Goal: Task Accomplishment & Management: Complete application form

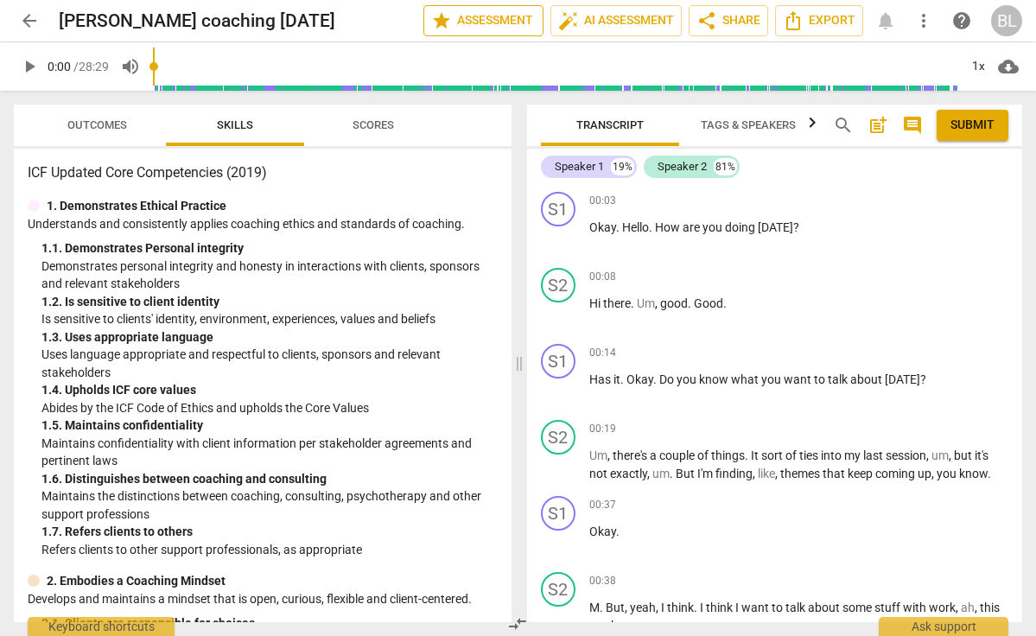
click at [505, 29] on span "star Assessment" at bounding box center [483, 20] width 105 height 21
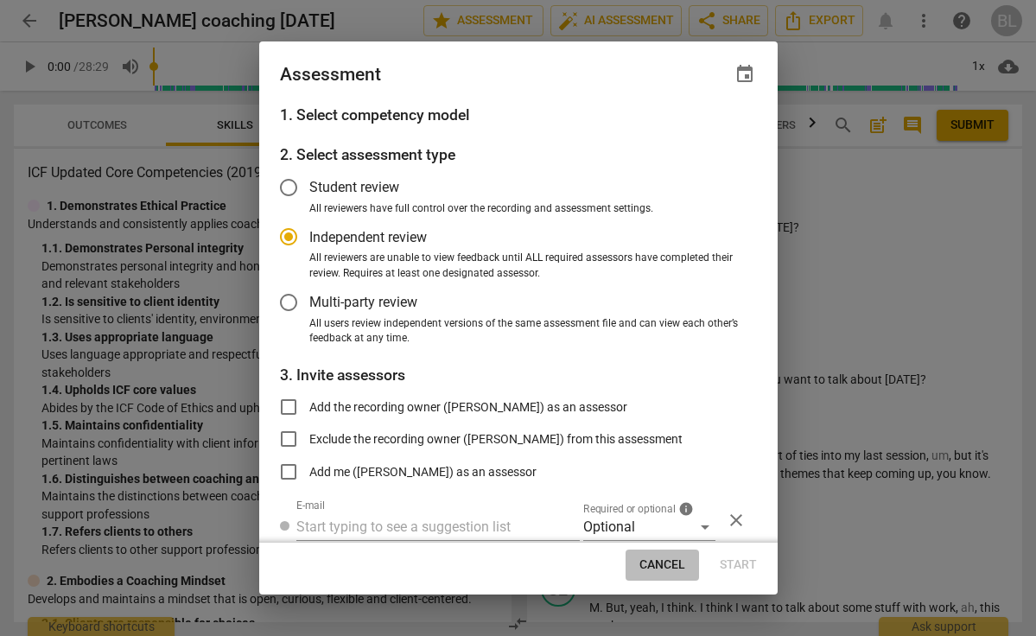
click at [654, 562] on span "Cancel" at bounding box center [662, 564] width 46 height 17
radio input "false"
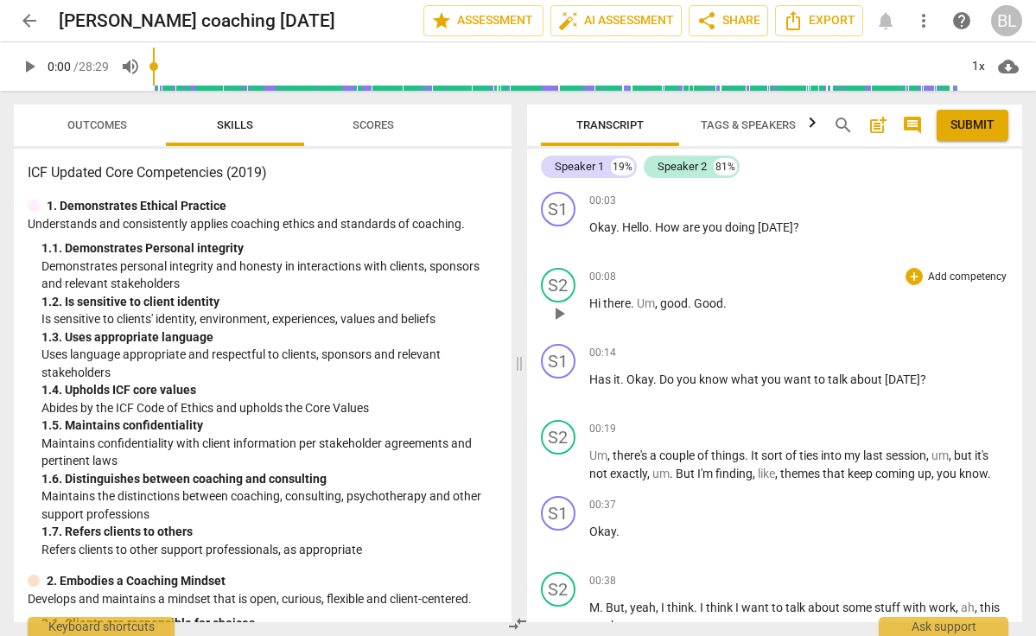
scroll to position [6, 0]
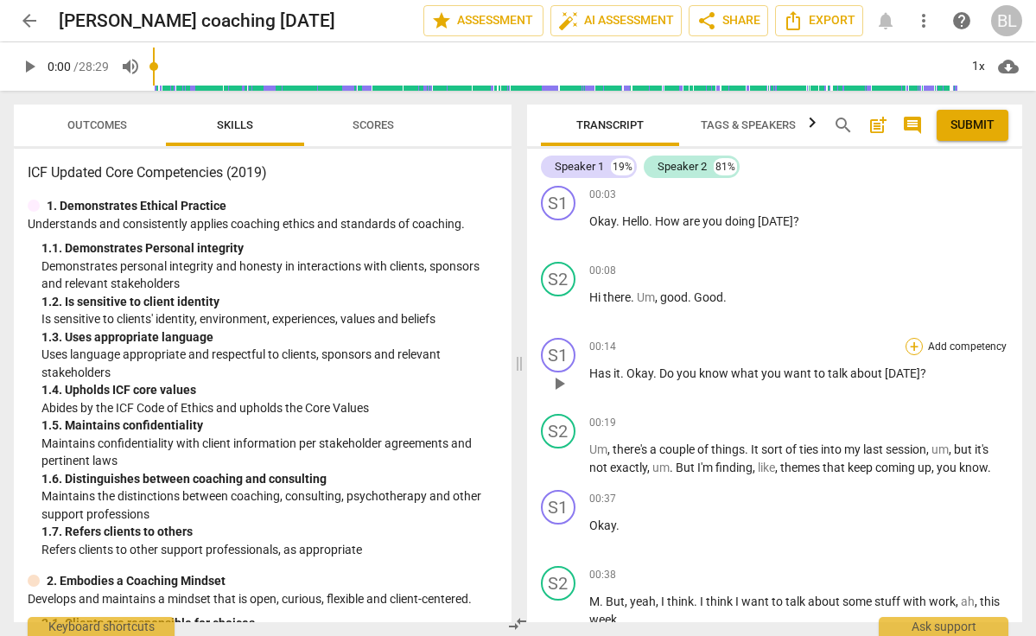
click at [908, 347] on div "+" at bounding box center [913, 346] width 17 height 17
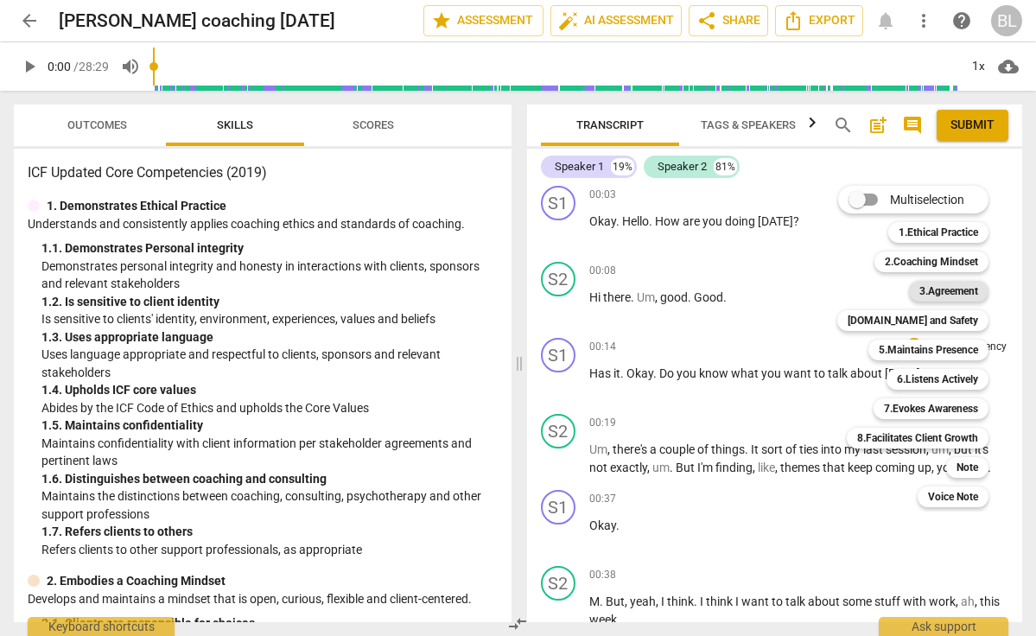
click at [933, 295] on b "3.Agreement" at bounding box center [948, 291] width 59 height 21
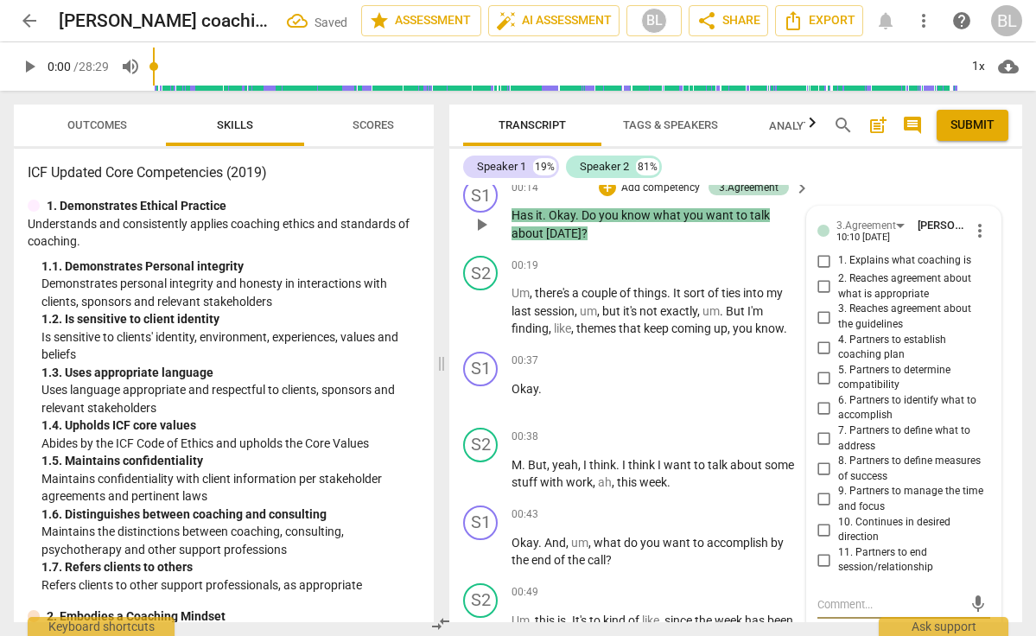
scroll to position [168, 0]
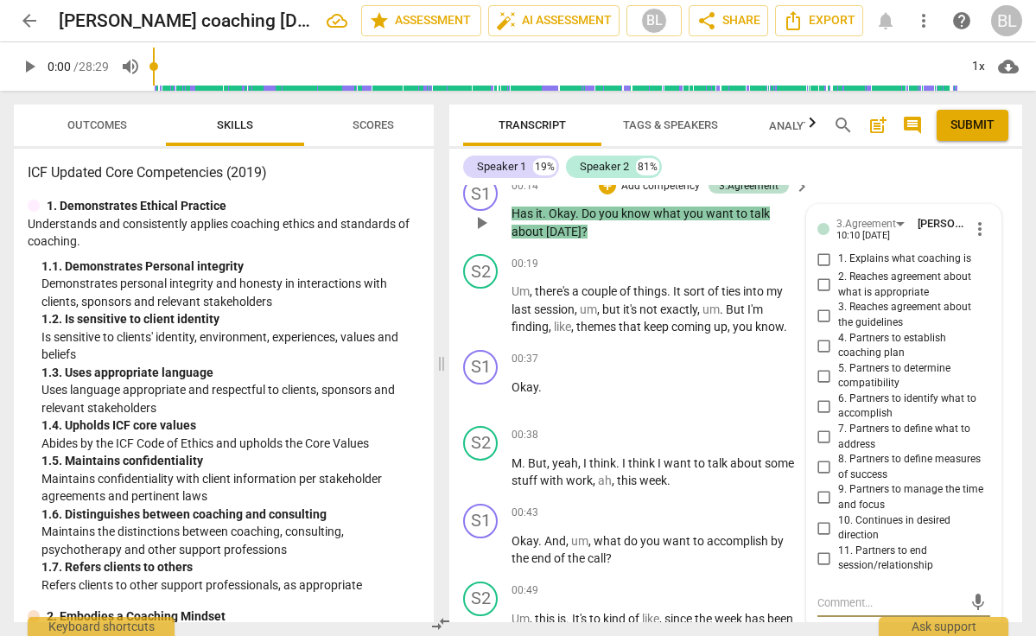
click at [820, 428] on input "7. Partners to define what to address" at bounding box center [824, 437] width 28 height 21
checkbox input "true"
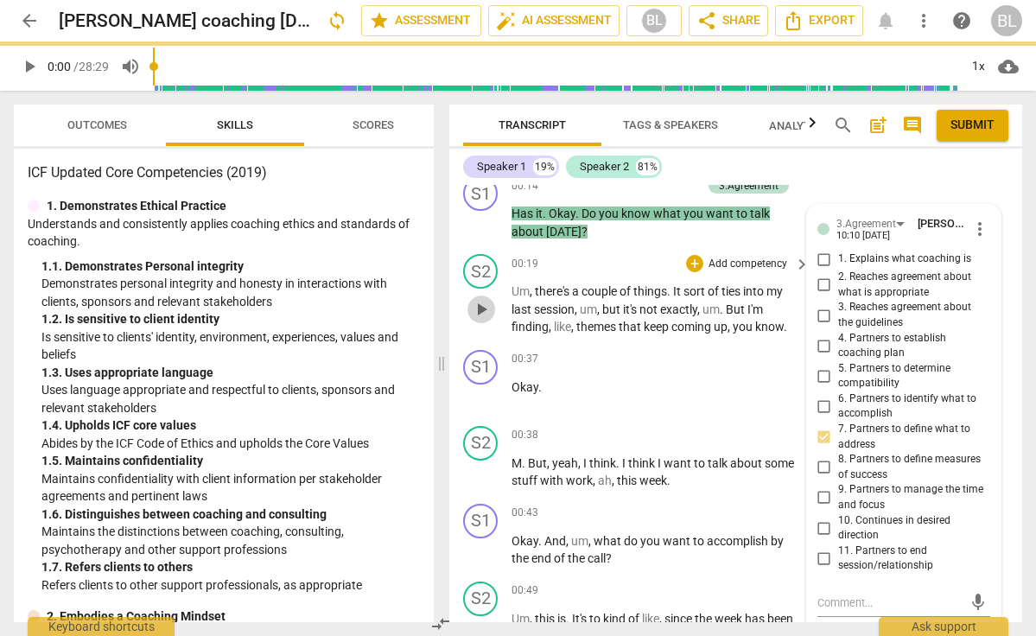
click at [483, 308] on span "play_arrow" at bounding box center [481, 309] width 21 height 21
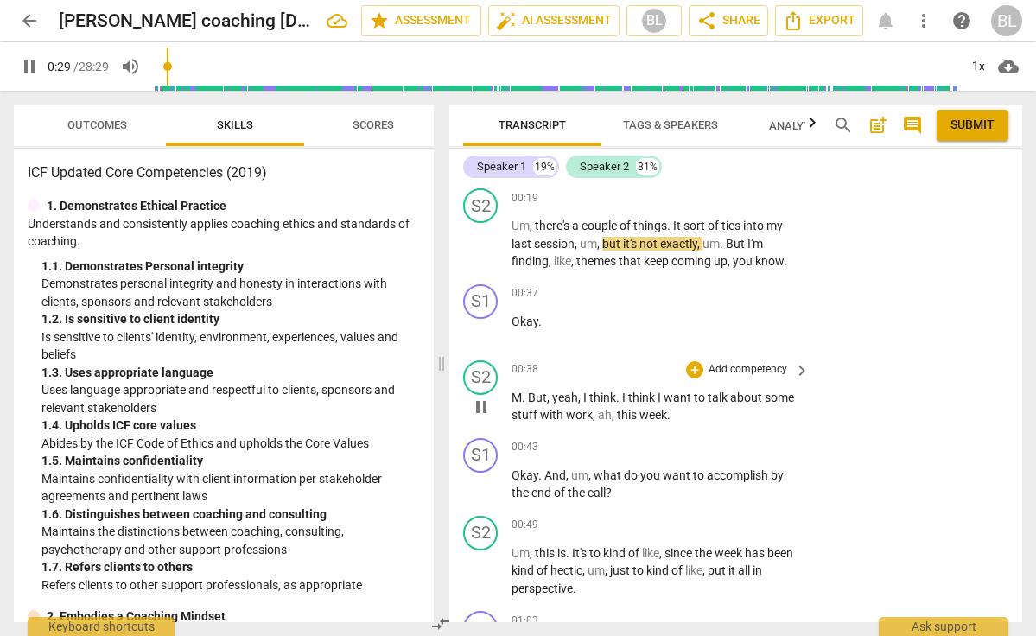
scroll to position [253, 0]
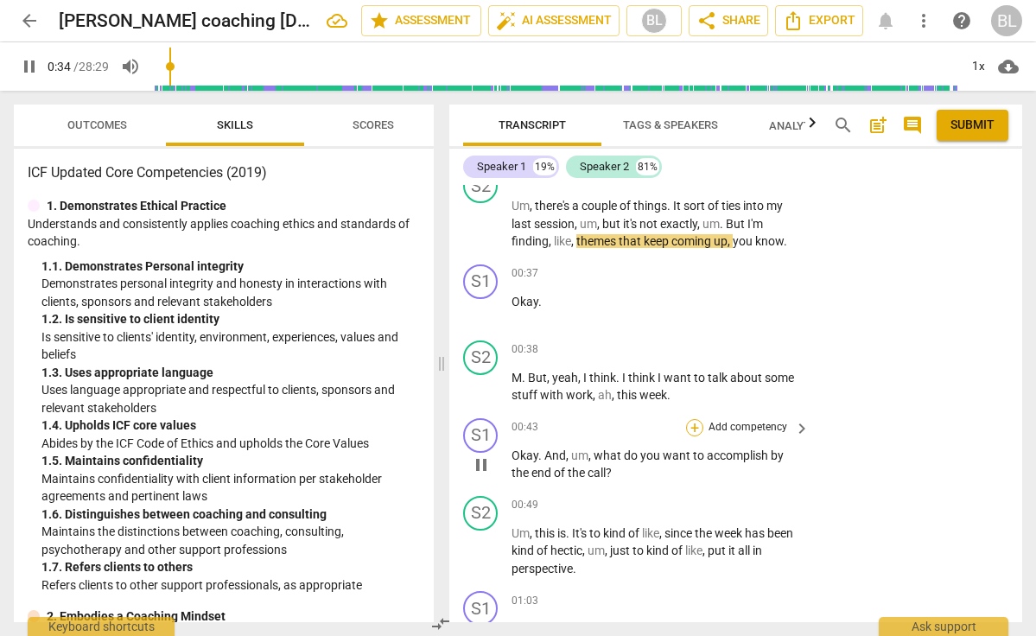
click at [695, 421] on div "+" at bounding box center [694, 427] width 17 height 17
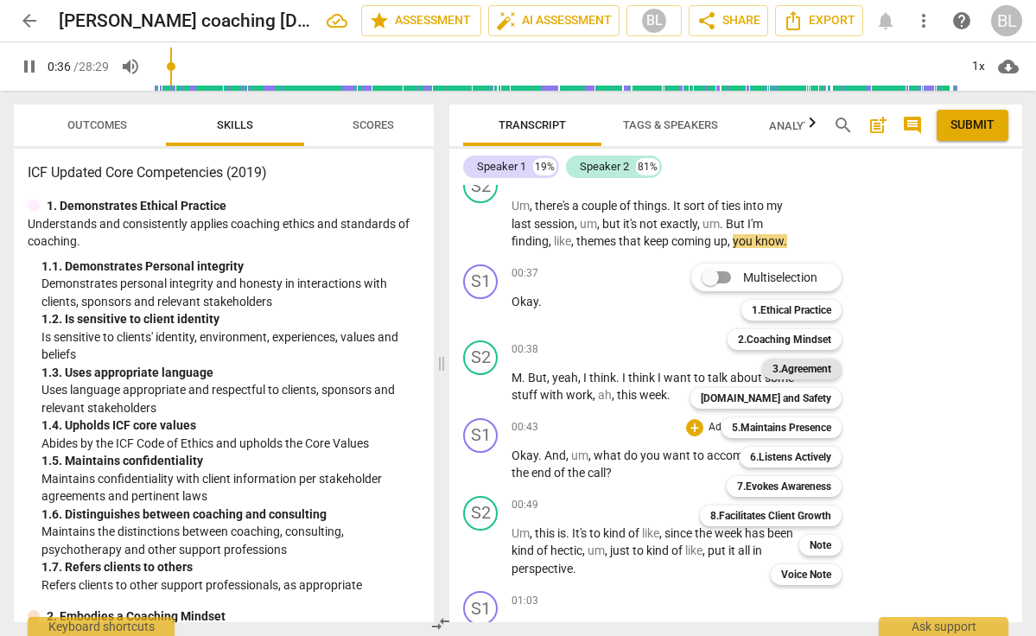
click at [791, 374] on b "3.Agreement" at bounding box center [801, 369] width 59 height 21
type input "37"
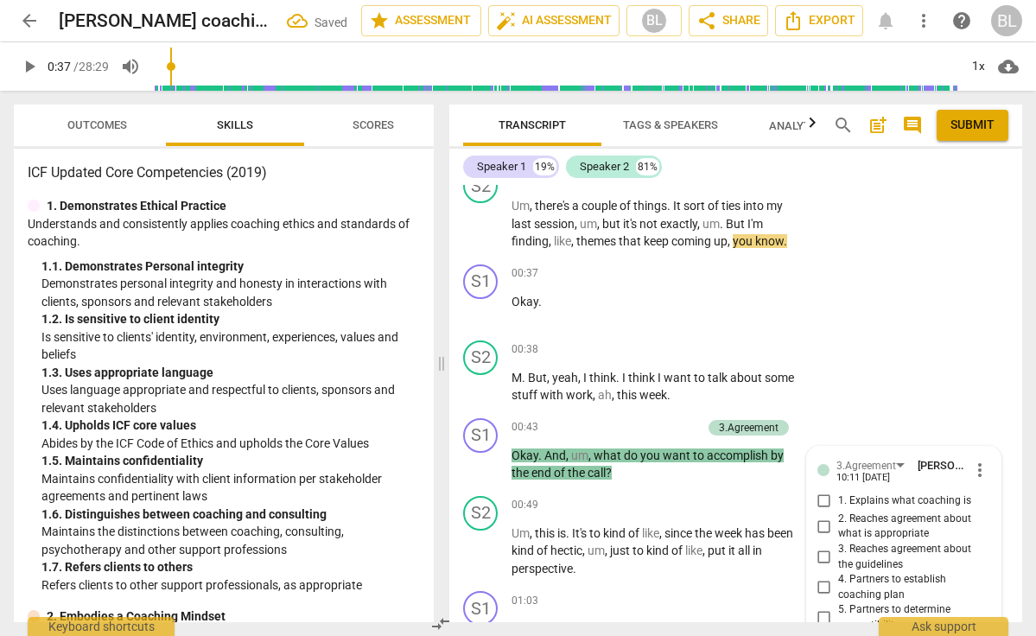
scroll to position [680, 0]
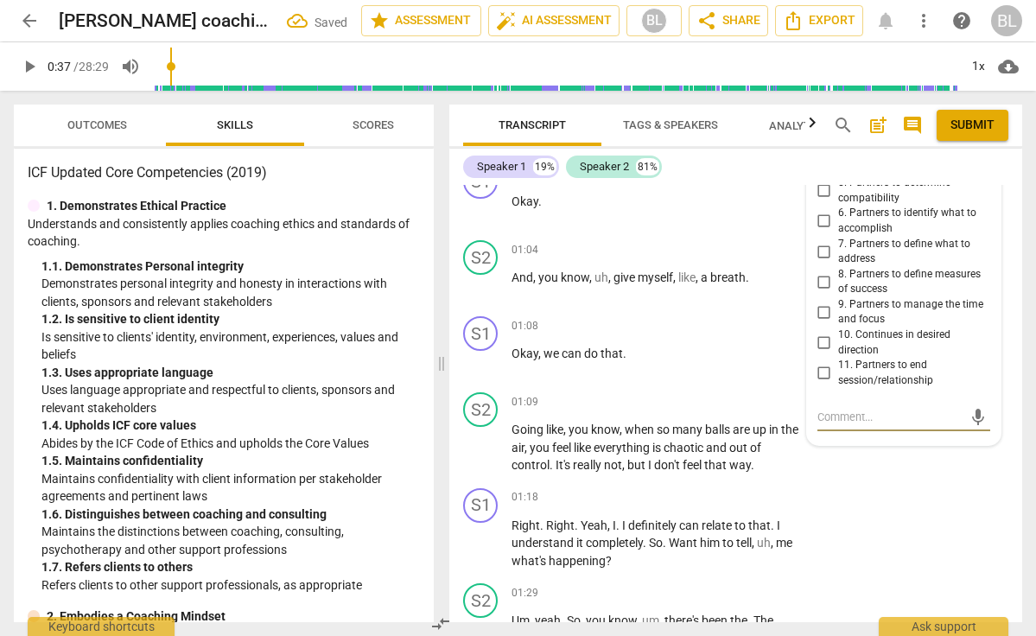
click at [822, 215] on input "6. Partners to identify what to accomplish" at bounding box center [824, 221] width 28 height 21
checkbox input "true"
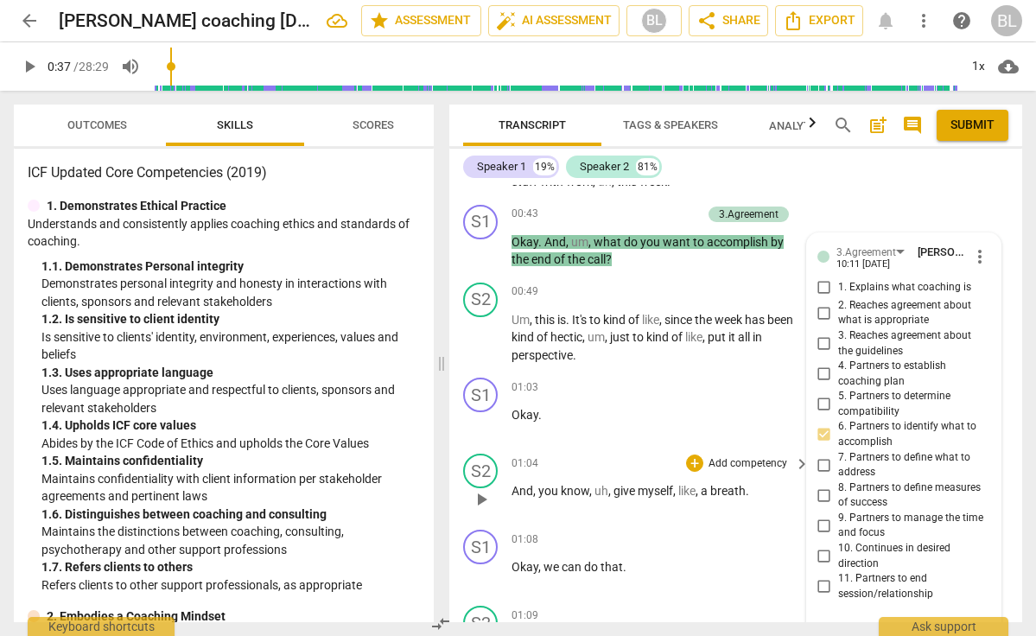
scroll to position [346, 0]
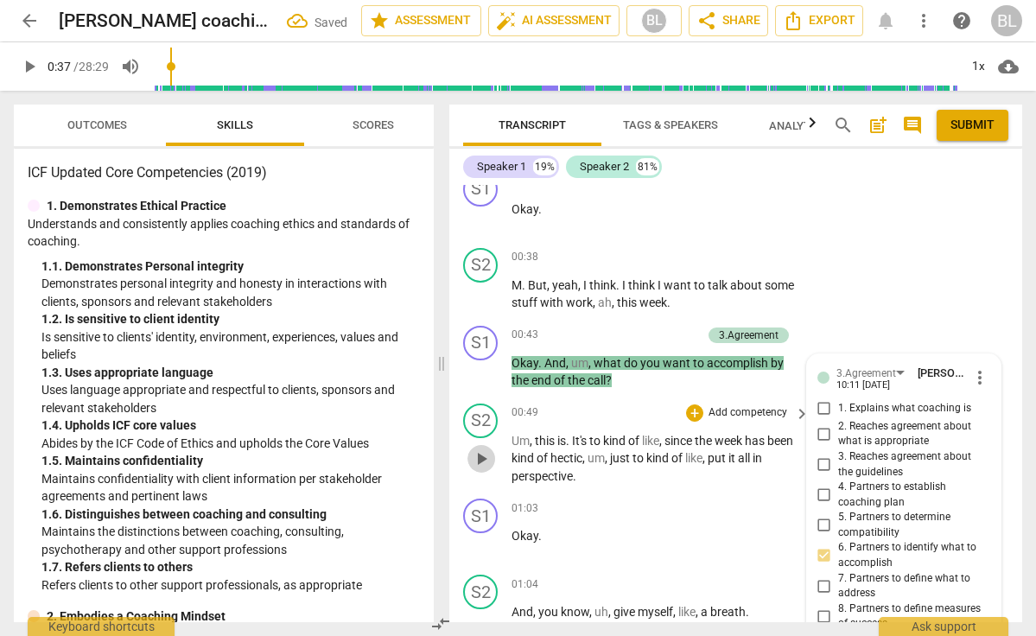
click at [479, 454] on span "play_arrow" at bounding box center [481, 458] width 21 height 21
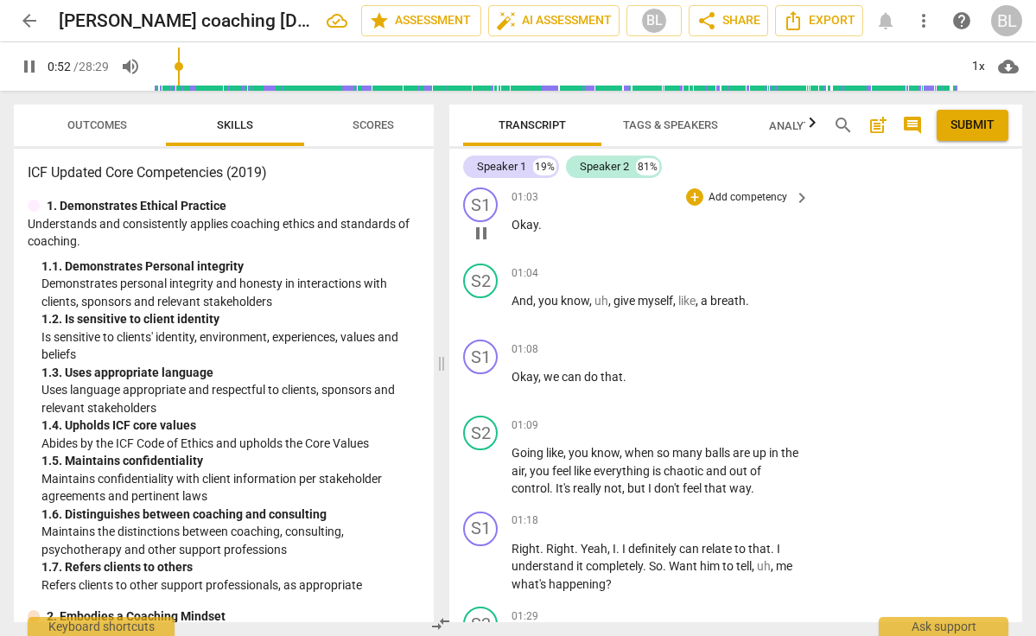
scroll to position [658, 0]
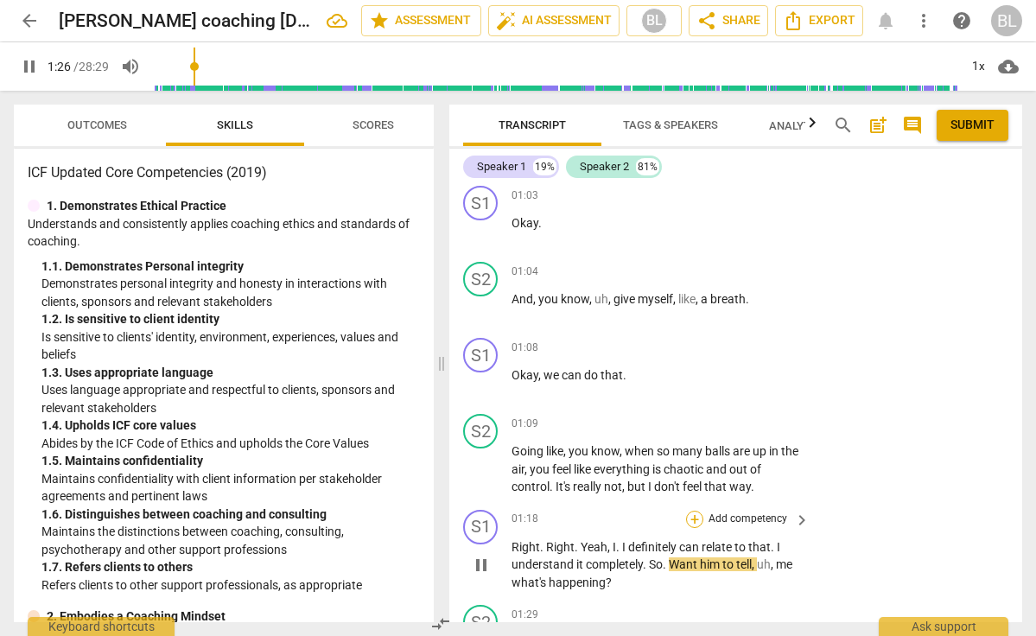
click at [690, 511] on div "+" at bounding box center [694, 519] width 17 height 17
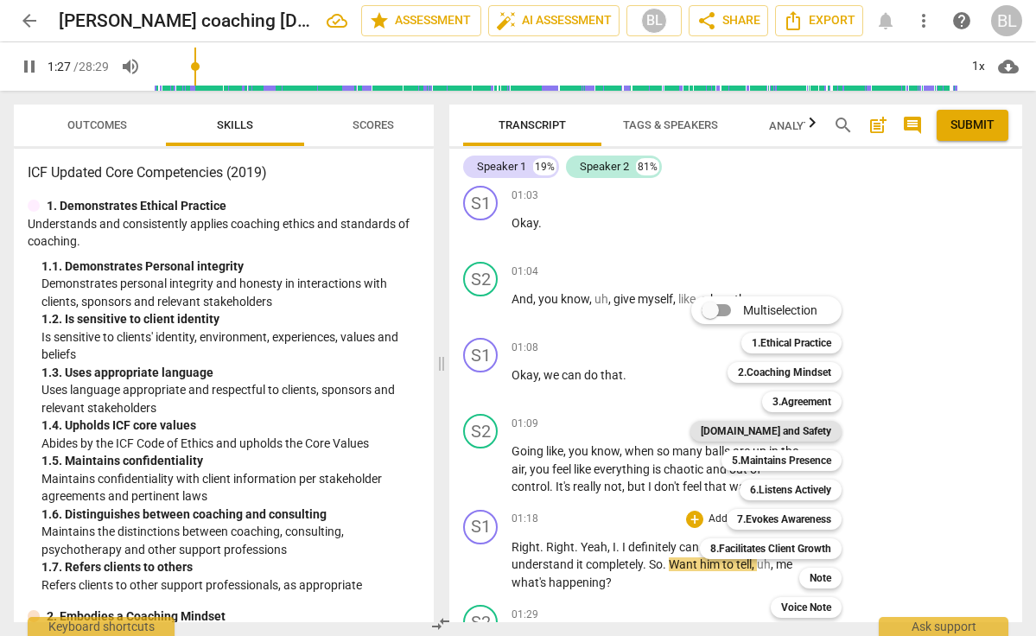
click at [797, 431] on b "[DOMAIN_NAME] and Safety" at bounding box center [766, 431] width 130 height 21
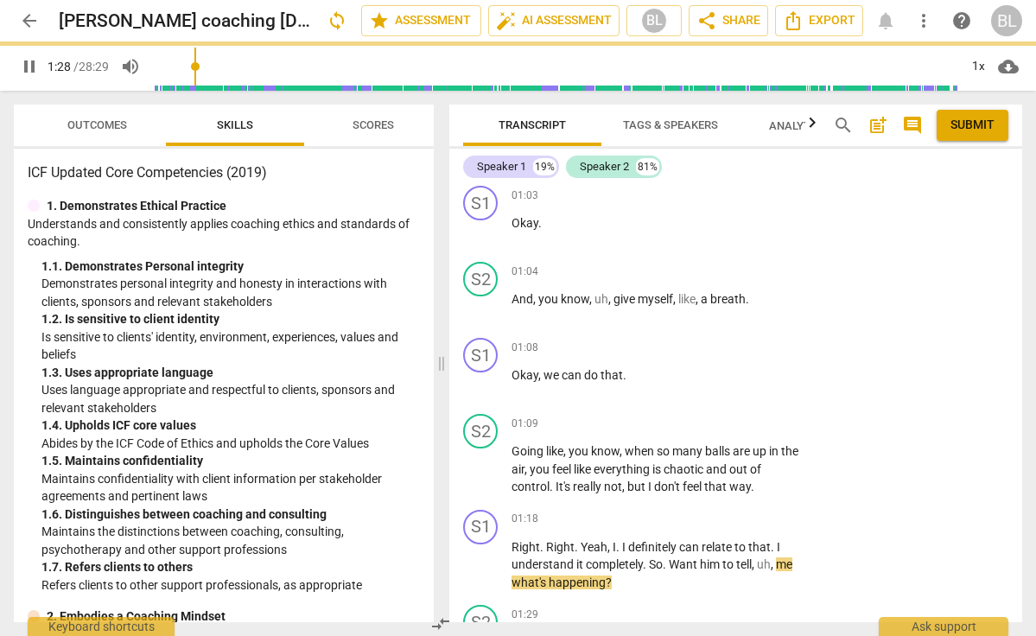
type input "88"
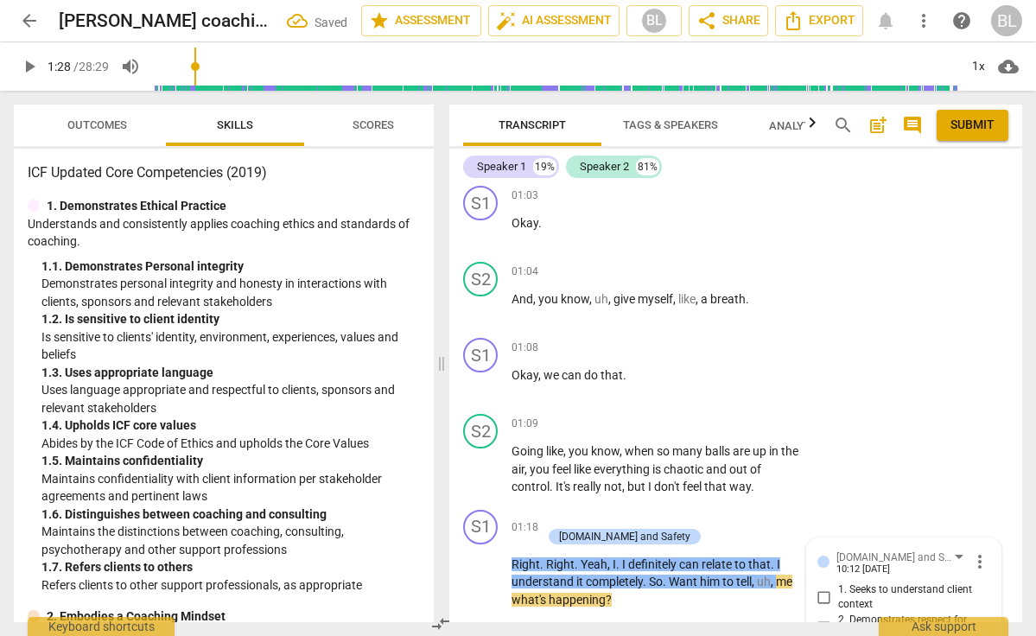
scroll to position [1035, 0]
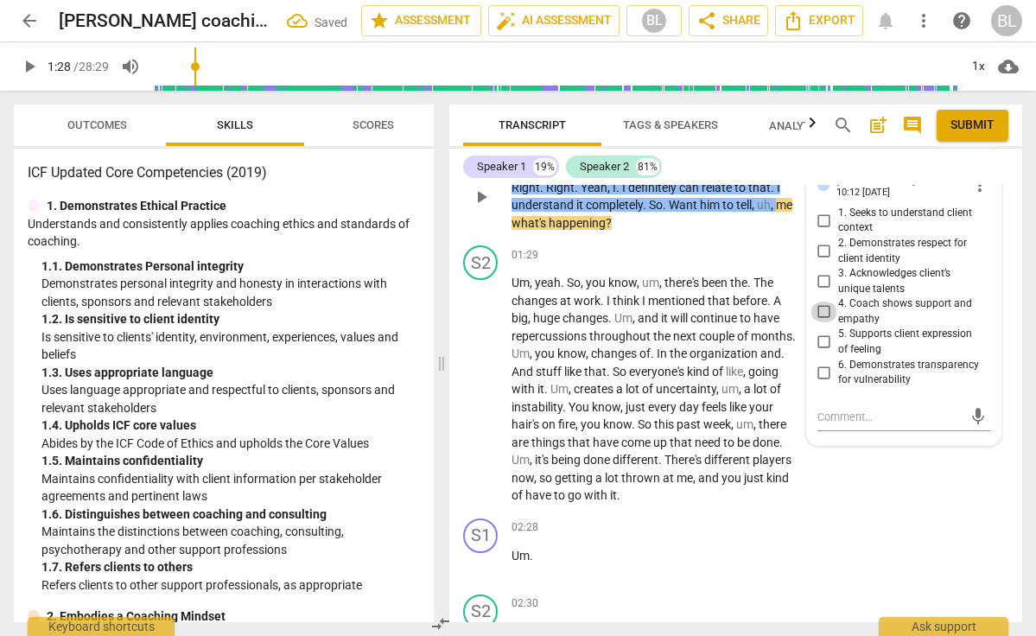
click at [822, 301] on input "4. Coach shows support and empathy" at bounding box center [824, 311] width 28 height 21
checkbox input "true"
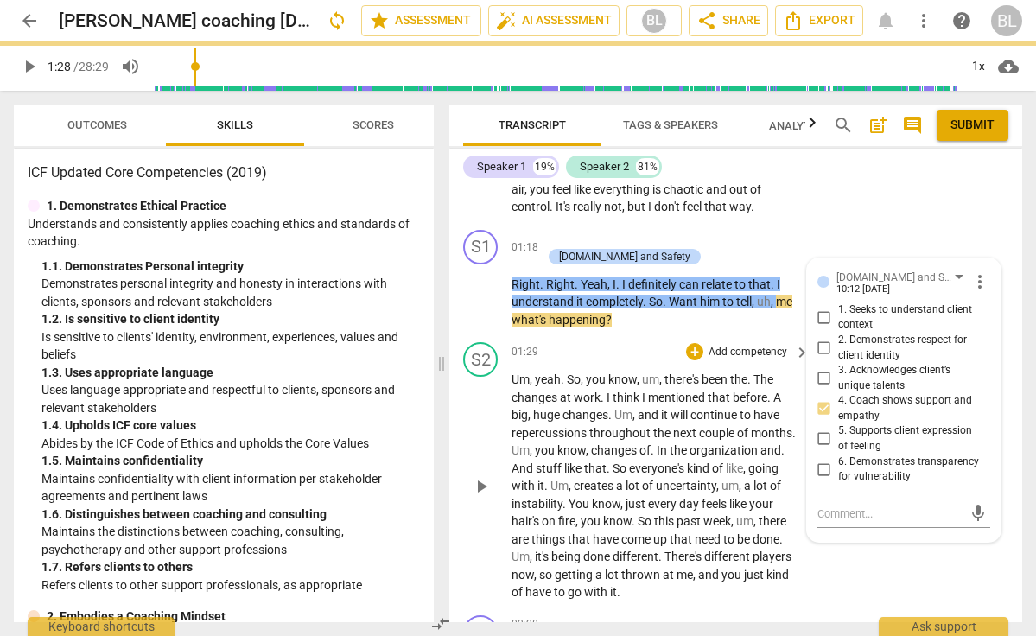
scroll to position [933, 0]
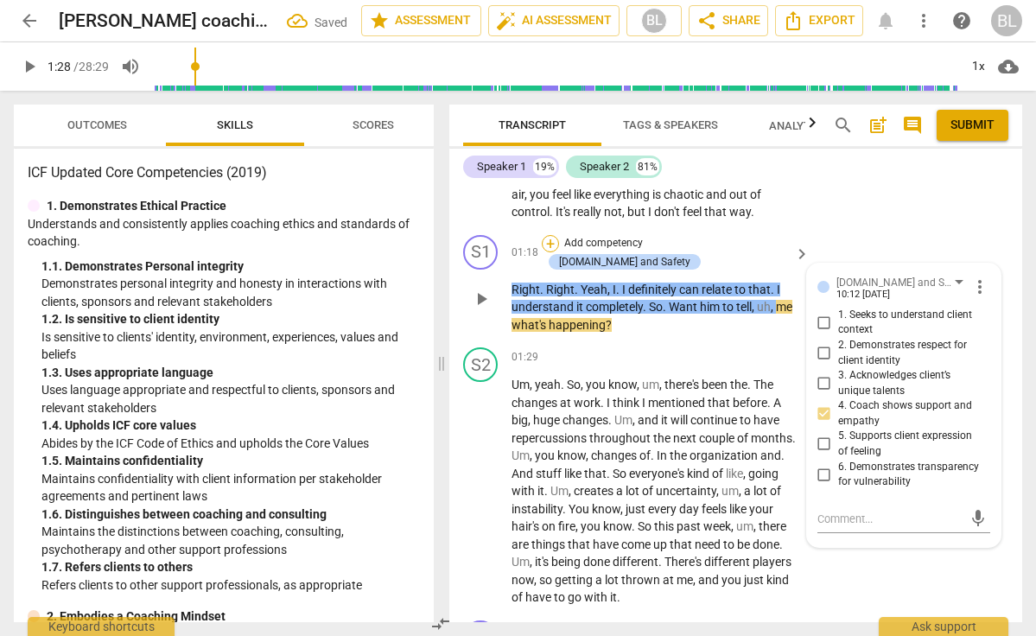
click at [559, 235] on div "+" at bounding box center [550, 243] width 17 height 17
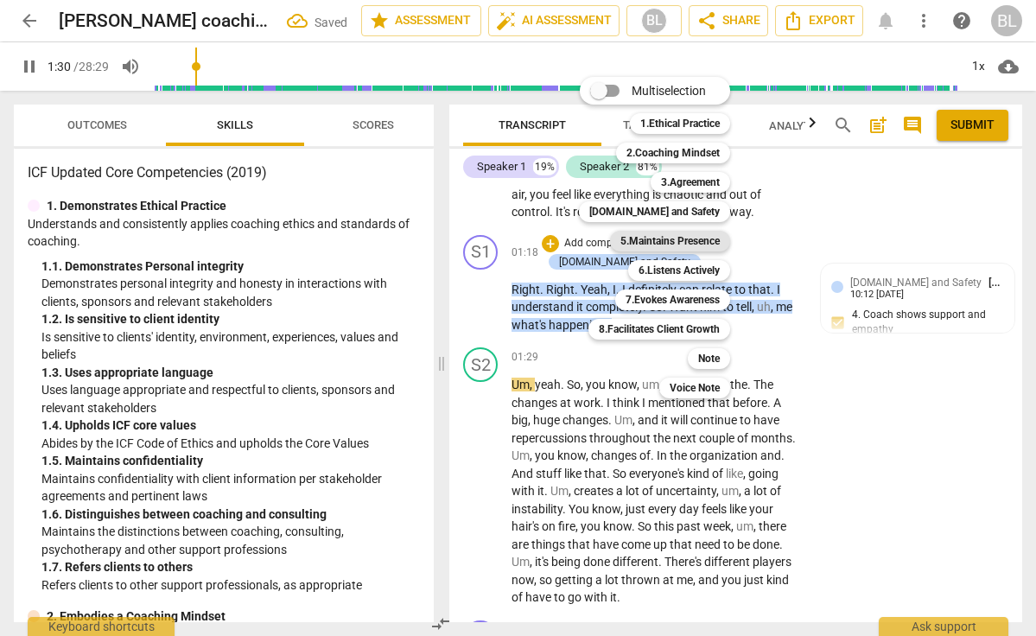
click at [662, 238] on b "5.Maintains Presence" at bounding box center [669, 241] width 99 height 21
type input "90"
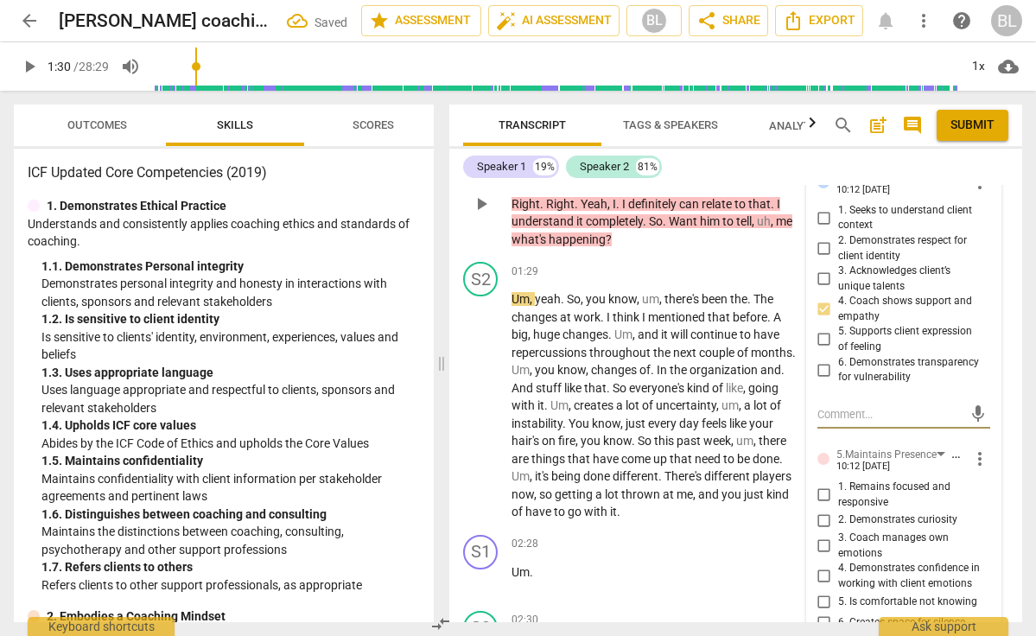
scroll to position [1037, 0]
click at [818, 511] on input "2. Demonstrates curiosity" at bounding box center [824, 521] width 28 height 21
checkbox input "true"
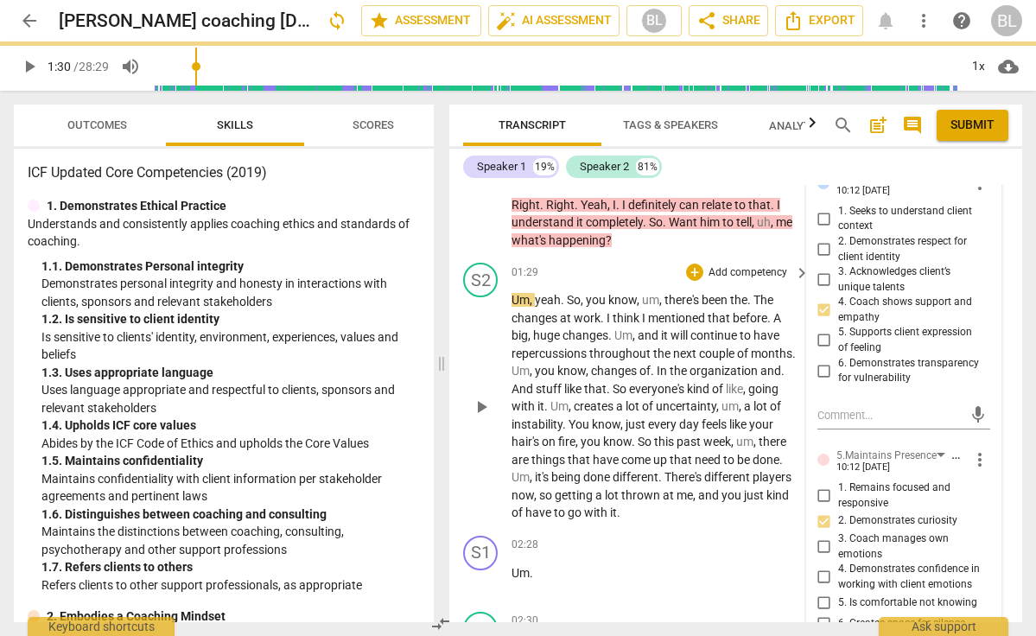
click at [481, 397] on span "play_arrow" at bounding box center [481, 407] width 21 height 21
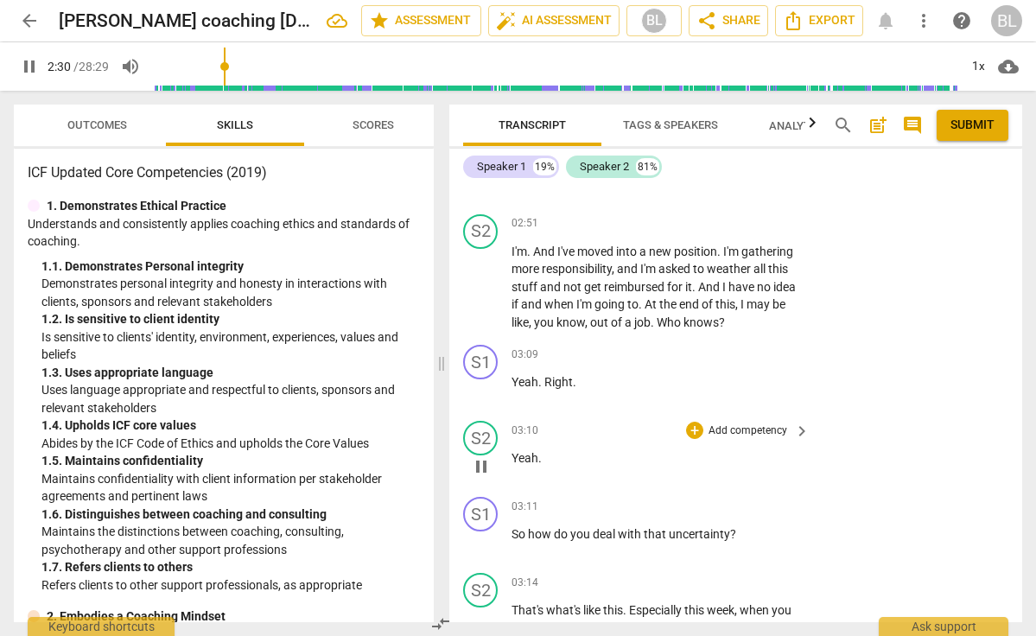
scroll to position [1745, 0]
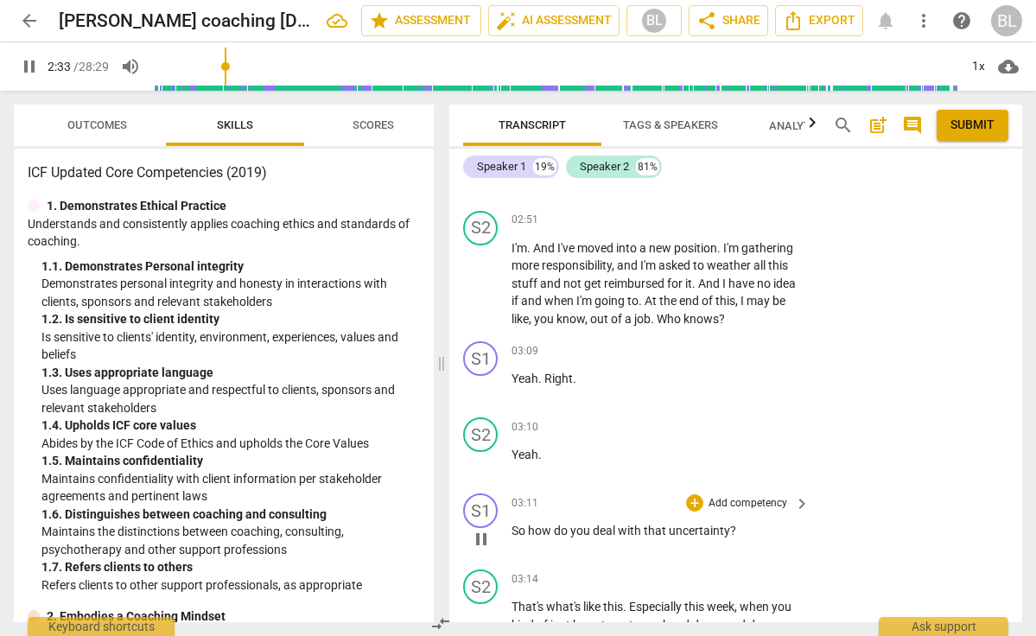
click at [484, 529] on span "pause" at bounding box center [481, 539] width 21 height 21
type input "153"
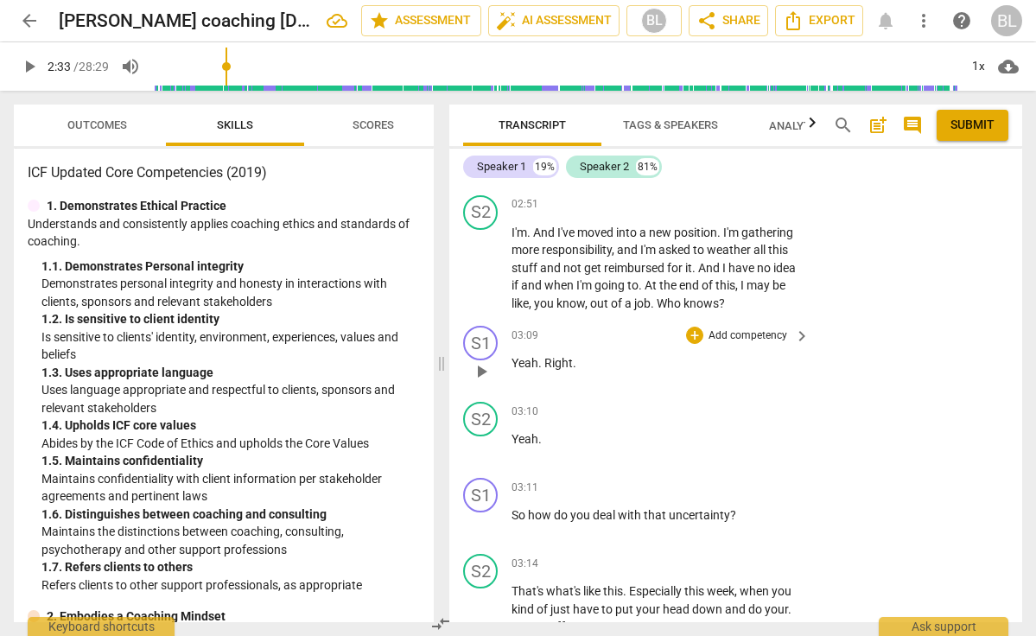
scroll to position [1762, 0]
click at [694, 477] on div "+" at bounding box center [694, 485] width 17 height 17
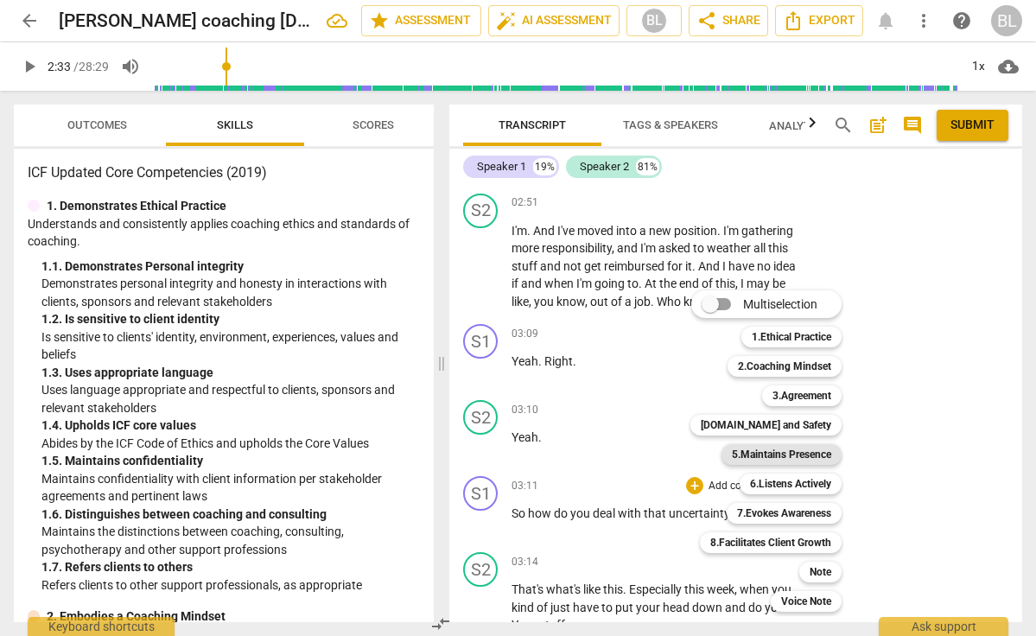
click at [770, 456] on b "5.Maintains Presence" at bounding box center [781, 454] width 99 height 21
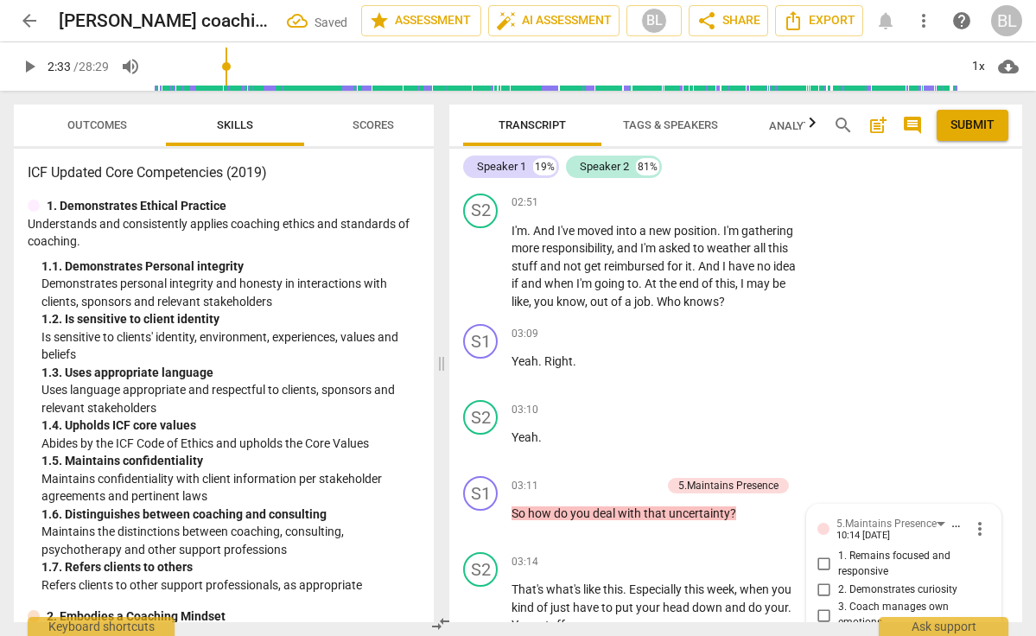
scroll to position [2052, 0]
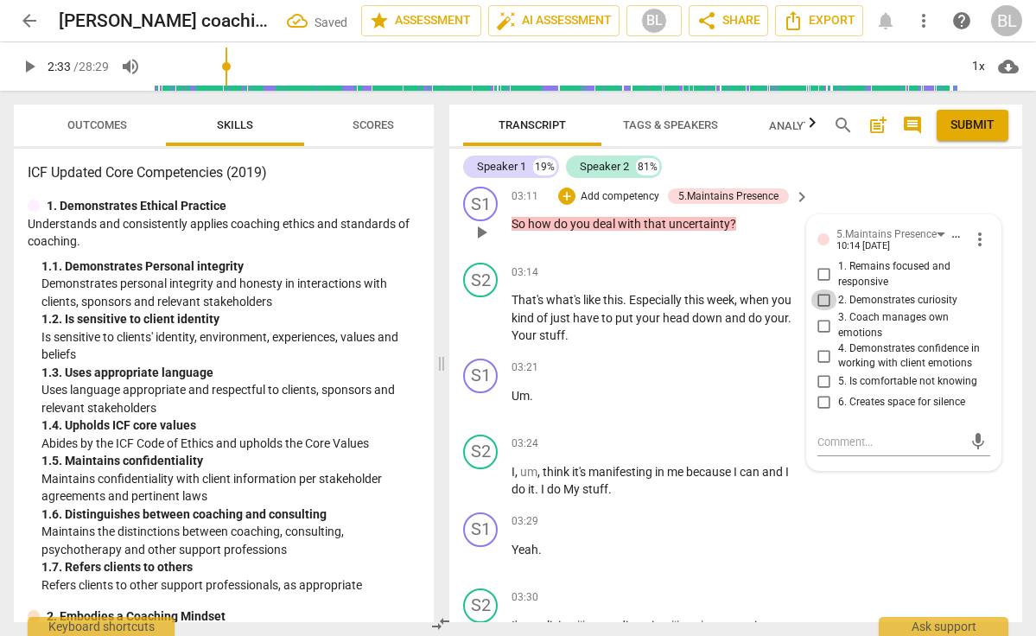
click at [821, 289] on input "2. Demonstrates curiosity" at bounding box center [824, 299] width 28 height 21
checkbox input "true"
click at [480, 308] on span "play_arrow" at bounding box center [481, 318] width 21 height 21
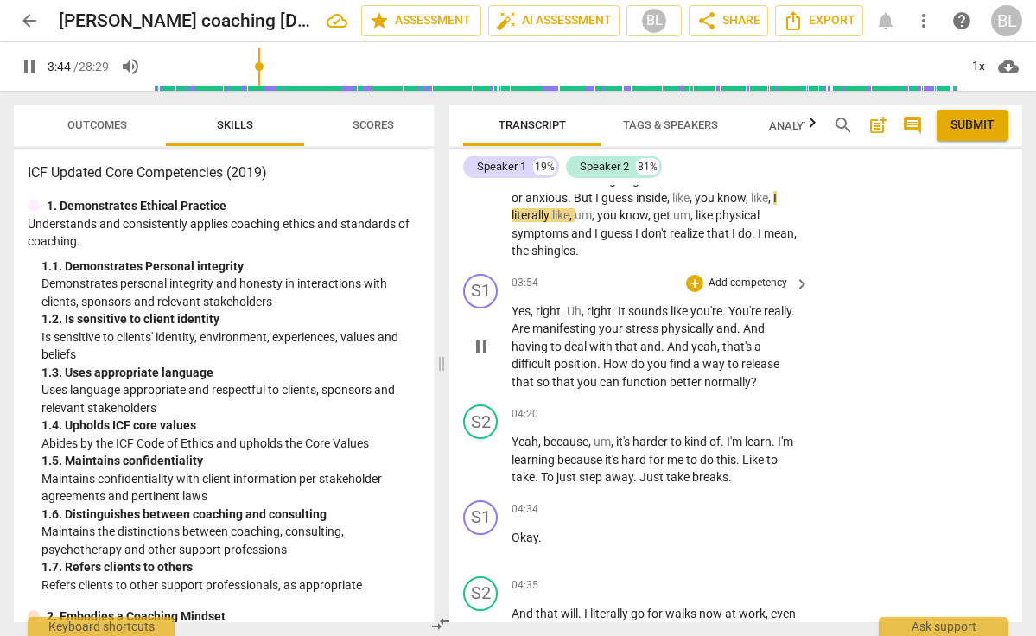
scroll to position [2514, 0]
click at [481, 337] on span "pause" at bounding box center [481, 347] width 21 height 21
click at [481, 337] on span "play_arrow" at bounding box center [481, 347] width 21 height 21
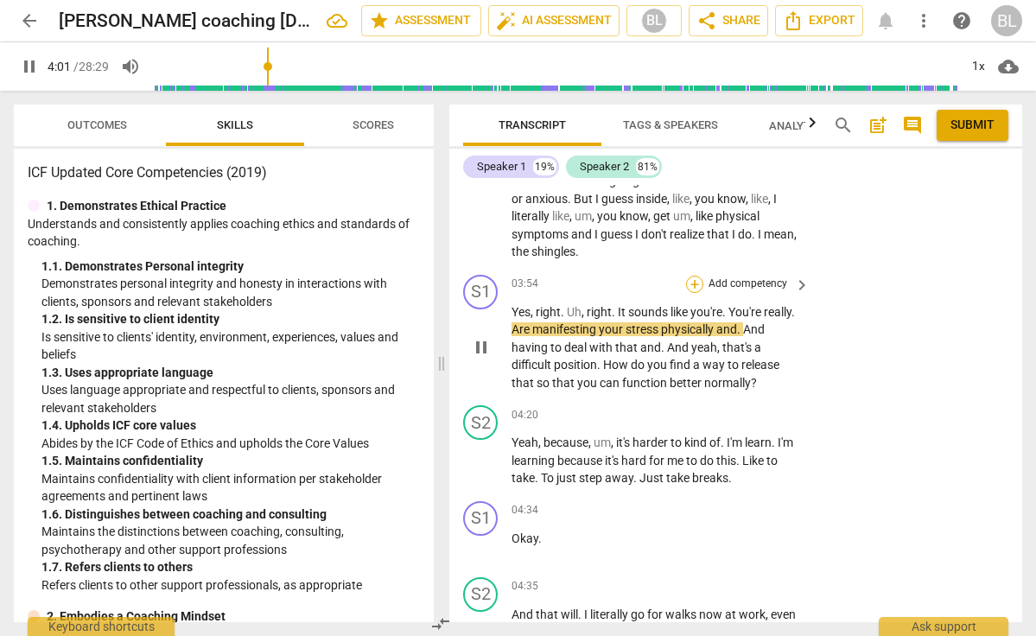
click at [694, 276] on div "+" at bounding box center [694, 284] width 17 height 17
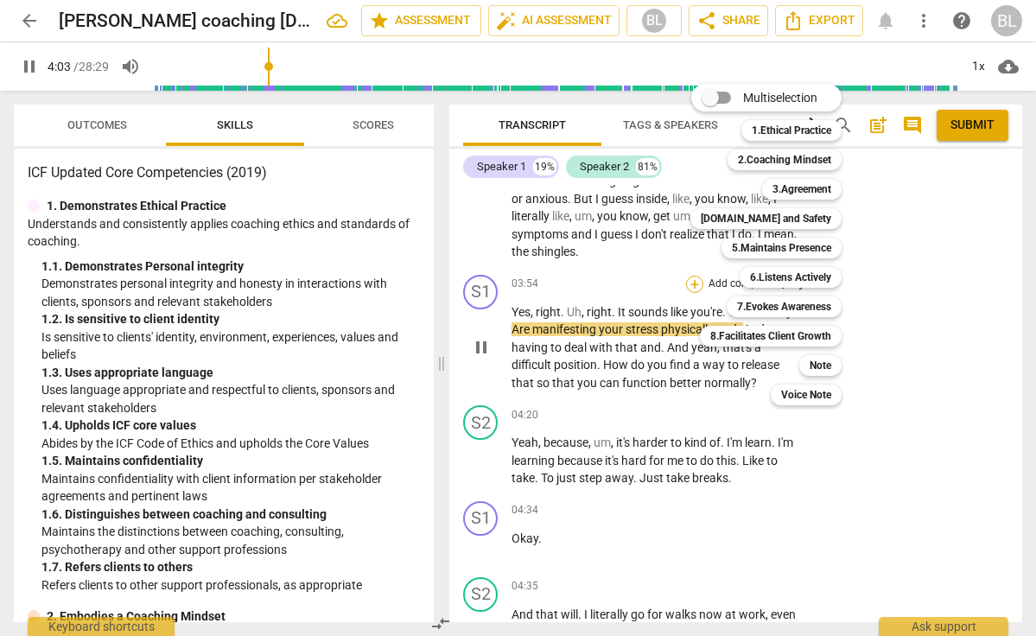
click at [694, 246] on div "Multiselection m 1.Ethical Practice 1 2.Coaching Mindset 2 3.Agreement 3 [DOMAI…" at bounding box center [778, 244] width 191 height 330
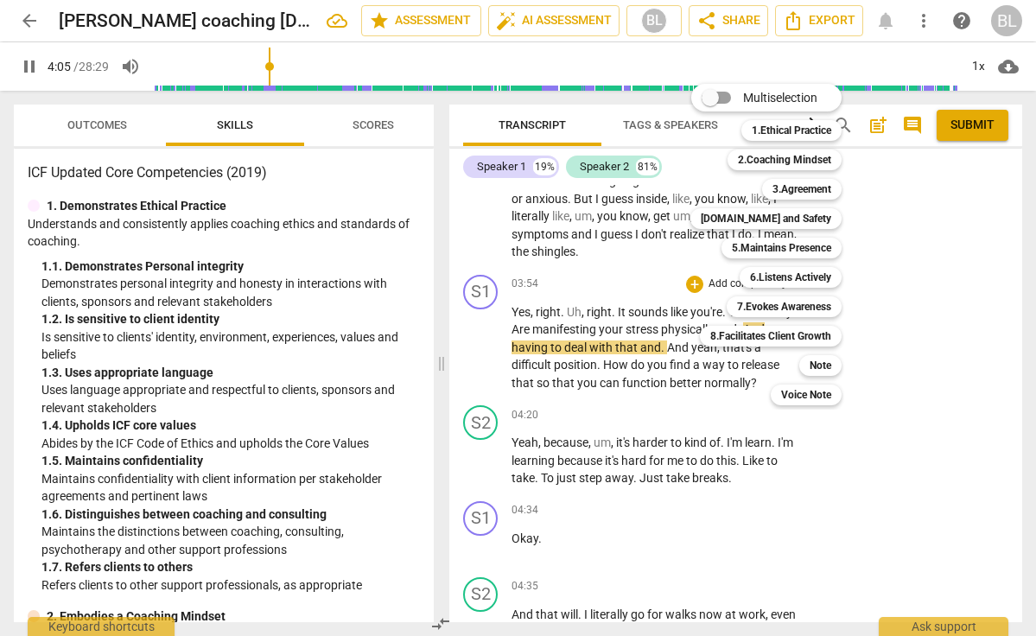
click at [491, 326] on div at bounding box center [518, 318] width 1036 height 636
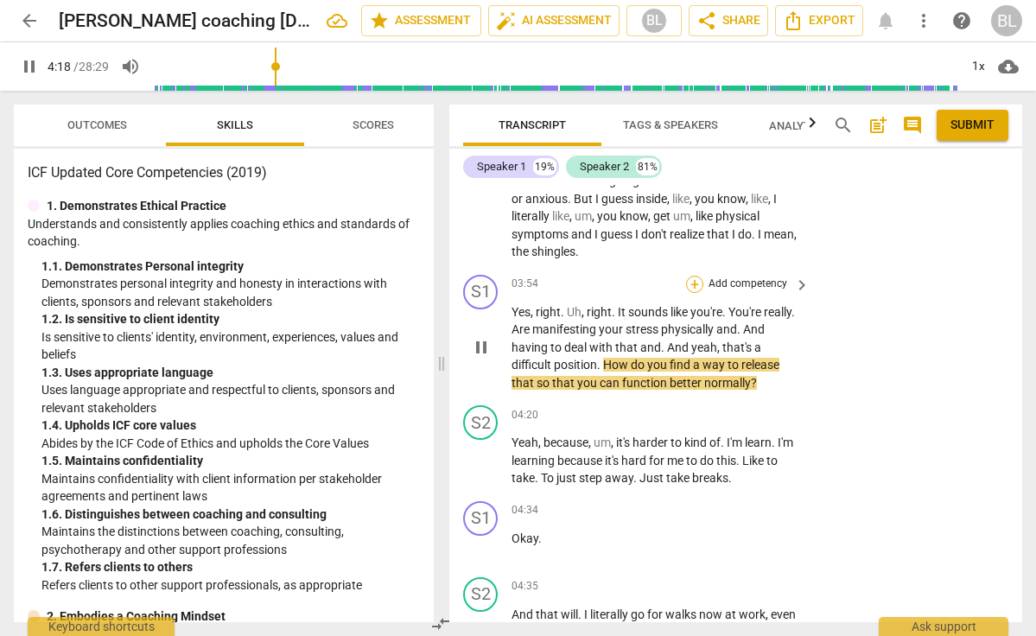
click at [694, 276] on div "+" at bounding box center [694, 284] width 17 height 17
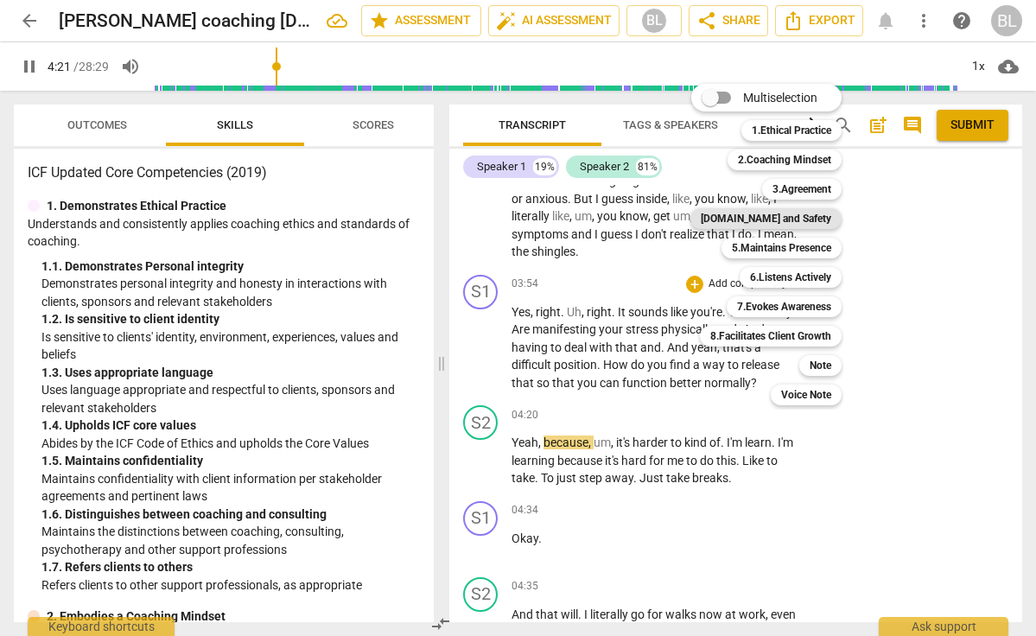
click at [782, 212] on b "[DOMAIN_NAME] and Safety" at bounding box center [766, 218] width 130 height 21
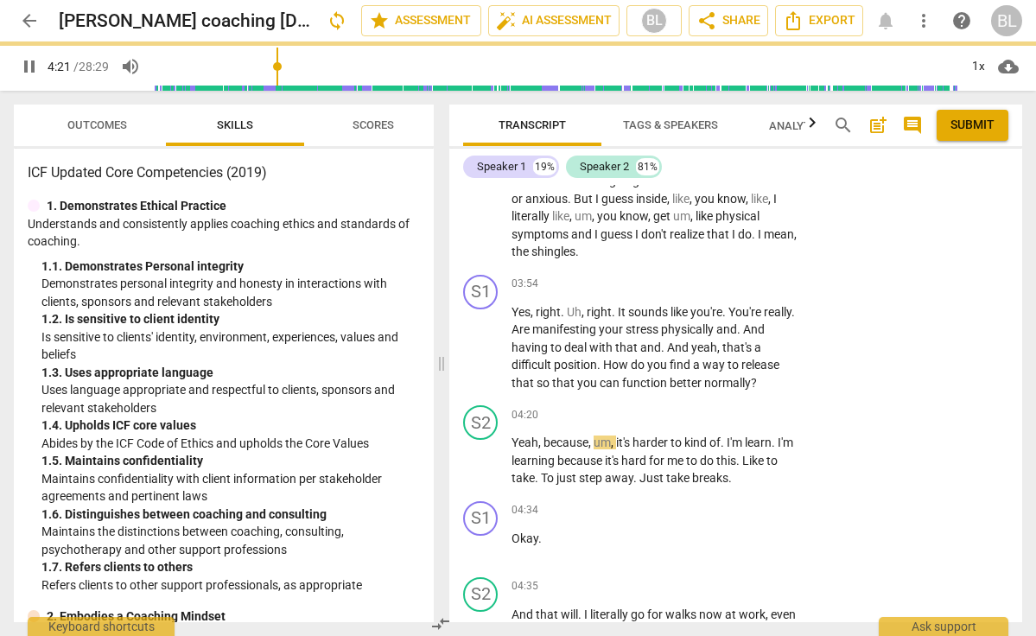
type input "262"
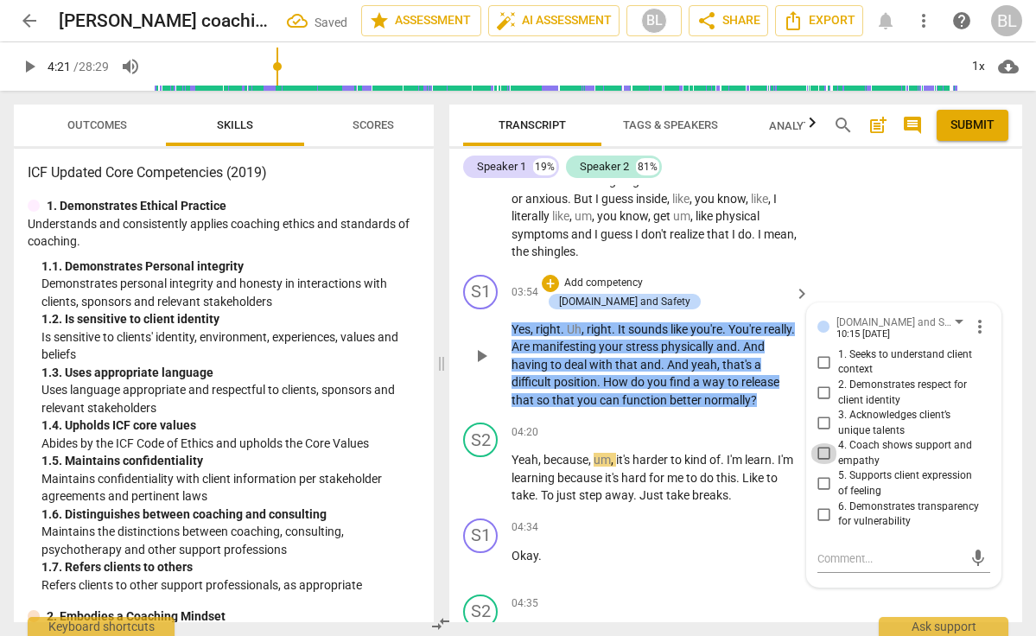
click at [822, 443] on input "4. Coach shows support and empathy" at bounding box center [824, 453] width 28 height 21
checkbox input "true"
click at [818, 473] on input "5. Supports client expression of feeling" at bounding box center [824, 483] width 28 height 21
checkbox input "true"
click at [559, 275] on div "+" at bounding box center [550, 283] width 17 height 17
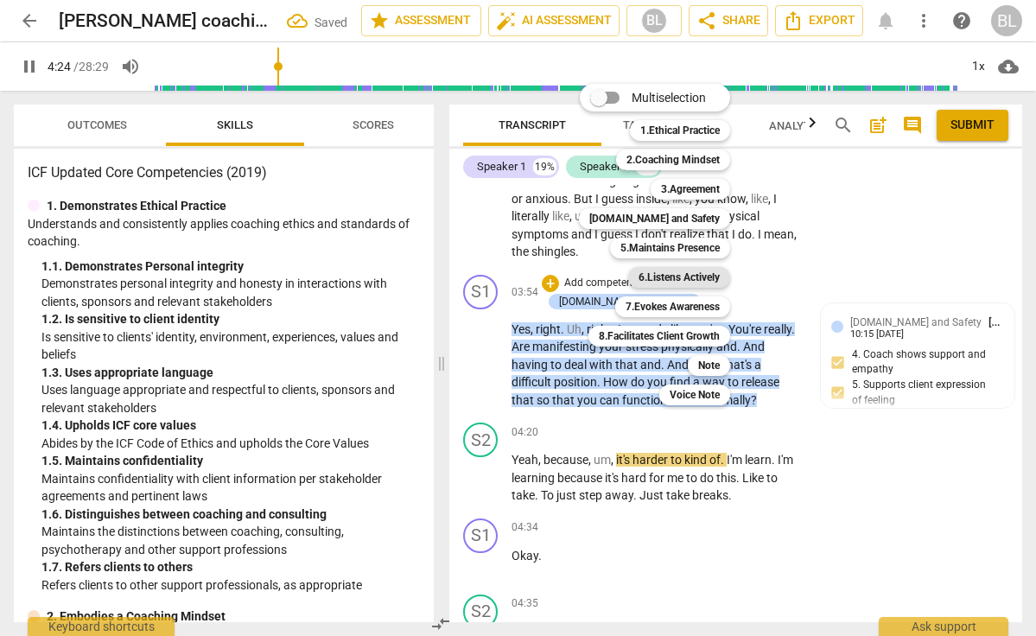
click at [681, 276] on b "6.Listens Actively" at bounding box center [678, 277] width 81 height 21
type input "265"
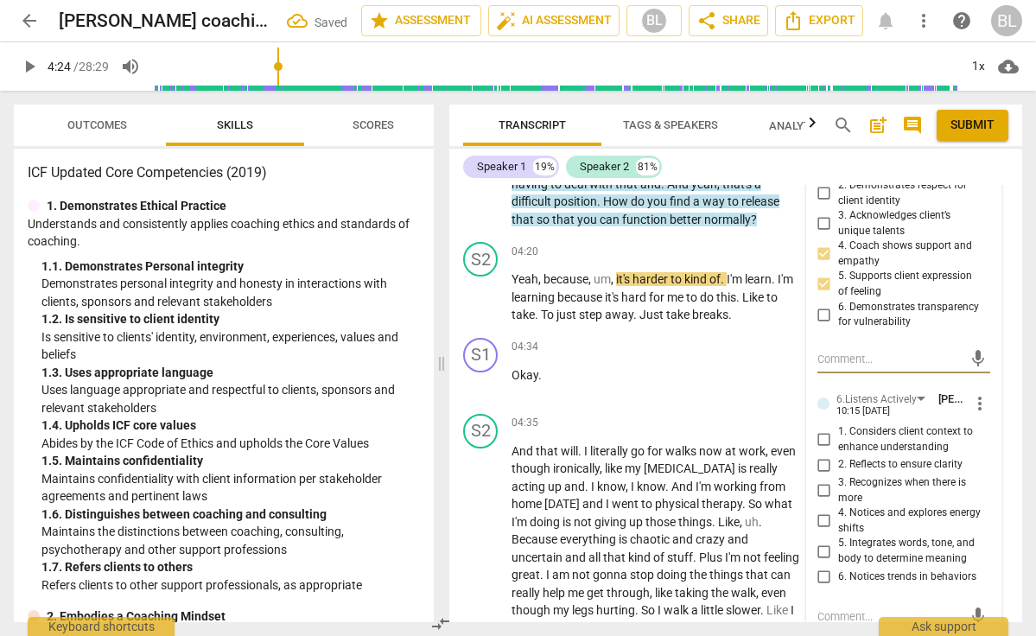
scroll to position [2713, 0]
click at [822, 455] on input "2. Reflects to ensure clarity" at bounding box center [824, 465] width 28 height 21
checkbox input "true"
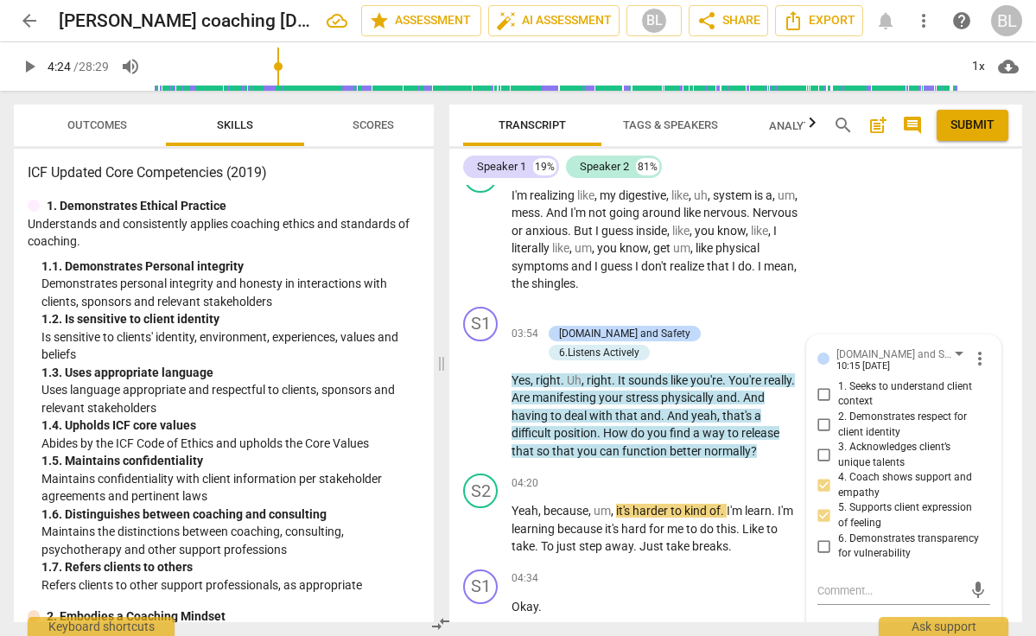
scroll to position [2466, 0]
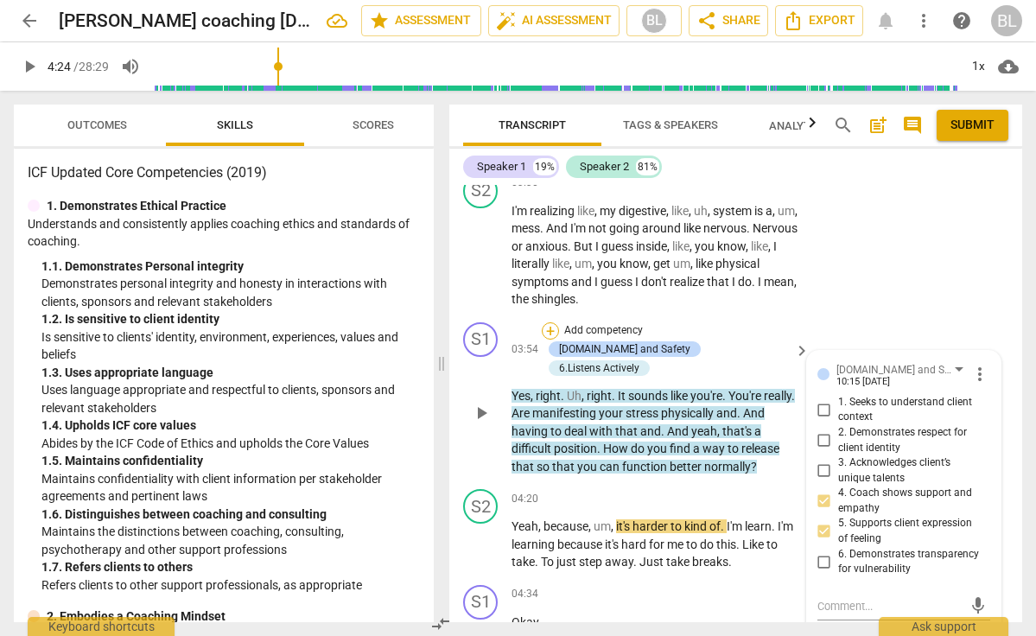
click at [552, 322] on div "+" at bounding box center [550, 330] width 17 height 17
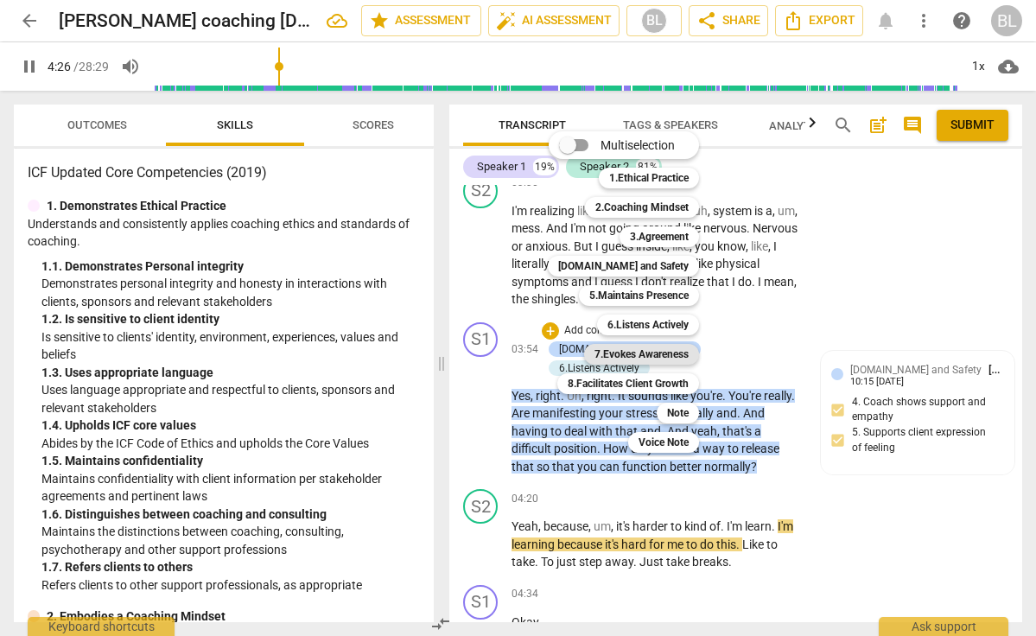
click at [653, 352] on b "7.Evokes Awareness" at bounding box center [641, 354] width 94 height 21
type input "267"
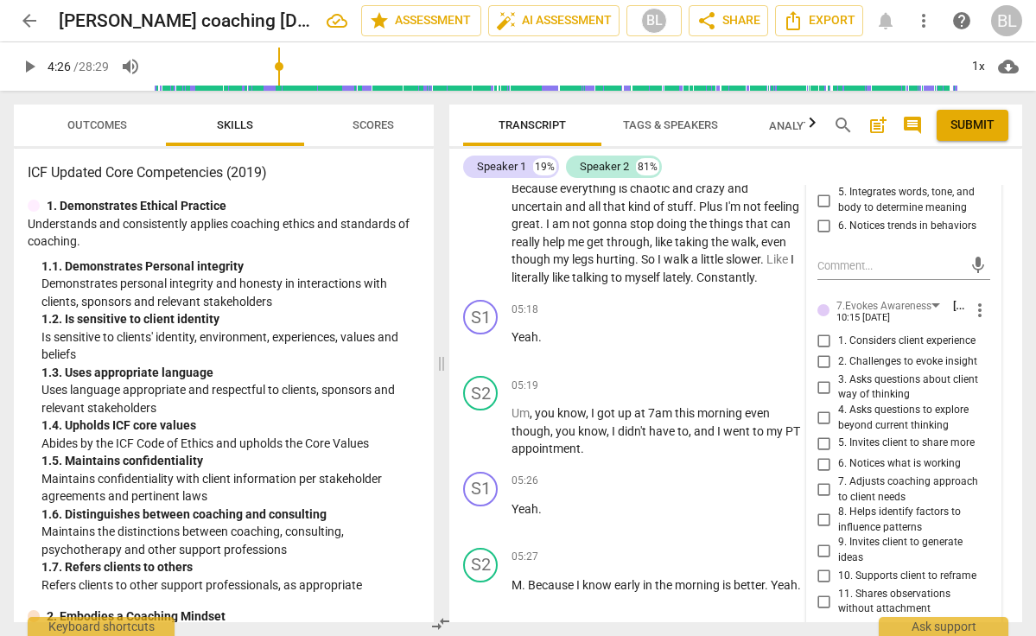
scroll to position [3062, 0]
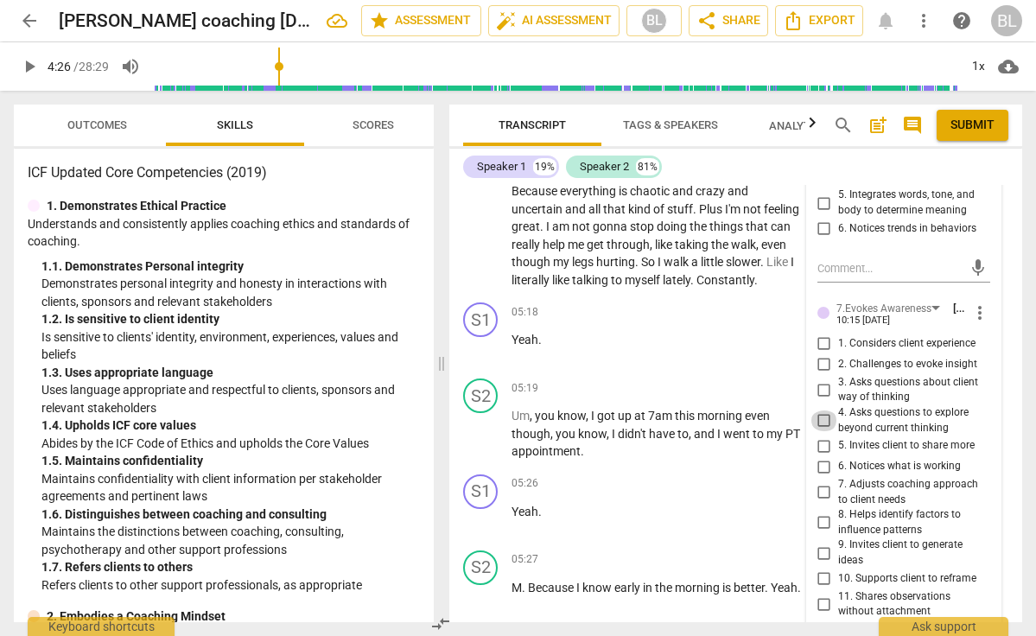
click at [820, 410] on input "4. Asks questions to explore beyond current thinking" at bounding box center [824, 420] width 28 height 21
checkbox input "true"
click at [826, 354] on input "2. Challenges to evoke insight" at bounding box center [824, 364] width 28 height 21
checkbox input "true"
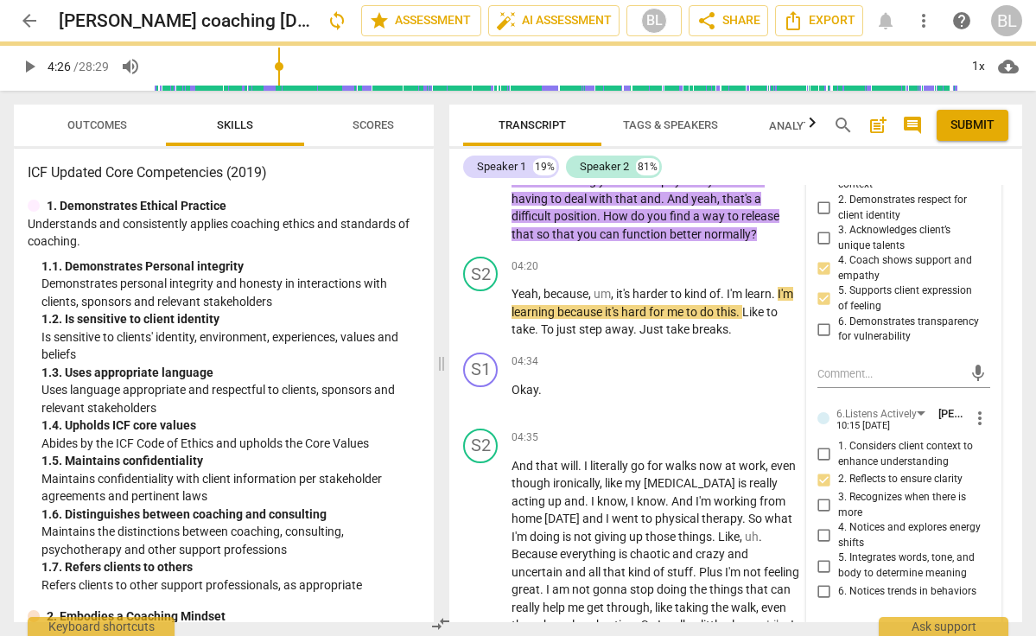
scroll to position [2685, 0]
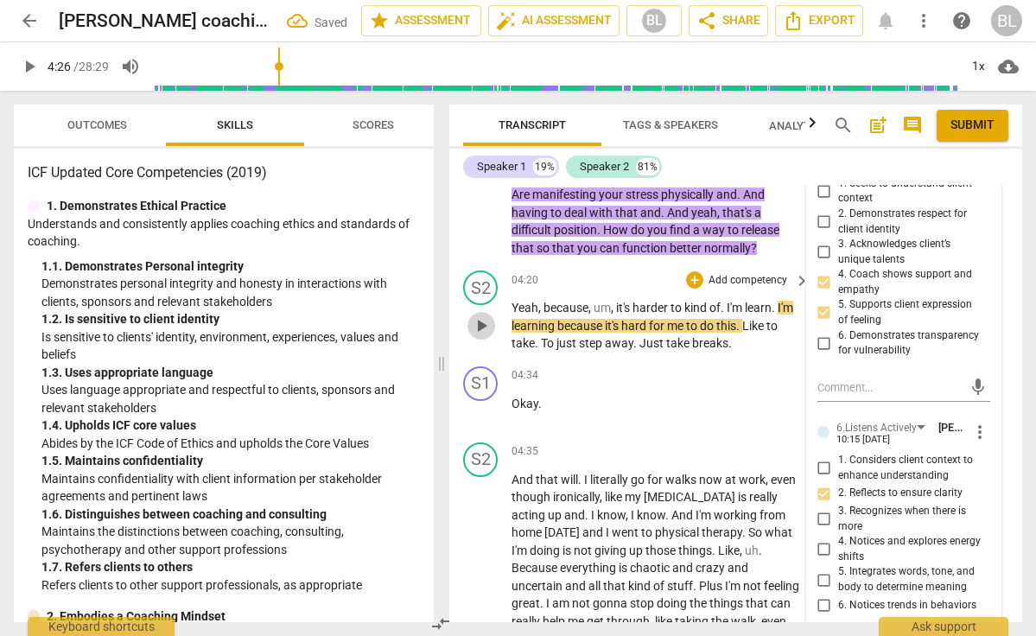
click at [482, 315] on span "play_arrow" at bounding box center [481, 325] width 21 height 21
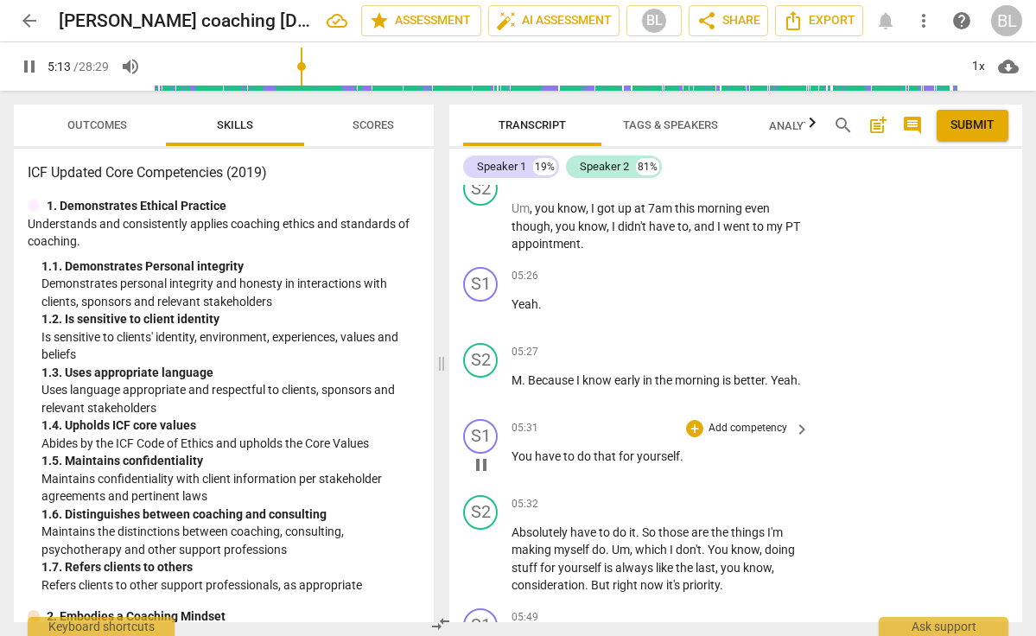
scroll to position [3274, 0]
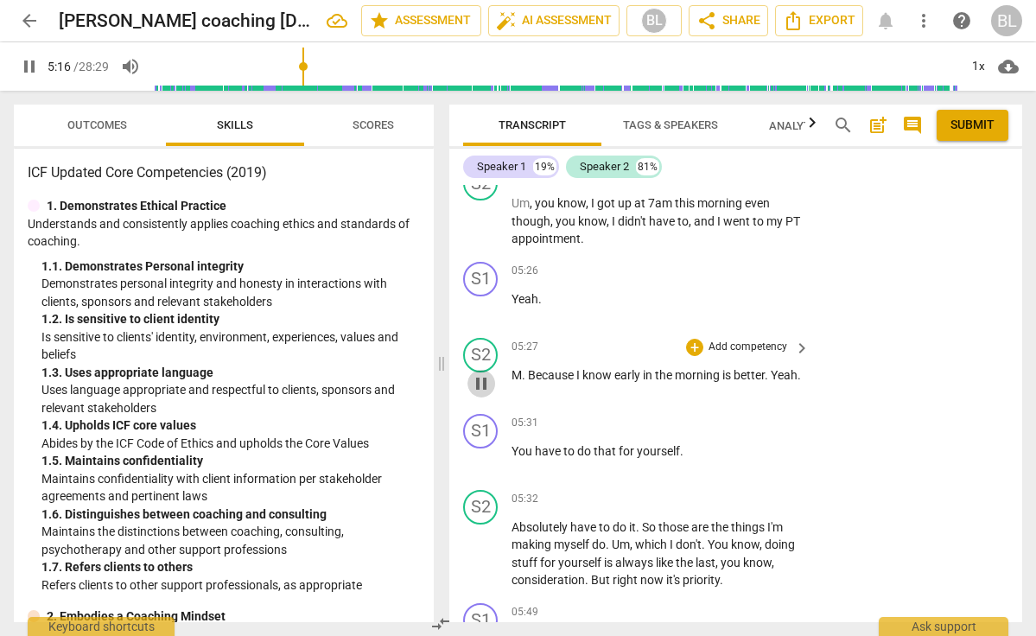
click at [479, 373] on span "pause" at bounding box center [481, 383] width 21 height 21
click at [479, 373] on span "play_arrow" at bounding box center [481, 383] width 21 height 21
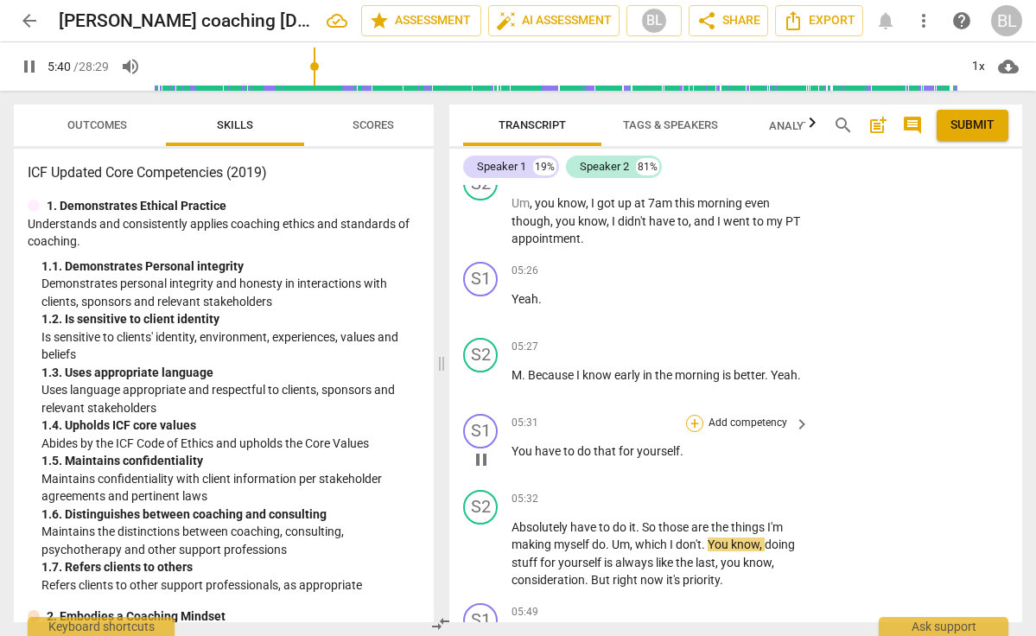
click at [694, 415] on div "+" at bounding box center [694, 423] width 17 height 17
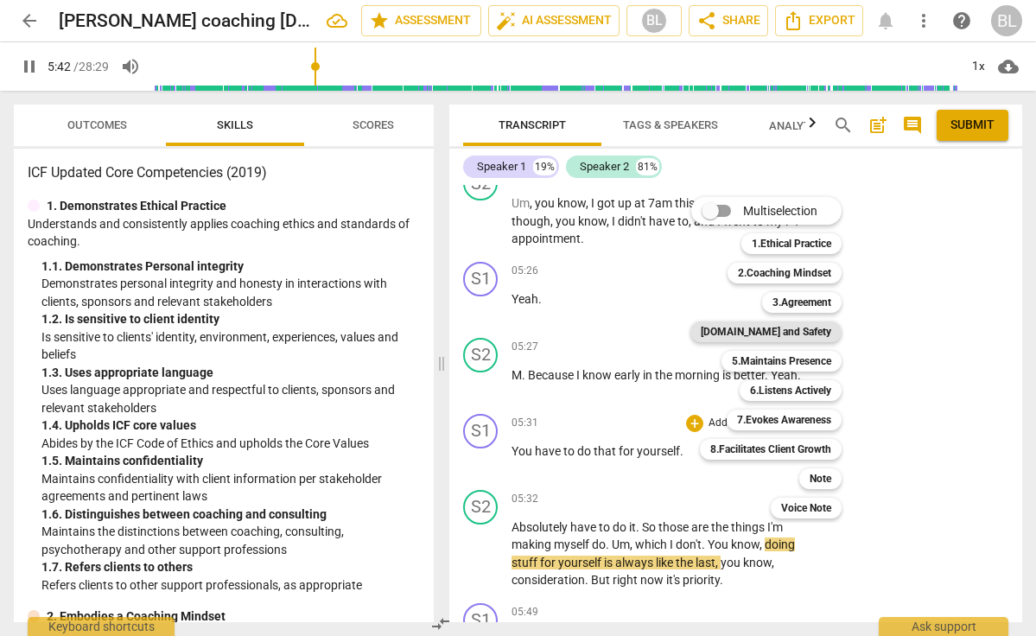
click at [759, 332] on b "[DOMAIN_NAME] and Safety" at bounding box center [766, 331] width 130 height 21
type input "343"
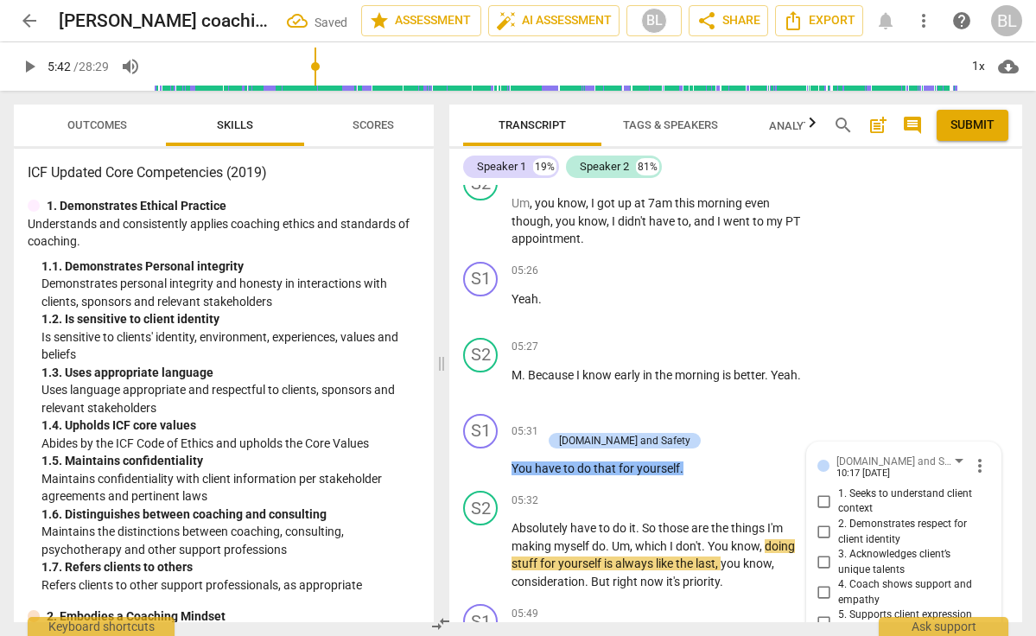
scroll to position [3284, 0]
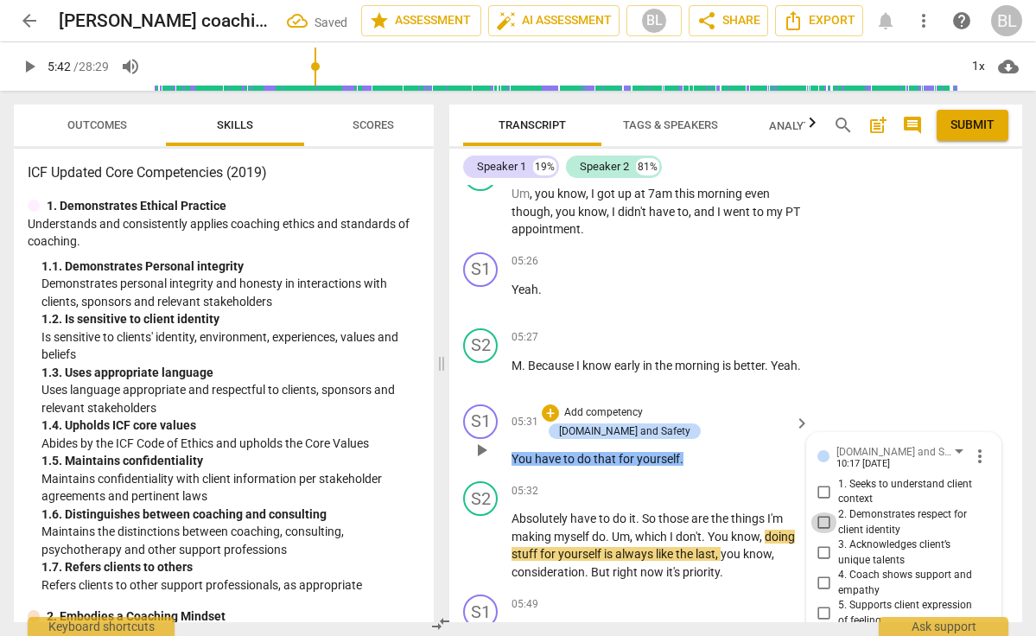
click at [823, 512] on input "2. Demonstrates respect for client identity" at bounding box center [824, 522] width 28 height 21
checkbox input "true"
click at [819, 573] on input "4. Coach shows support and empathy" at bounding box center [824, 583] width 28 height 21
checkbox input "true"
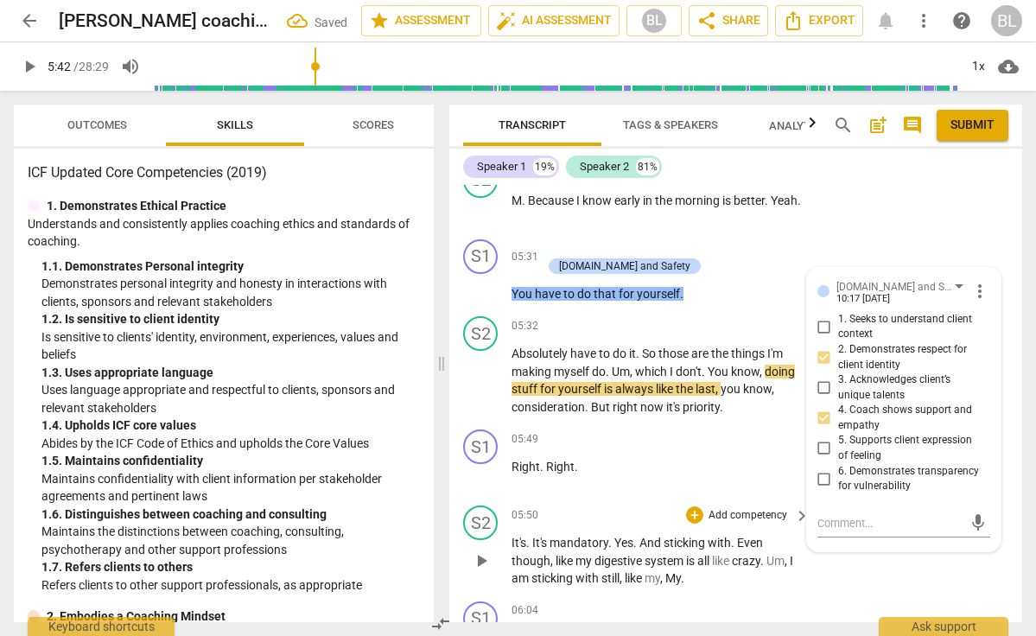
scroll to position [3455, 0]
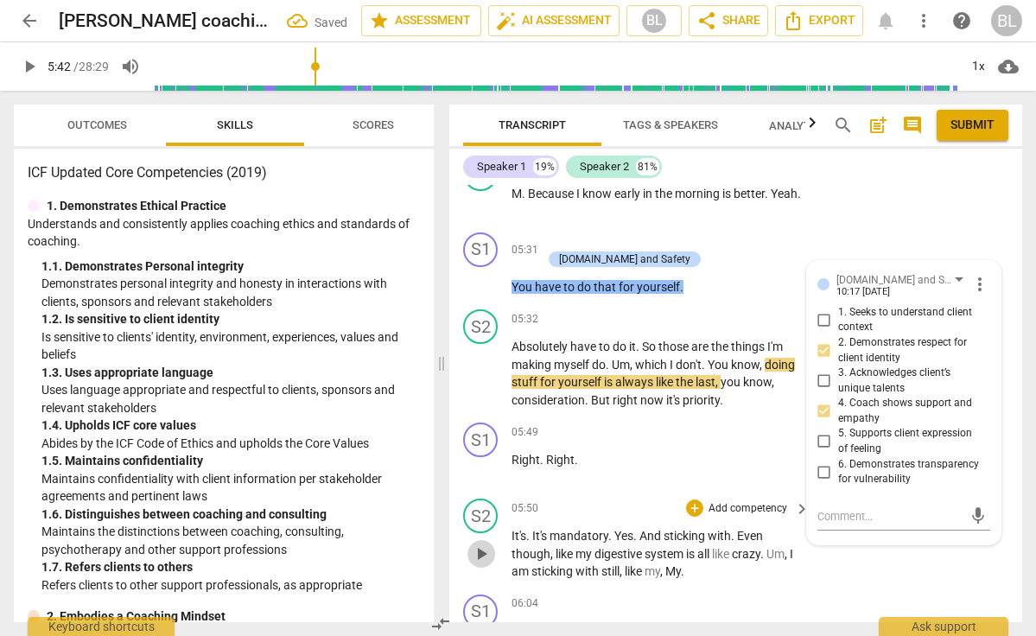
click at [478, 543] on span "play_arrow" at bounding box center [481, 553] width 21 height 21
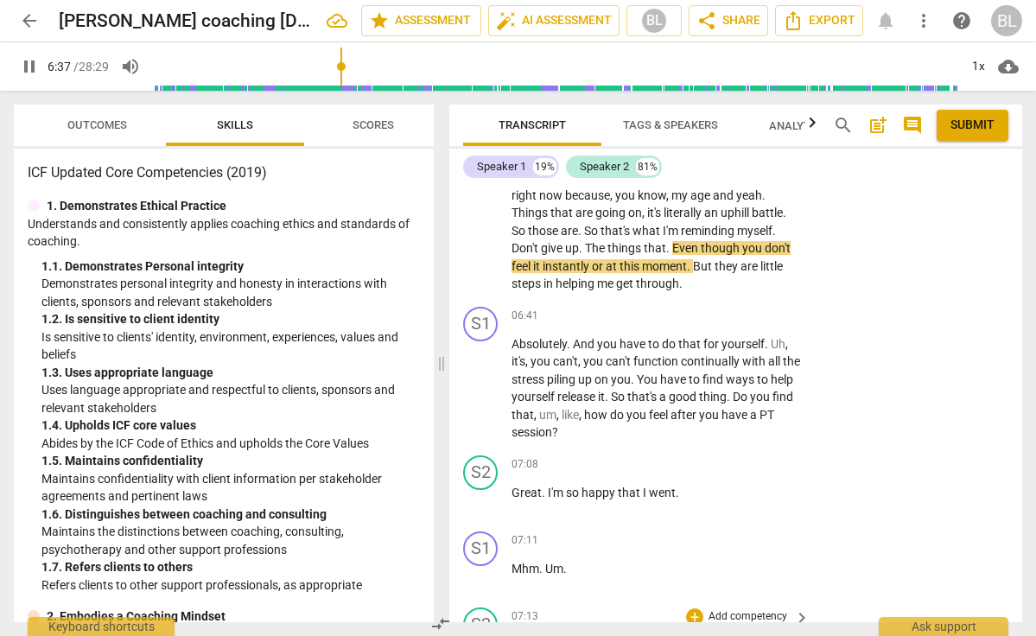
scroll to position [4038, 0]
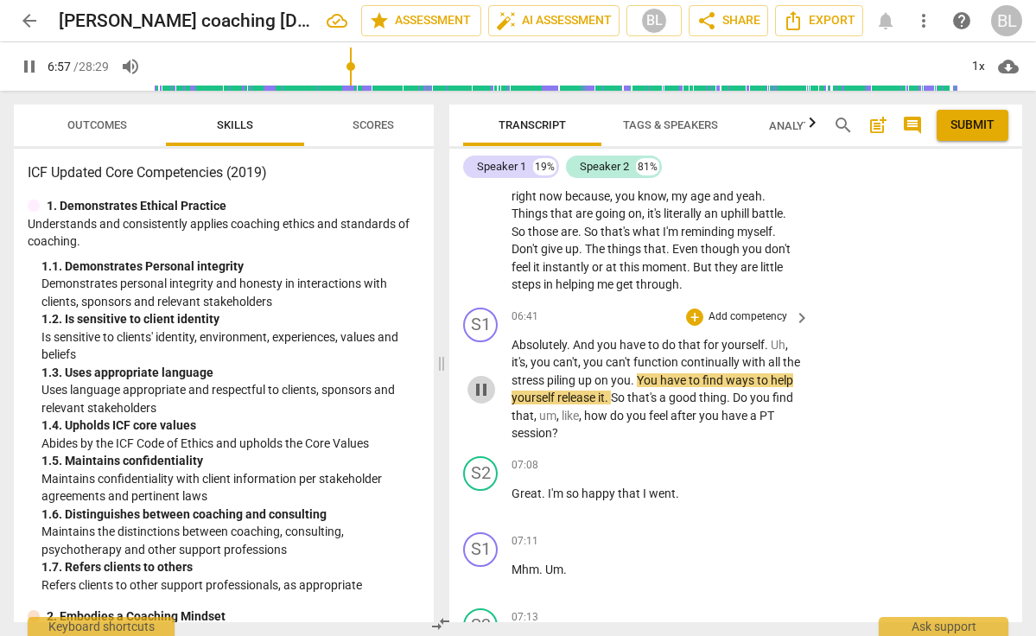
click at [484, 379] on span "pause" at bounding box center [481, 389] width 21 height 21
type input "418"
click at [696, 308] on div "+" at bounding box center [694, 316] width 17 height 17
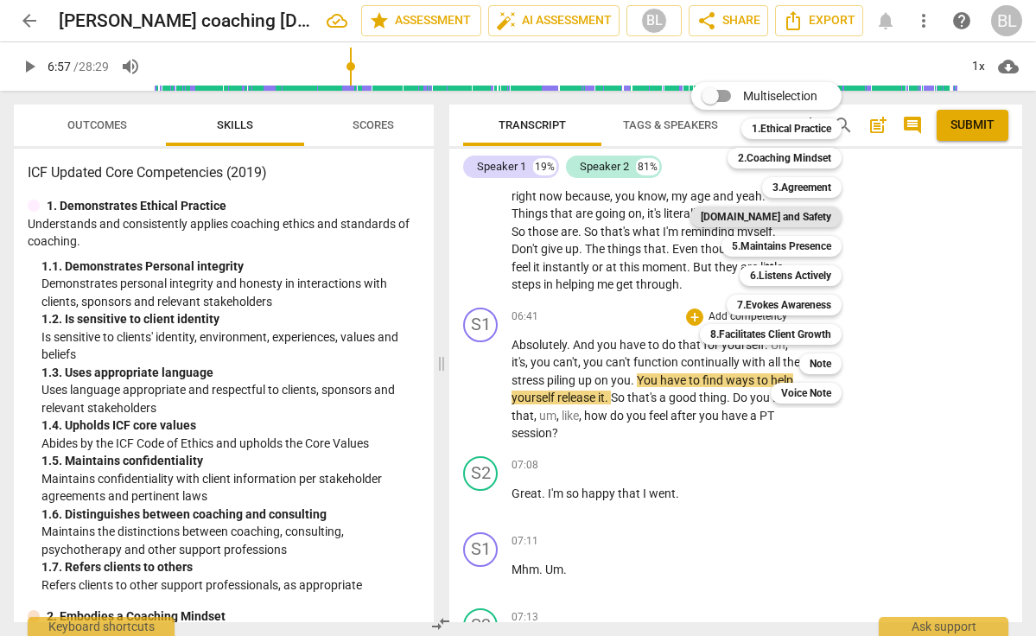
click at [778, 220] on b "[DOMAIN_NAME] and Safety" at bounding box center [766, 216] width 130 height 21
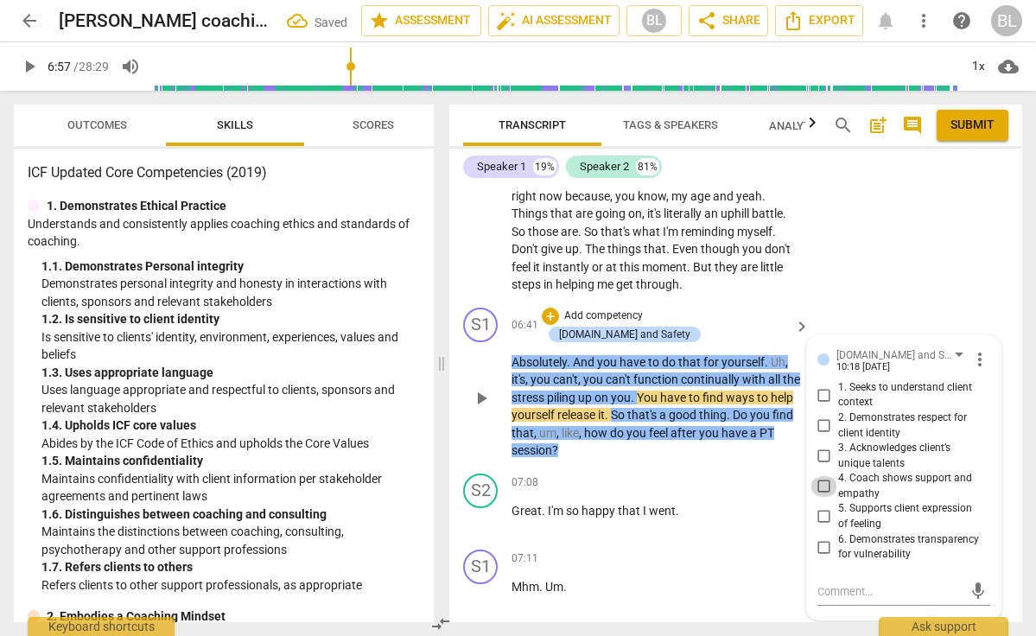
click at [822, 476] on input "4. Coach shows support and empathy" at bounding box center [824, 486] width 28 height 21
checkbox input "true"
click at [819, 384] on input "1. Seeks to understand client context" at bounding box center [824, 394] width 28 height 21
checkbox input "true"
click at [821, 506] on input "5. Supports client expression of feeling" at bounding box center [824, 516] width 28 height 21
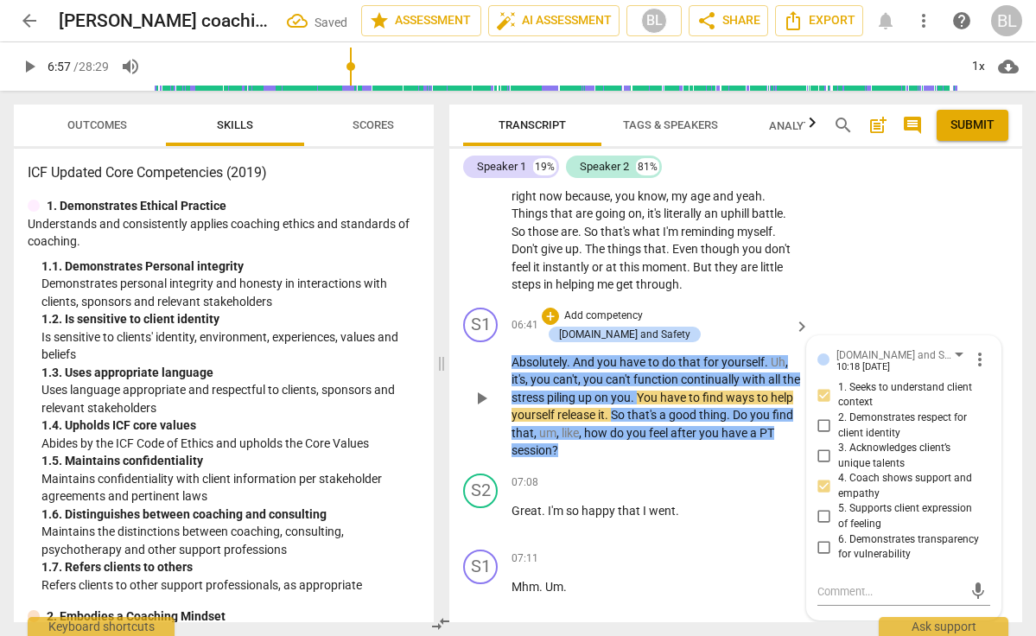
checkbox input "true"
click at [559, 308] on div "+" at bounding box center [550, 316] width 17 height 17
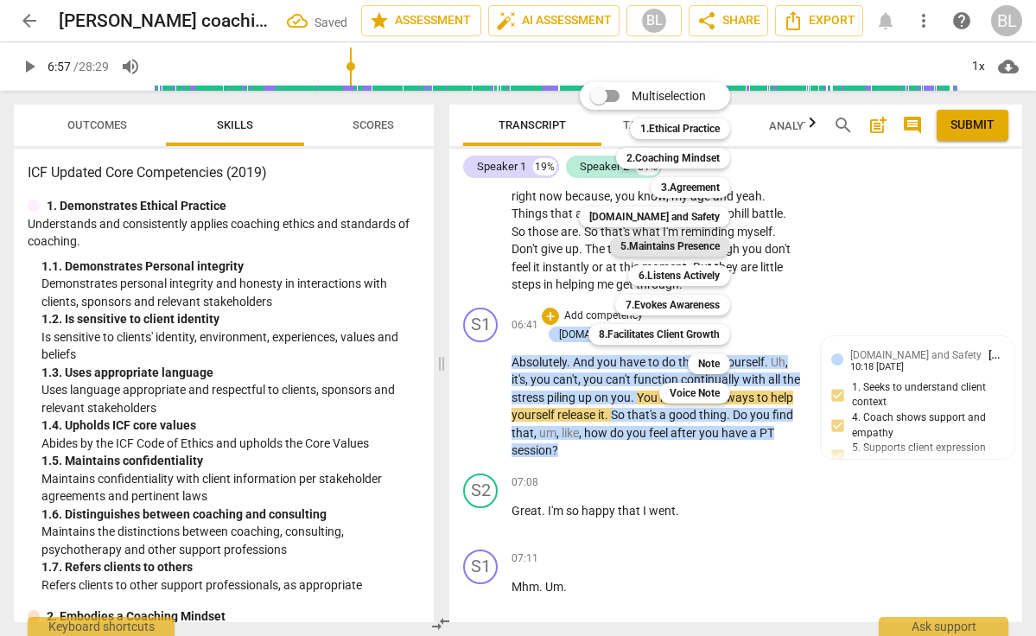
click at [663, 242] on b "5.Maintains Presence" at bounding box center [669, 246] width 99 height 21
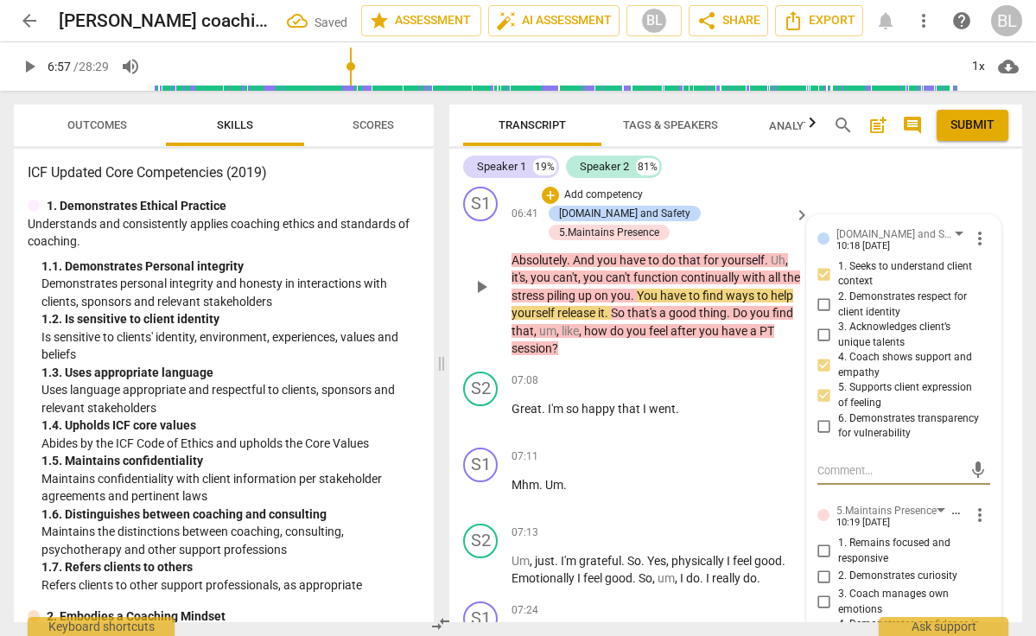
scroll to position [4164, 0]
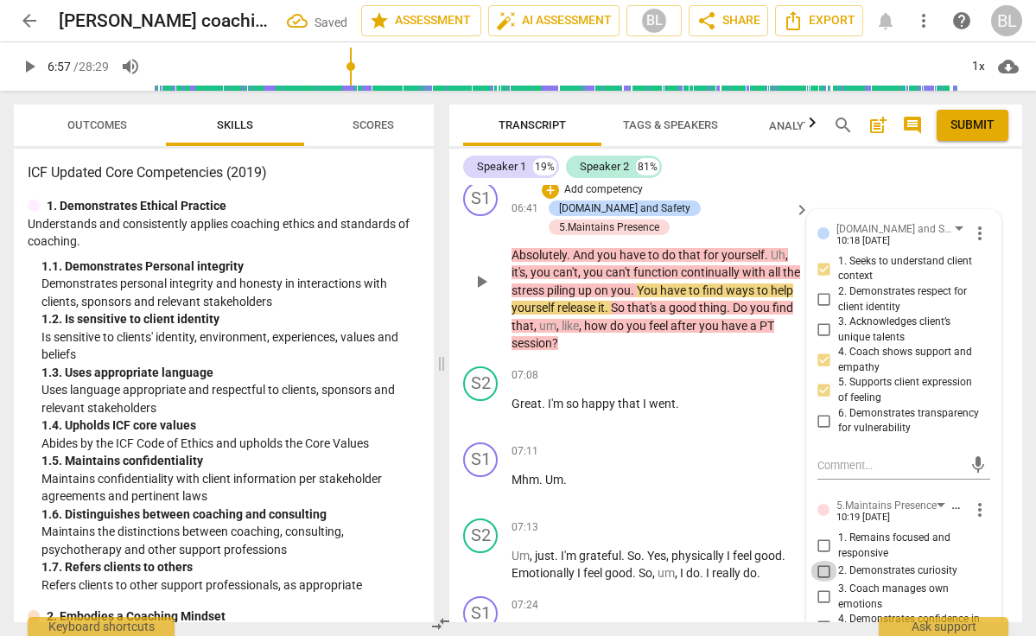
click at [820, 561] on input "2. Demonstrates curiosity" at bounding box center [824, 571] width 28 height 21
checkbox input "true"
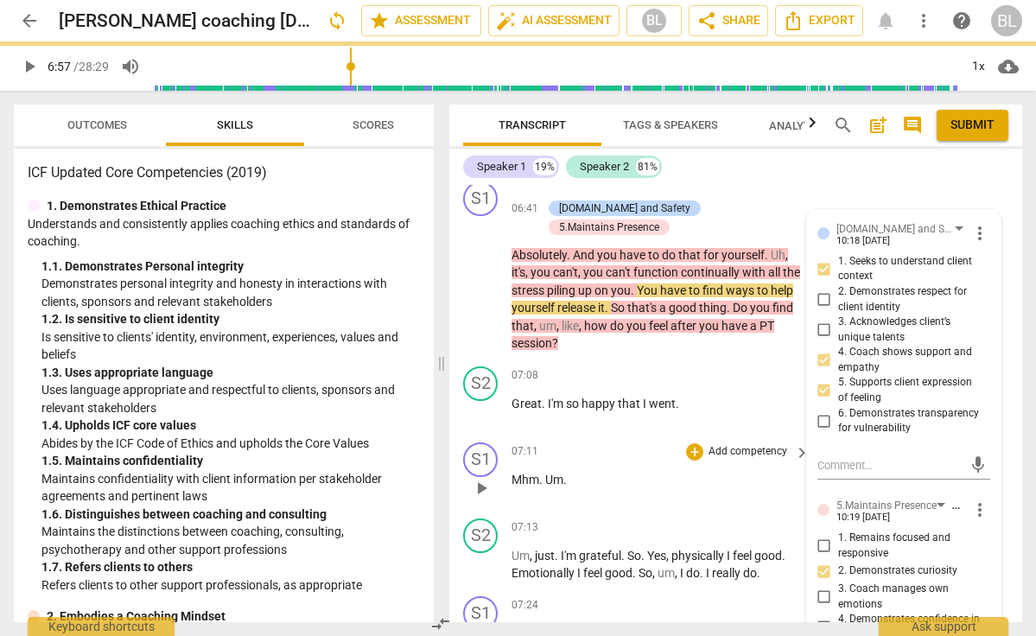
scroll to position [4132, 0]
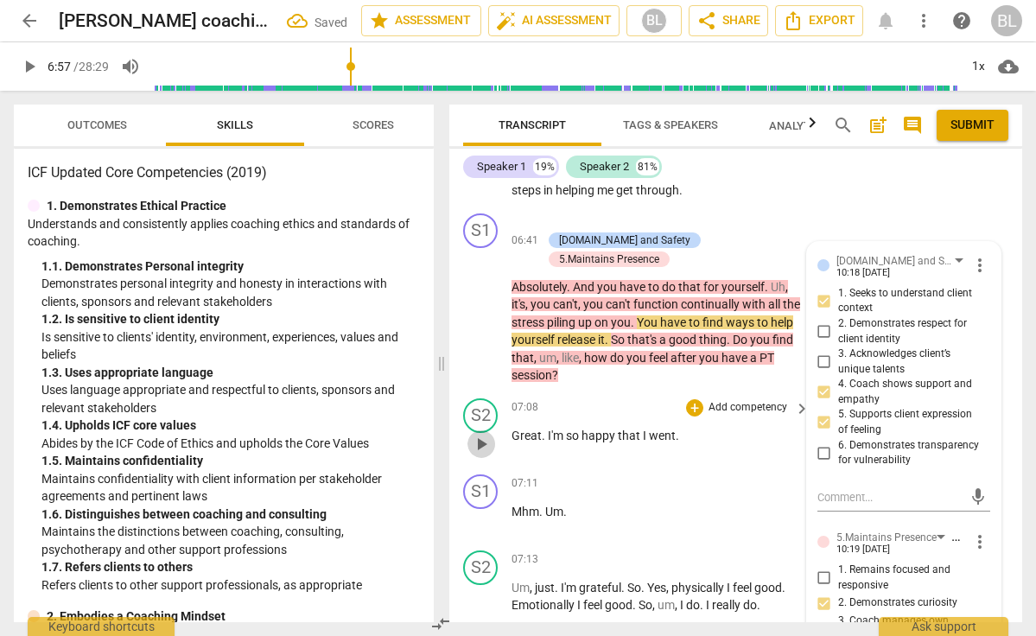
click at [480, 434] on span "play_arrow" at bounding box center [481, 444] width 21 height 21
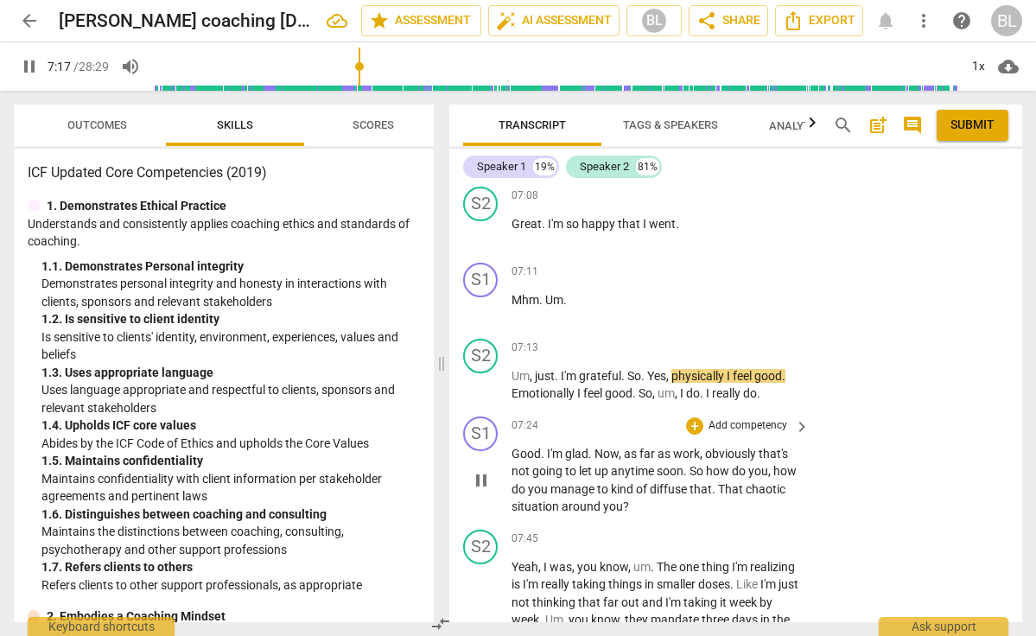
scroll to position [4353, 0]
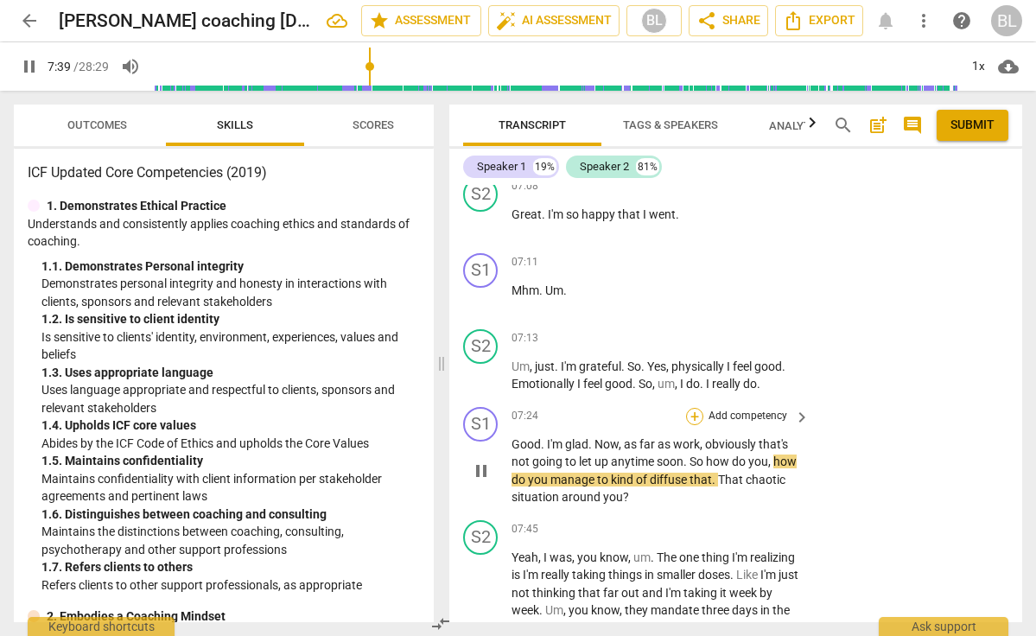
click at [695, 408] on div "+" at bounding box center [694, 416] width 17 height 17
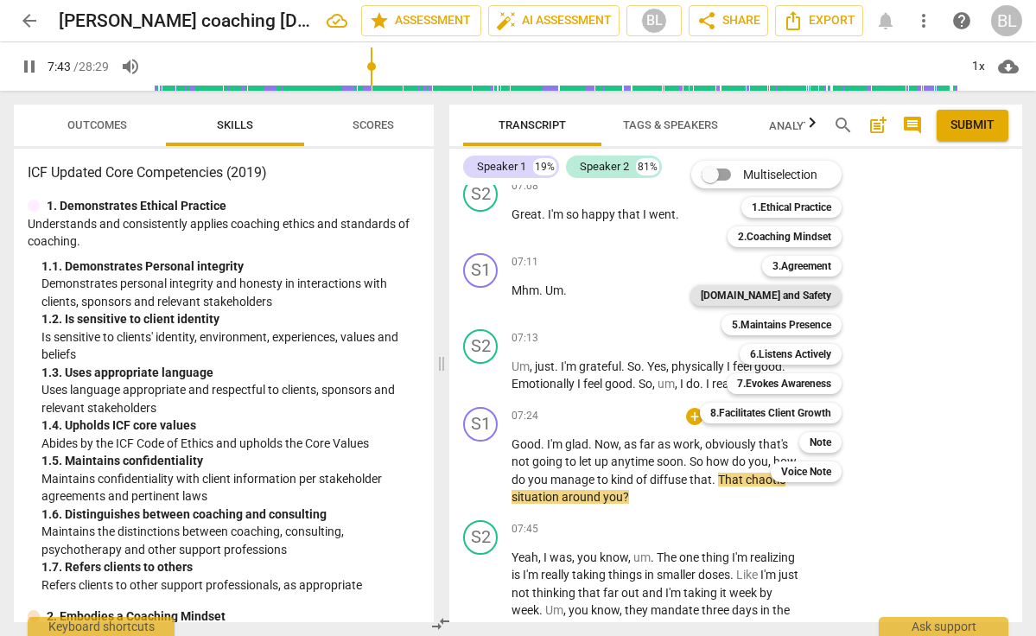
click at [762, 295] on b "[DOMAIN_NAME] and Safety" at bounding box center [766, 295] width 130 height 21
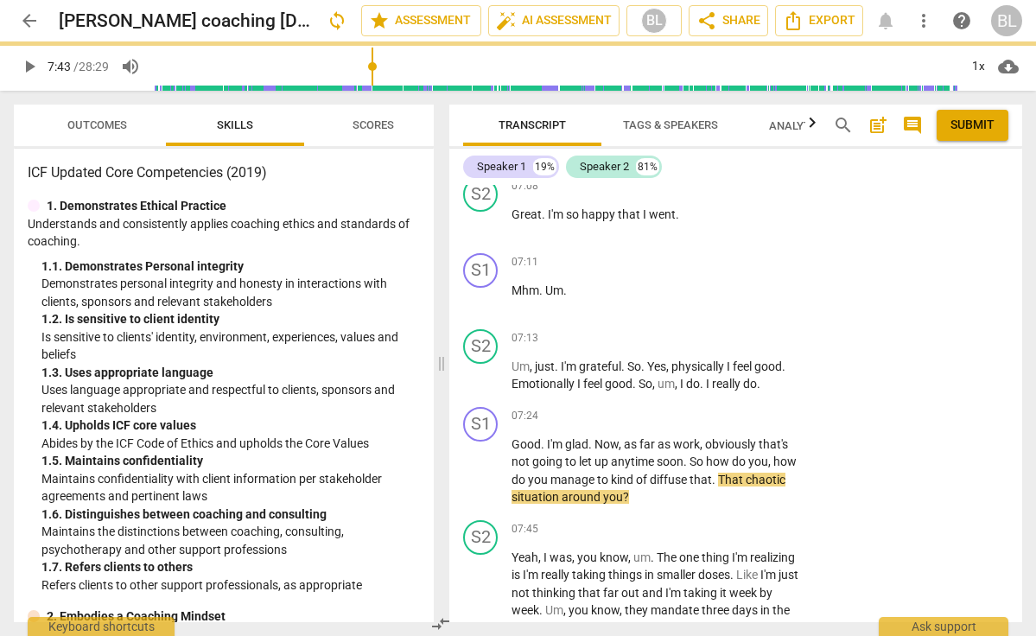
type input "464"
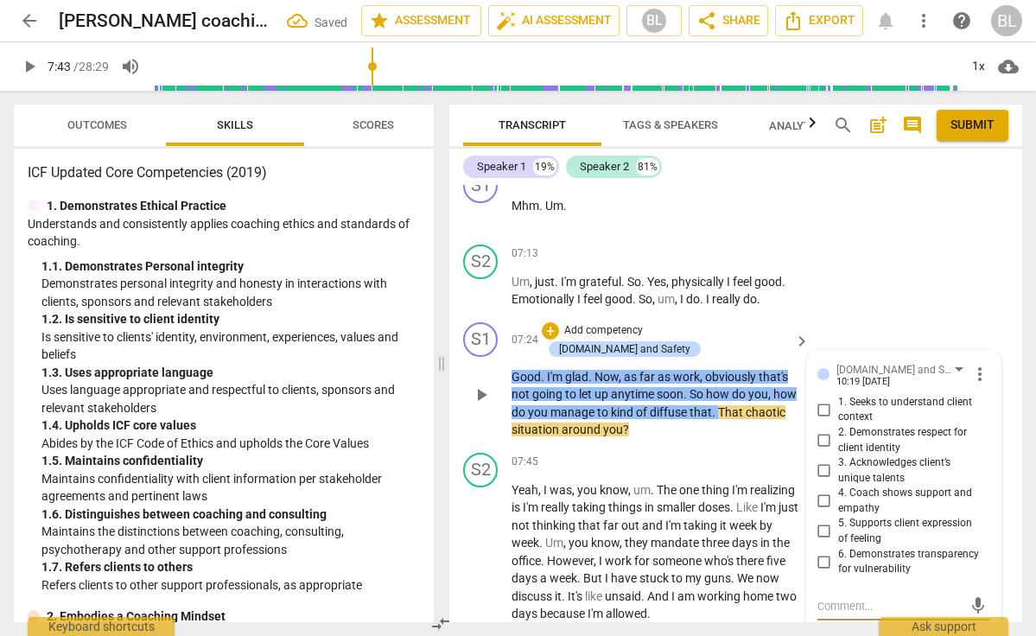
scroll to position [4440, 0]
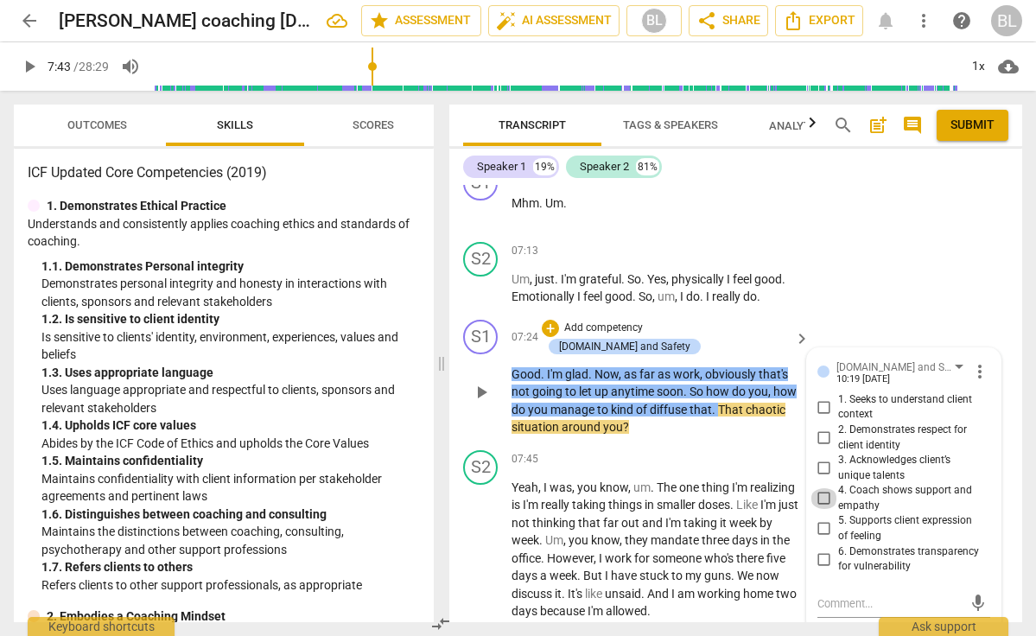
click at [823, 488] on input "4. Coach shows support and empathy" at bounding box center [824, 498] width 28 height 21
checkbox input "true"
click at [559, 320] on div "+" at bounding box center [550, 328] width 17 height 17
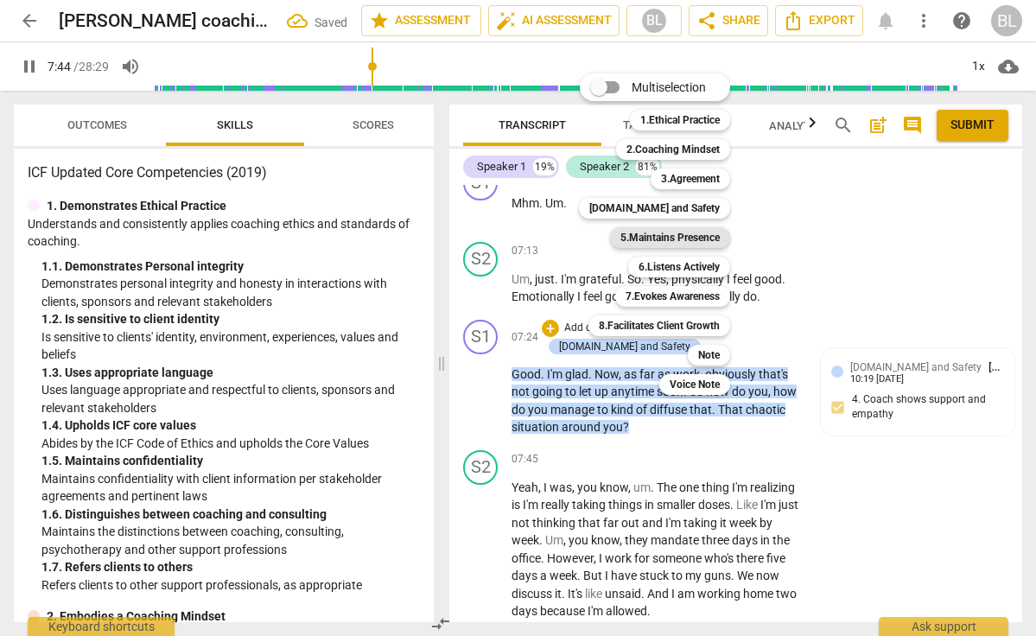
click at [662, 241] on b "5.Maintains Presence" at bounding box center [669, 237] width 99 height 21
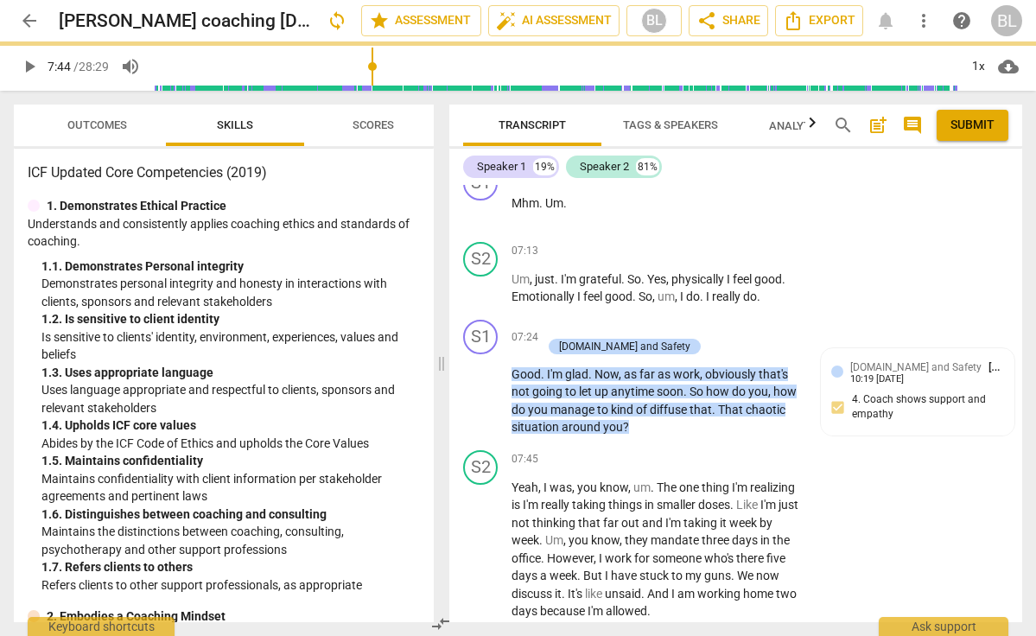
type input "465"
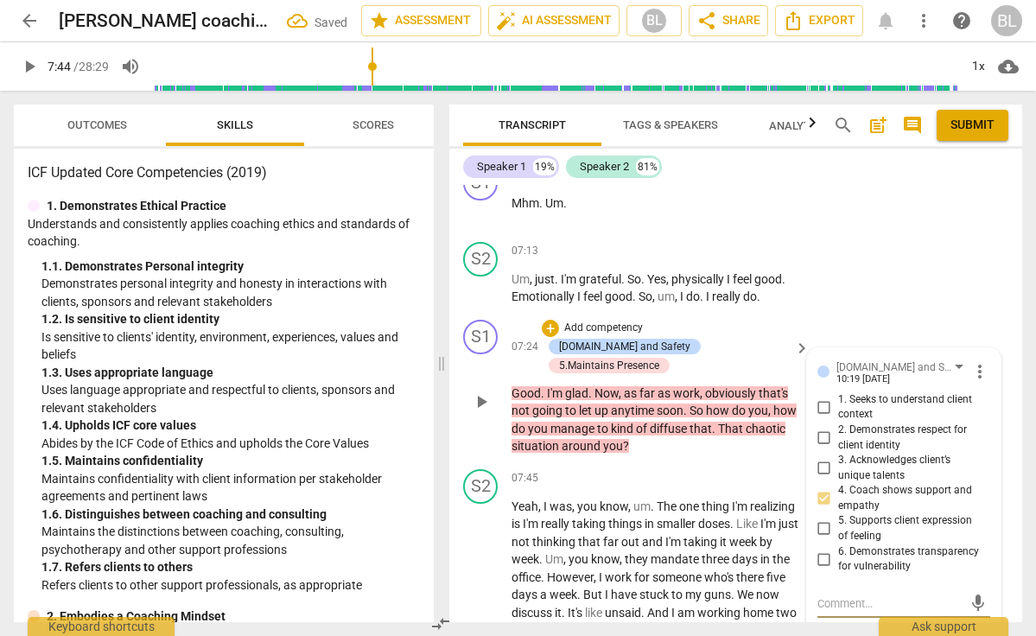
scroll to position [4510, 0]
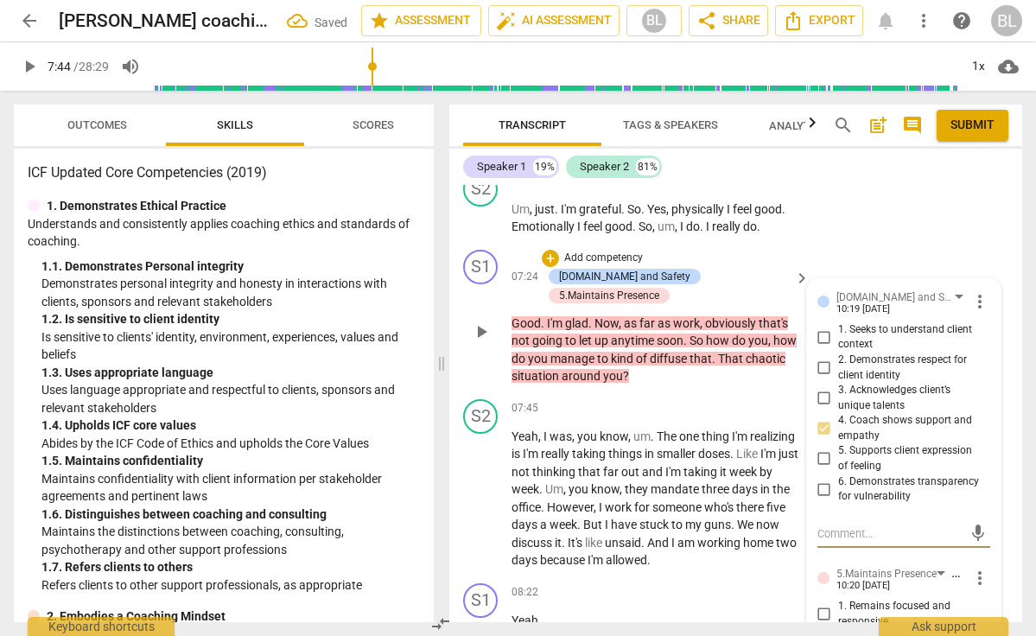
click at [823, 629] on input "2. Demonstrates curiosity" at bounding box center [824, 639] width 28 height 21
checkbox input "true"
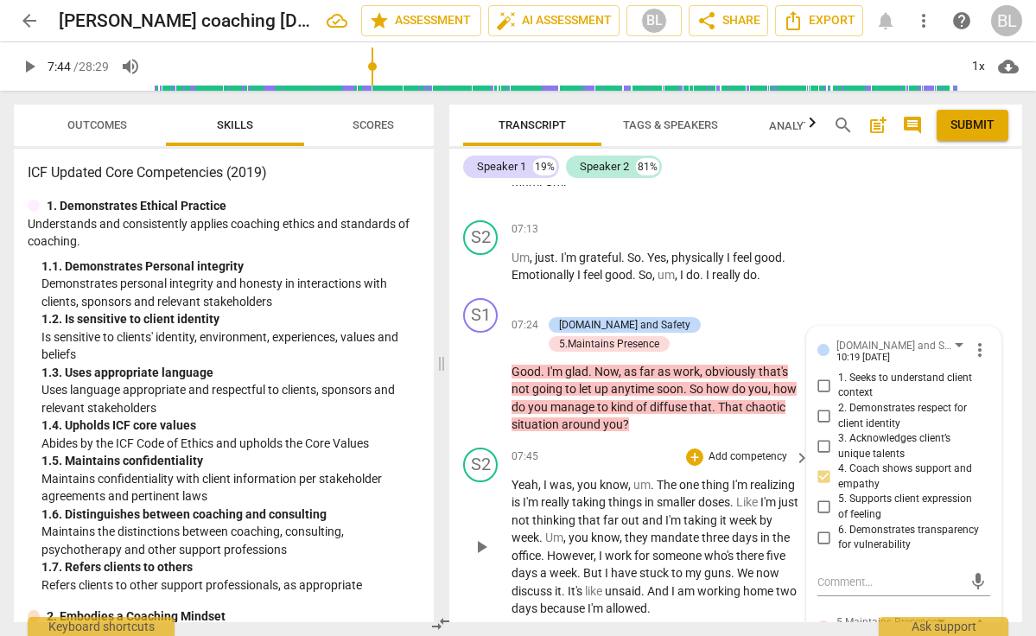
scroll to position [4436, 0]
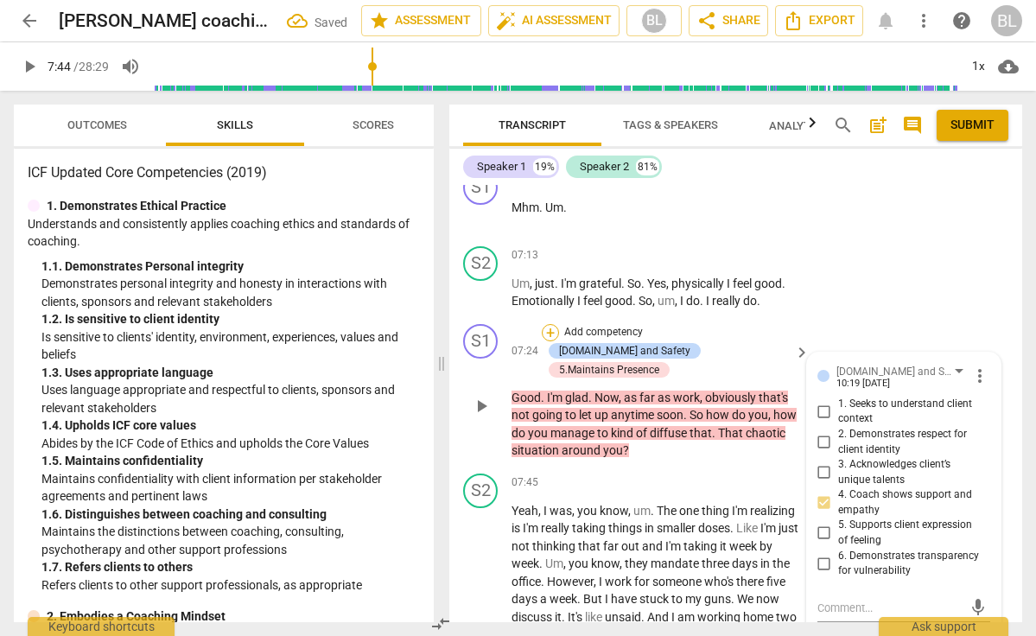
click at [549, 324] on div "+" at bounding box center [550, 332] width 17 height 17
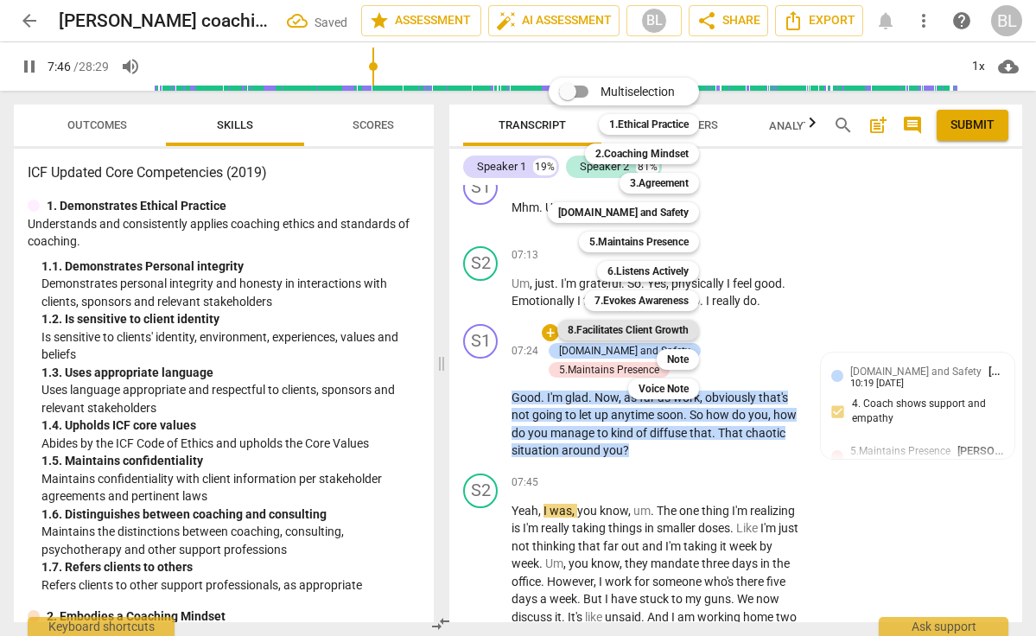
click at [656, 324] on b "8.Facilitates Client Growth" at bounding box center [628, 330] width 121 height 21
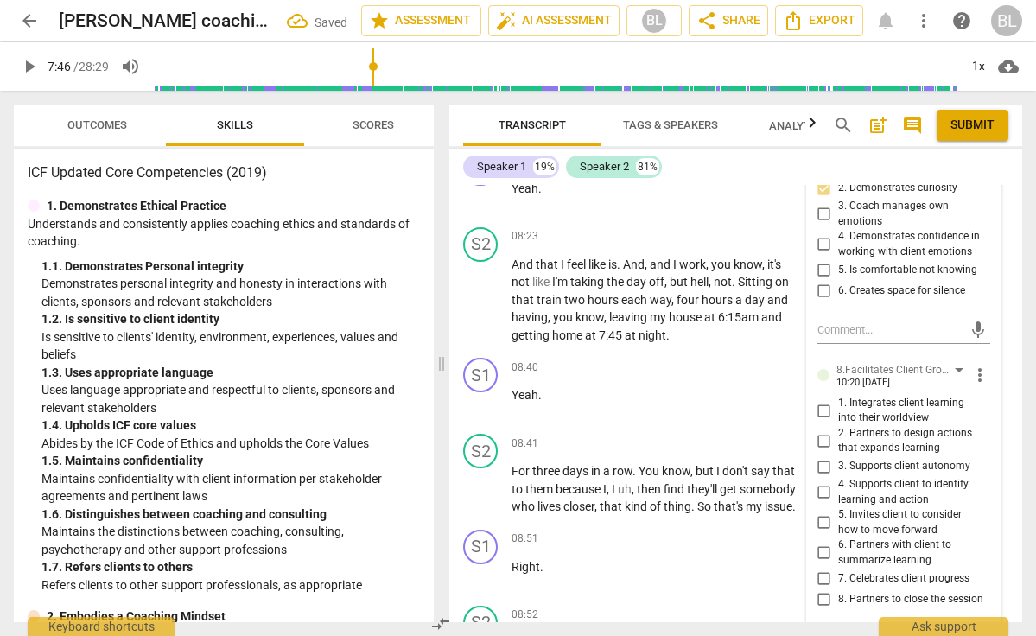
scroll to position [4958, 0]
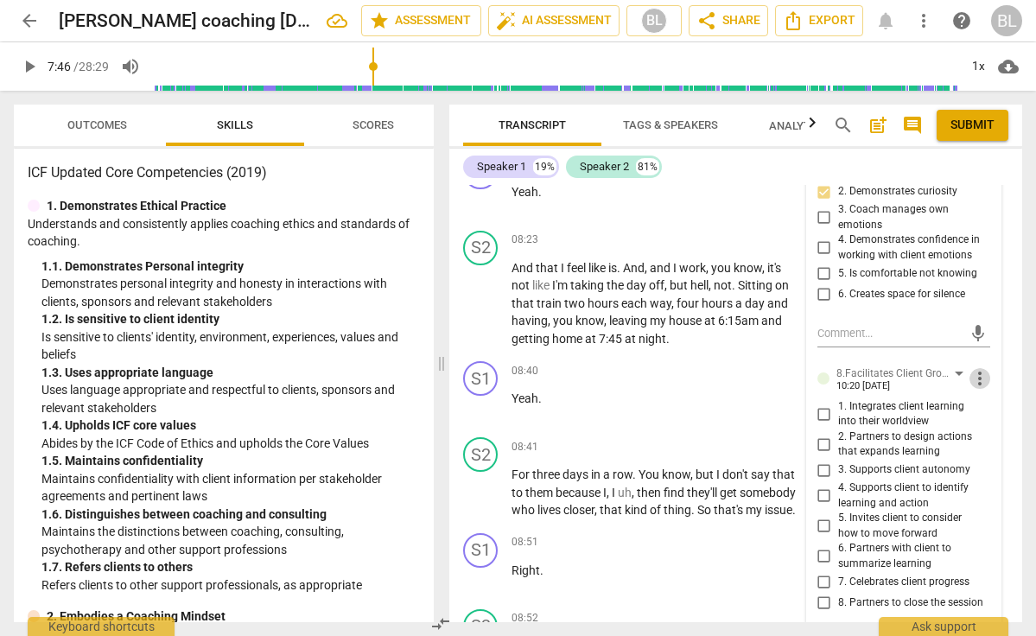
click at [974, 368] on span "more_vert" at bounding box center [979, 378] width 21 height 21
click at [988, 301] on li "Delete" at bounding box center [991, 305] width 60 height 33
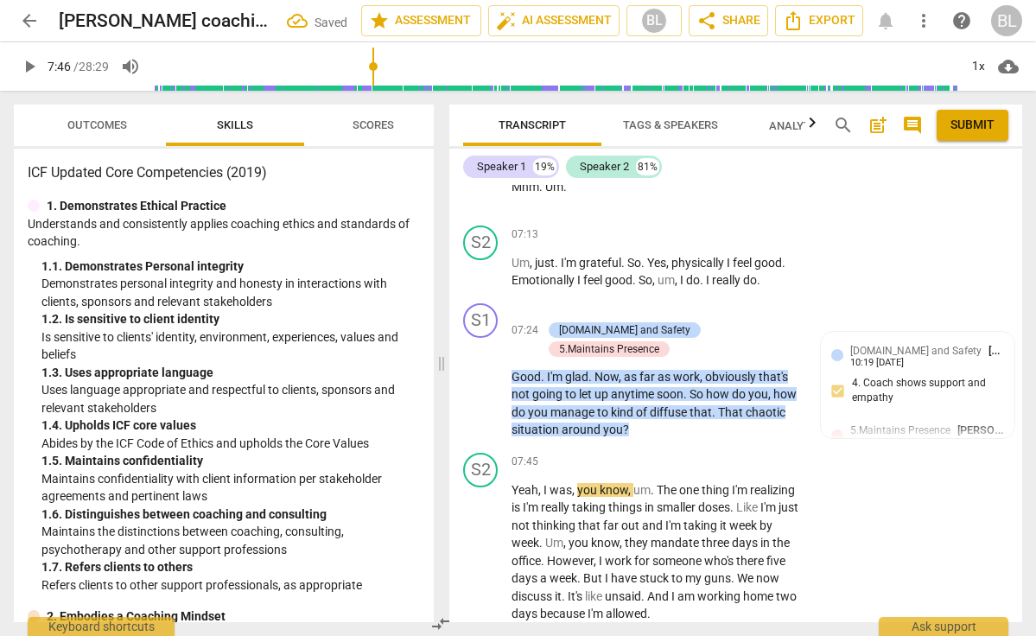
scroll to position [4455, 0]
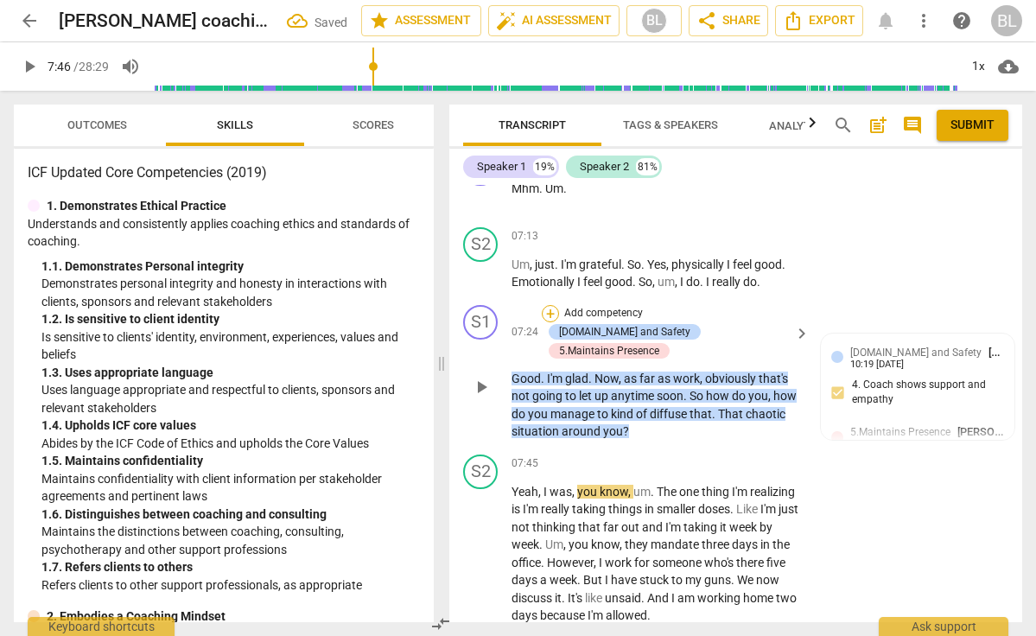
click at [549, 305] on div "+" at bounding box center [550, 313] width 17 height 17
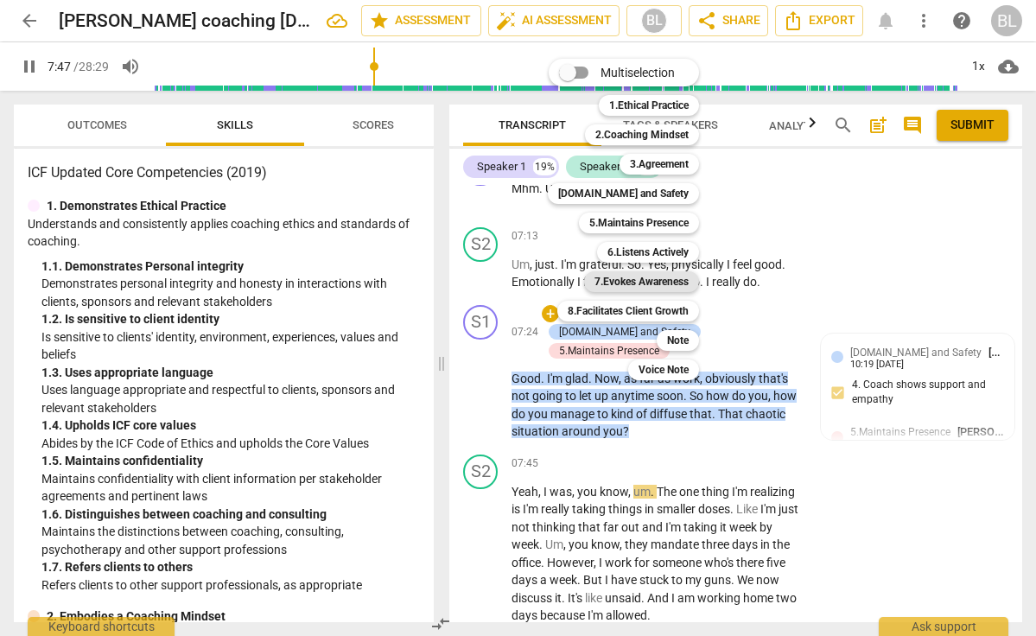
click at [657, 282] on b "7.Evokes Awareness" at bounding box center [641, 281] width 94 height 21
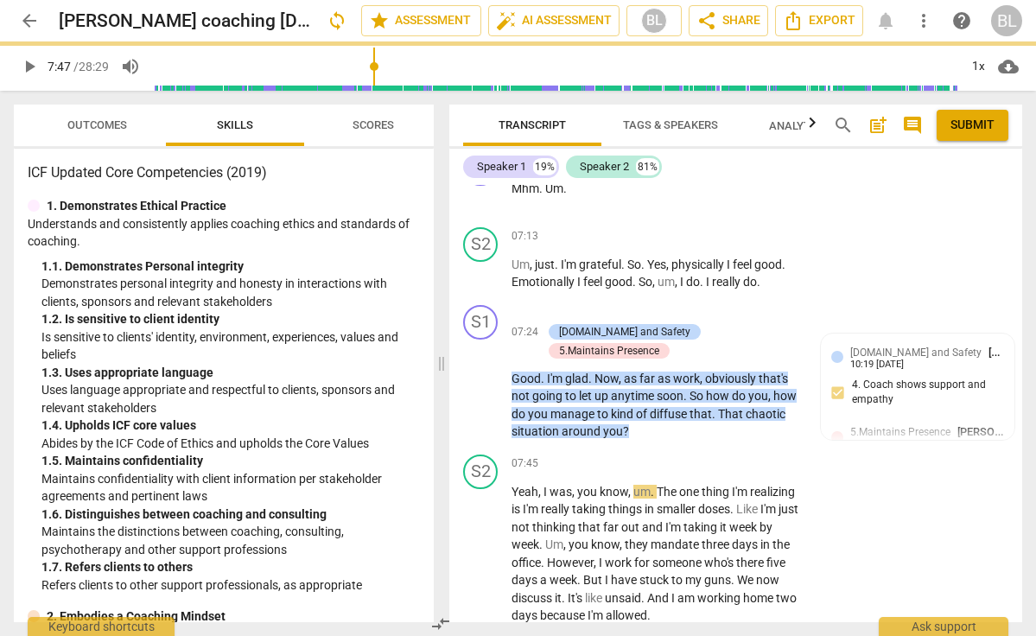
type input "468"
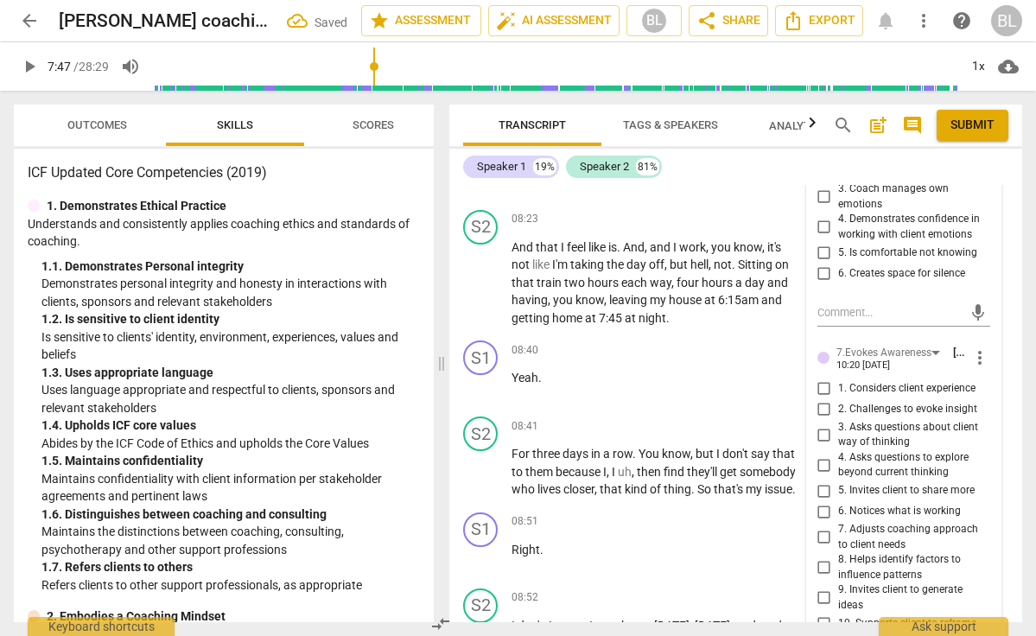
scroll to position [4983, 0]
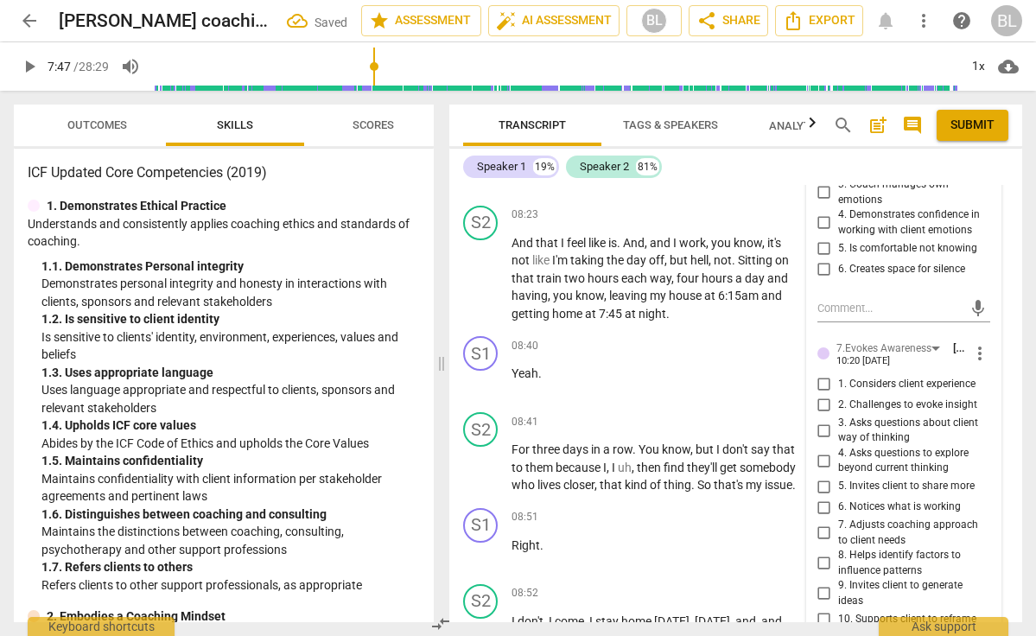
click at [821, 450] on input "4. Asks questions to explore beyond current thinking" at bounding box center [824, 460] width 28 height 21
checkbox input "true"
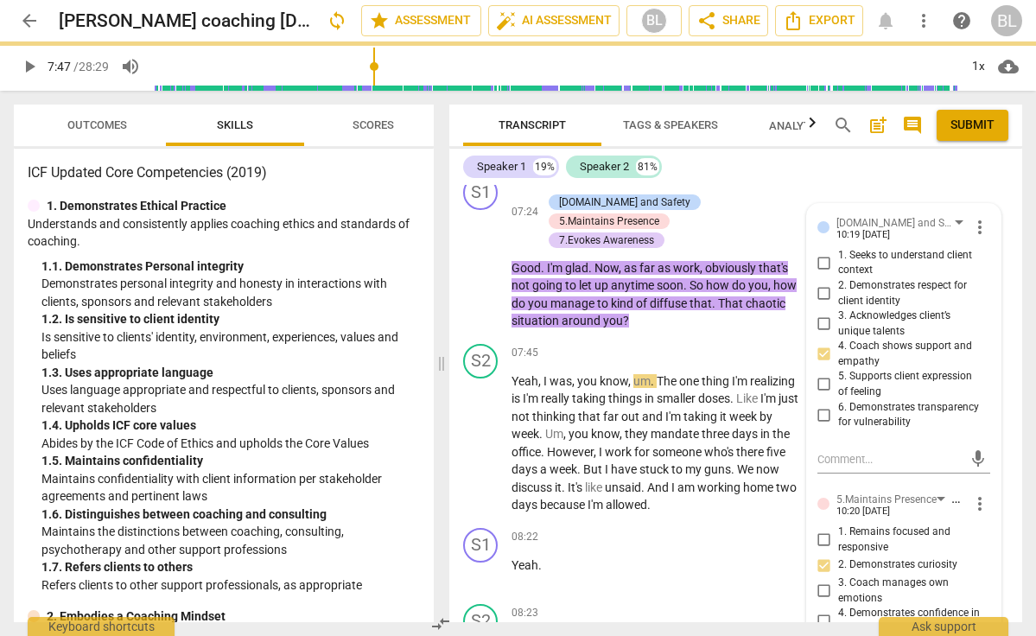
scroll to position [4584, 0]
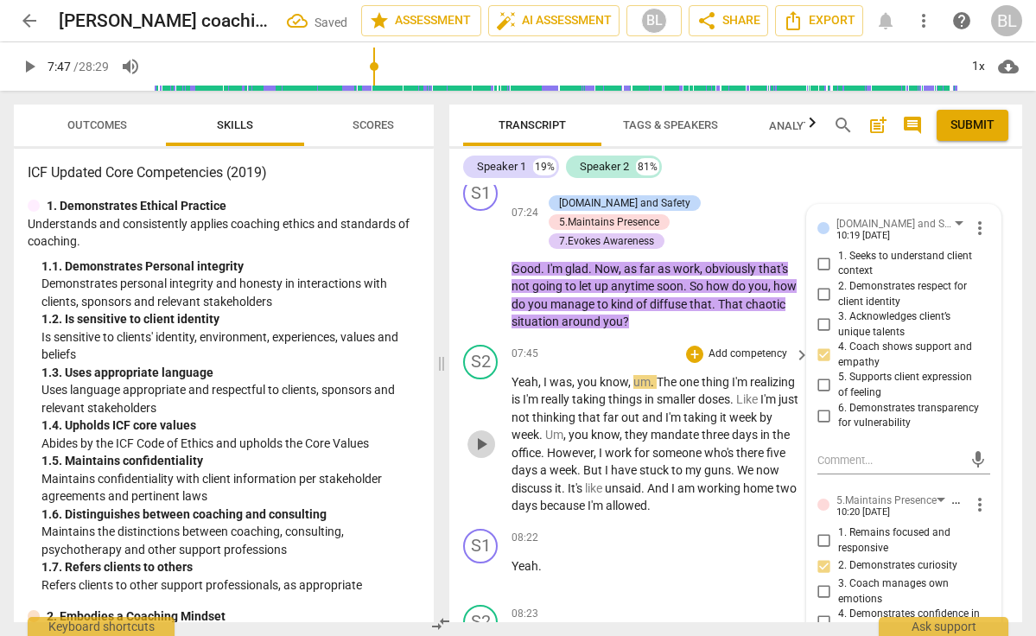
click at [484, 434] on span "play_arrow" at bounding box center [481, 444] width 21 height 21
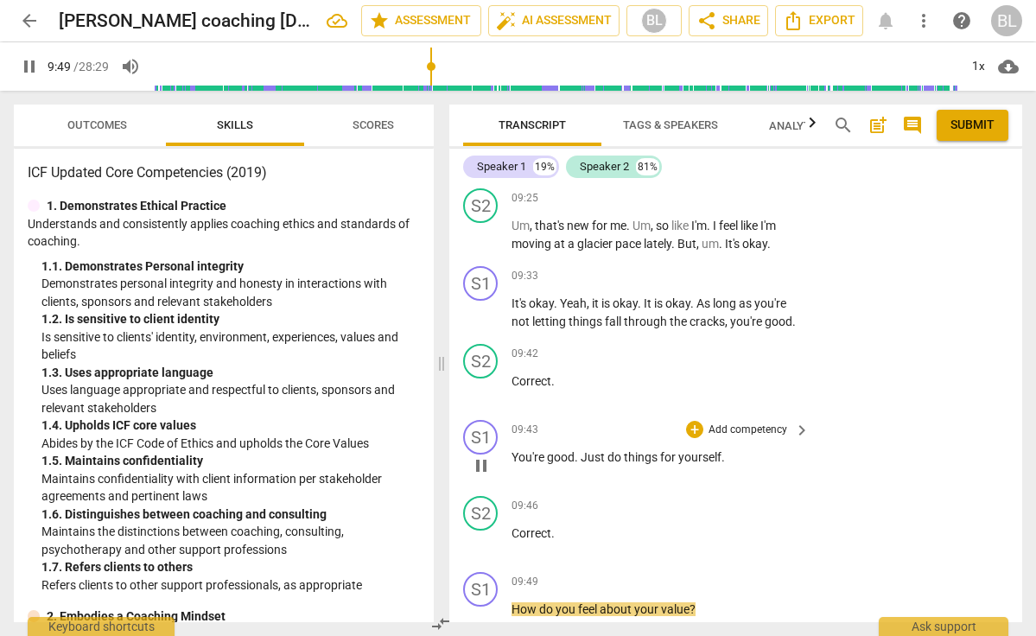
scroll to position [5775, 0]
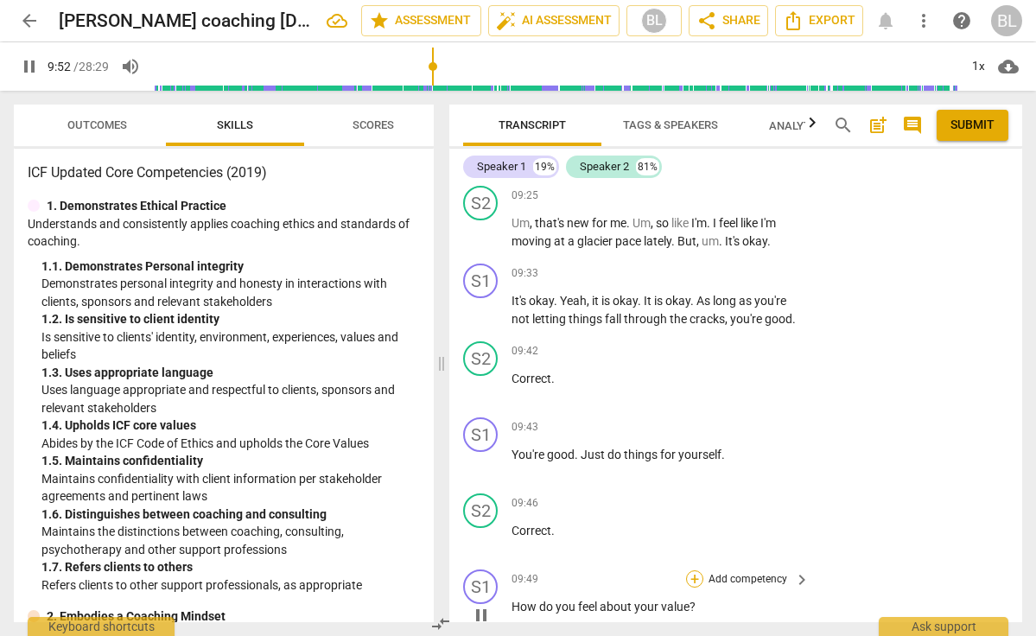
click at [694, 570] on div "+" at bounding box center [694, 578] width 17 height 17
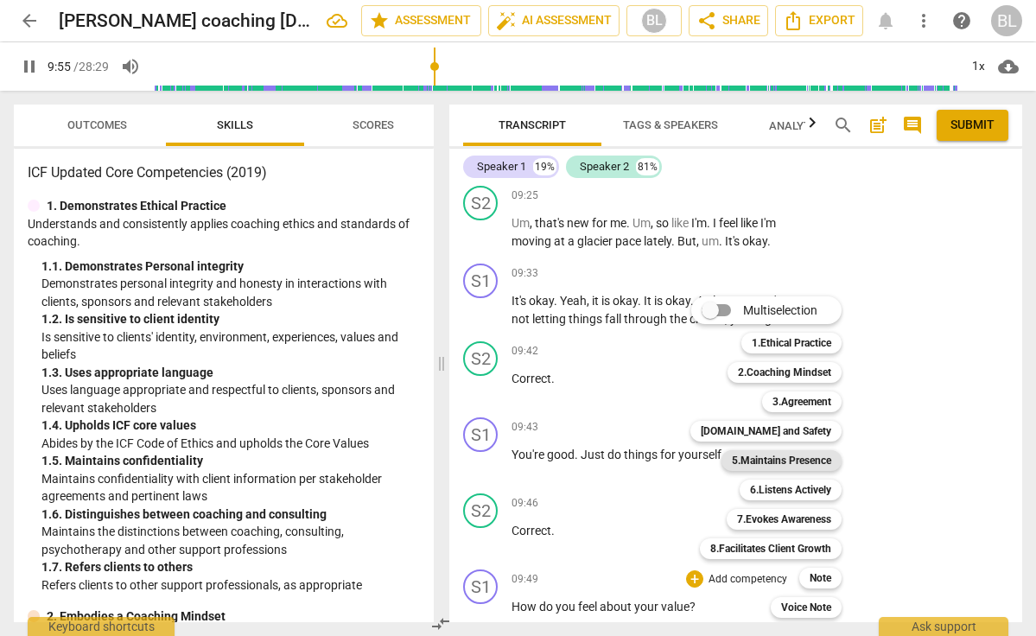
click at [753, 462] on b "5.Maintains Presence" at bounding box center [781, 460] width 99 height 21
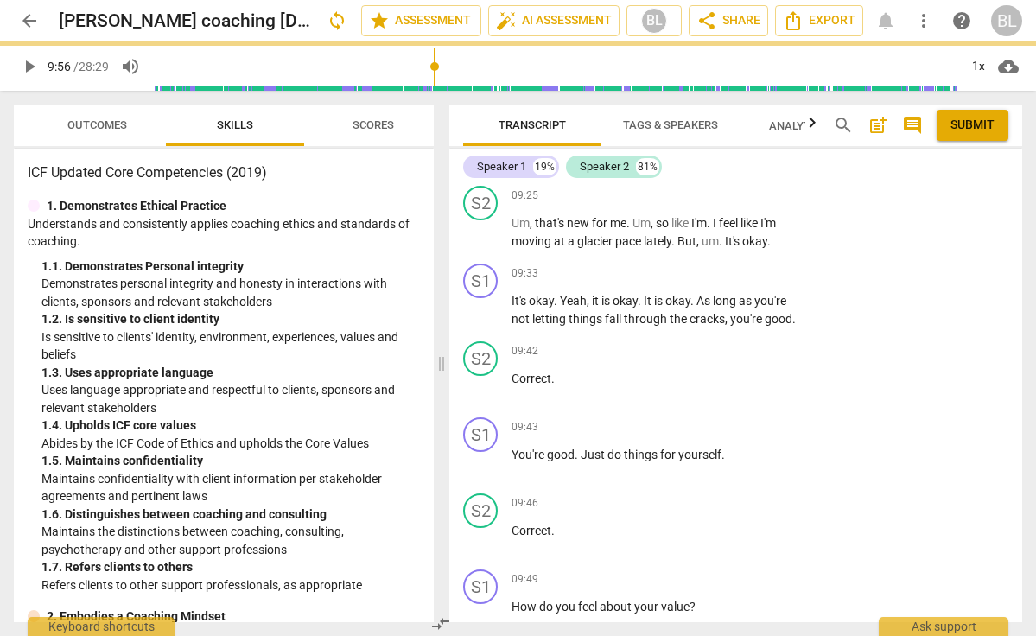
type input "596"
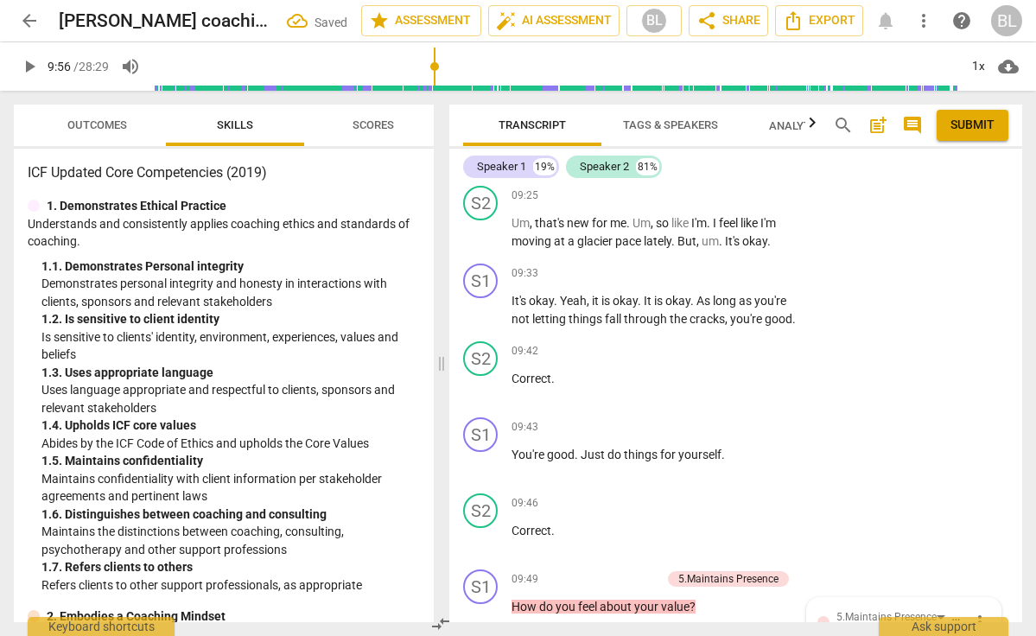
scroll to position [6084, 0]
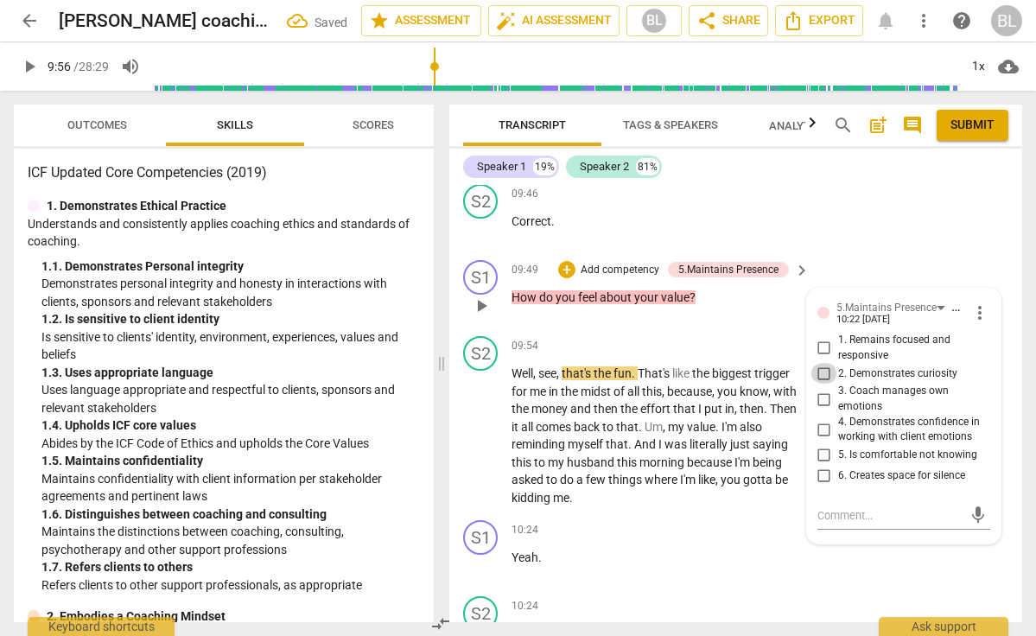
click at [820, 363] on input "2. Demonstrates curiosity" at bounding box center [824, 373] width 28 height 21
checkbox input "true"
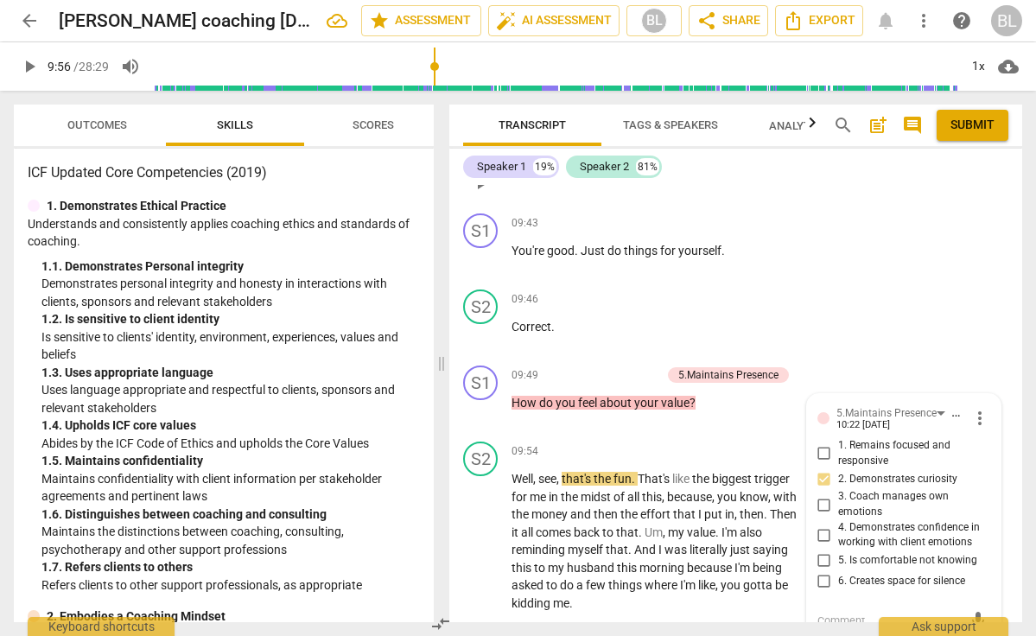
scroll to position [5980, 0]
click at [483, 530] on span "play_arrow" at bounding box center [481, 540] width 21 height 21
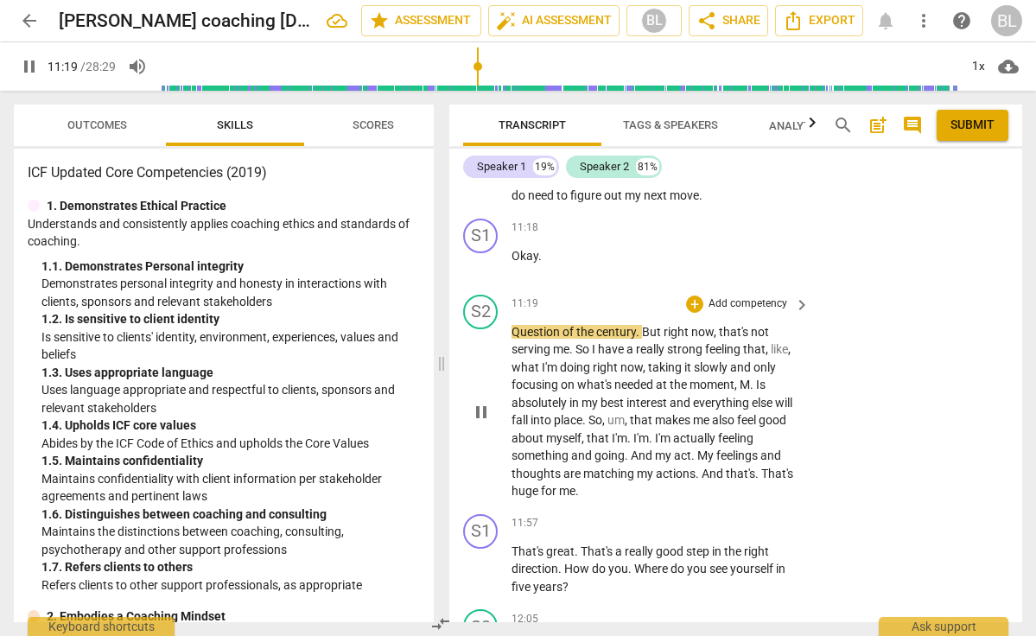
scroll to position [6851, 0]
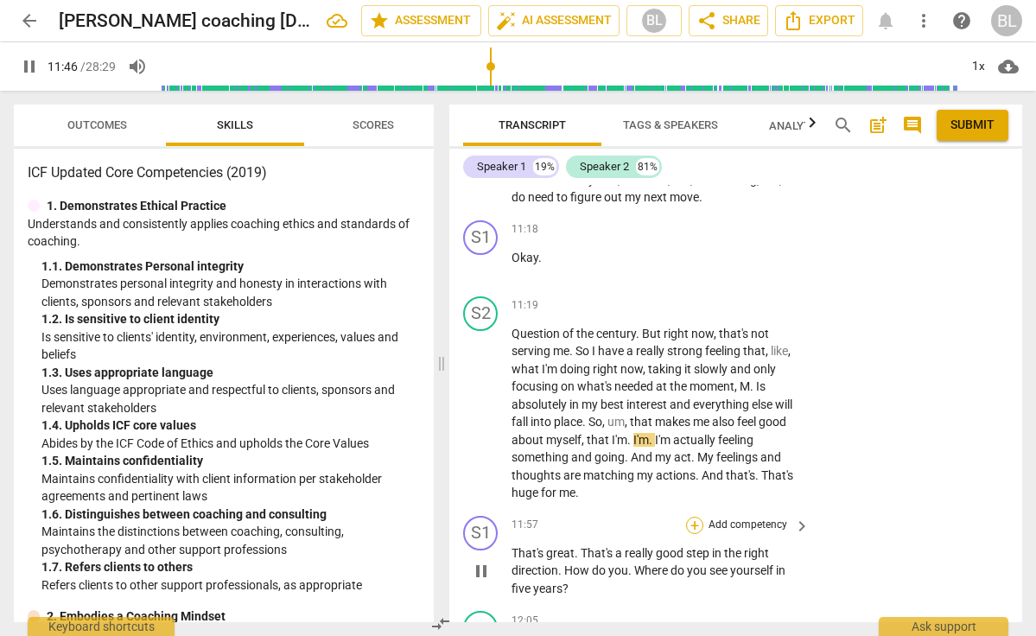
click at [695, 517] on div "+" at bounding box center [694, 525] width 17 height 17
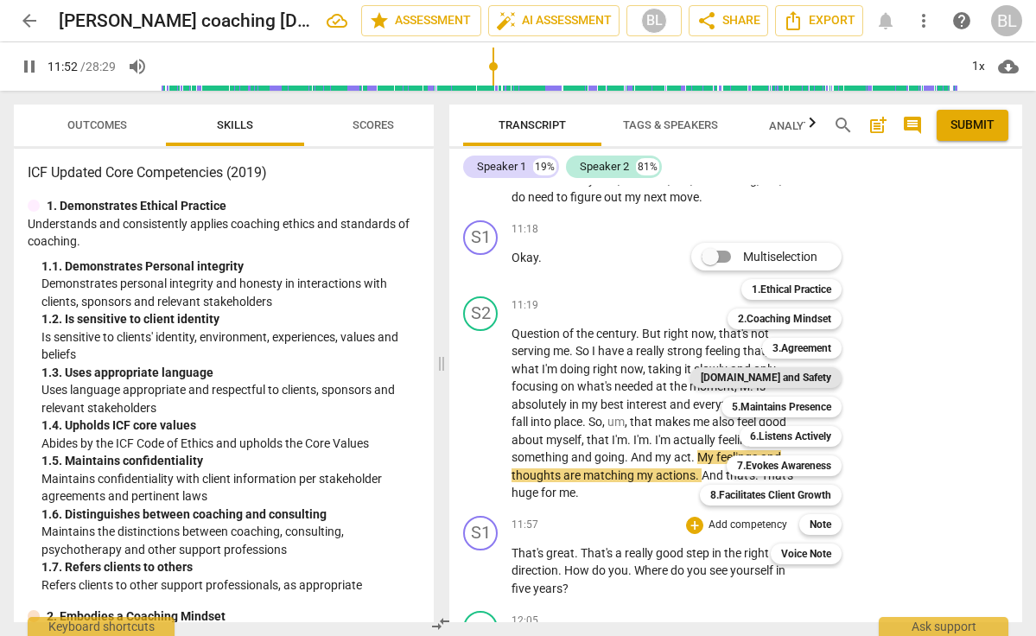
click at [776, 374] on b "[DOMAIN_NAME] and Safety" at bounding box center [766, 377] width 130 height 21
type input "712"
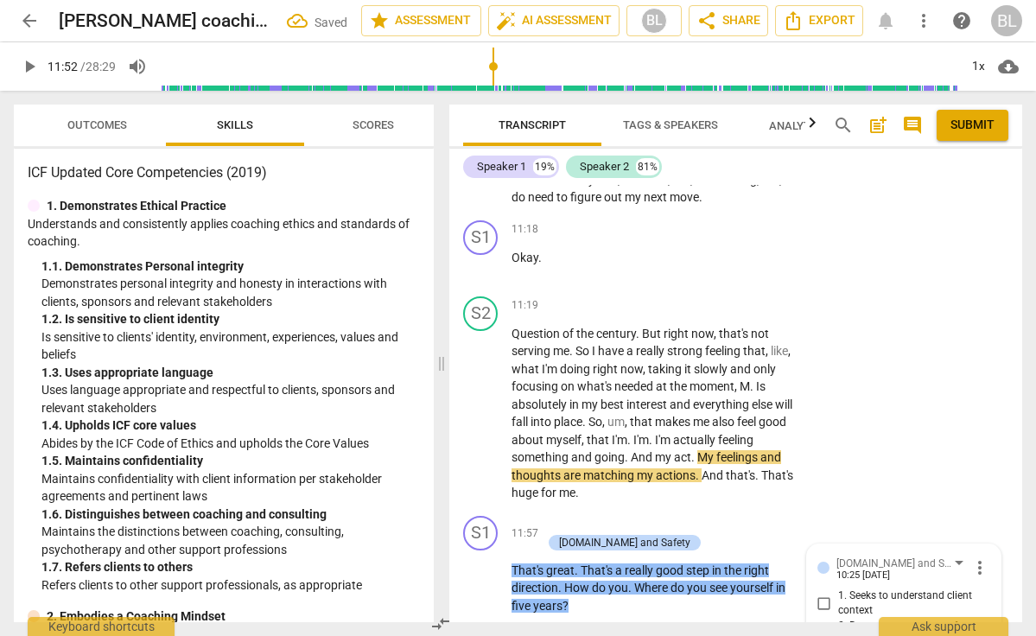
scroll to position [7119, 0]
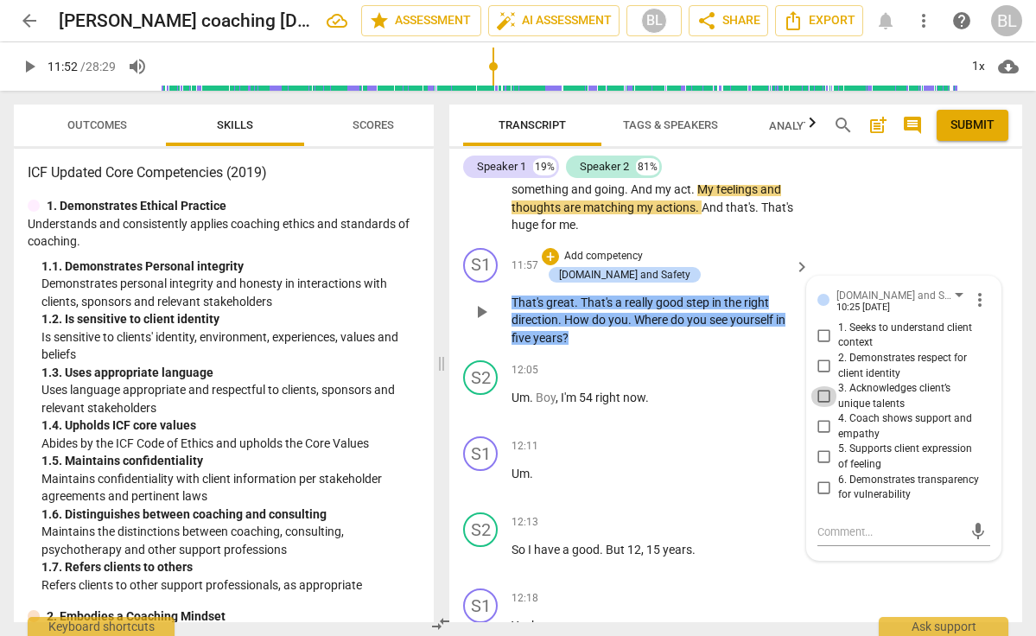
click at [822, 386] on input "3. Acknowledges client’s unique talents" at bounding box center [824, 396] width 28 height 21
click at [823, 386] on input "3. Acknowledges client’s unique talents" at bounding box center [824, 396] width 28 height 21
checkbox input "false"
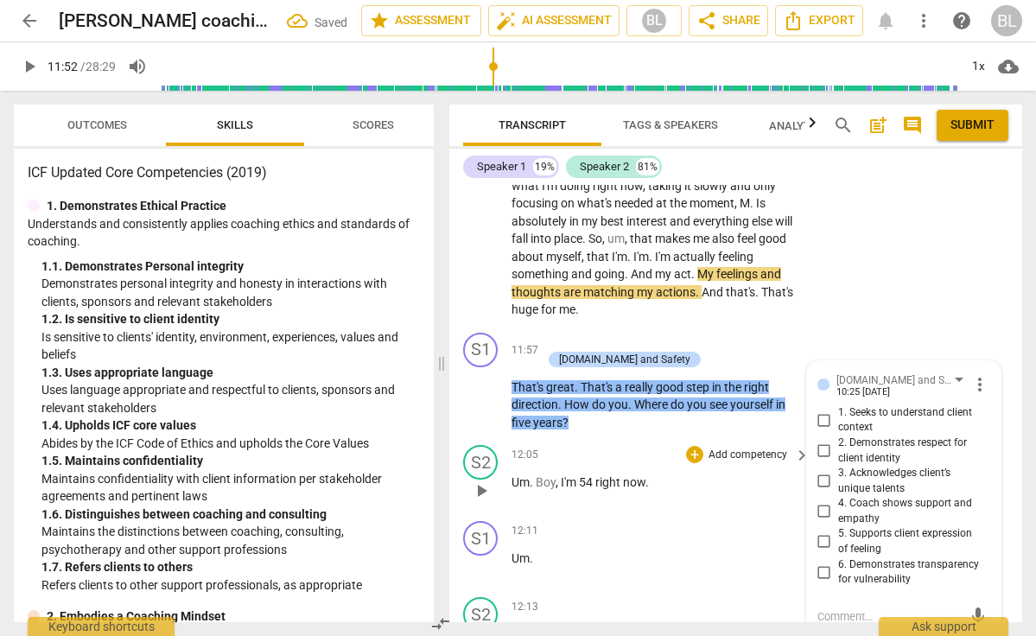
scroll to position [7035, 0]
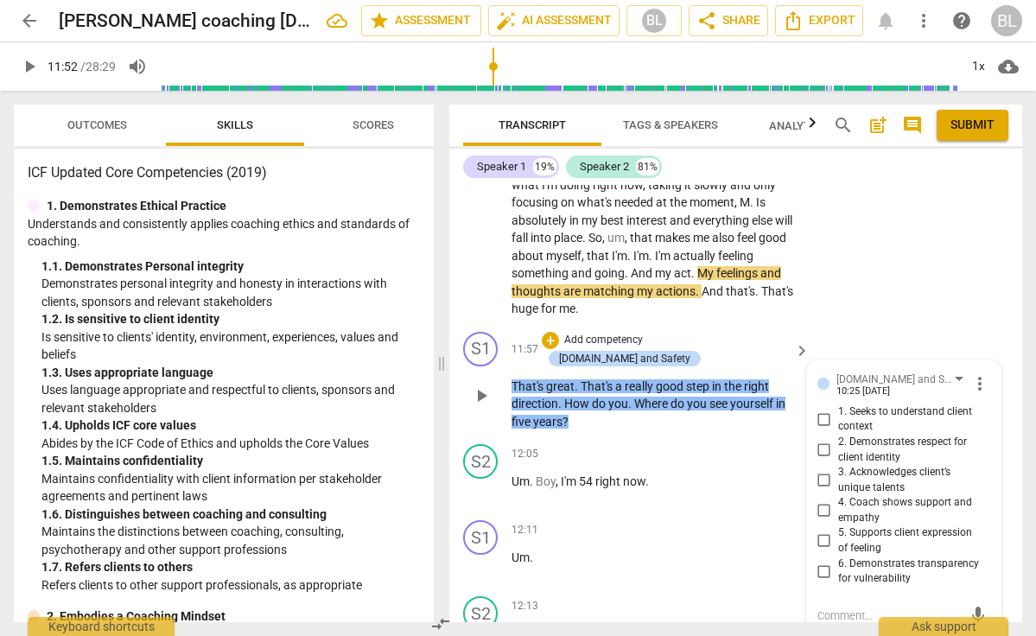
click at [827, 607] on textarea at bounding box center [889, 615] width 145 height 16
click at [821, 500] on input "4. Coach shows support and empathy" at bounding box center [824, 510] width 28 height 21
checkbox input "true"
click at [828, 607] on textarea at bounding box center [889, 615] width 145 height 16
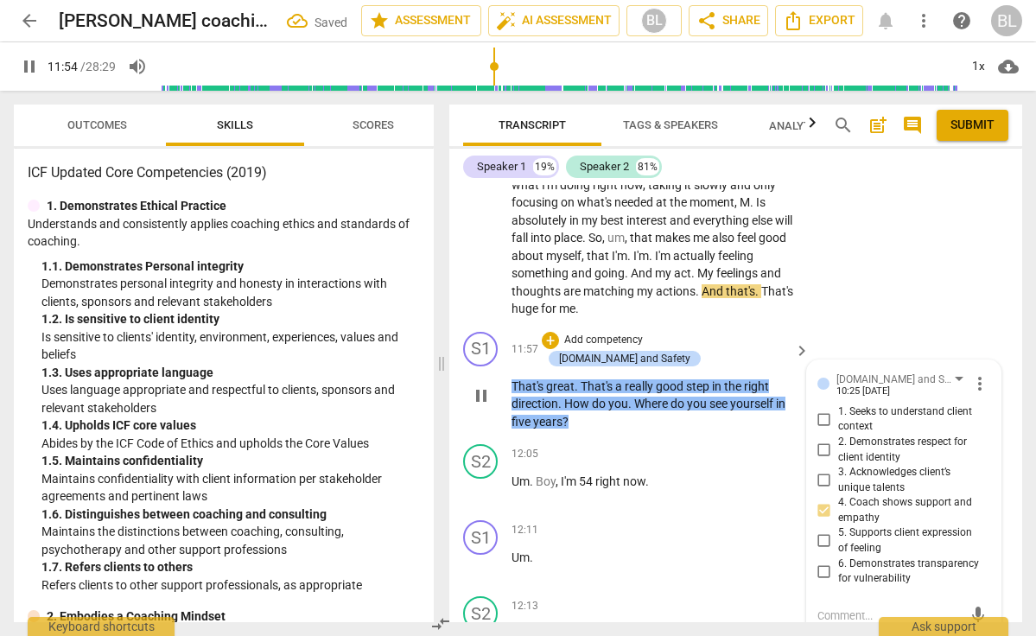
type input "715"
type textarea "I"
type input "715"
type textarea "I"
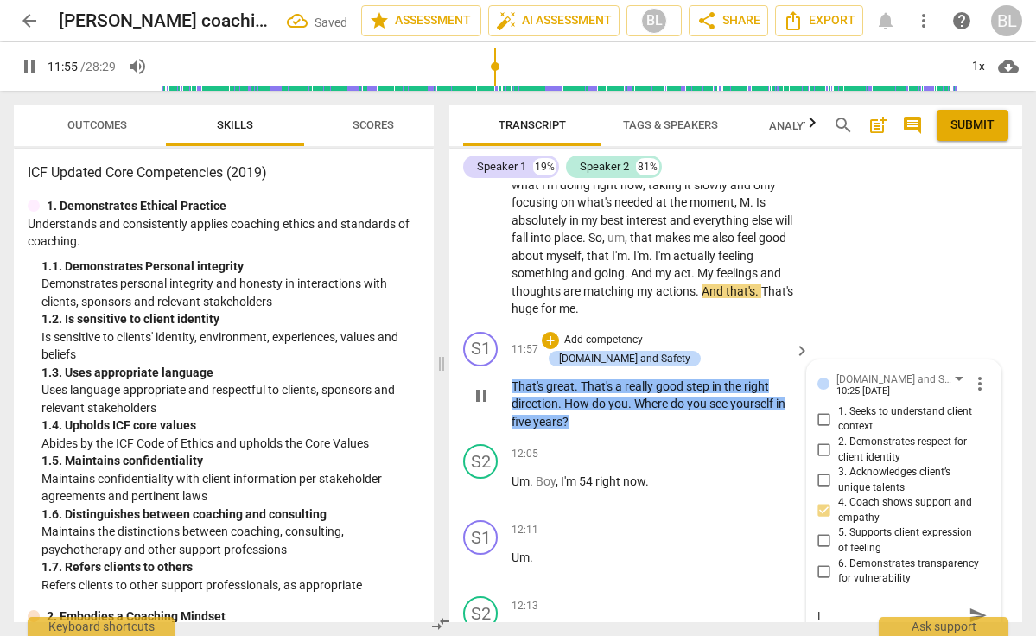
type textarea "I"
type input "716"
type textarea "I h"
type input "716"
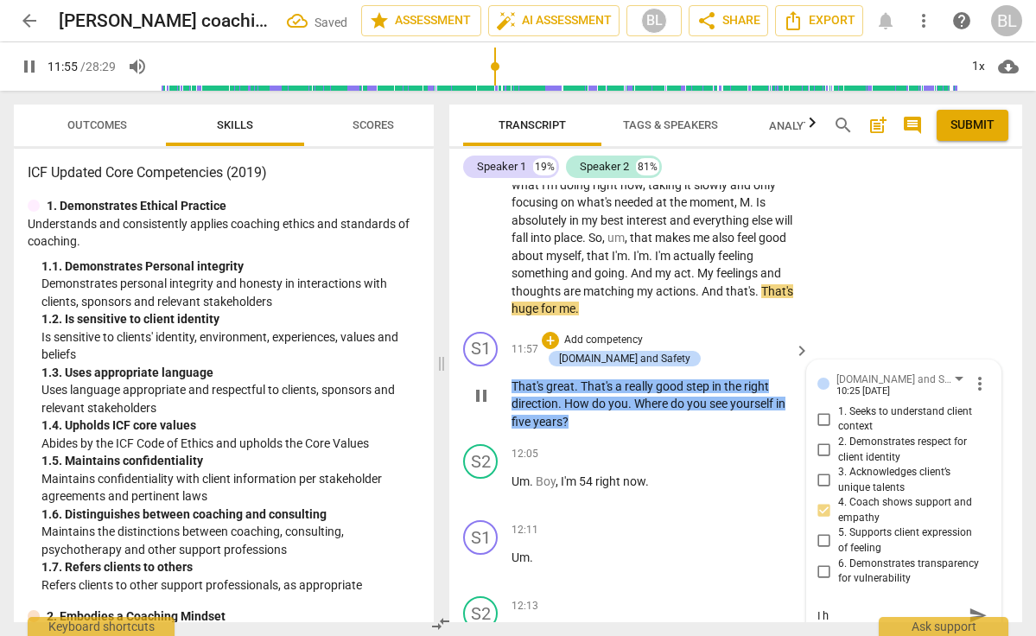
type textarea "I he"
type input "716"
type textarea "I hea"
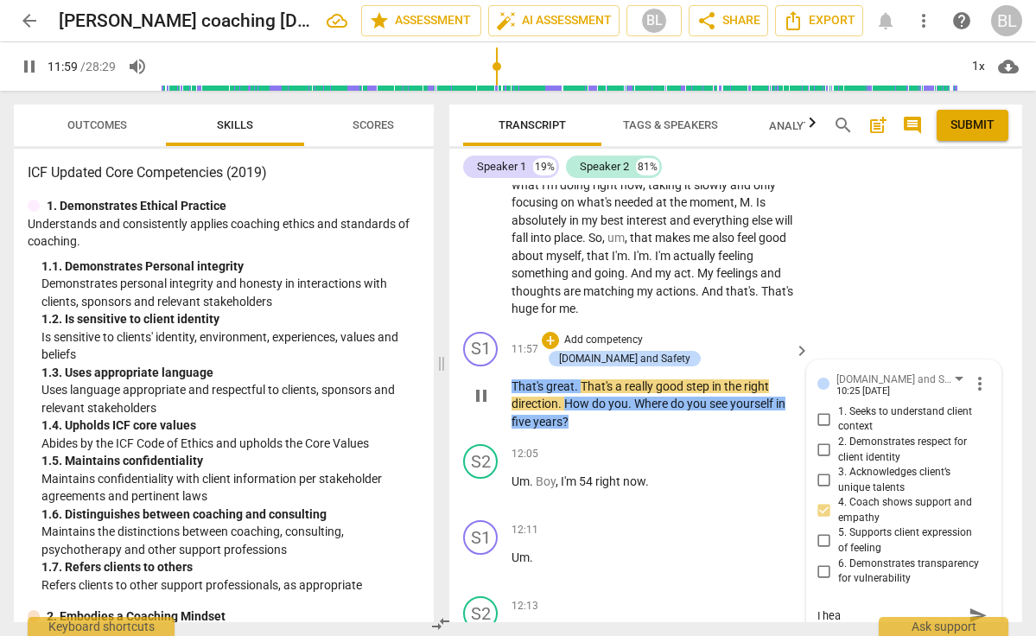
type input "720"
type textarea "I hea"
click at [481, 385] on span "pause" at bounding box center [481, 395] width 21 height 21
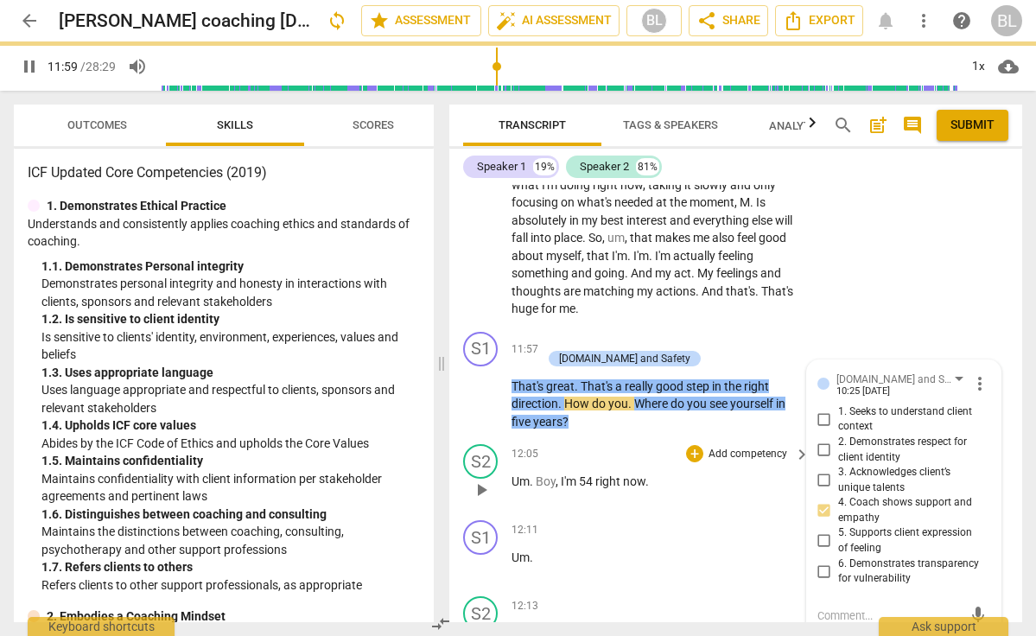
type input "720"
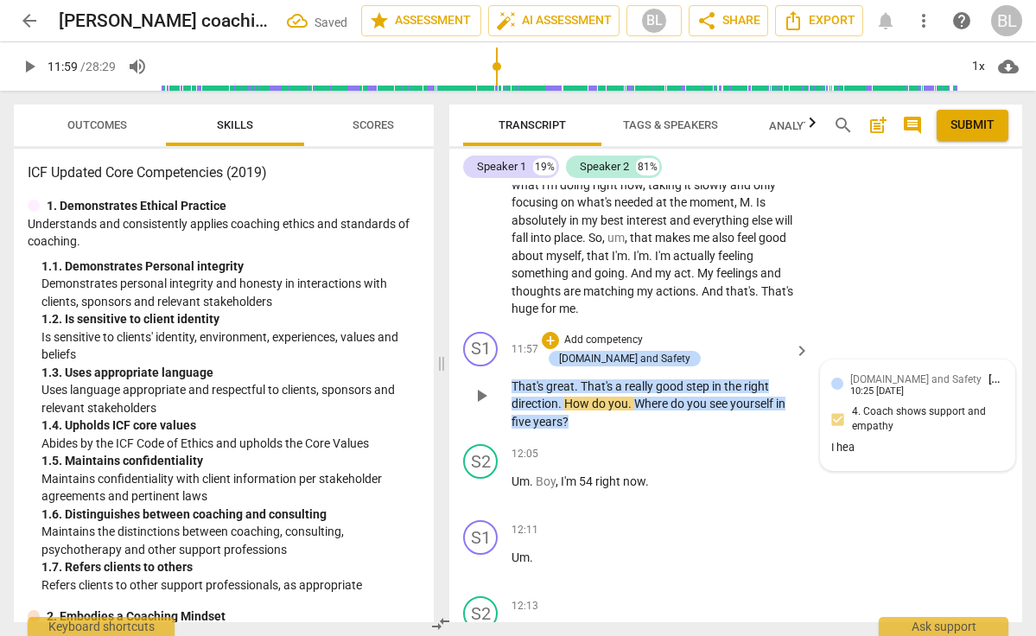
click at [896, 440] on div "I hea" at bounding box center [917, 448] width 173 height 16
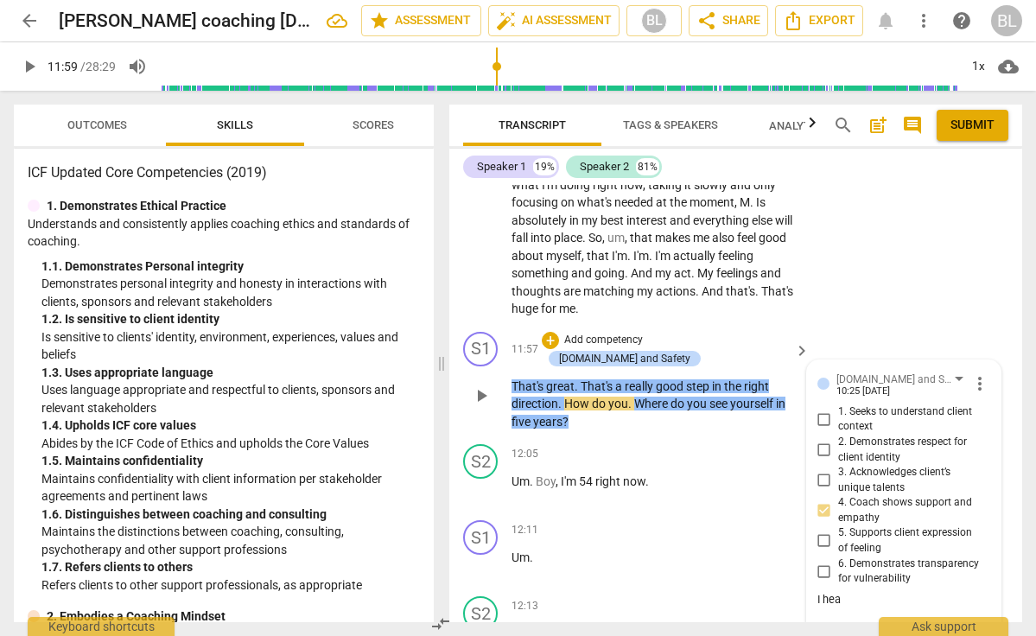
click at [845, 592] on div "I hea" at bounding box center [903, 600] width 173 height 16
click at [846, 592] on div "I hea" at bounding box center [903, 600] width 173 height 16
click at [973, 373] on span "more_vert" at bounding box center [979, 383] width 21 height 21
click at [980, 256] on li "Edit" at bounding box center [991, 262] width 60 height 33
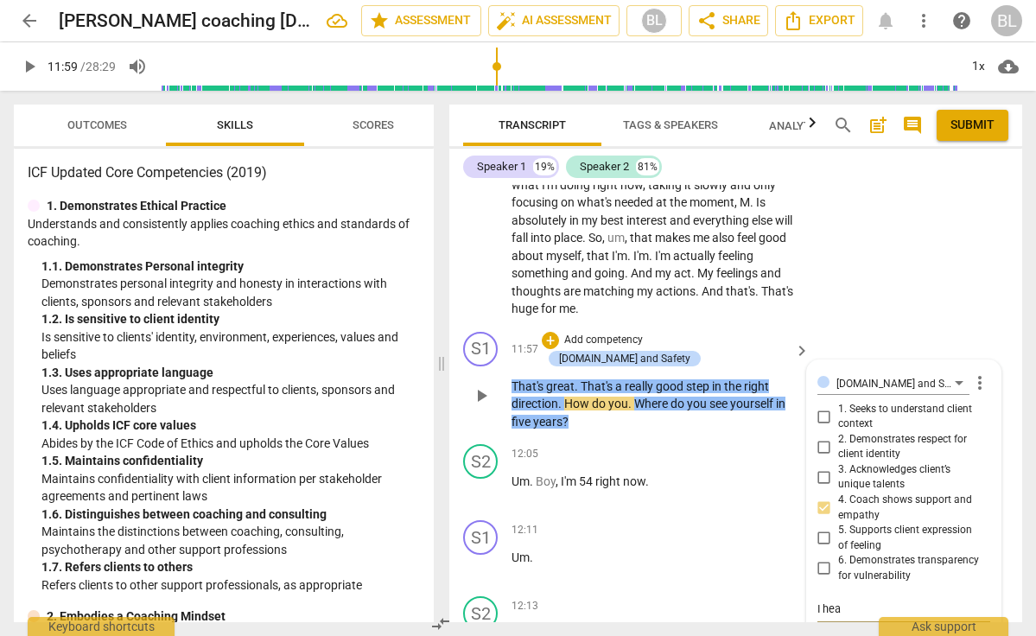
click at [851, 600] on textarea "I hea" at bounding box center [903, 608] width 173 height 16
type textarea "I hear"
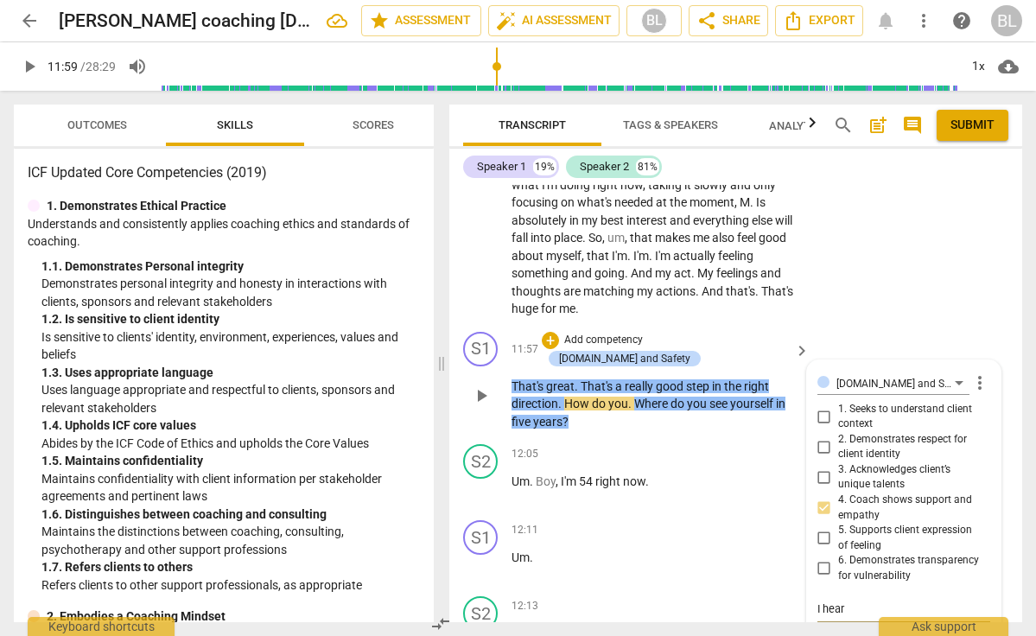
type textarea "I hear y"
type textarea "I hear yo"
type textarea "I hear you"
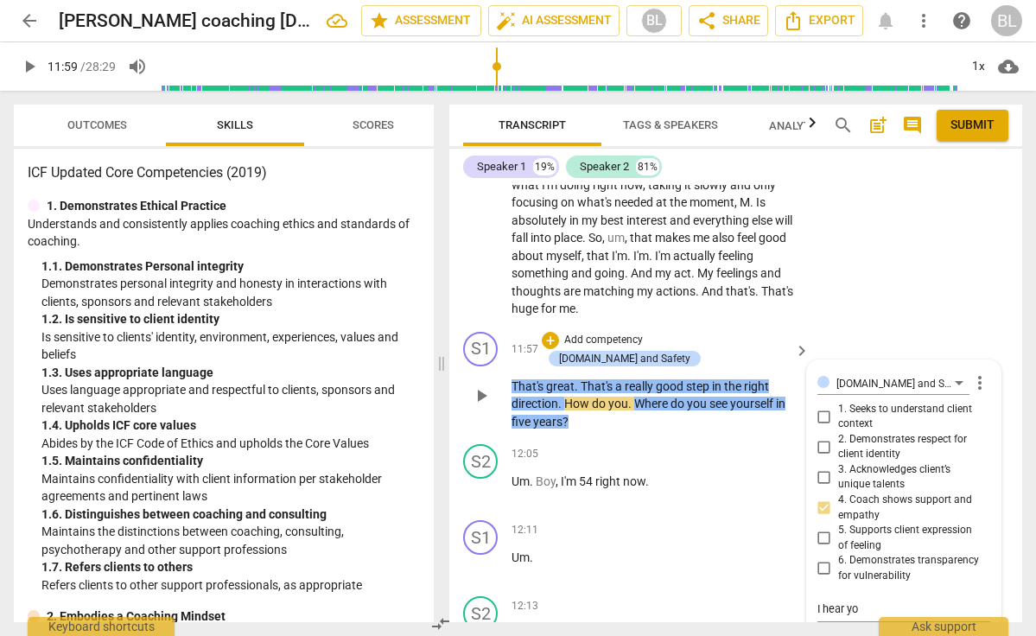
type textarea "I hear you"
type textarea "I hear your"
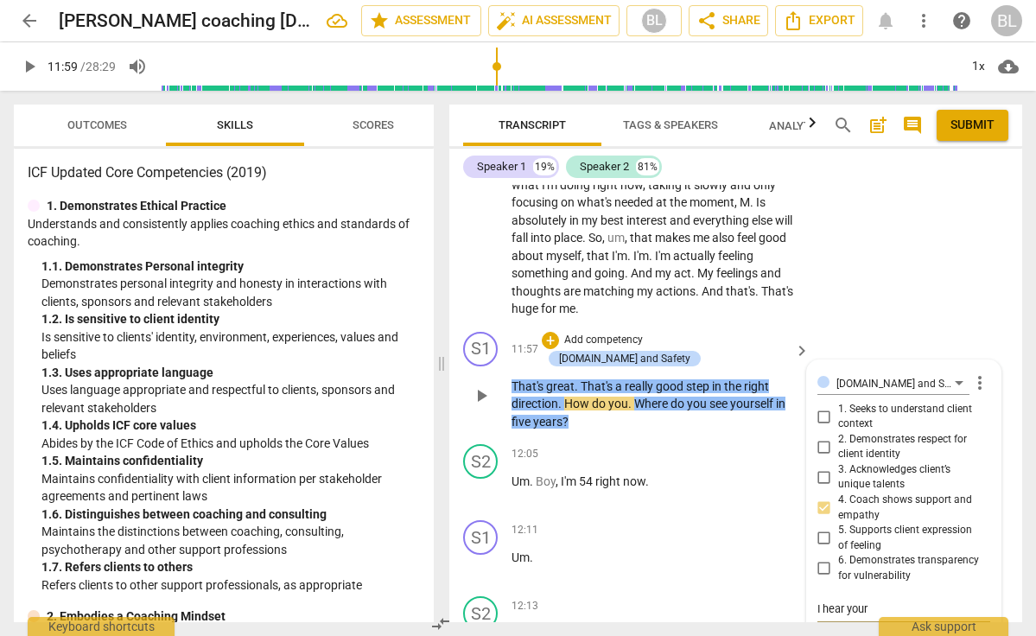
type textarea "I hear your s"
type textarea "I hear your su"
type textarea "I hear your sup"
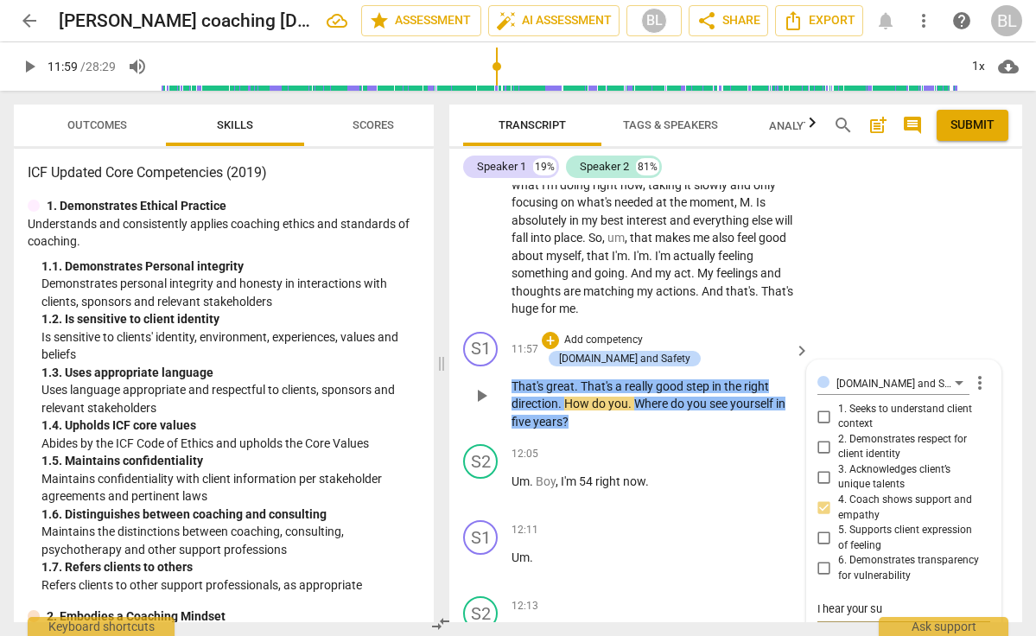
type textarea "I hear your sup"
type textarea "I hear your supp"
type textarea "I hear your suppo"
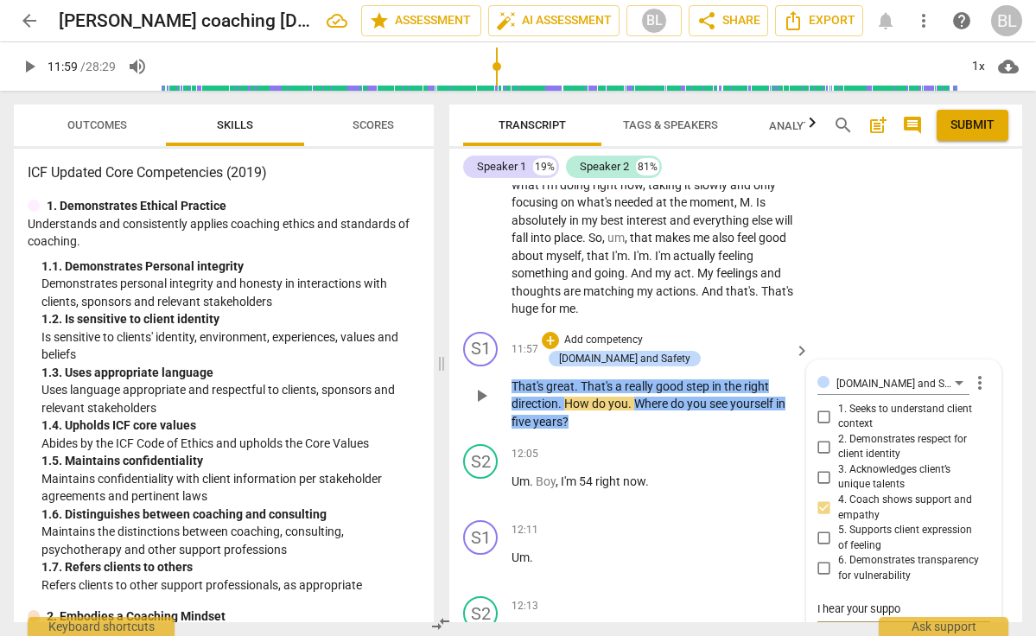
type textarea "I hear your suppor"
type textarea "I hear your support"
type textarea "I hear your support-"
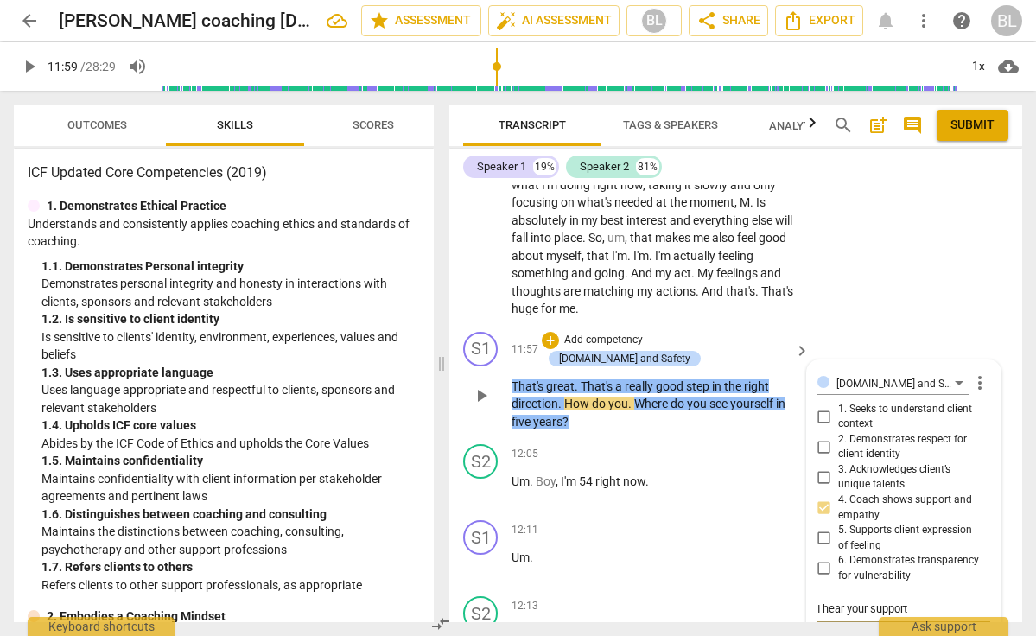
type textarea "I hear your support-"
type textarea "I hear your support--"
type textarea "I hear your support--h"
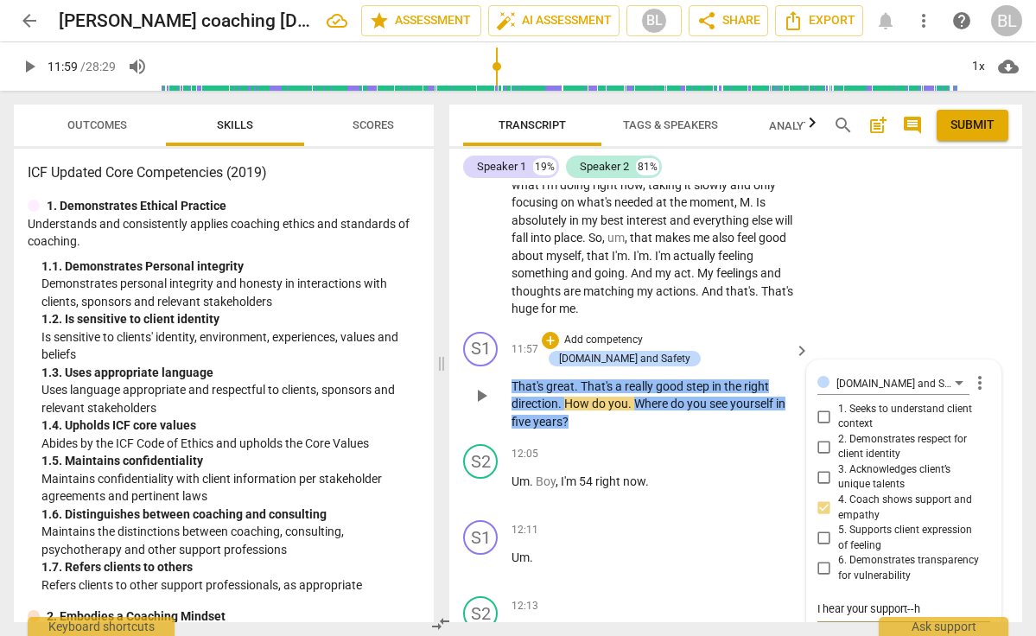
type textarea "I hear your support--ho"
type textarea "I hear your support--how"
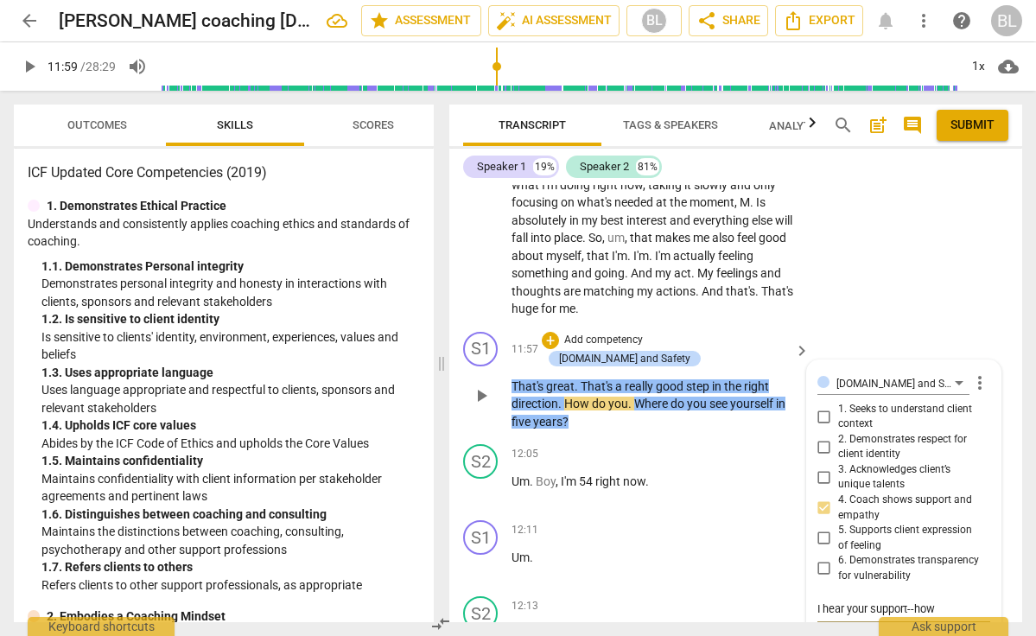
type textarea "I hear your support--how"
type textarea "I hear your support--how c"
type textarea "I hear your support--how ca"
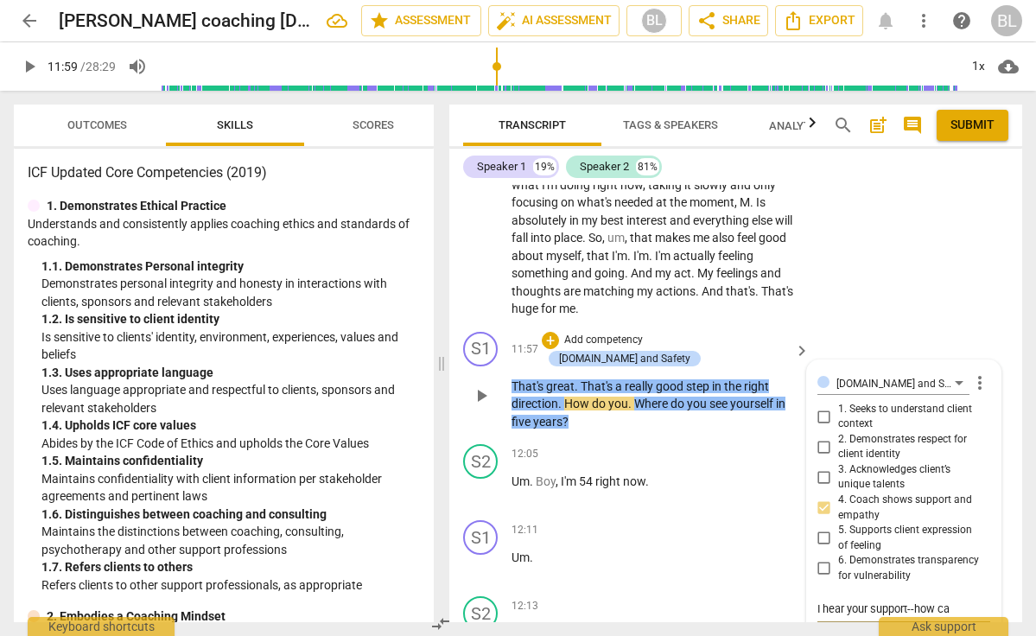
type textarea "I hear your support--how can"
type textarea "I hear your support--how can y"
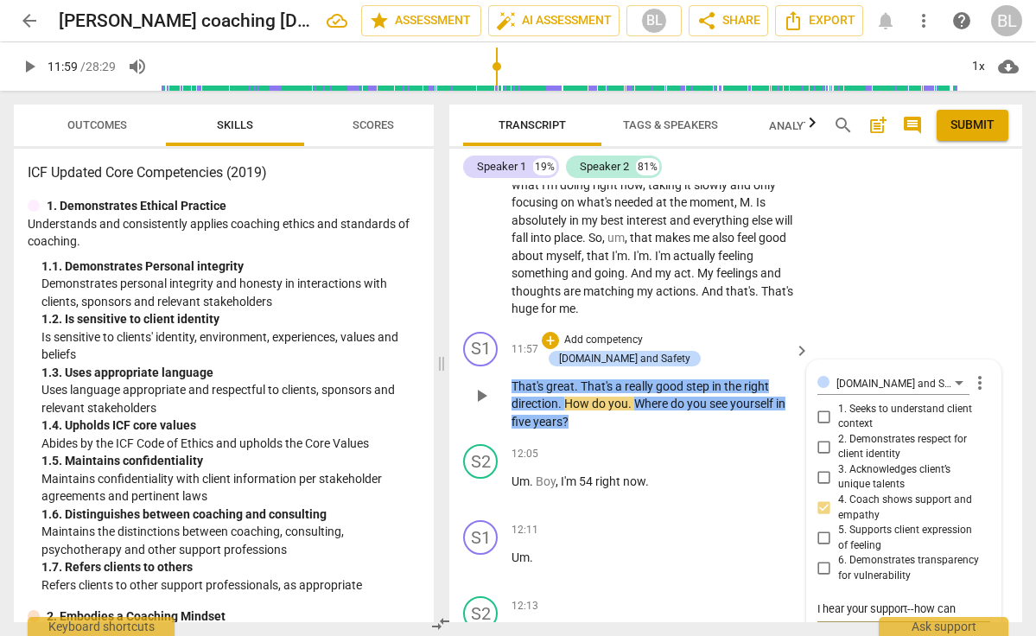
type textarea "I hear your support--how can y"
type textarea "I hear your support--how can yo"
type textarea "I hear your support--how can you"
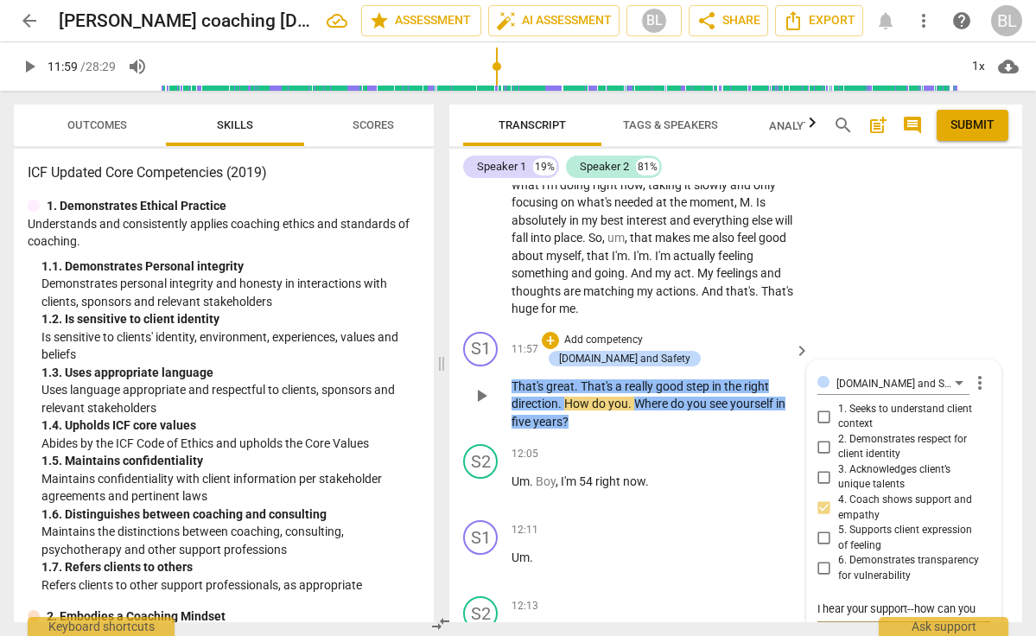
type textarea "I hear your support--how can you"
type textarea "I hear your support--how can you d"
type textarea "I hear your support--how can you do"
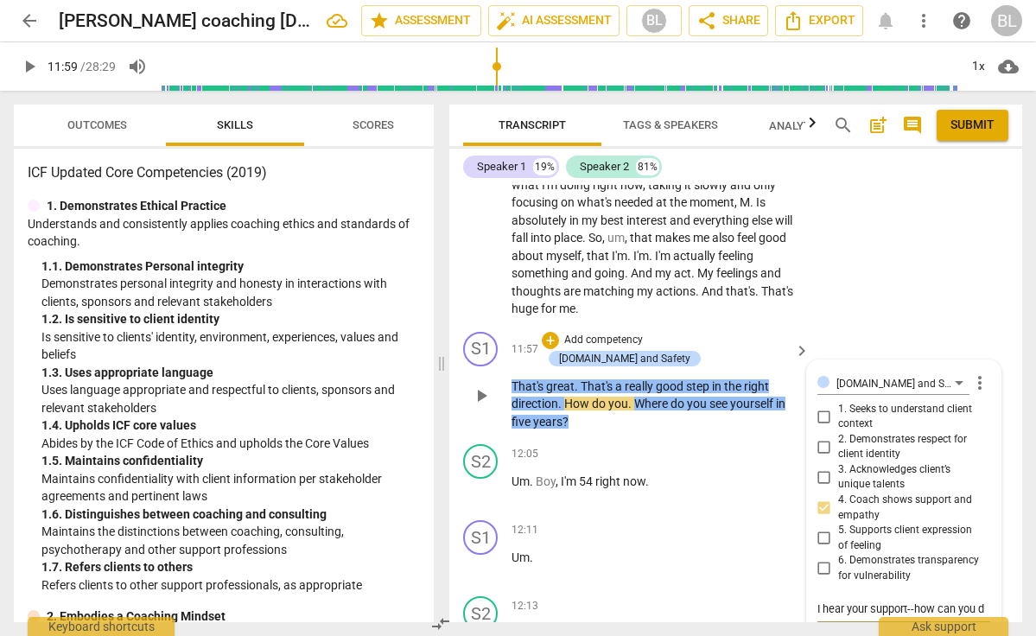
type textarea "I hear your support--how can you do"
type textarea "I hear your support--how can you do i"
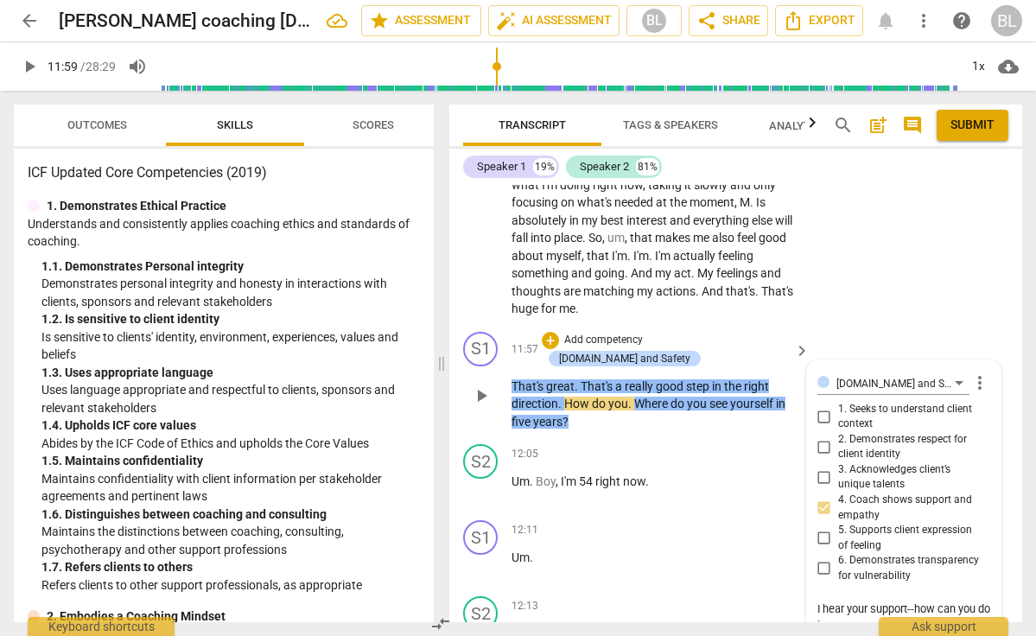
type textarea "I hear your support--how can you do it"
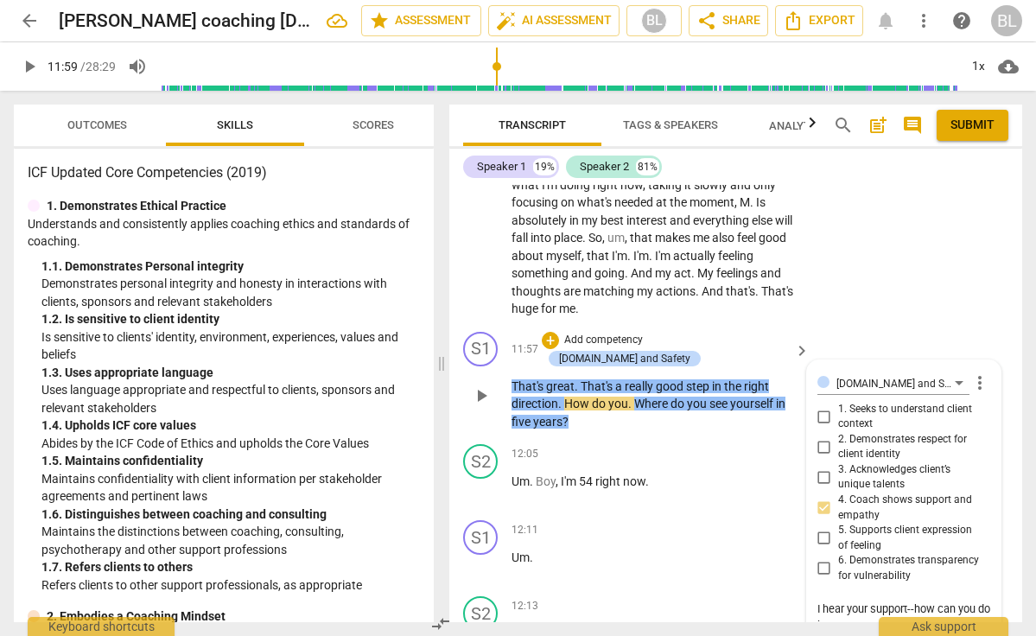
type textarea "I hear your support--how can you do it"
type textarea "I hear your support--how can you do i"
type textarea "I hear your support--how can you do"
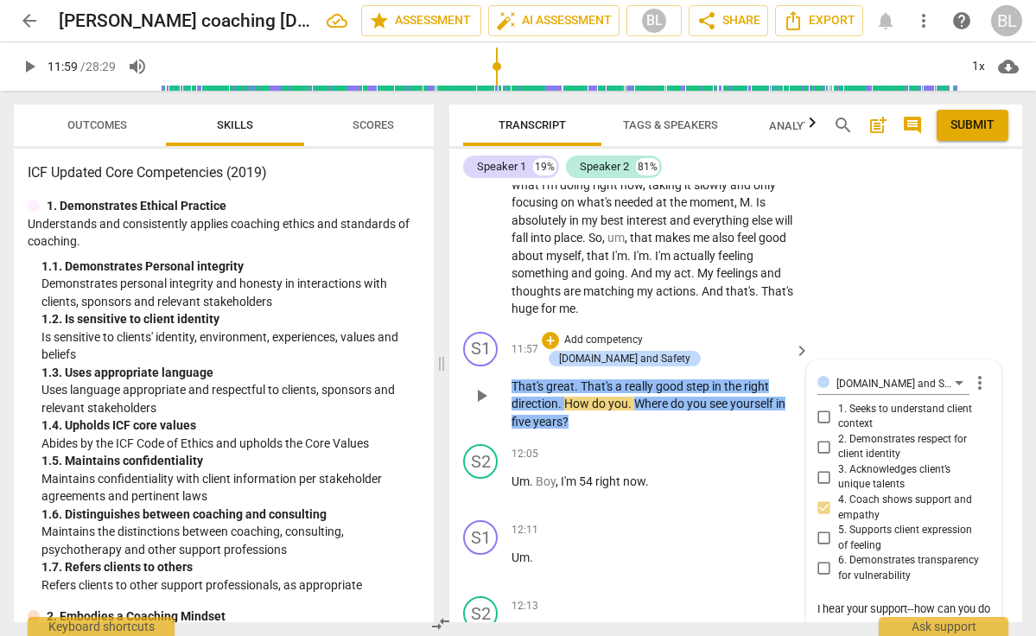
type textarea "I hear your support--how can you do s"
type textarea "I hear your support--how can you do"
type textarea "I hear your support--how can you do d"
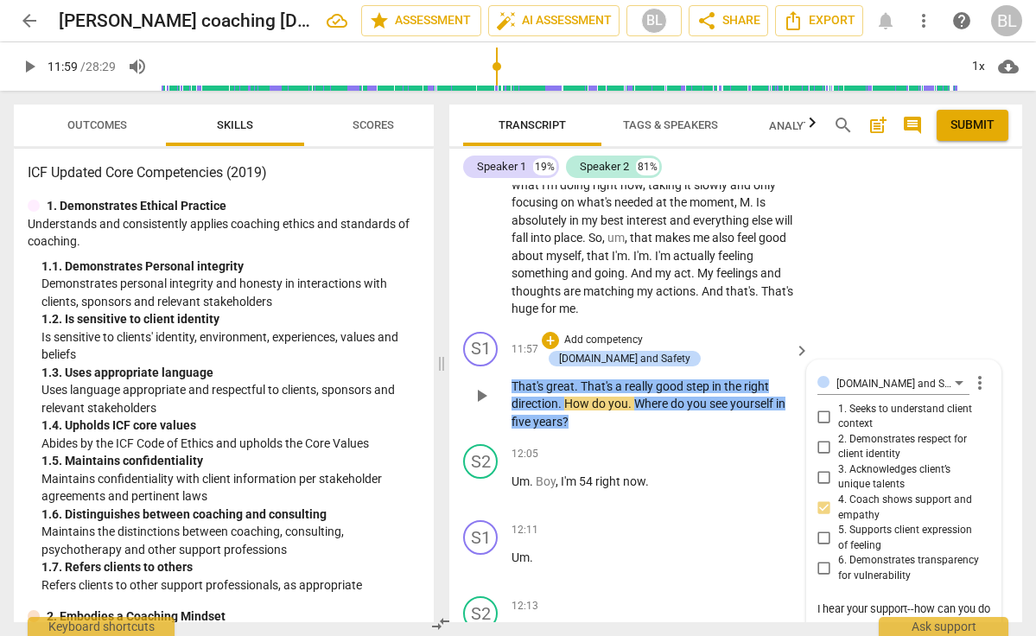
type textarea "I hear your support--how can you do d"
type textarea "I hear your support--how can you do de"
type textarea "I hear your support--how can you do dem"
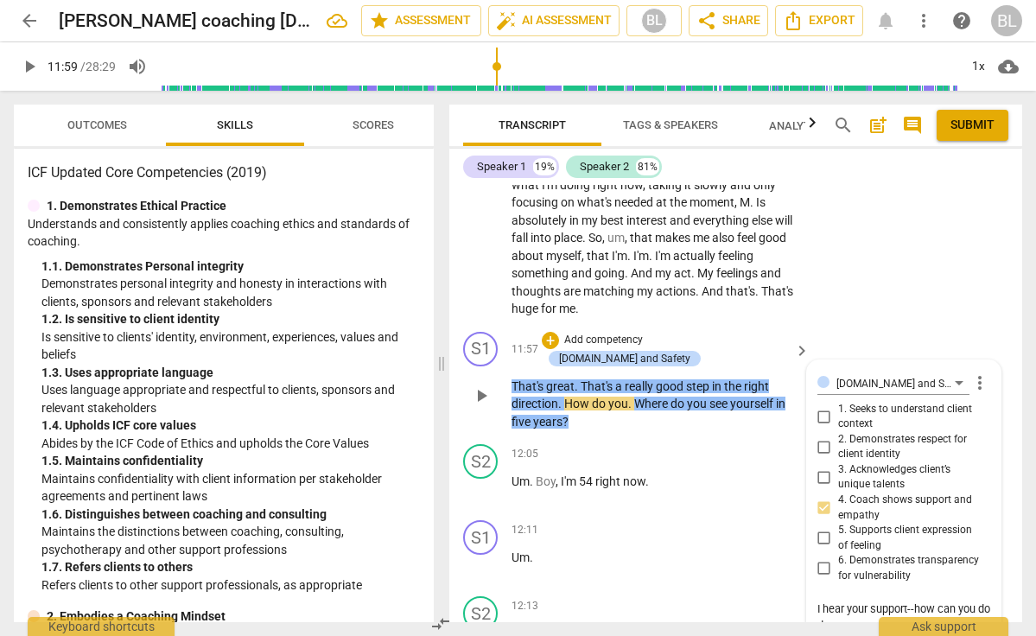
type textarea "I hear your support--how can you do demo"
type textarea "I hear your support--how can you do demon"
type textarea "I hear your support--how can you do demons"
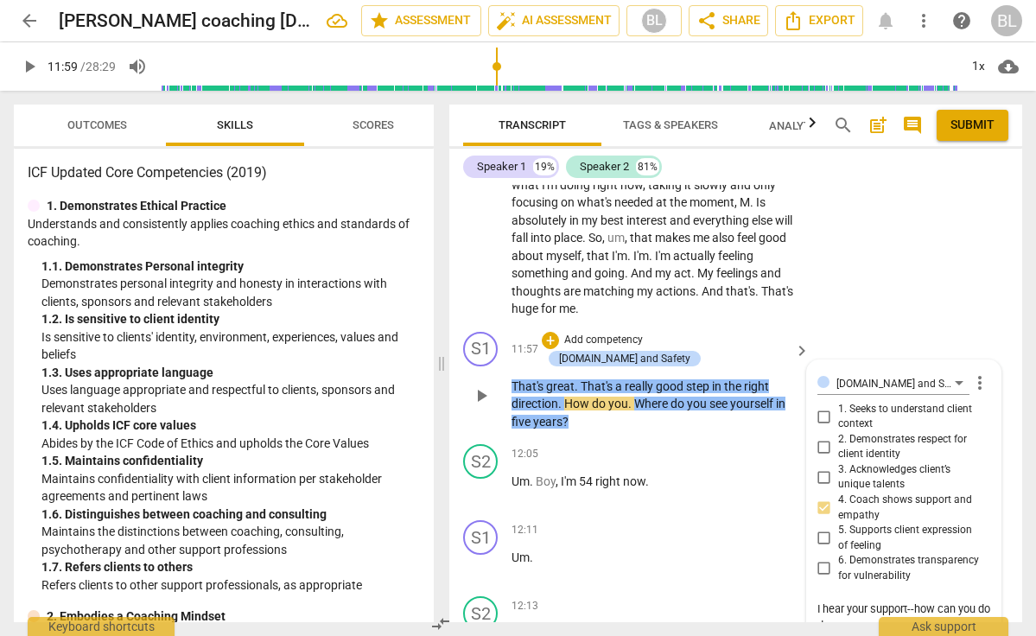
type textarea "I hear your support--how can you do demons"
type textarea "I hear your support--how can you do demonst"
type textarea "I hear your support--how can you do demonstr"
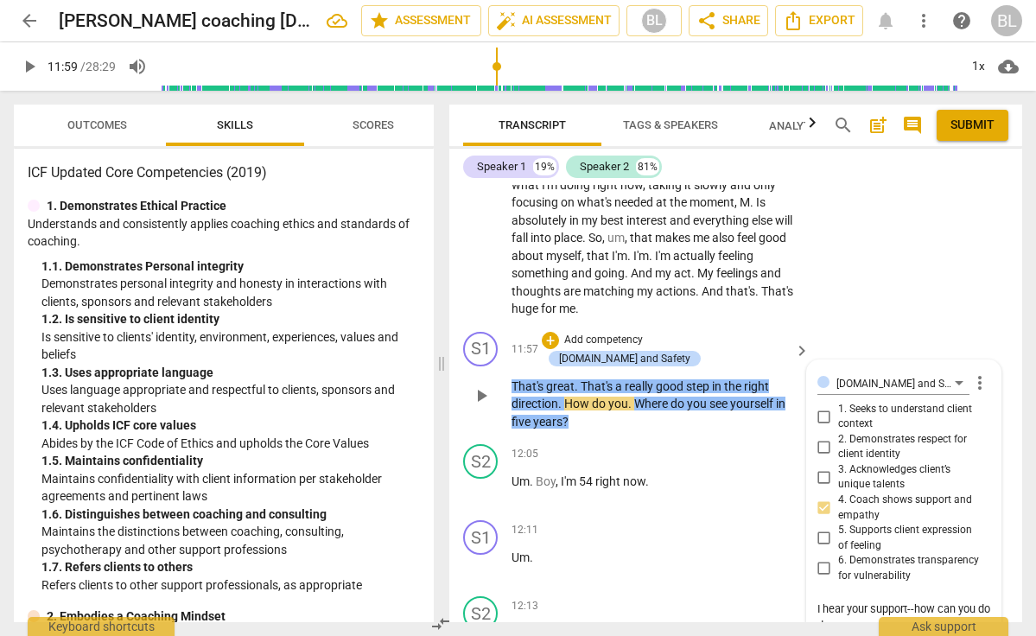
type textarea "I hear your support--how can you do demonstra"
type textarea "I hear your support--how can you do demonstrat"
type textarea "I hear your support--how can you do demonstrate"
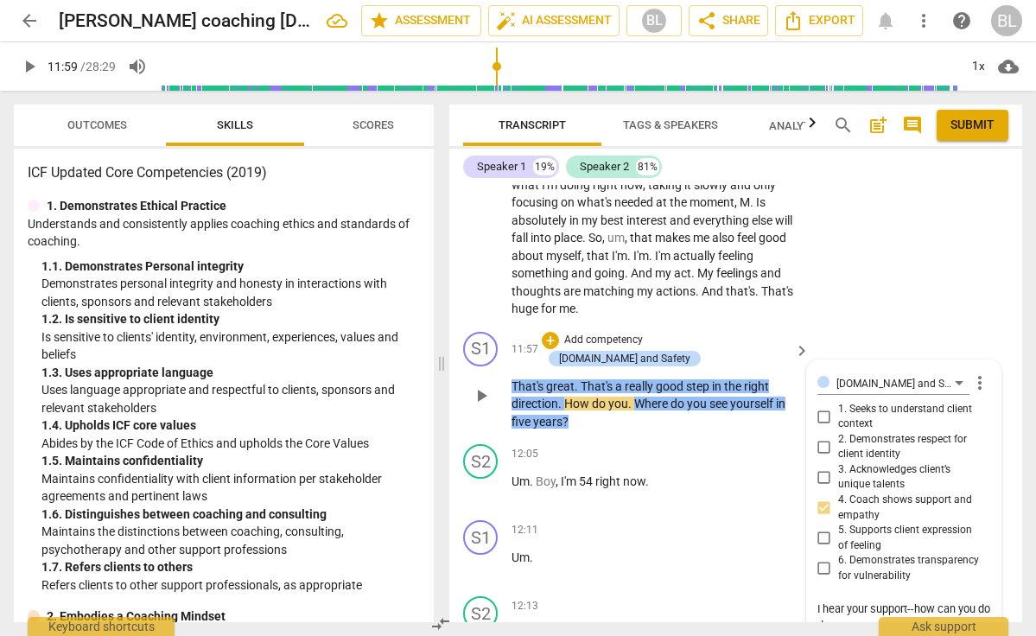
type textarea "I hear your support--how can you do demonstrate"
type textarea "I hear your support--how can you do demonstrate y"
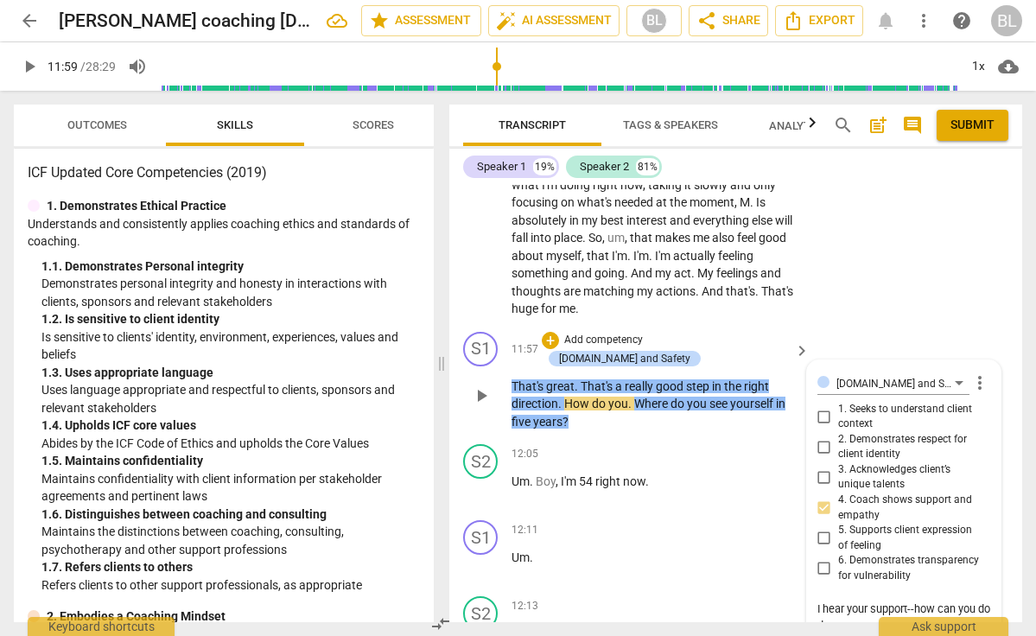
type textarea "I hear your support--how can you do demonstrate yo"
type textarea "I hear your support--how can you do demonstrate you"
type textarea "I hear your support--how can you do demonstrate your"
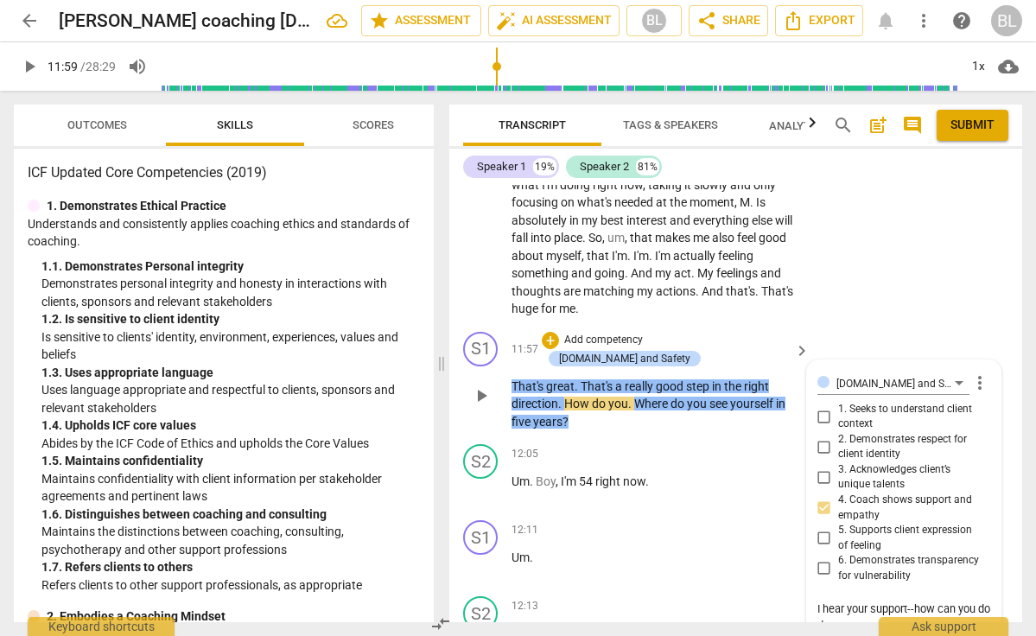
type textarea "I hear your support--how can you do demonstrate your"
type textarea "I hear your support--how can you do demonstrate your s"
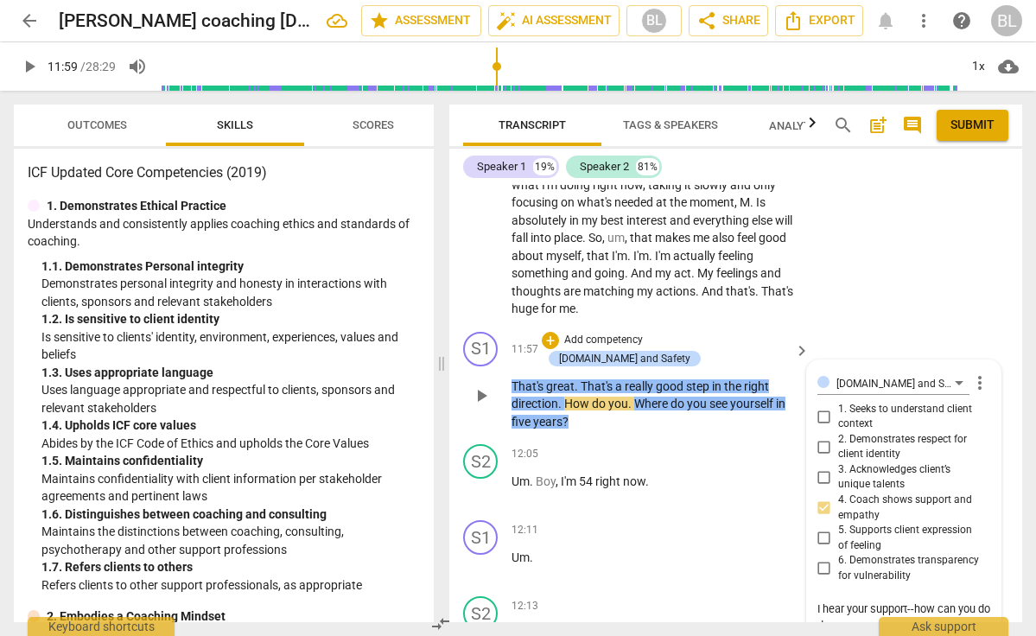
type textarea "I hear your support--how can you do demonstrate your su"
type textarea "I hear your support--how can you do demonstrate your sup"
type textarea "I hear your support--how can you do demonstrate your supp"
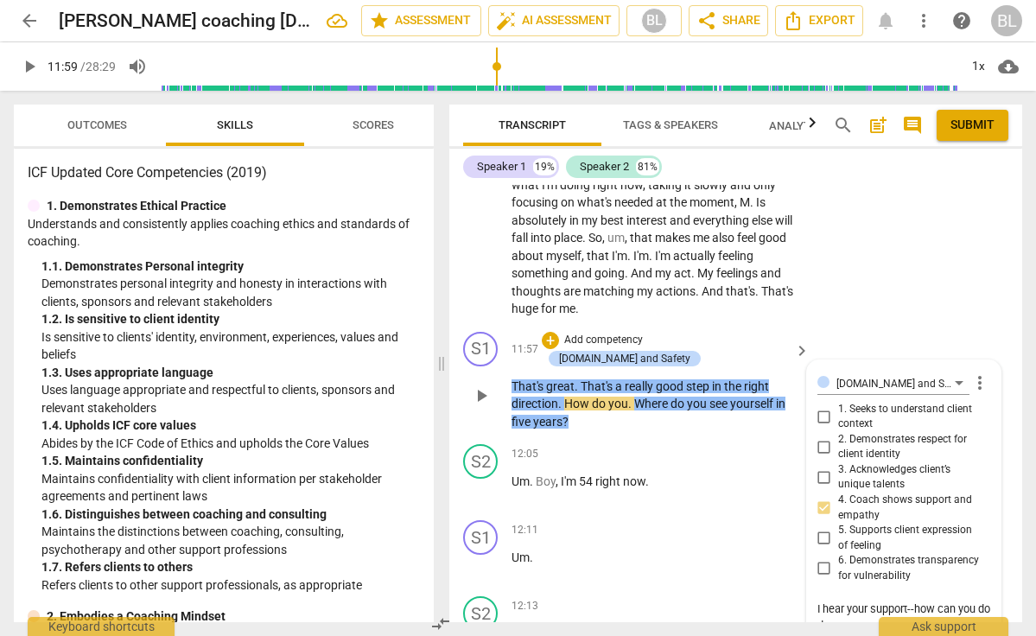
type textarea "I hear your support--how can you do demonstrate your supp"
type textarea "I hear your support--how can you do demonstrate your suppo"
type textarea "I hear your support--how can you do demonstrate your suppor"
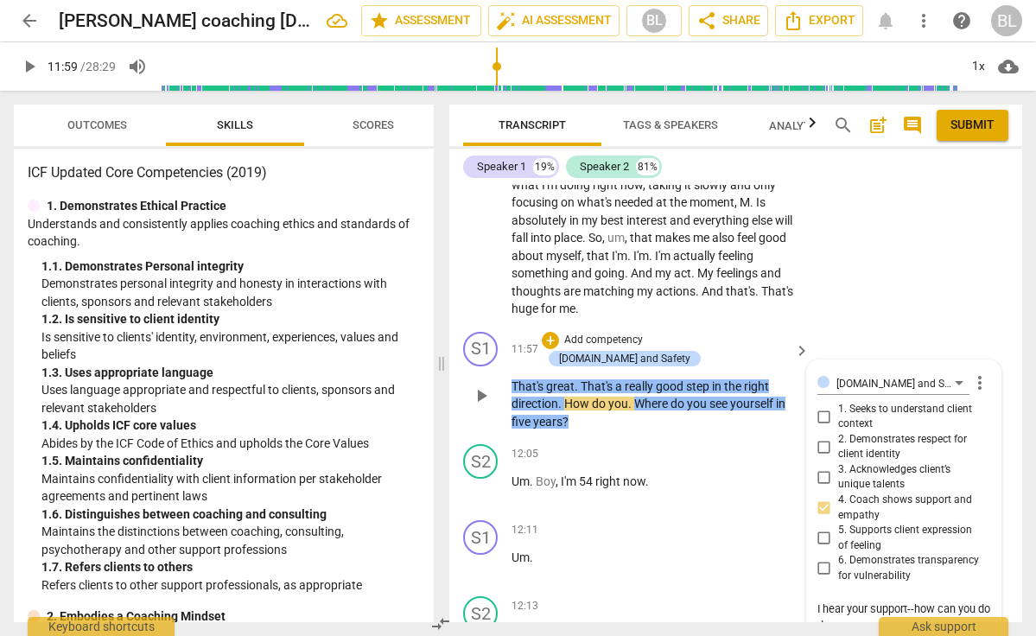
type textarea "I hear your support--how can you do demonstrate your support"
type textarea "I hear your support--how can you do demonstrate your support w"
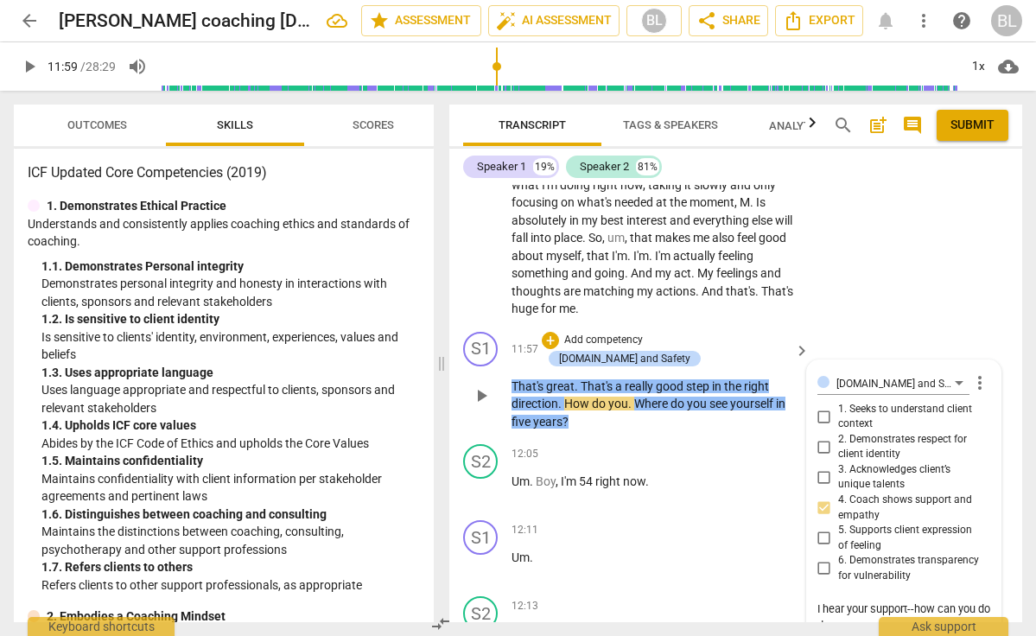
type textarea "I hear your support--how can you do demonstrate your support w"
type textarea "I hear your support--how can you do demonstrate your support wi"
type textarea "I hear your support--how can you do demonstrate your support wit"
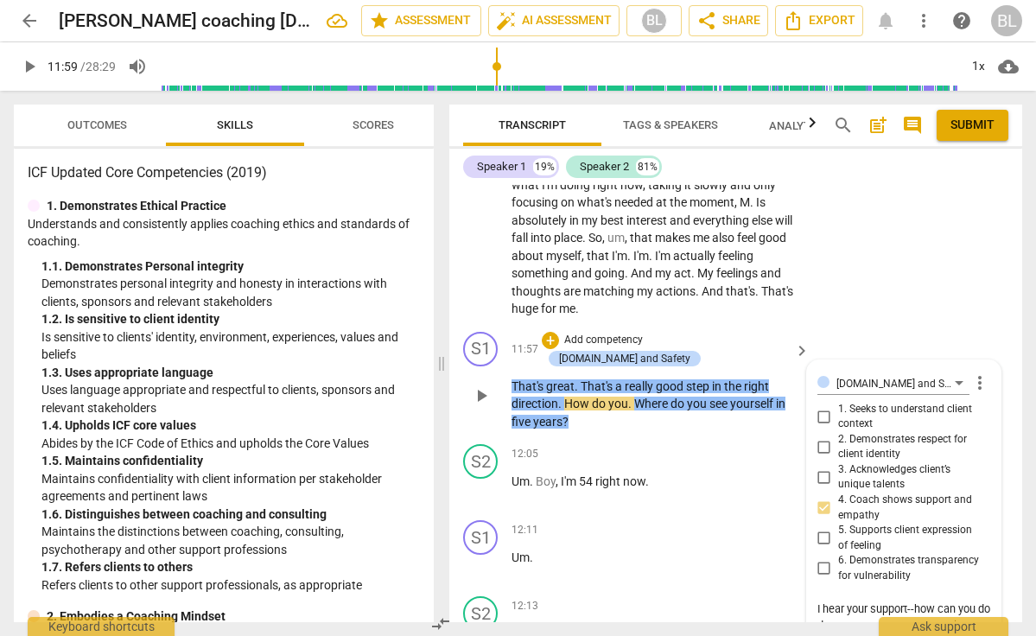
type textarea "I hear your support--how can you do demonstrate your support with"
type textarea "I hear your support--how can you do demonstrate your support witho"
type textarea "I hear your support--how can you do demonstrate your support withou"
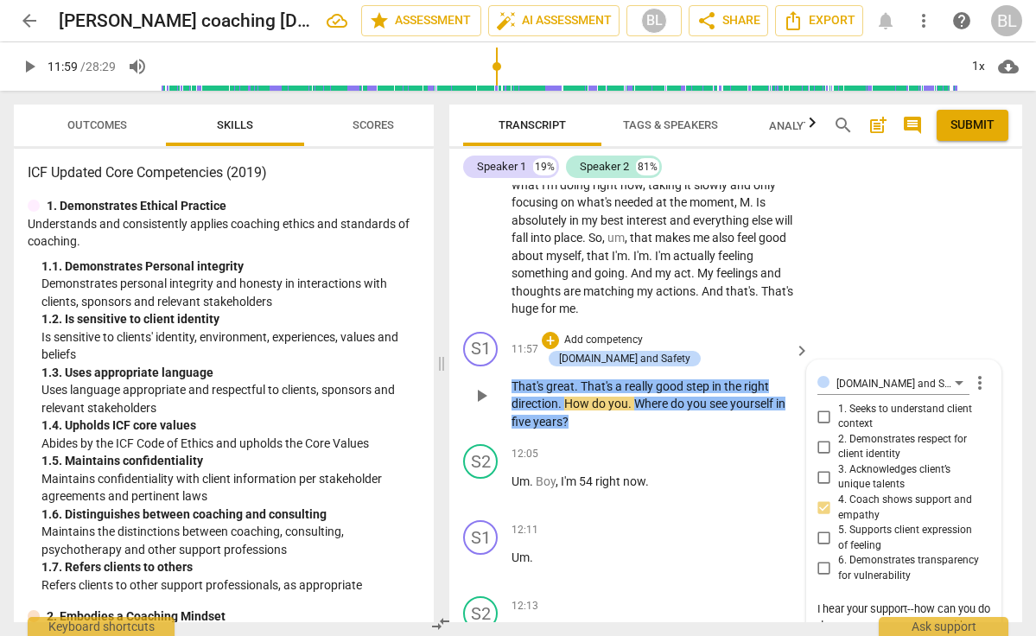
type textarea "I hear your support--how can you do demonstrate your support withou"
type textarea "I hear your support--how can you do demonstrate your support without"
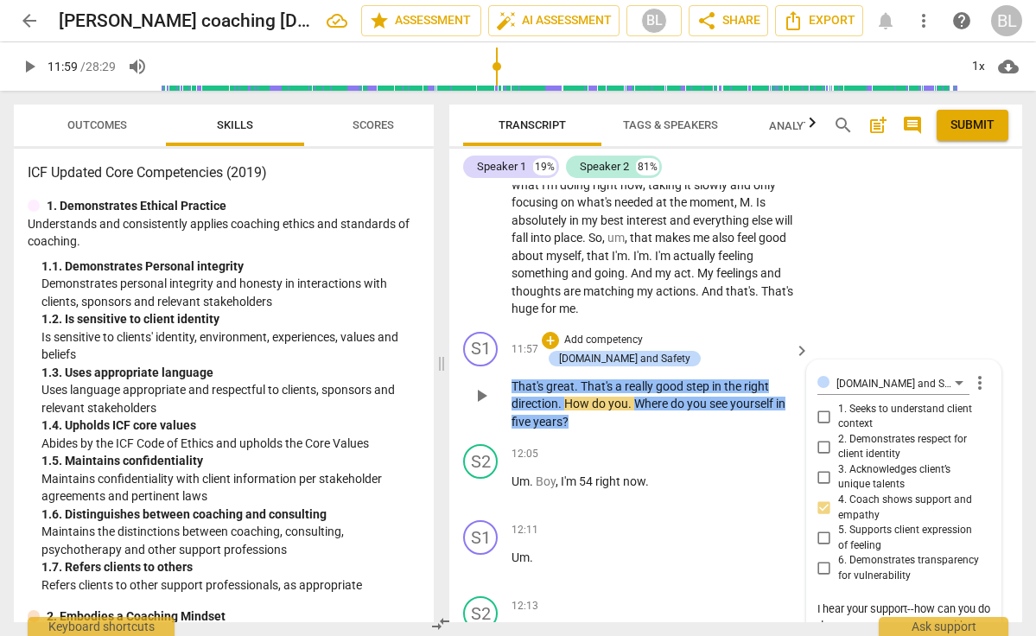
type textarea "I hear your support--how can you do demonstrate your support without p"
drag, startPoint x: 851, startPoint y: 479, endPoint x: 828, endPoint y: 552, distance: 77.0
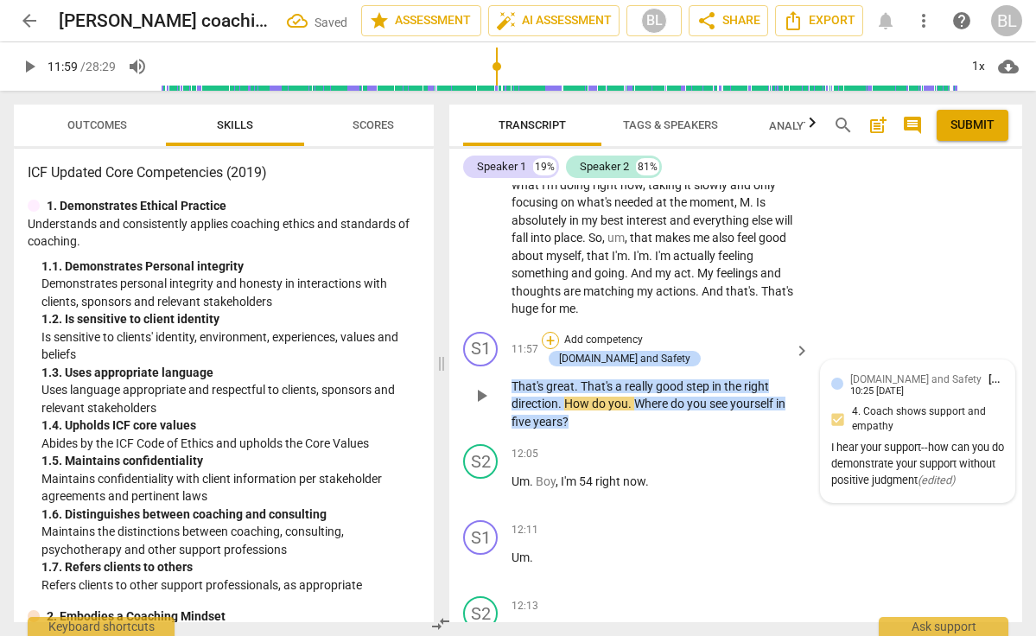
click at [559, 332] on div "+" at bounding box center [550, 340] width 17 height 17
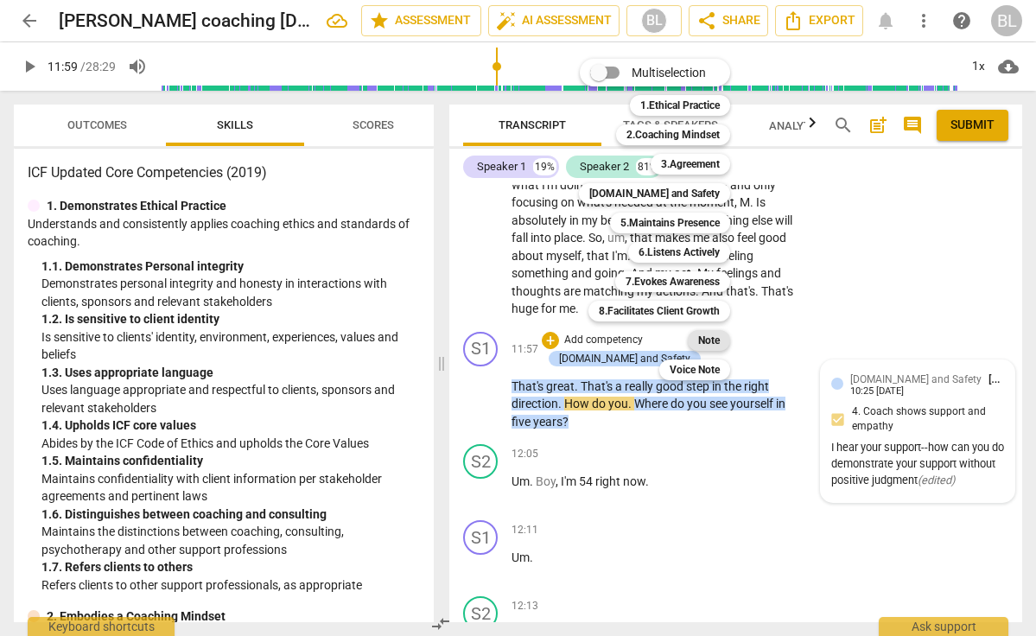
click at [716, 339] on b "Note" at bounding box center [709, 340] width 22 height 21
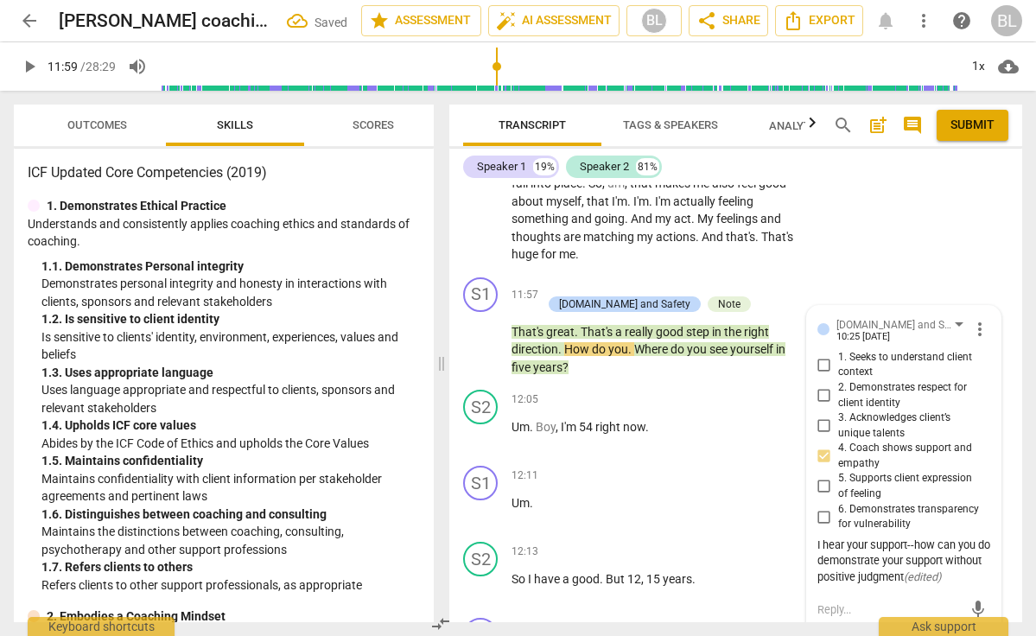
scroll to position [7102, 0]
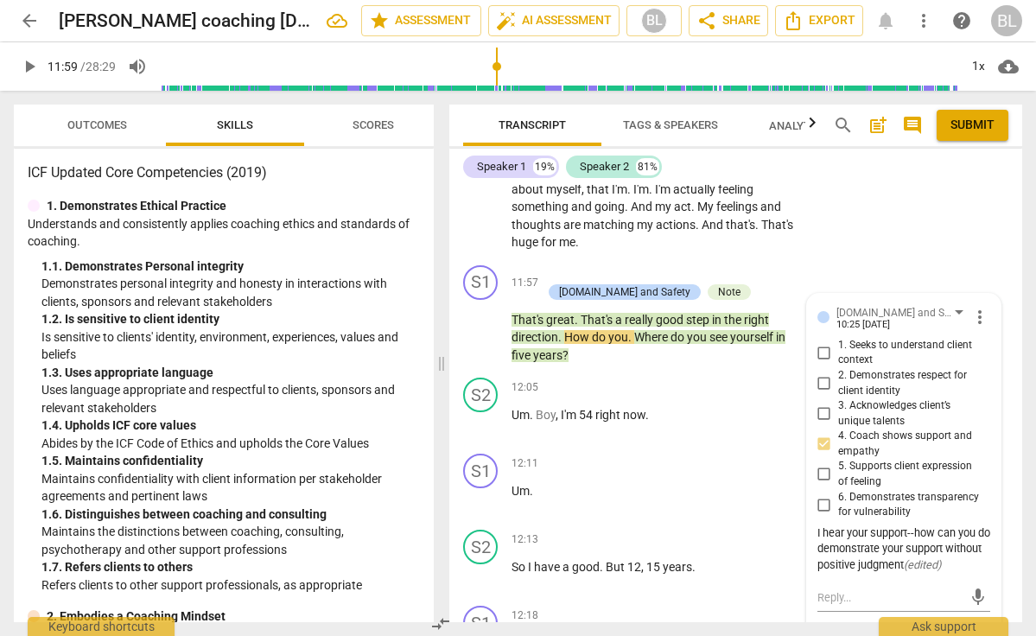
drag, startPoint x: 835, startPoint y: 560, endPoint x: 973, endPoint y: 562, distance: 137.4
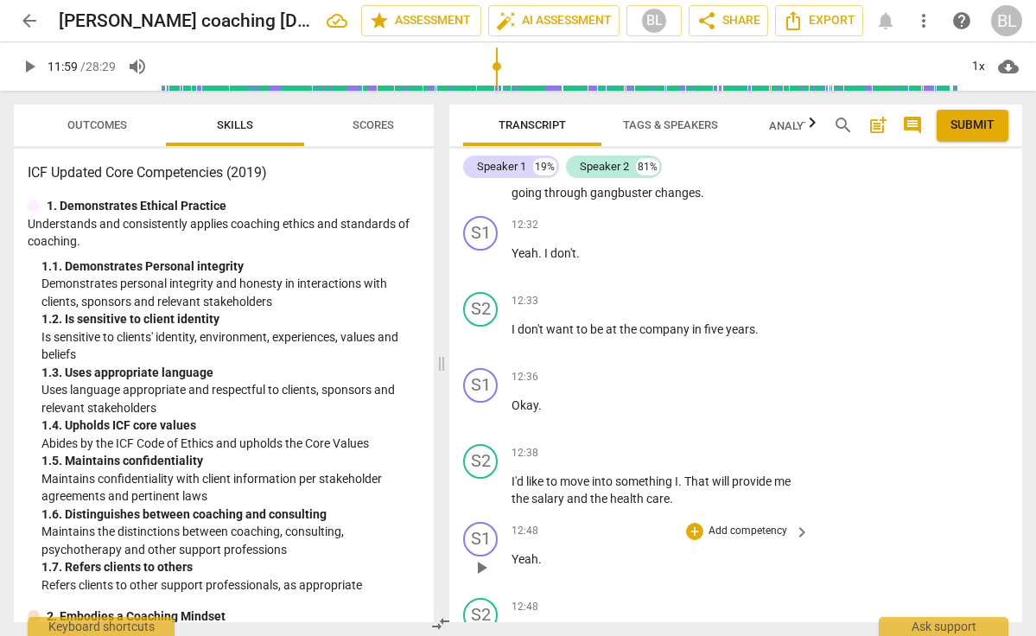
scroll to position [7818, 0]
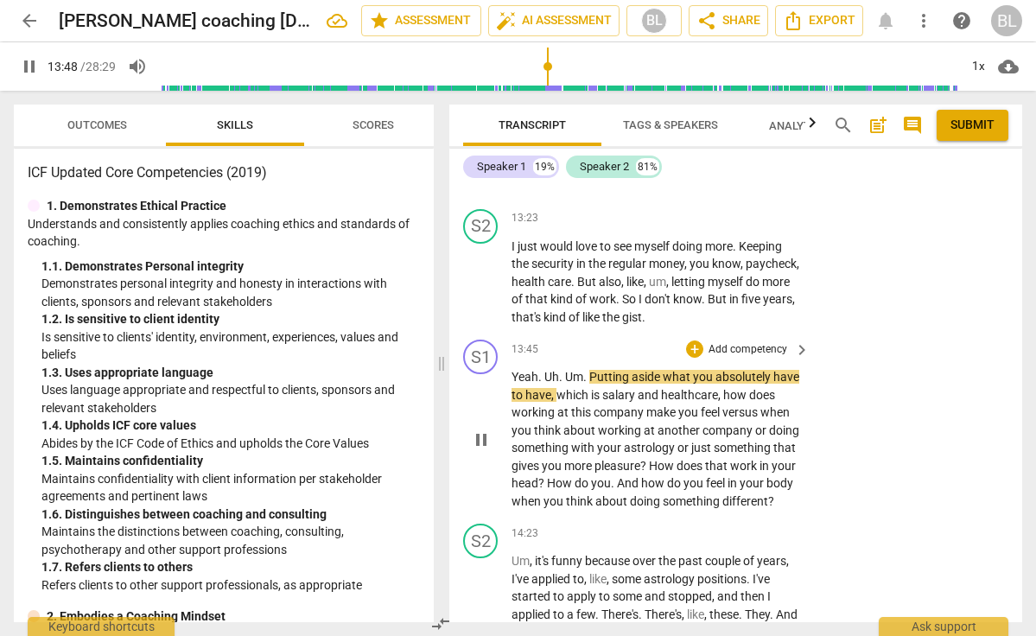
scroll to position [8467, 0]
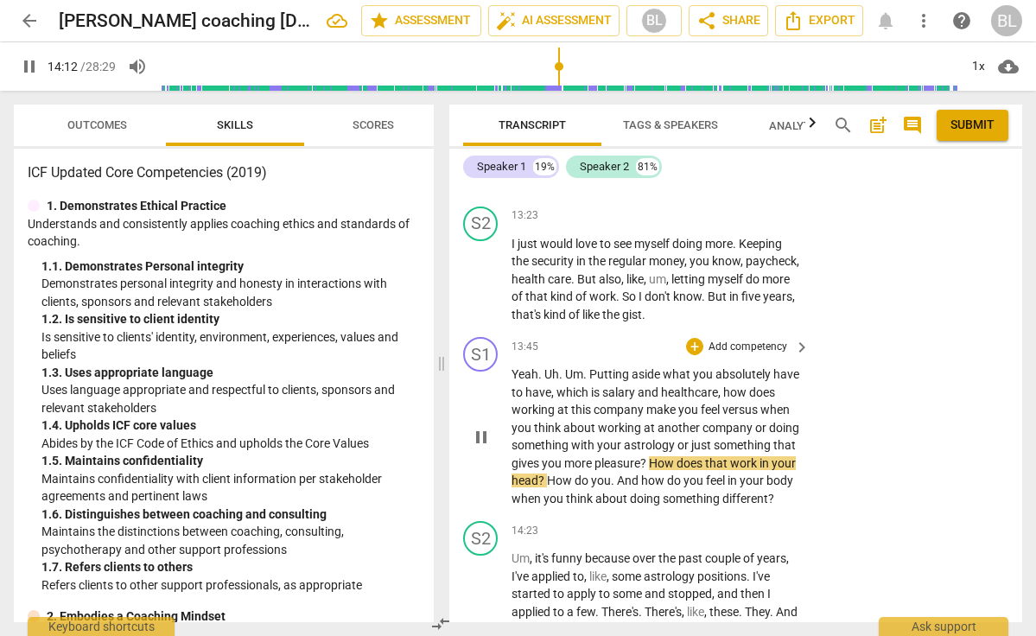
click at [485, 427] on span "pause" at bounding box center [481, 437] width 21 height 21
click at [694, 338] on div "+" at bounding box center [694, 346] width 17 height 17
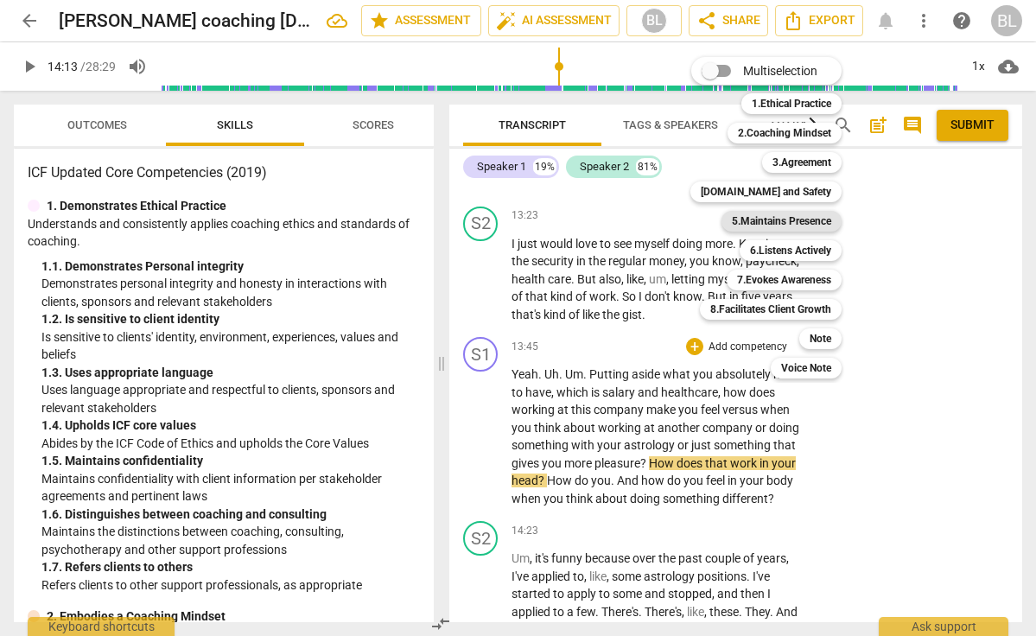
click at [826, 219] on b "5.Maintains Presence" at bounding box center [781, 221] width 99 height 21
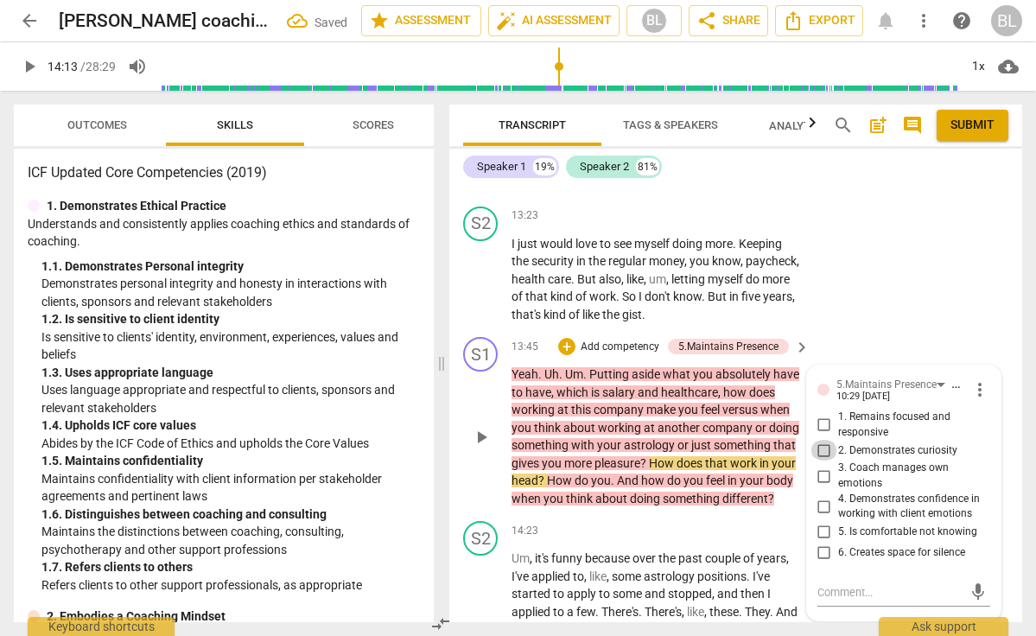
click at [824, 440] on input "2. Demonstrates curiosity" at bounding box center [824, 450] width 28 height 21
click at [567, 338] on div "+" at bounding box center [566, 346] width 17 height 17
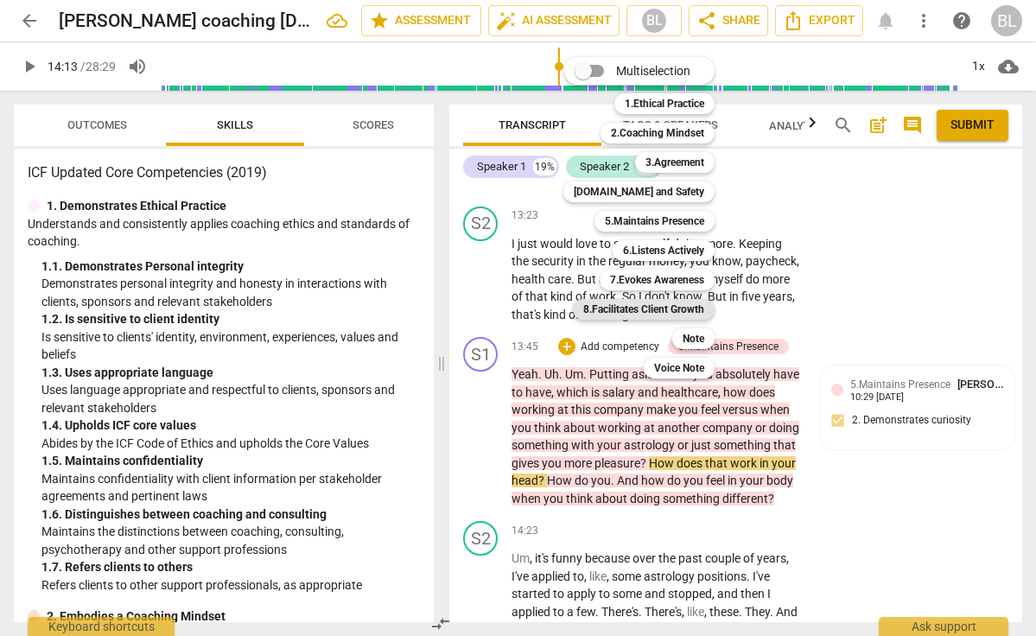
click at [658, 306] on b "8.Facilitates Client Growth" at bounding box center [643, 309] width 121 height 21
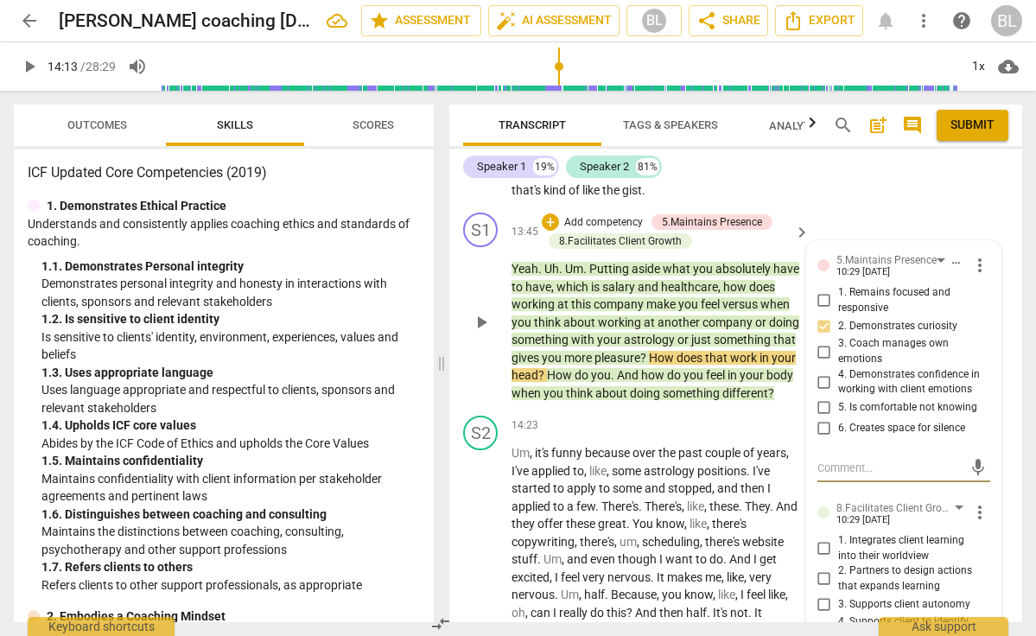
scroll to position [8609, 0]
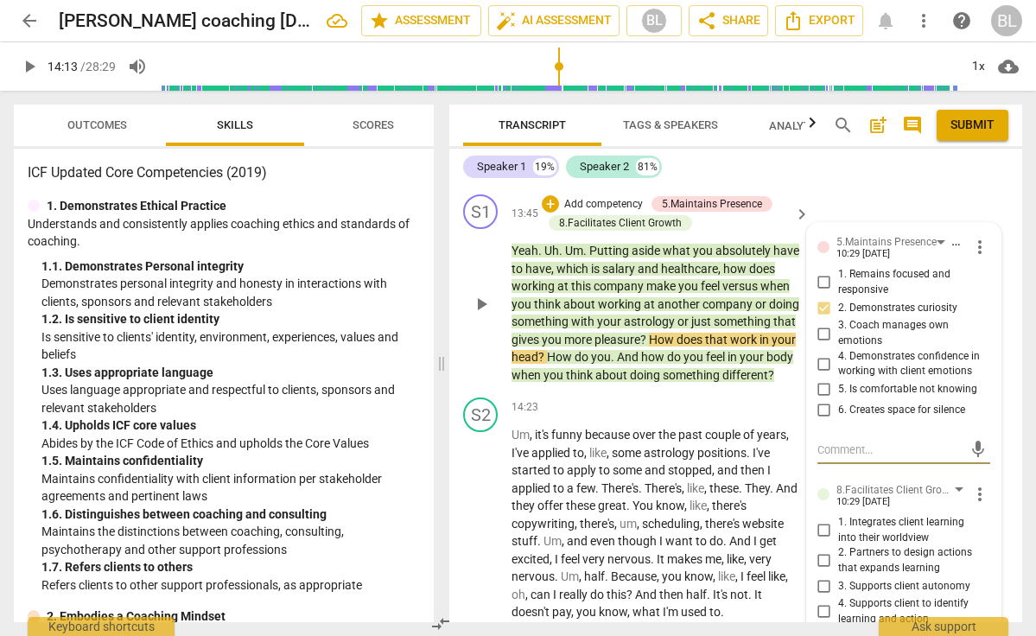
click at [970, 484] on span "more_vert" at bounding box center [979, 494] width 21 height 21
click at [980, 391] on li "Delete" at bounding box center [991, 394] width 60 height 33
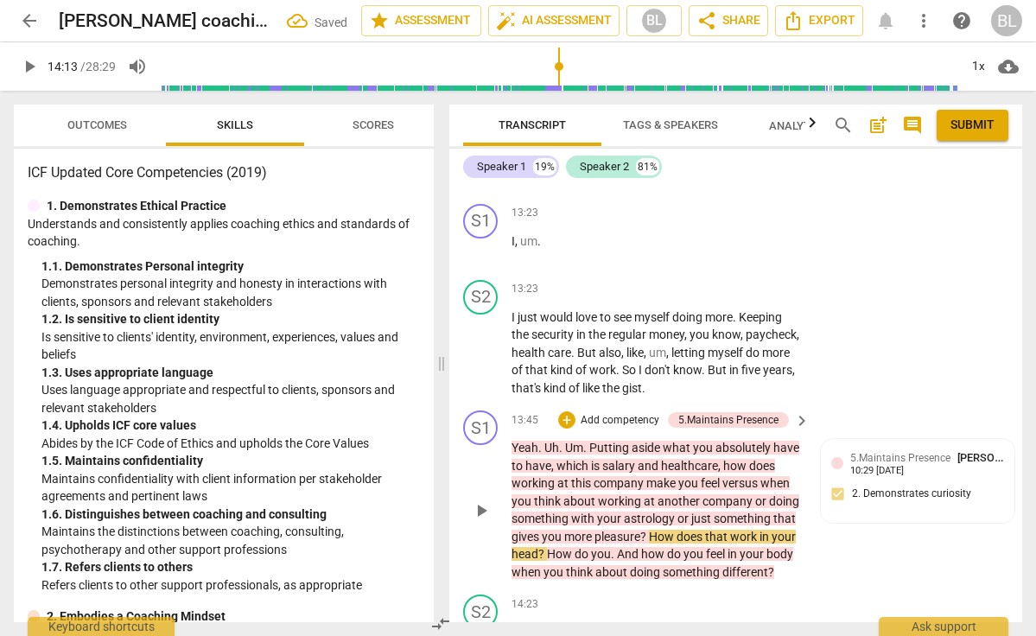
scroll to position [8377, 0]
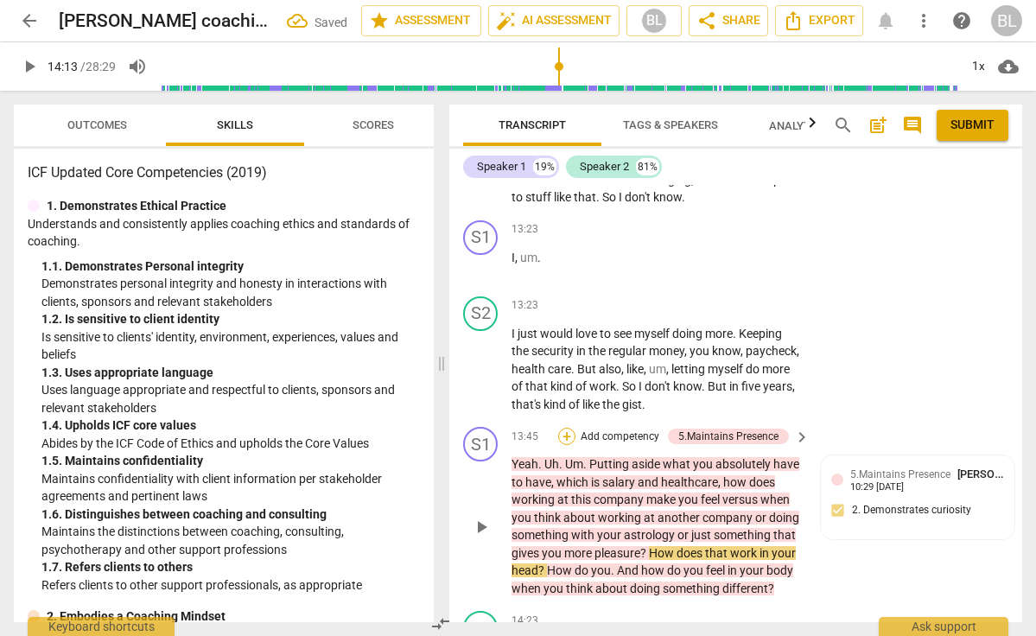
click at [566, 428] on div "+" at bounding box center [566, 436] width 17 height 17
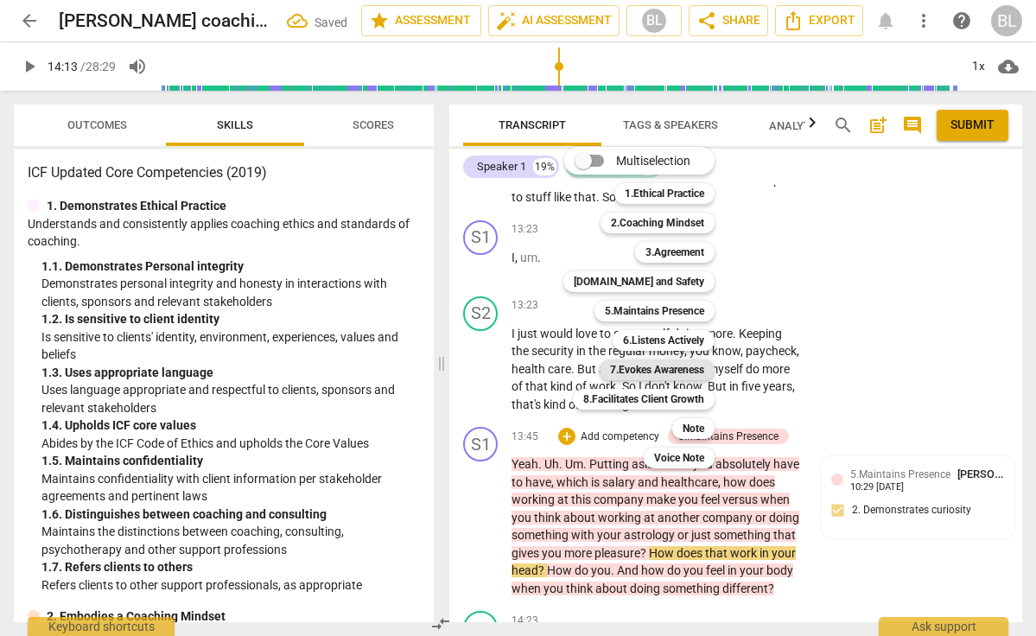
click at [657, 362] on b "7.Evokes Awareness" at bounding box center [657, 369] width 94 height 21
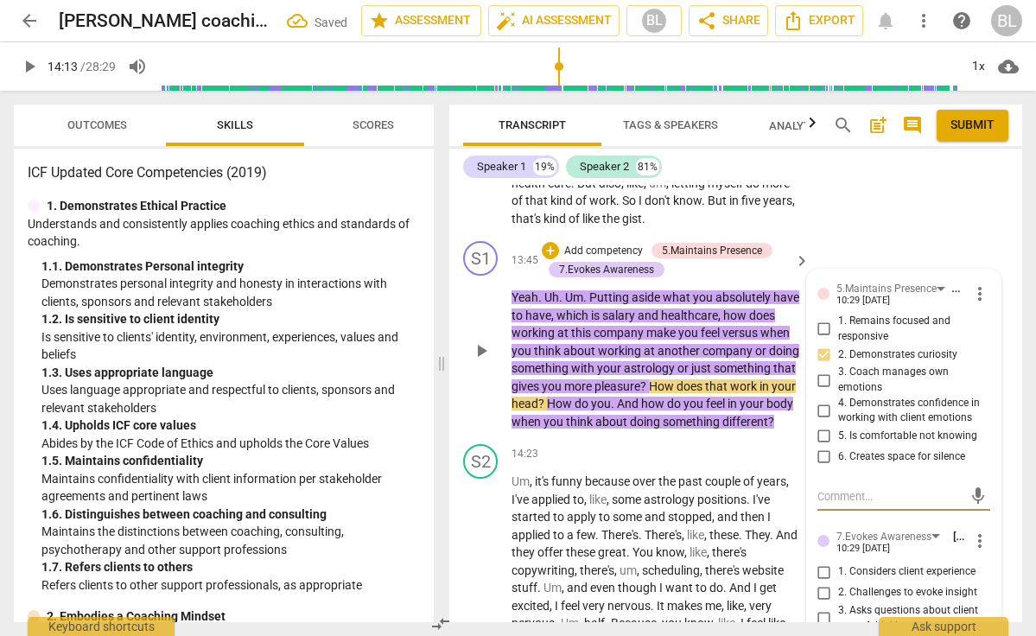
scroll to position [8571, 0]
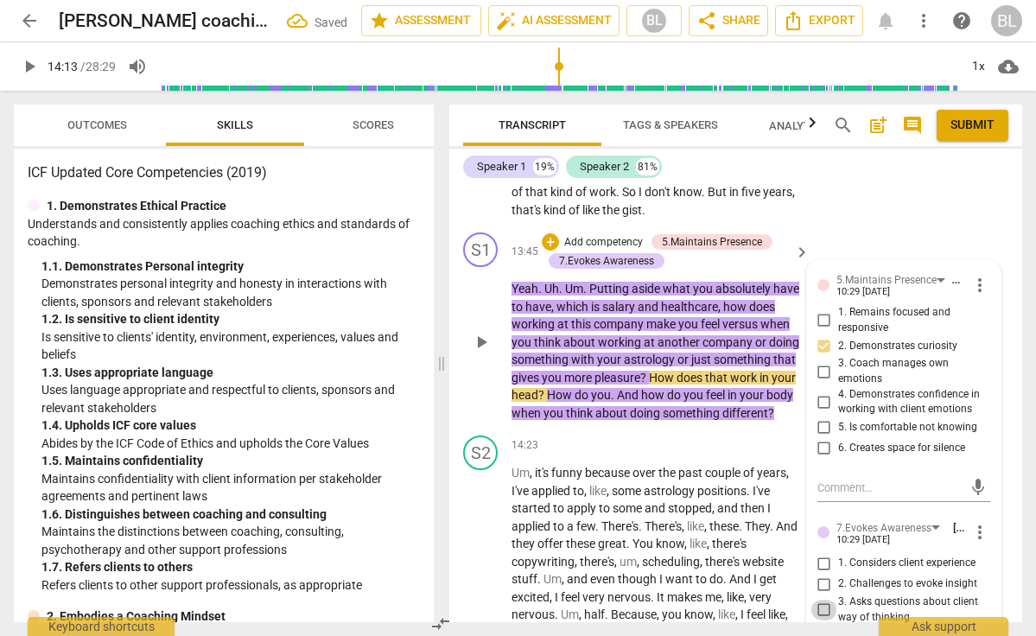
click at [820, 600] on input "3. Asks questions about client way of thinking" at bounding box center [824, 610] width 28 height 21
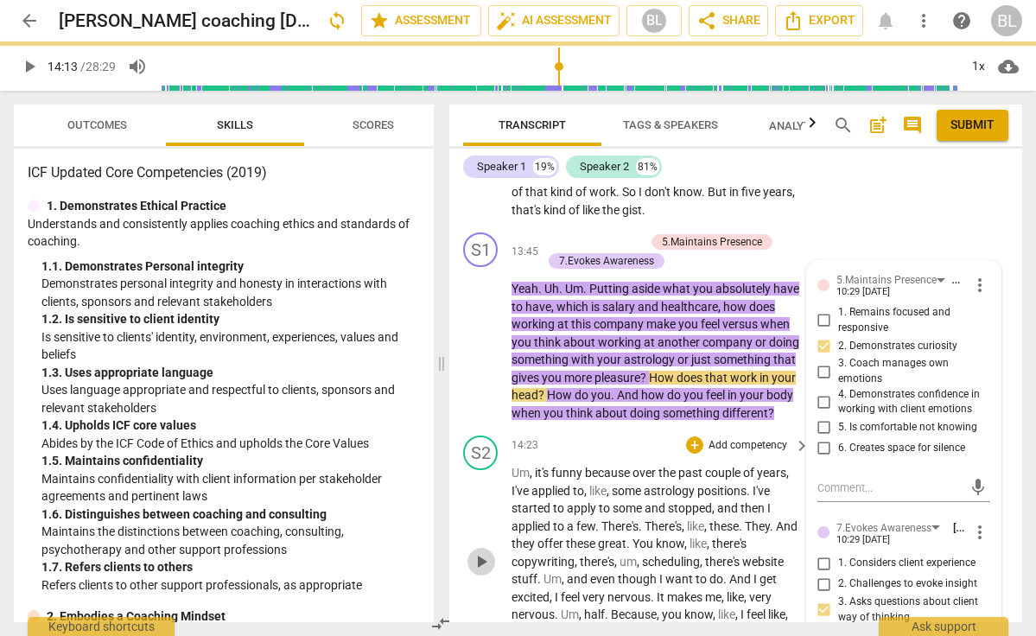
click at [481, 551] on span "play_arrow" at bounding box center [481, 561] width 21 height 21
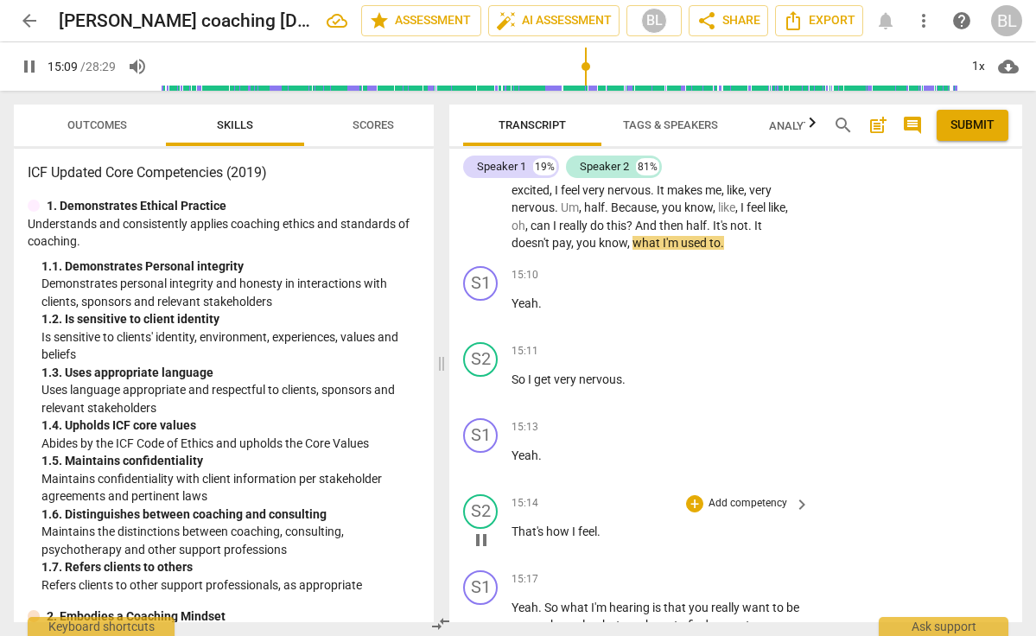
scroll to position [8995, 0]
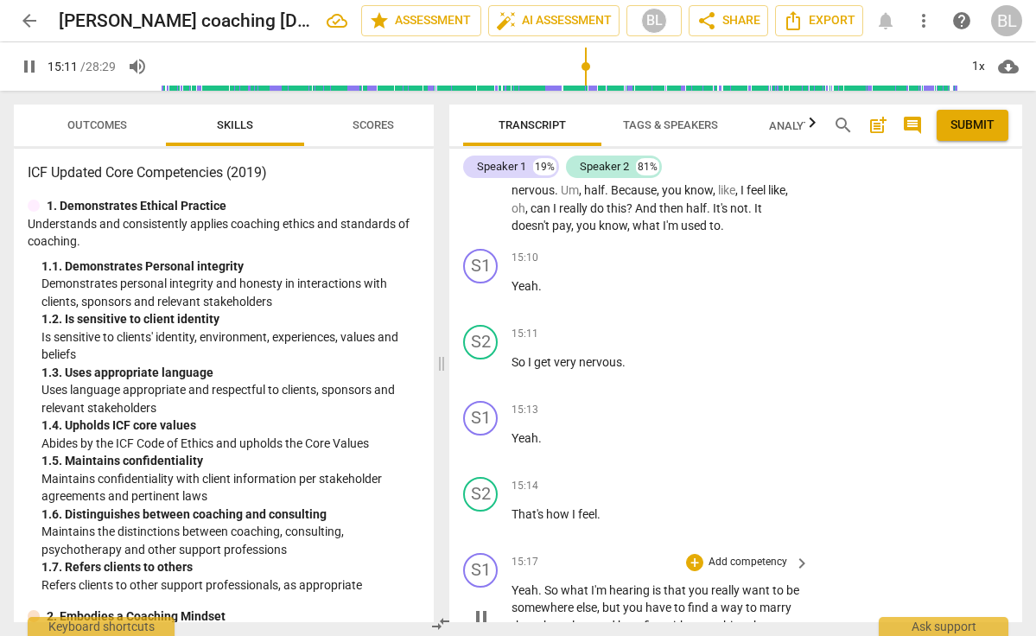
click at [485, 606] on span "pause" at bounding box center [481, 616] width 21 height 21
click at [485, 606] on span "play_arrow" at bounding box center [481, 616] width 21 height 21
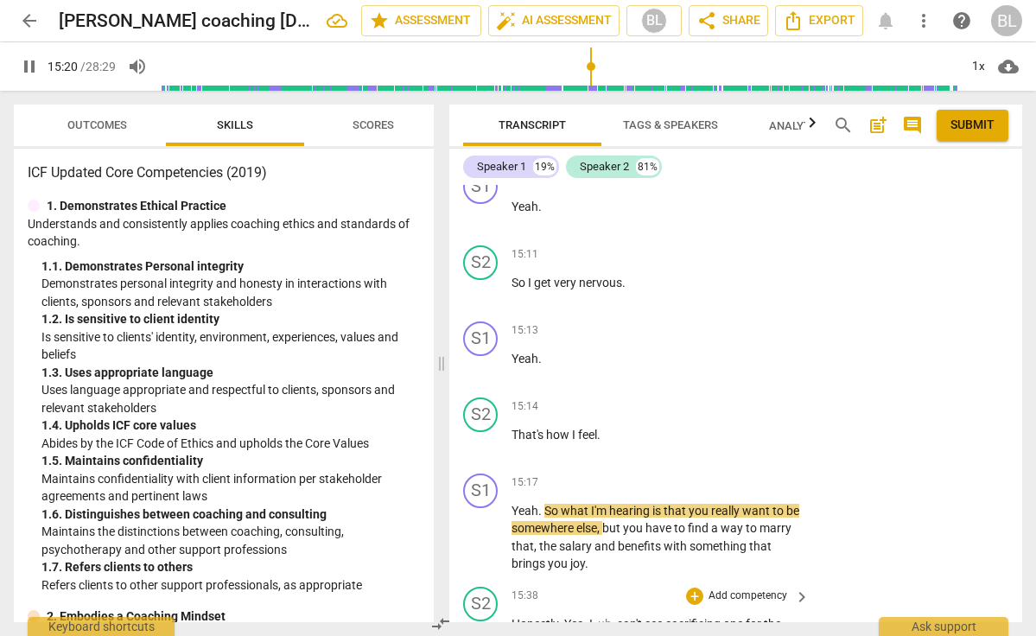
scroll to position [9077, 0]
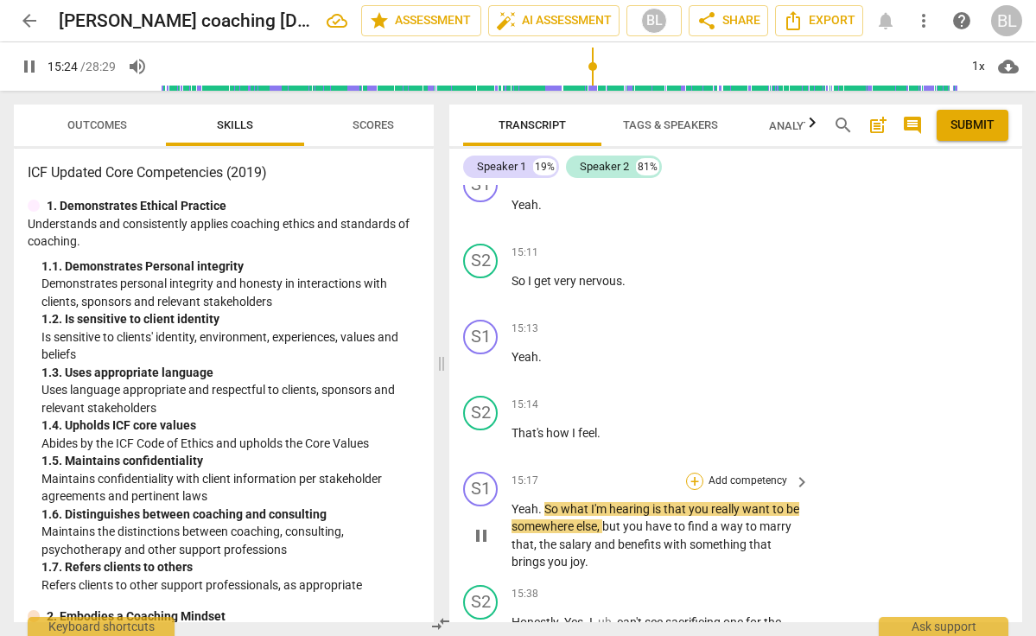
click at [693, 473] on div "+" at bounding box center [694, 481] width 17 height 17
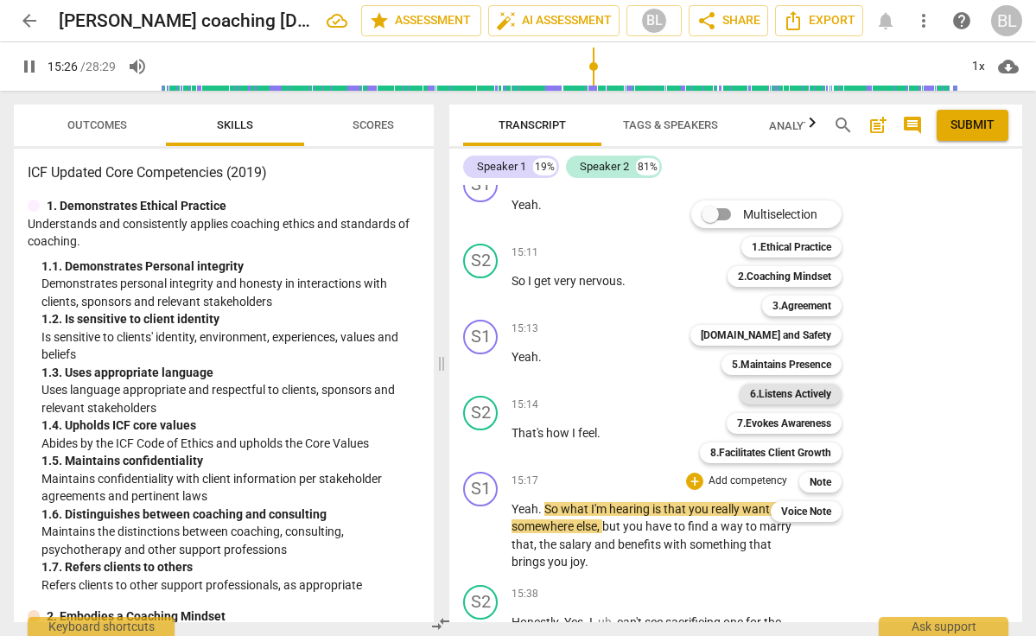
click at [770, 395] on b "6.Listens Actively" at bounding box center [790, 394] width 81 height 21
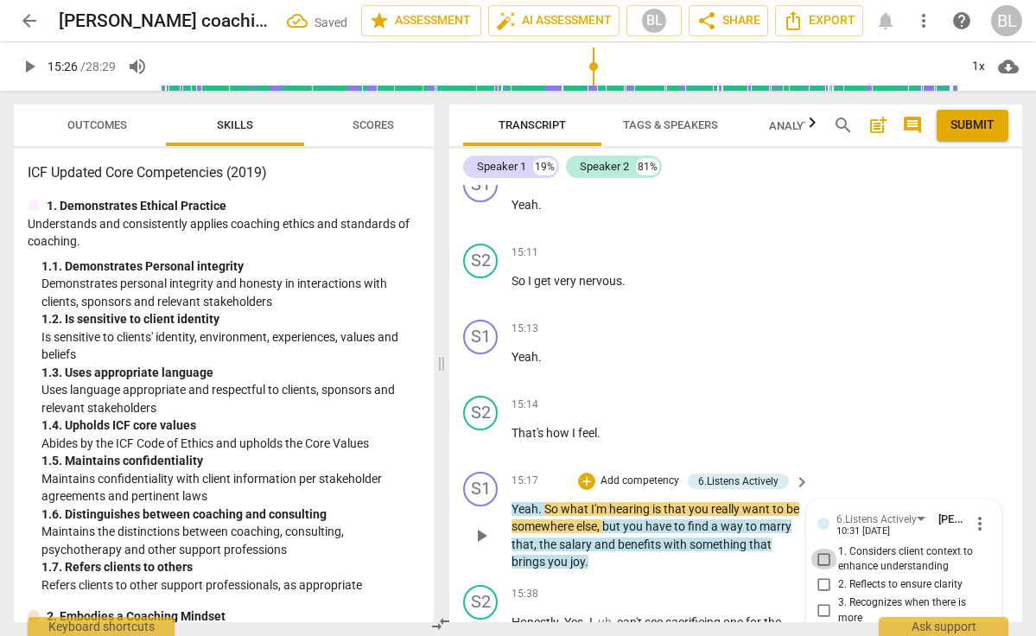
click at [823, 549] on input "1. Considers client context to enhance understanding" at bounding box center [824, 559] width 28 height 21
click at [820, 574] on input "2. Reflects to ensure clarity" at bounding box center [824, 584] width 28 height 21
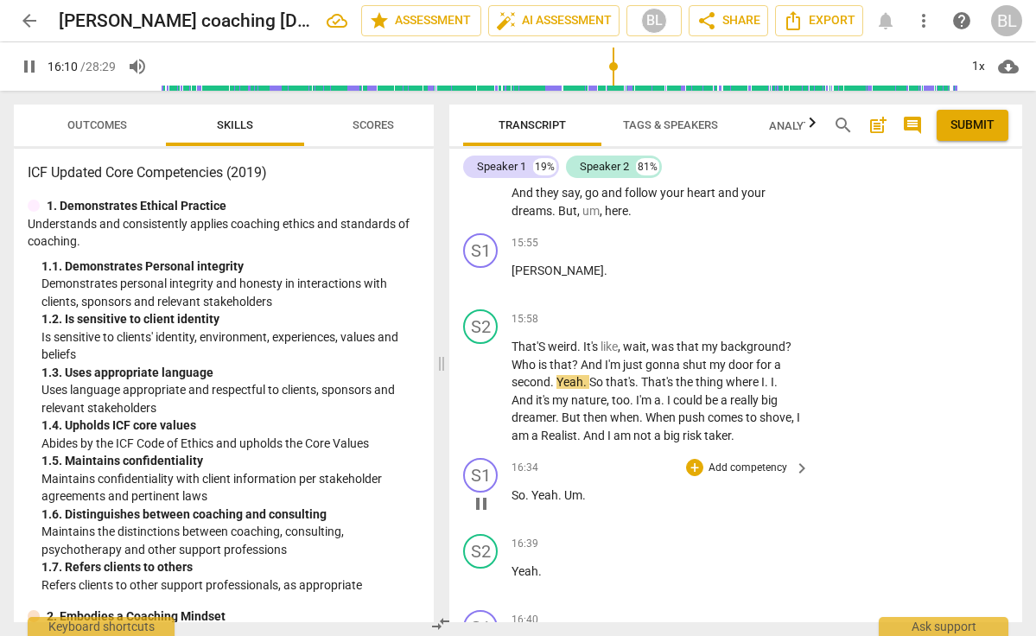
scroll to position [9569, 0]
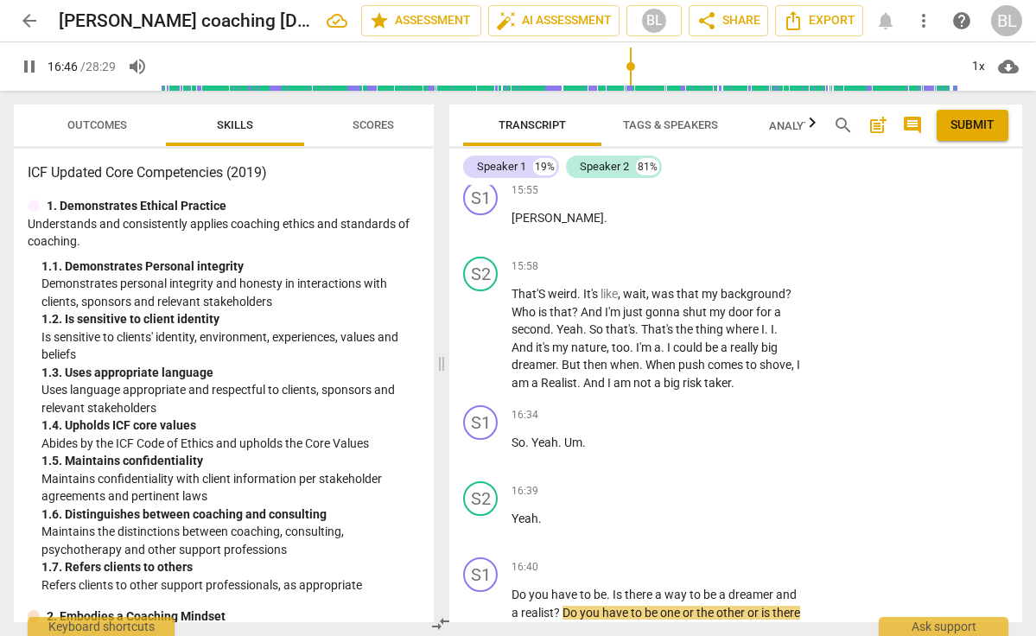
scroll to position [9612, 0]
click at [693, 557] on div "+" at bounding box center [694, 565] width 17 height 17
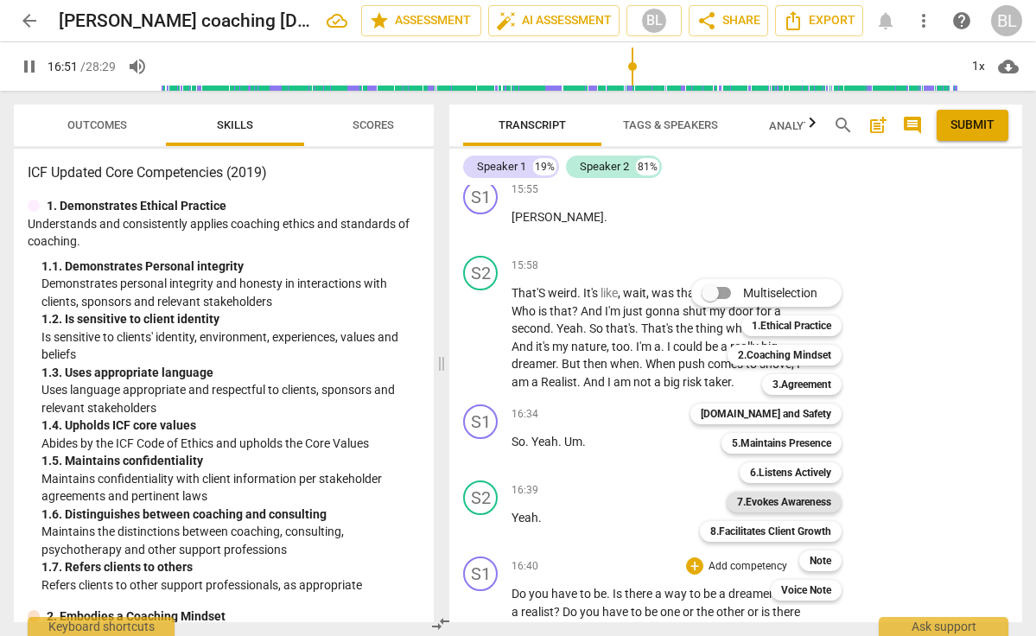
click at [765, 498] on b "7.Evokes Awareness" at bounding box center [784, 502] width 94 height 21
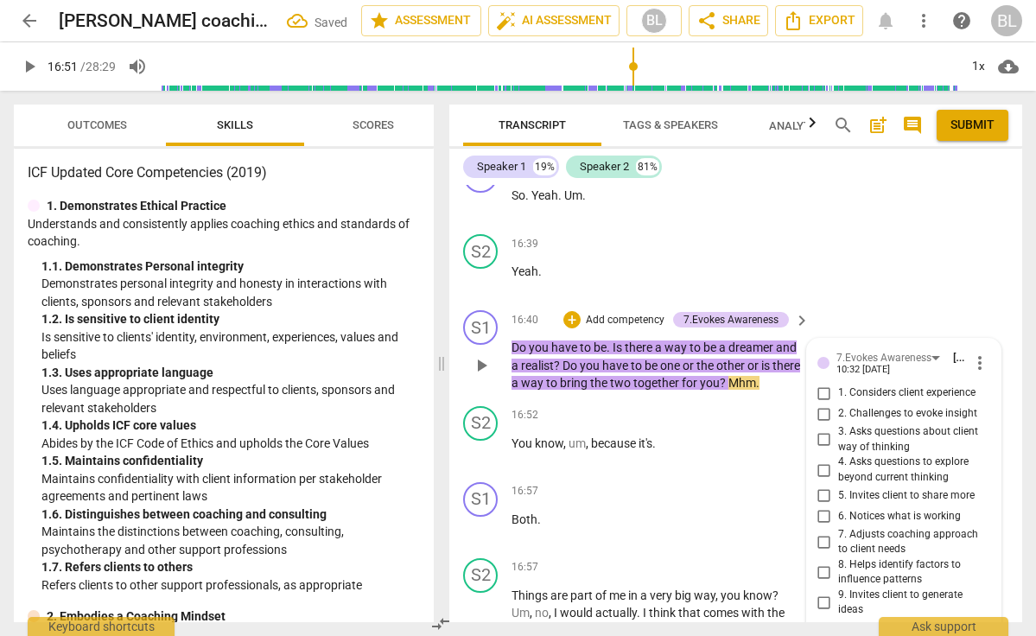
scroll to position [9860, 0]
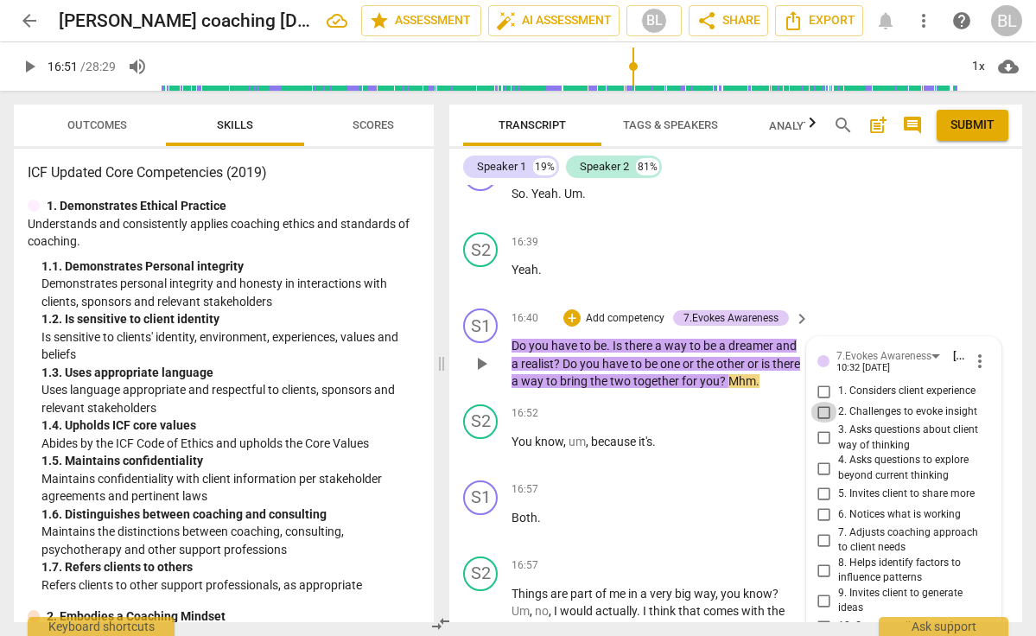
click at [822, 402] on input "2. Challenges to evoke insight" at bounding box center [824, 412] width 28 height 21
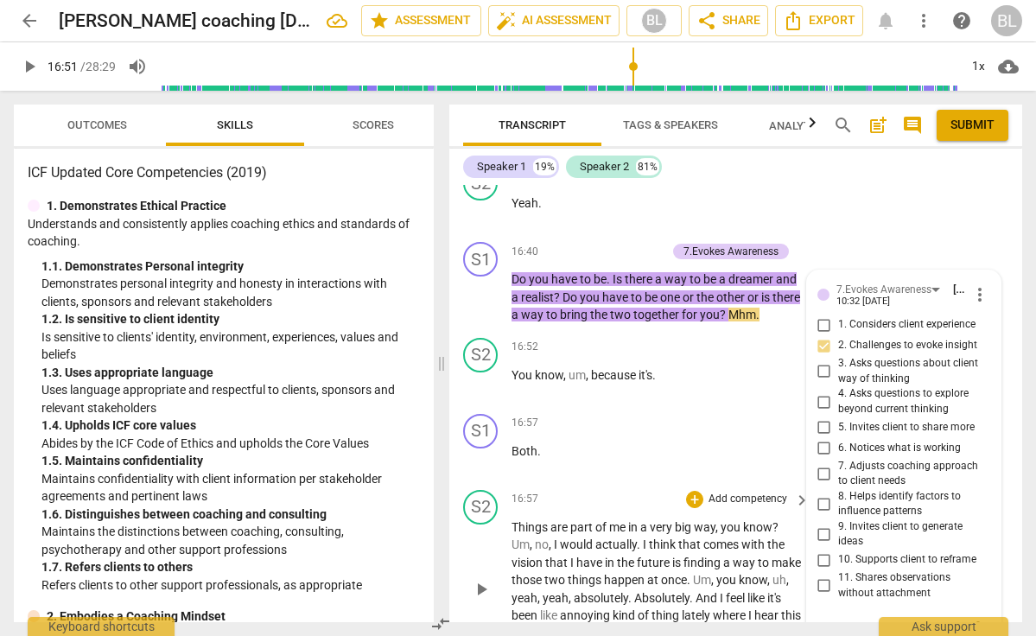
scroll to position [9934, 0]
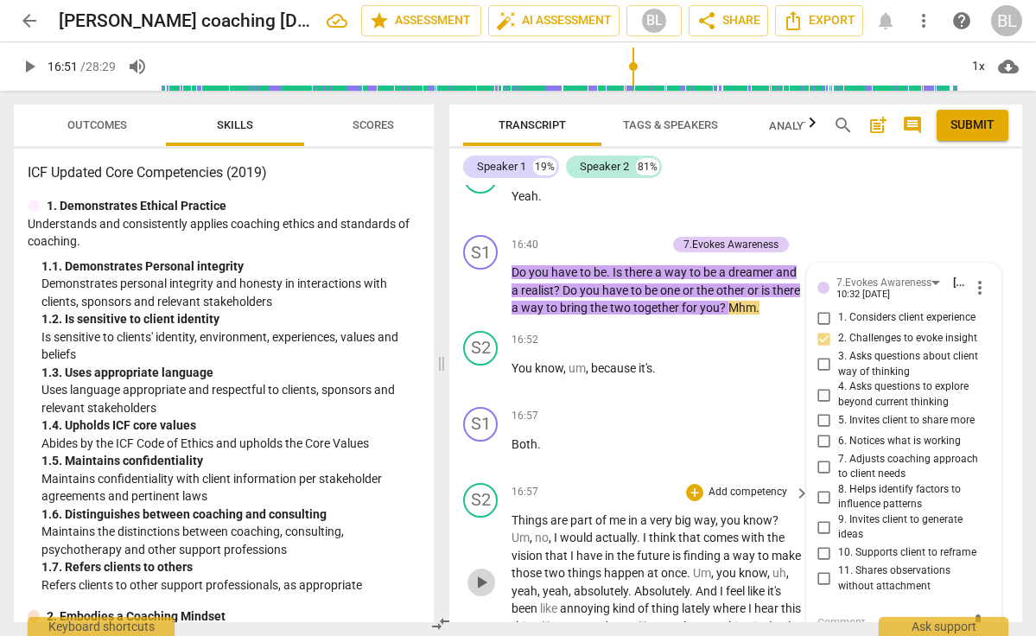
click at [485, 572] on span "play_arrow" at bounding box center [481, 582] width 21 height 21
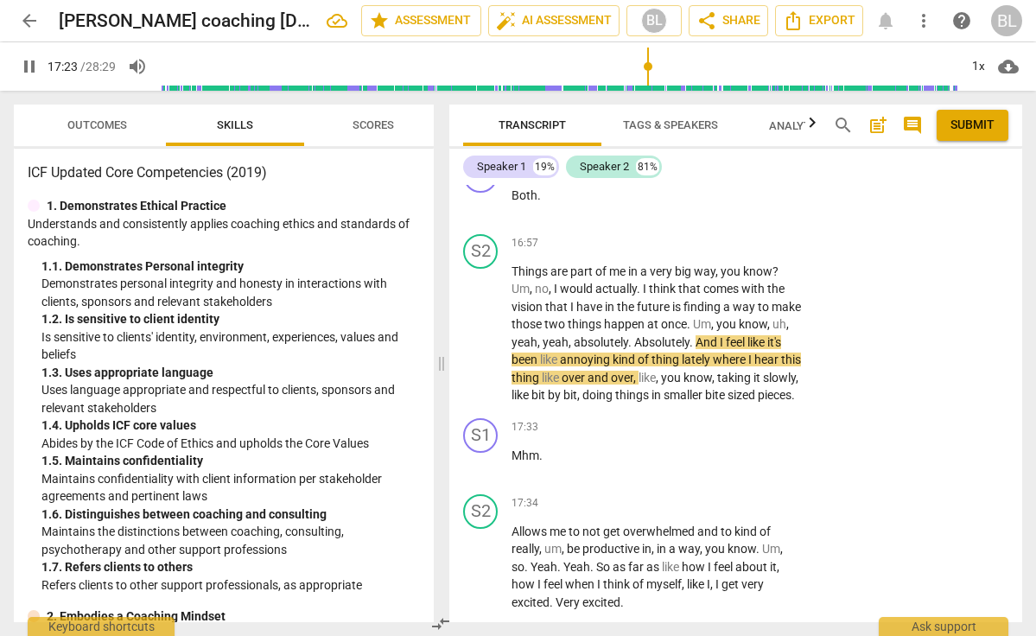
scroll to position [10191, 0]
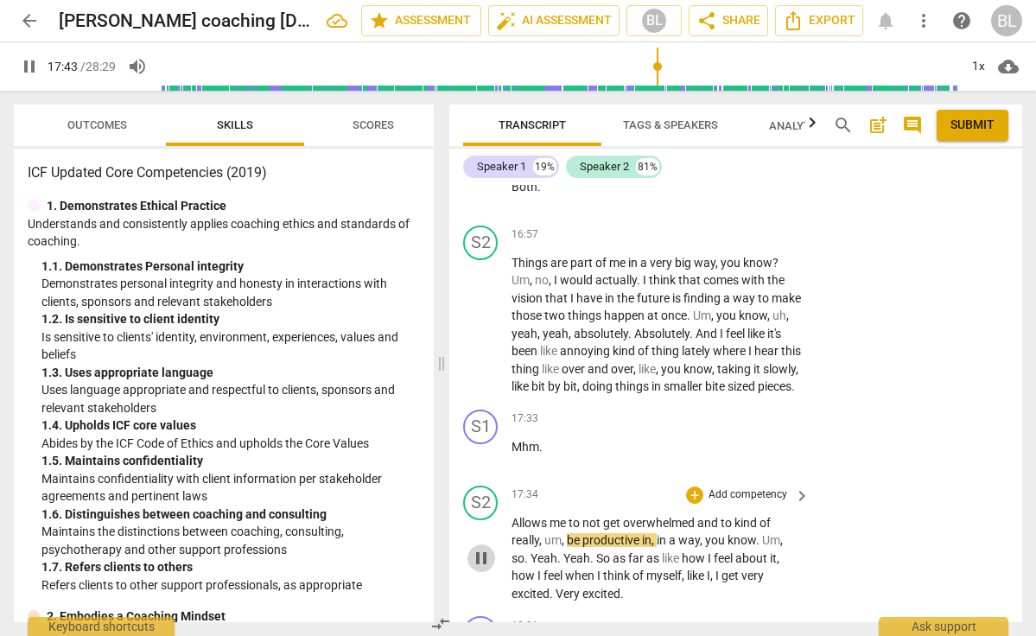
click at [482, 548] on span "pause" at bounding box center [481, 558] width 21 height 21
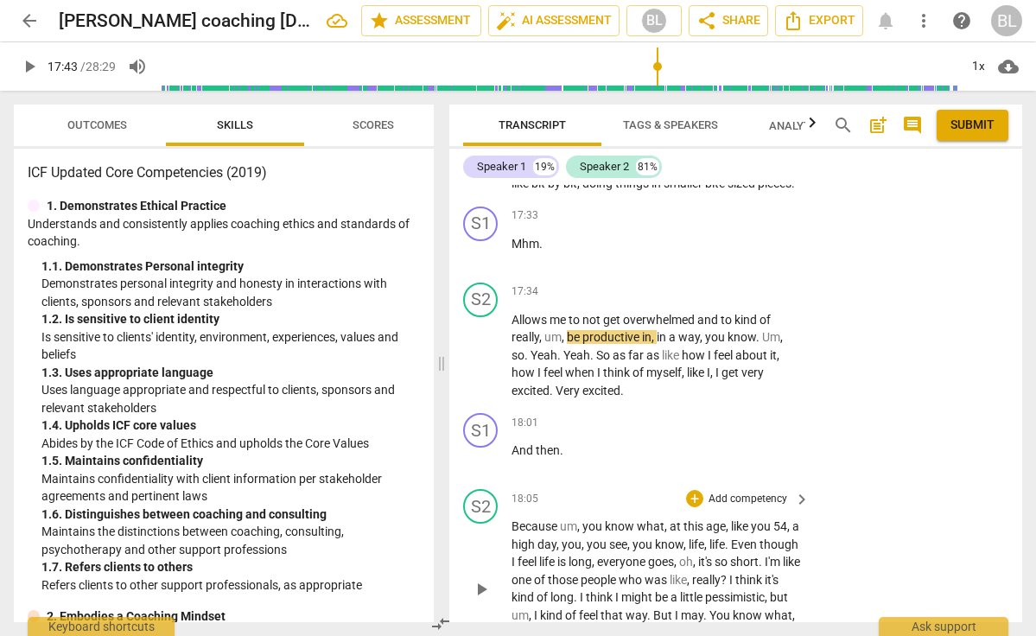
scroll to position [10415, 0]
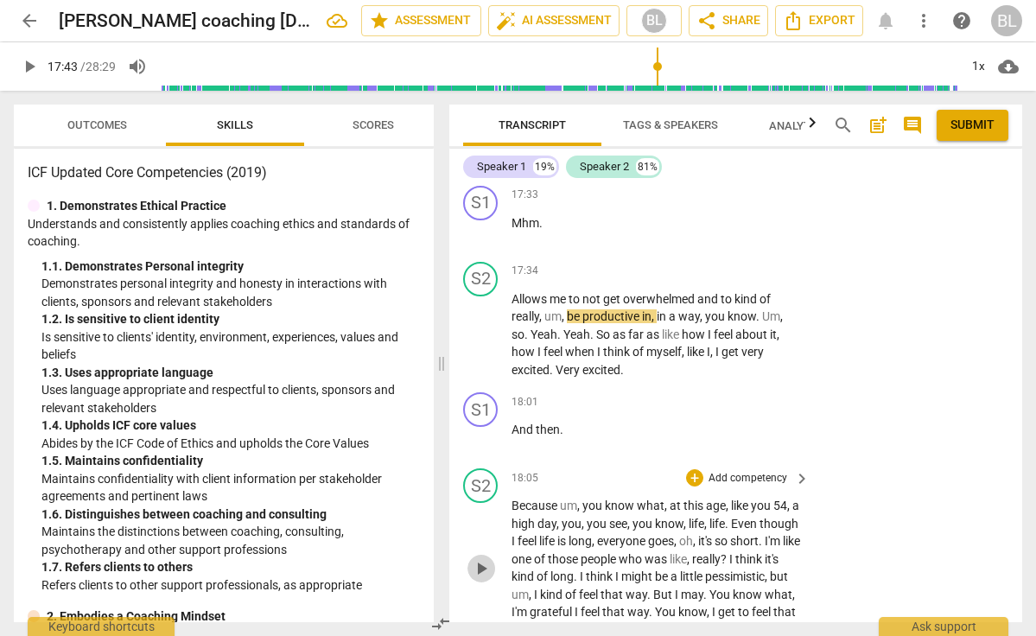
click at [477, 558] on span "play_arrow" at bounding box center [481, 568] width 21 height 21
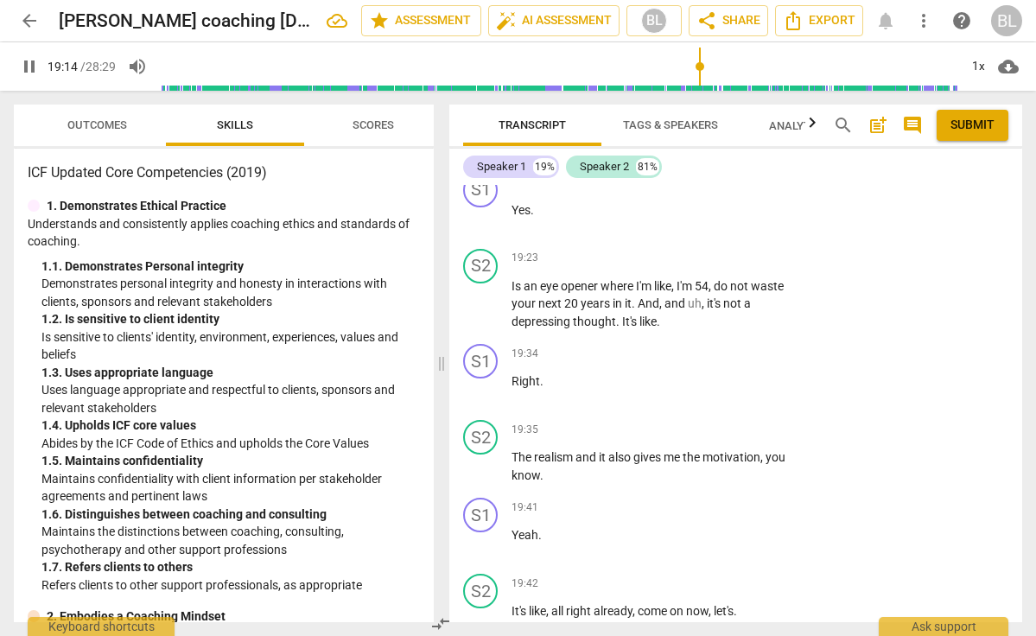
scroll to position [11410, 0]
click at [483, 608] on span "pause" at bounding box center [481, 618] width 21 height 21
click at [483, 608] on span "play_arrow" at bounding box center [481, 618] width 21 height 21
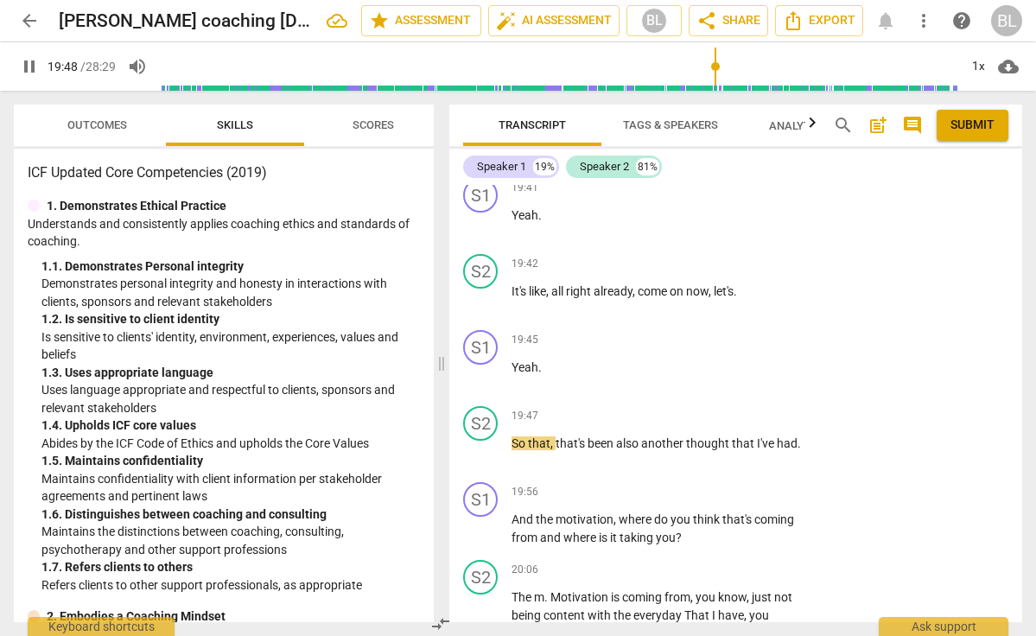
scroll to position [11730, 0]
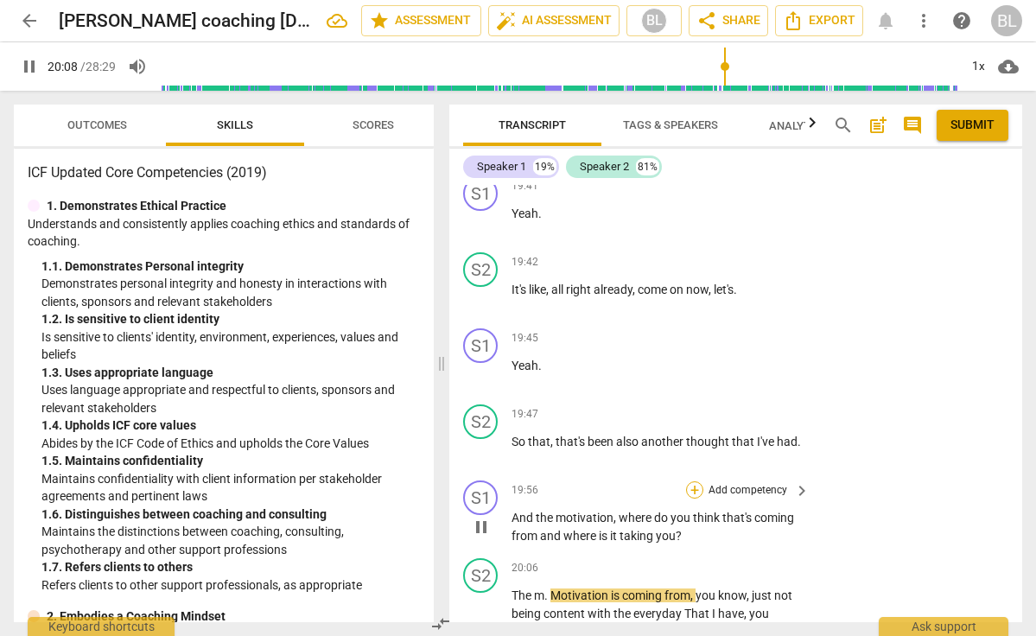
click at [699, 481] on div "+" at bounding box center [694, 489] width 17 height 17
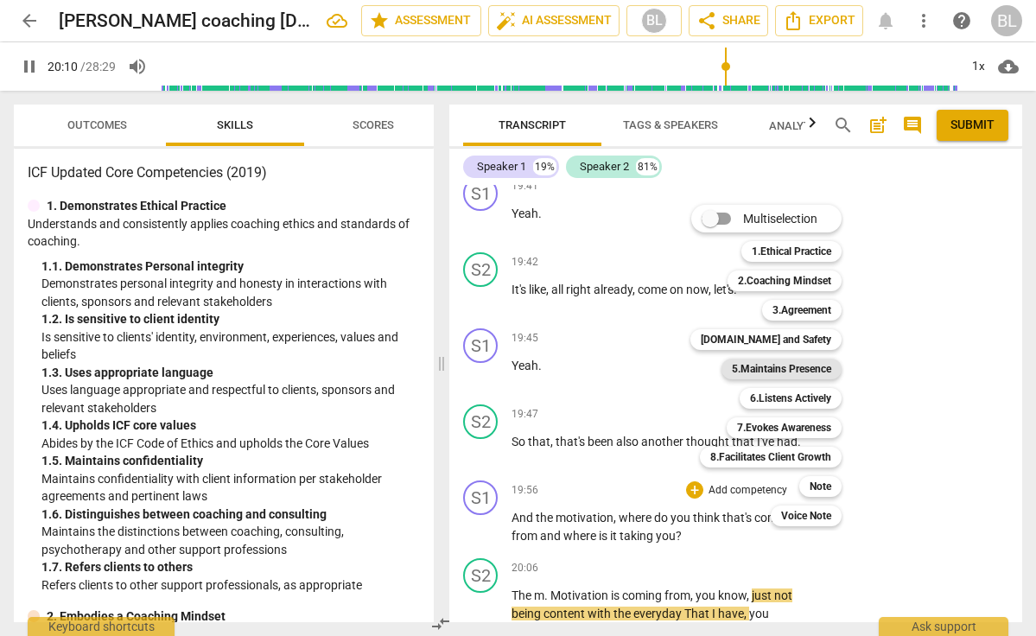
click at [781, 365] on b "5.Maintains Presence" at bounding box center [781, 369] width 99 height 21
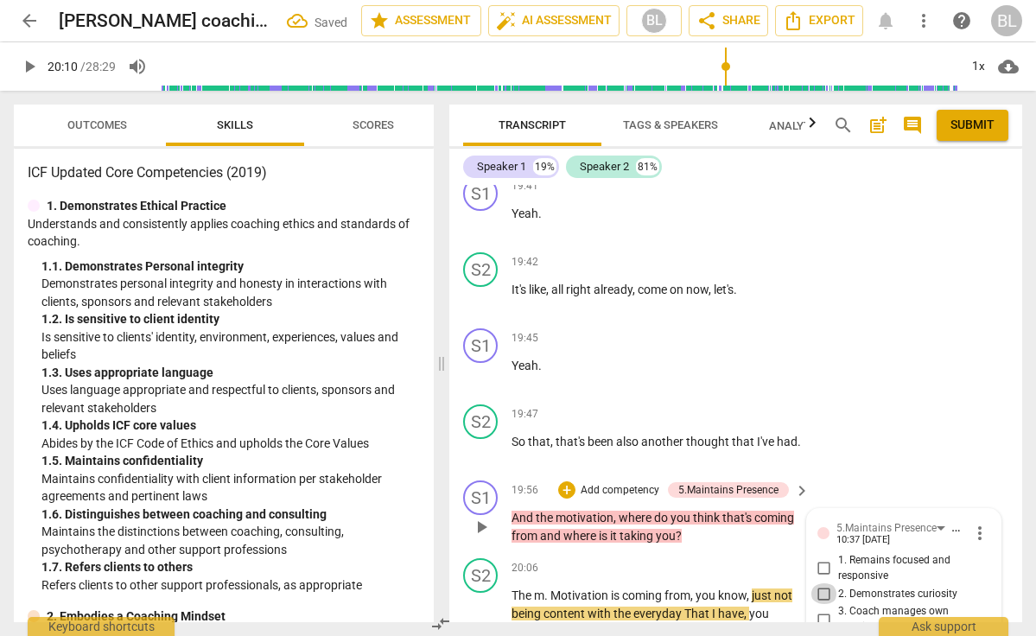
click at [820, 583] on input "2. Demonstrates curiosity" at bounding box center [824, 593] width 28 height 21
click at [566, 481] on div "+" at bounding box center [566, 489] width 17 height 17
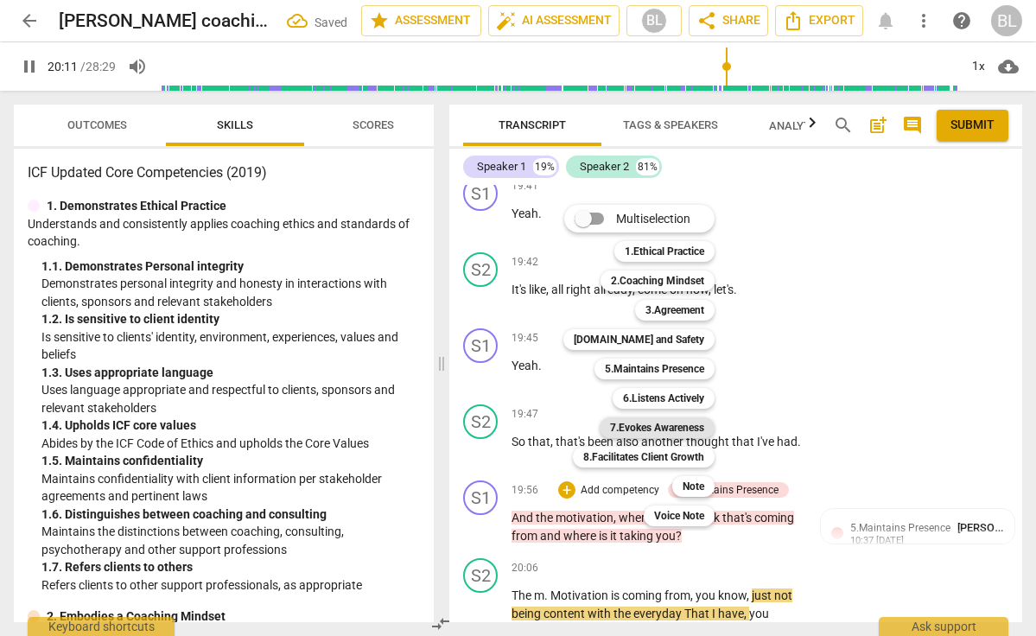
click at [663, 427] on b "7.Evokes Awareness" at bounding box center [657, 427] width 94 height 21
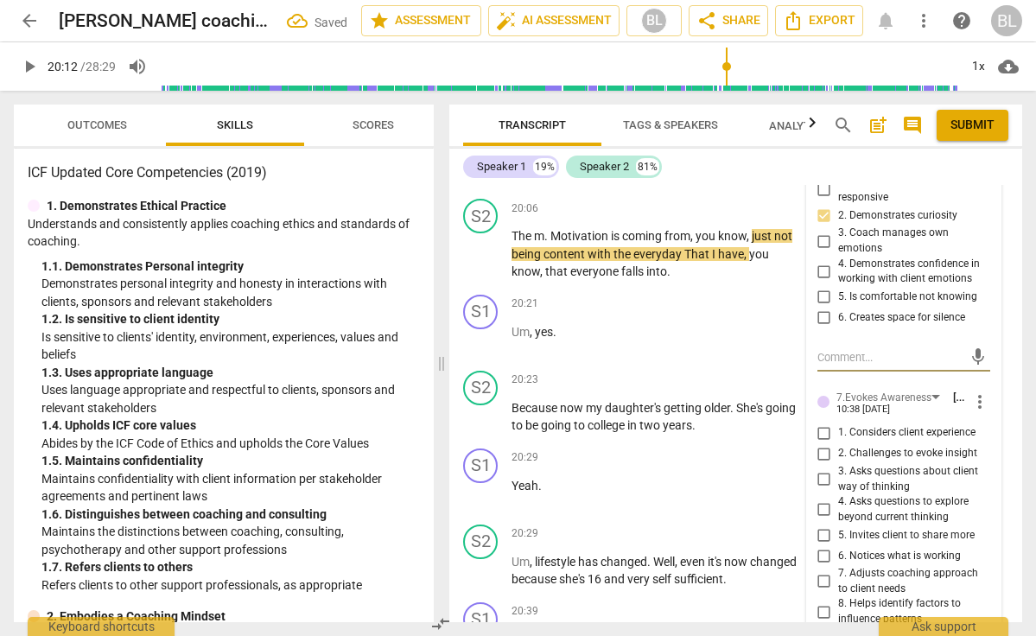
scroll to position [12111, 0]
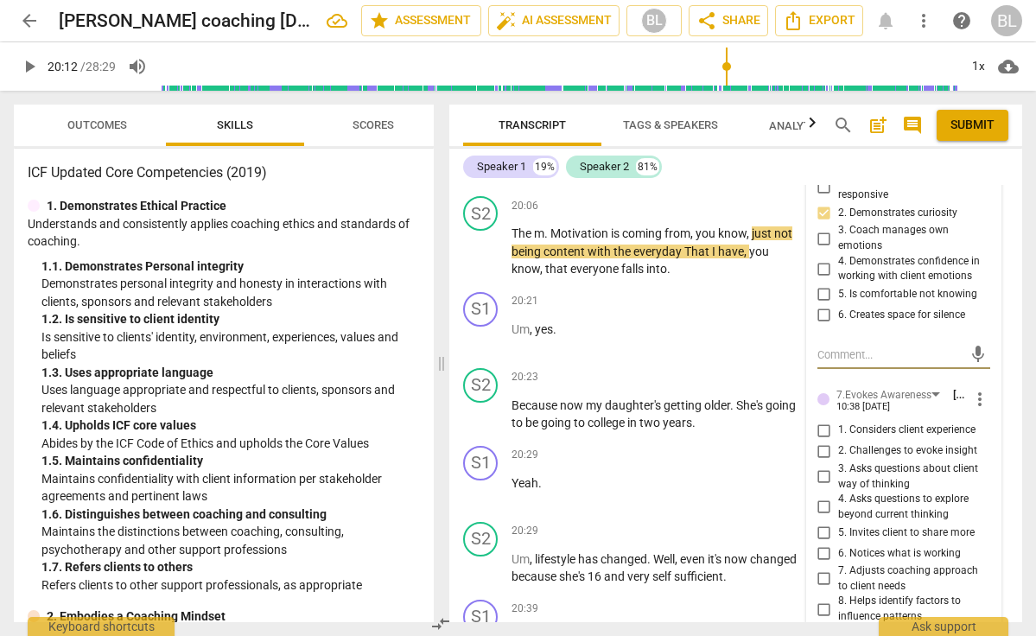
click at [821, 497] on input "4. Asks questions to explore beyond current thinking" at bounding box center [824, 507] width 28 height 21
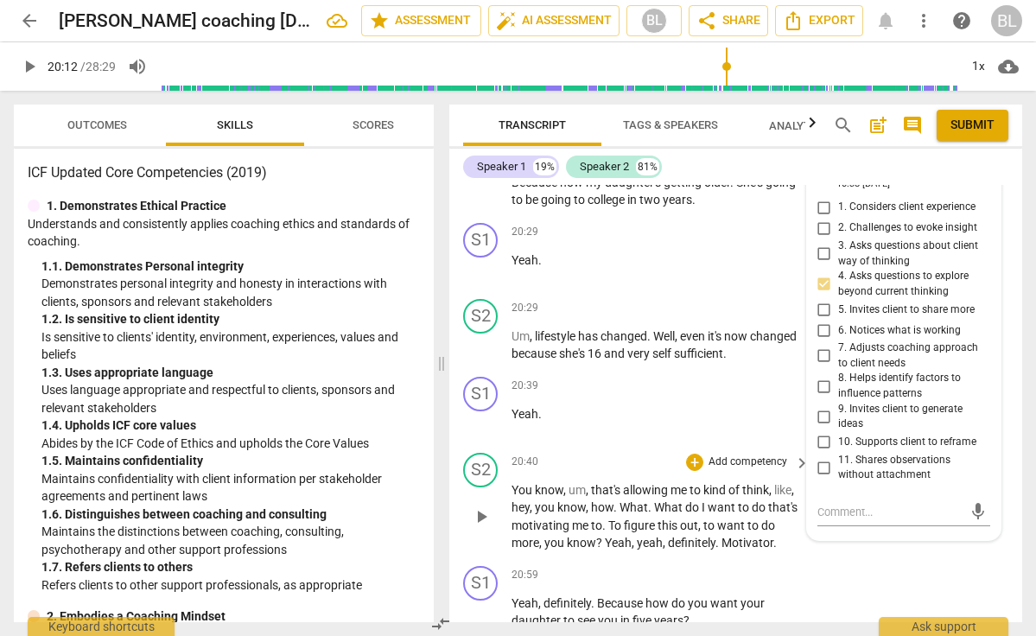
scroll to position [12338, 0]
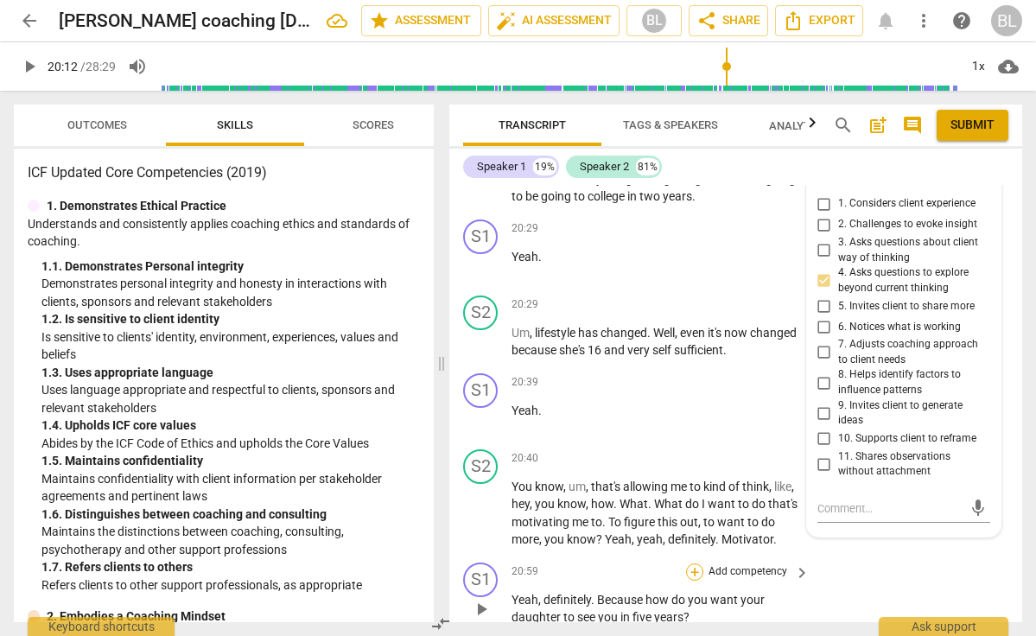
click at [690, 563] on div "+" at bounding box center [694, 571] width 17 height 17
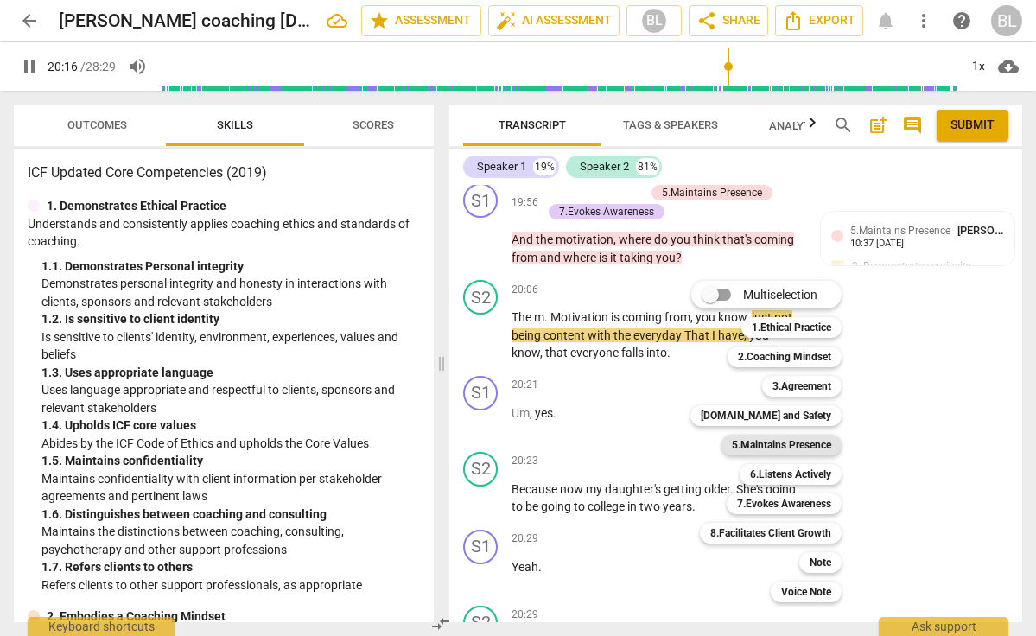
click at [784, 451] on b "5.Maintains Presence" at bounding box center [781, 445] width 99 height 21
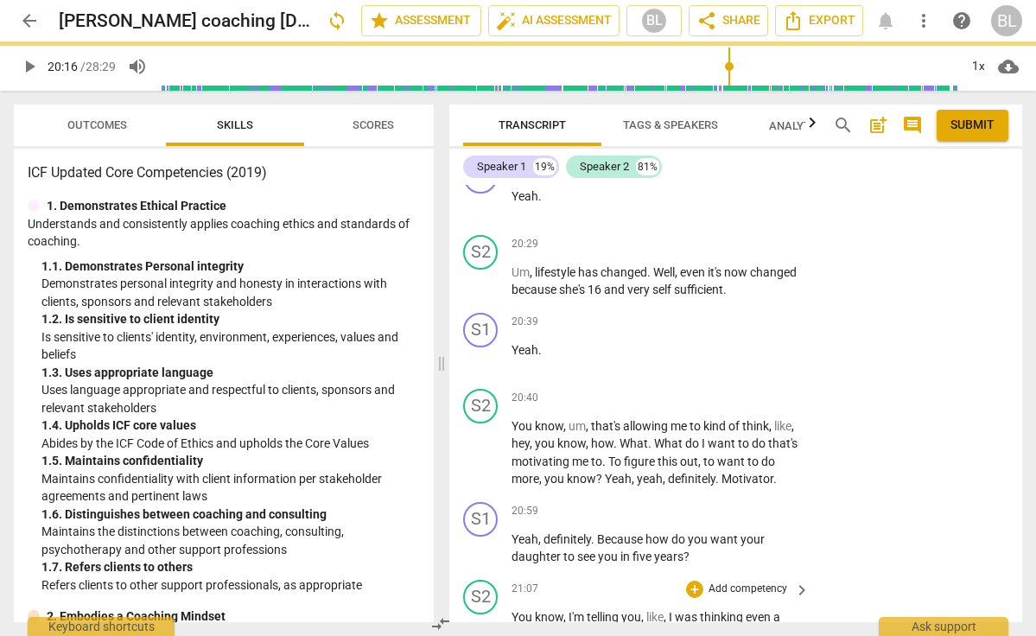
scroll to position [12405, 0]
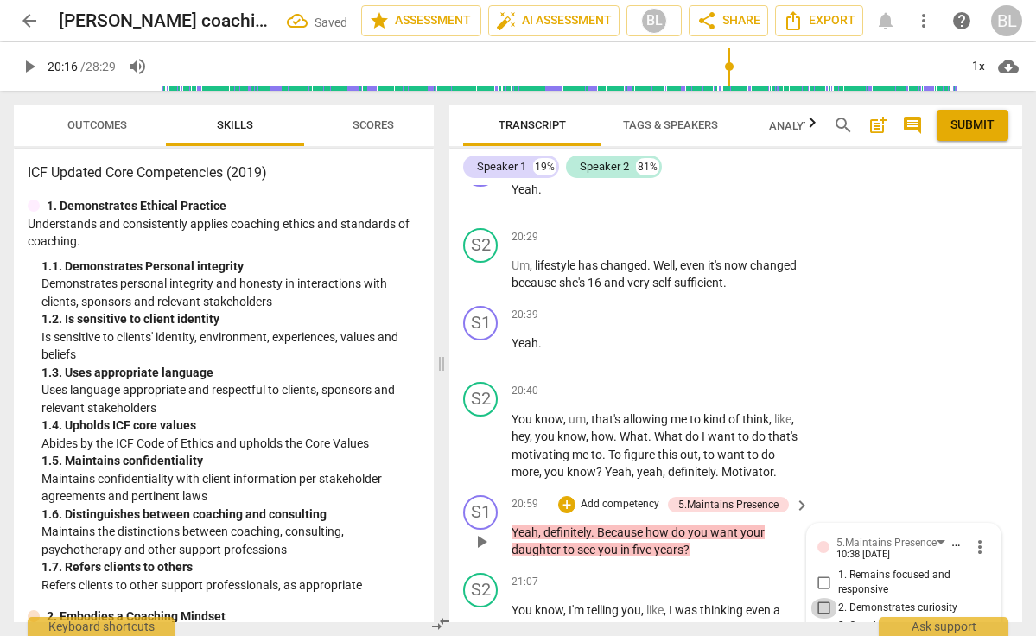
click at [822, 598] on input "2. Demonstrates curiosity" at bounding box center [824, 608] width 28 height 21
click at [566, 496] on div "+" at bounding box center [566, 504] width 17 height 17
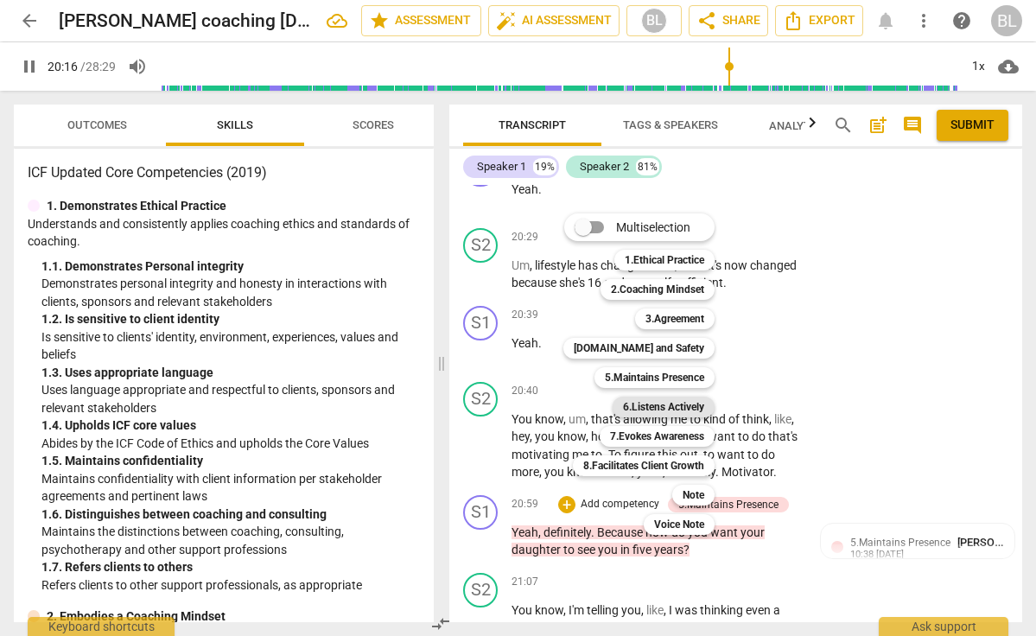
scroll to position [12028, 0]
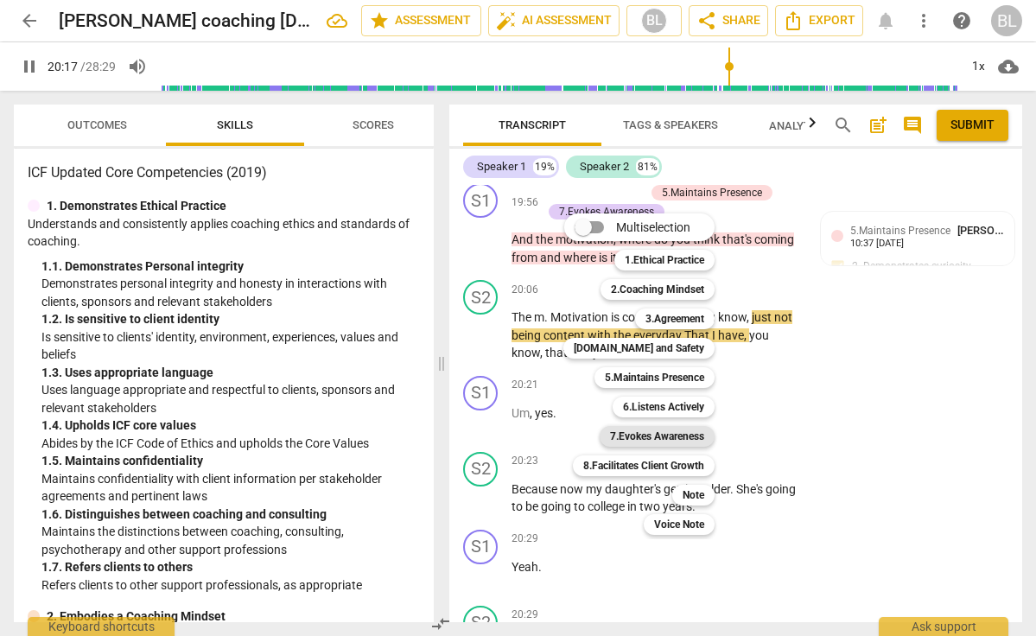
click at [656, 433] on b "7.Evokes Awareness" at bounding box center [657, 436] width 94 height 21
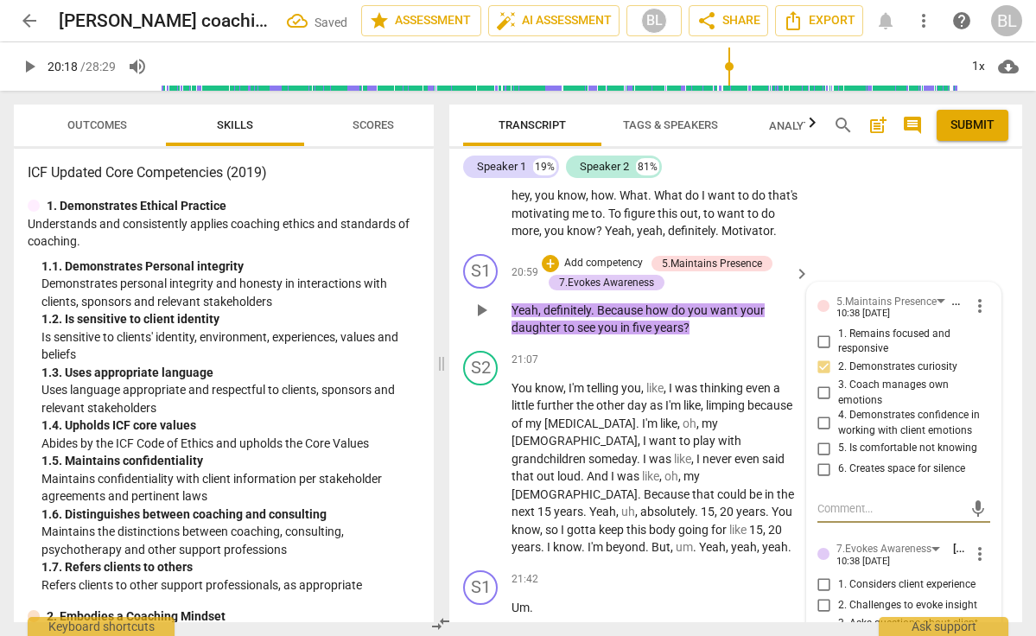
scroll to position [12647, 0]
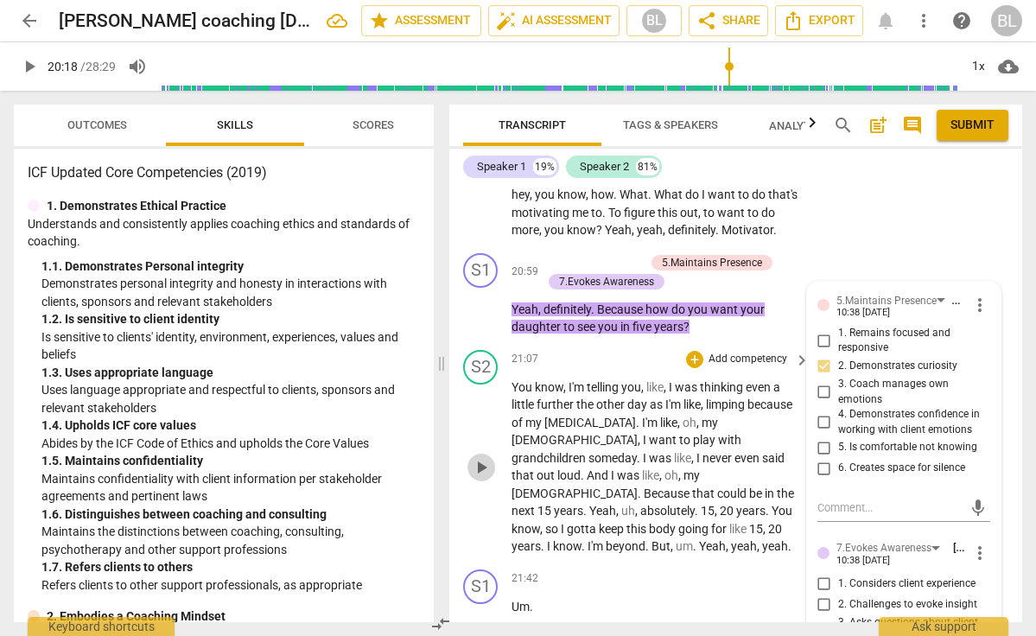
click at [479, 457] on span "play_arrow" at bounding box center [481, 467] width 21 height 21
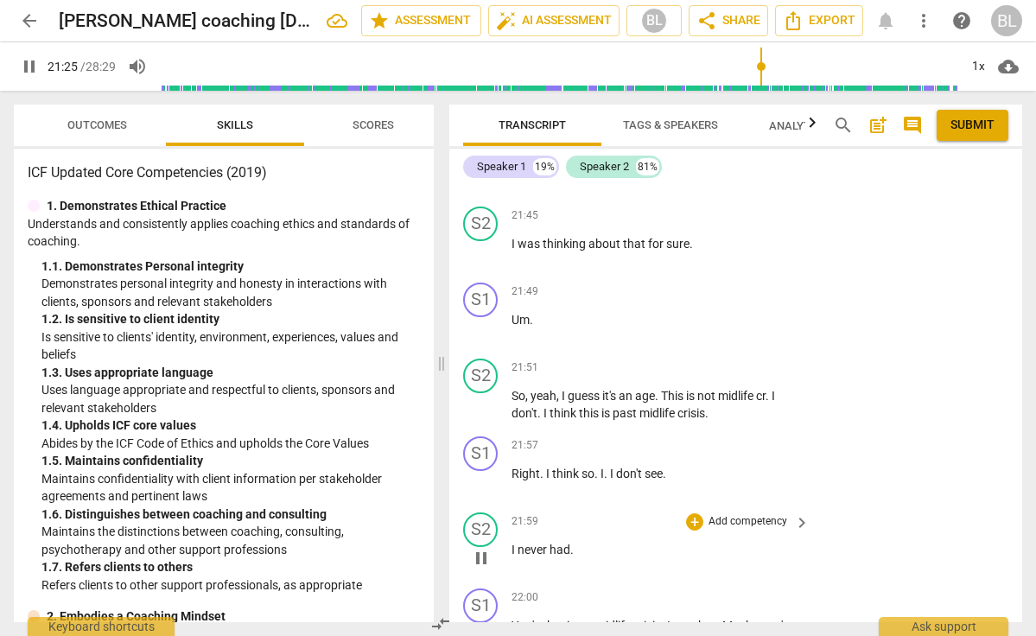
scroll to position [13088, 0]
click at [485, 623] on span "pause" at bounding box center [481, 633] width 21 height 21
click at [485, 623] on span "play_arrow" at bounding box center [481, 633] width 21 height 21
click at [697, 587] on div "+" at bounding box center [694, 595] width 17 height 17
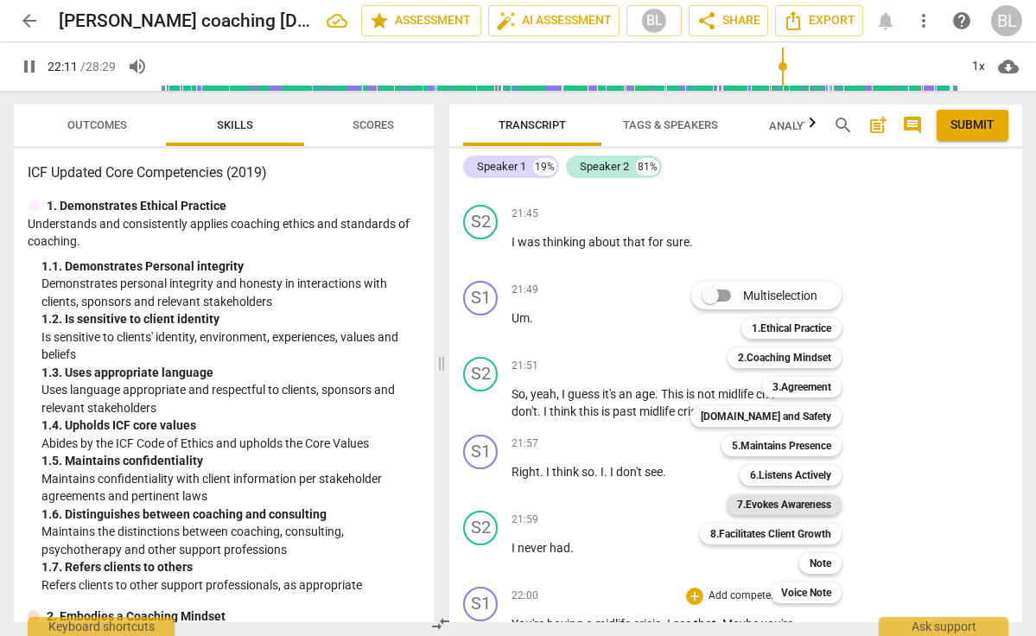
click at [817, 500] on b "7.Evokes Awareness" at bounding box center [784, 504] width 94 height 21
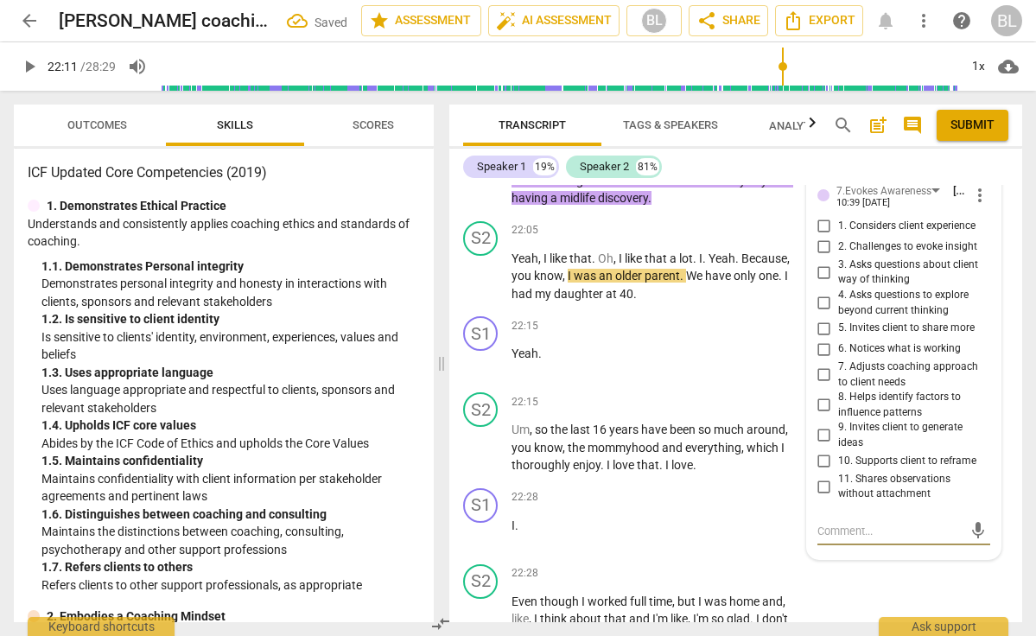
scroll to position [13532, 0]
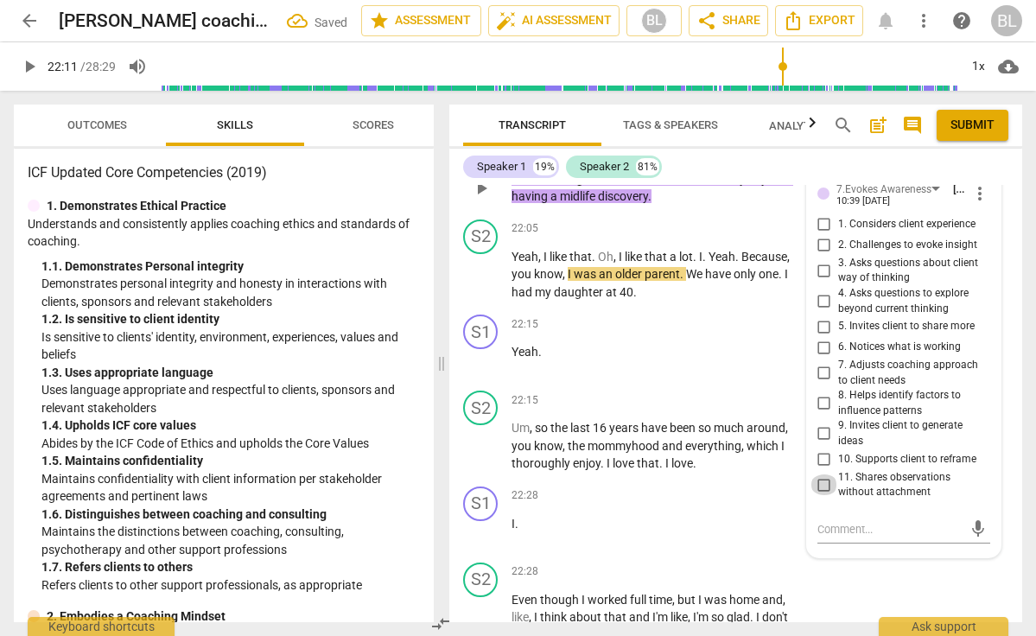
click at [820, 474] on input "11. Shares observations without attachment" at bounding box center [824, 484] width 28 height 21
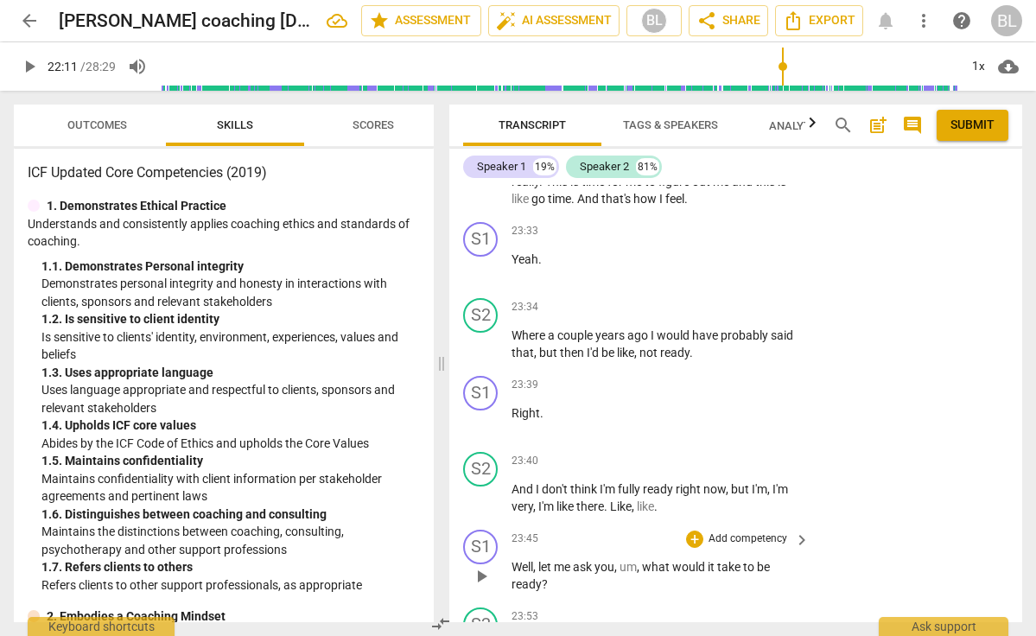
scroll to position [14706, 0]
click at [480, 565] on span "play_arrow" at bounding box center [481, 575] width 21 height 21
click at [691, 530] on div "+" at bounding box center [694, 538] width 17 height 17
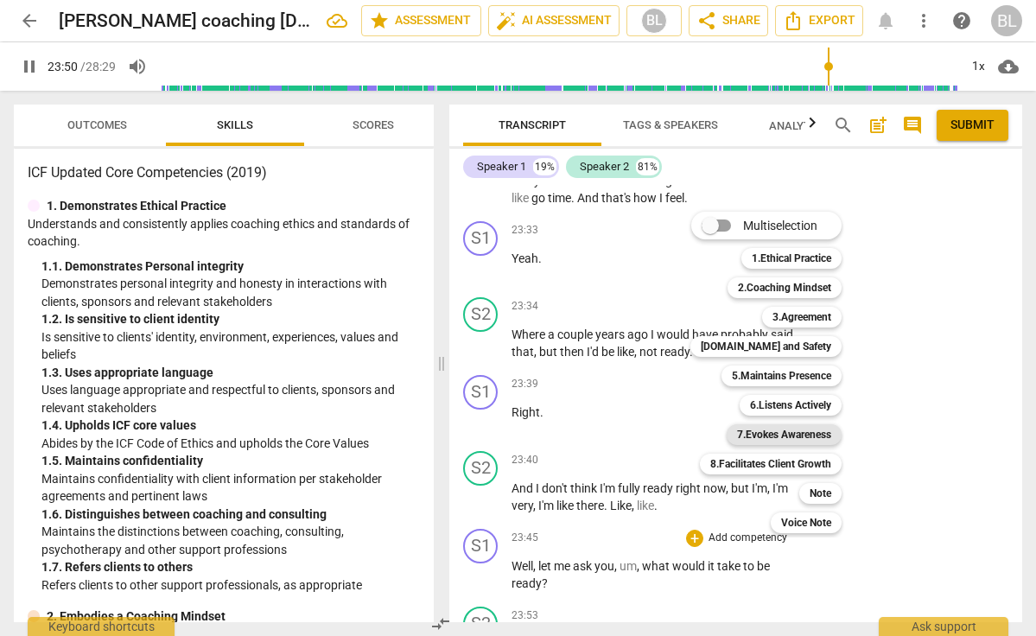
click at [781, 434] on b "7.Evokes Awareness" at bounding box center [784, 434] width 94 height 21
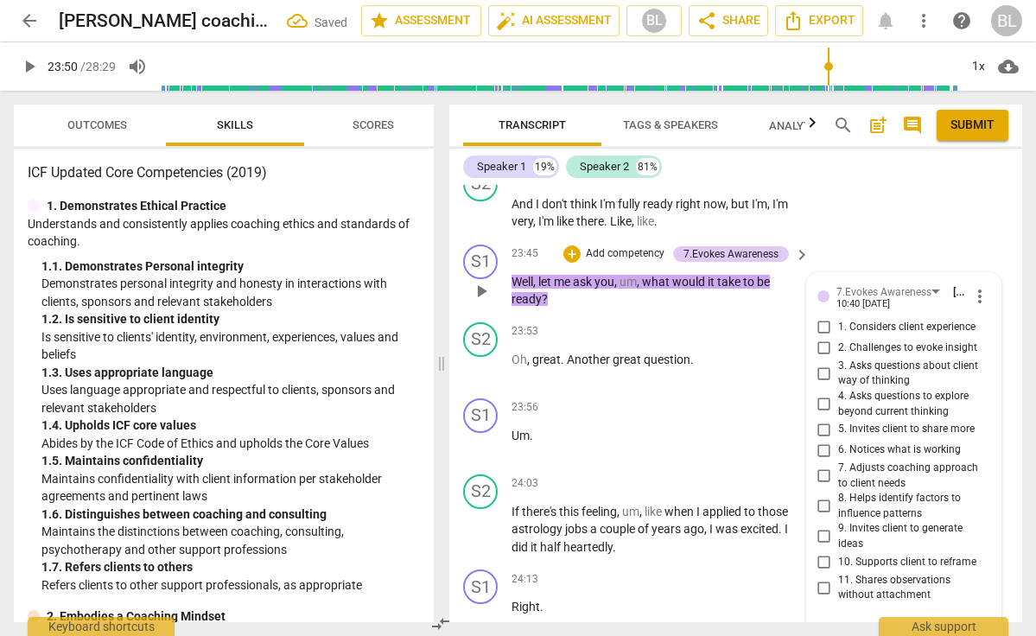
scroll to position [14990, 0]
click at [819, 395] on input "4. Asks questions to explore beyond current thinking" at bounding box center [824, 405] width 28 height 21
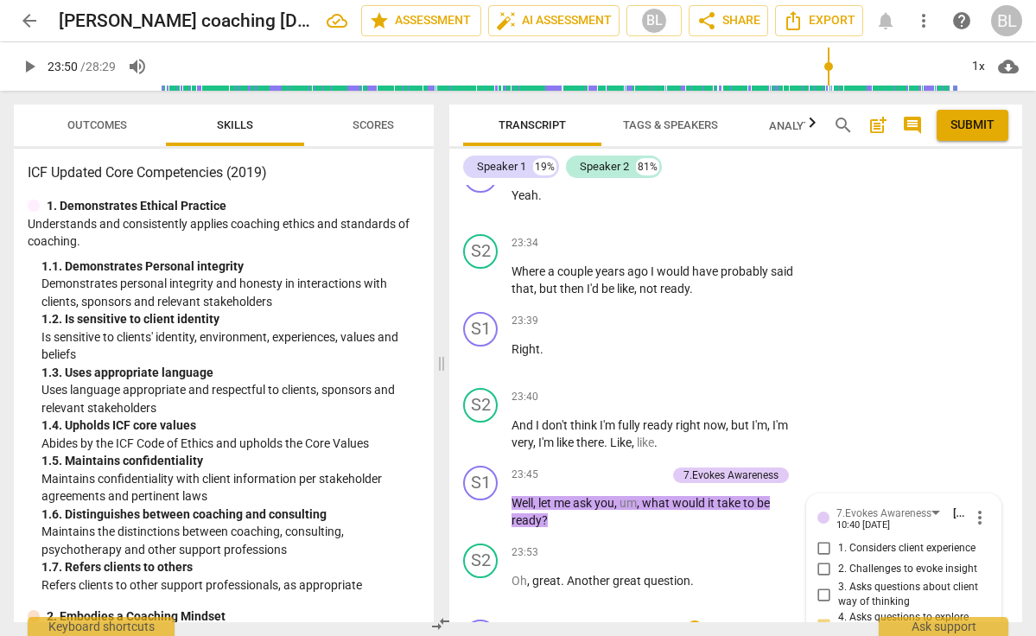
scroll to position [14731, 0]
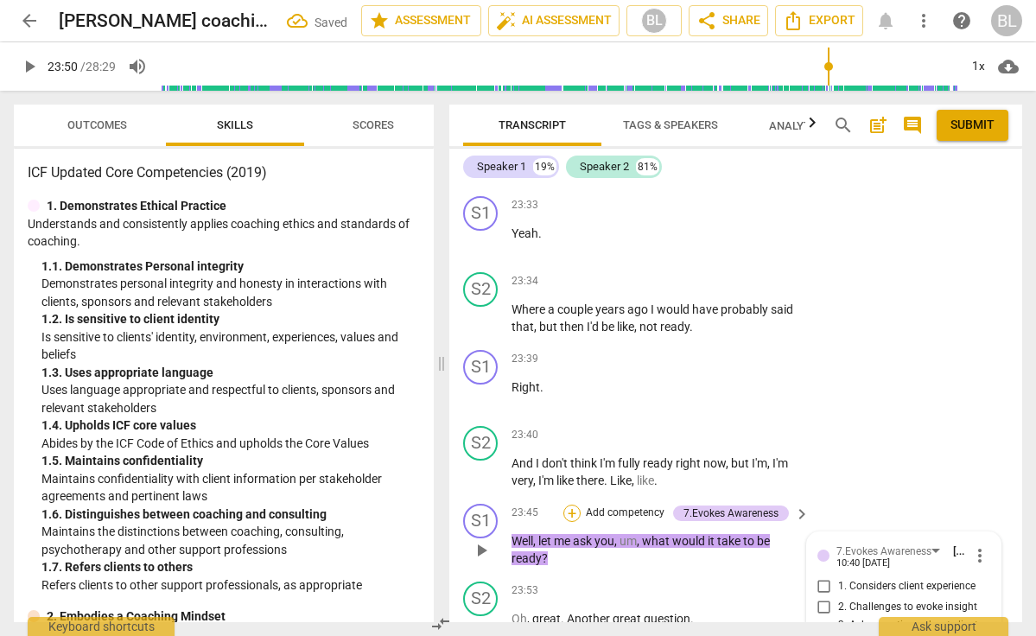
click at [572, 504] on div "+" at bounding box center [571, 512] width 17 height 17
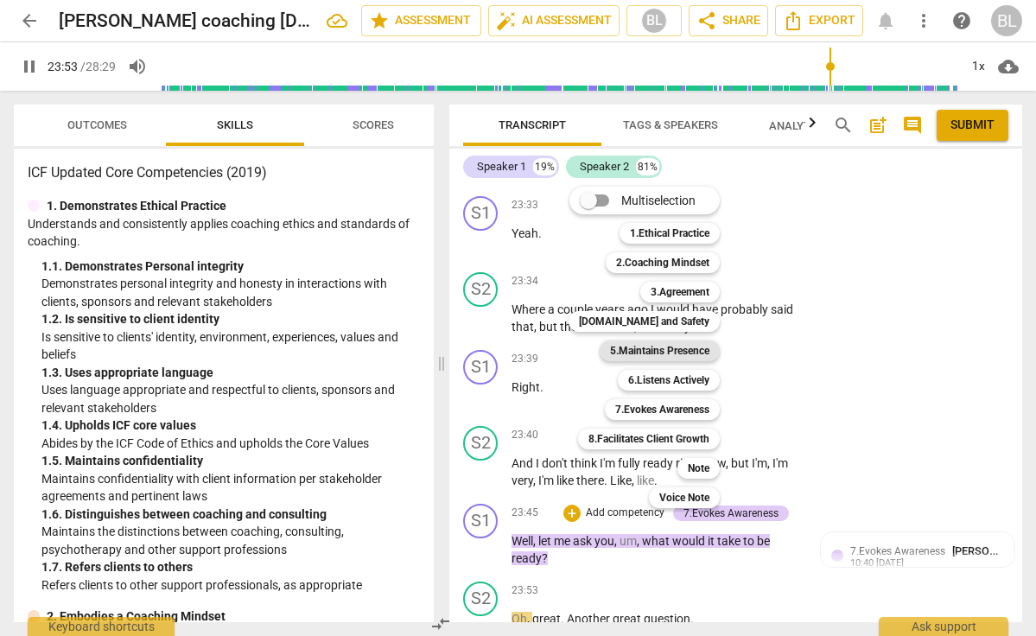
click at [669, 352] on b "5.Maintains Presence" at bounding box center [659, 350] width 99 height 21
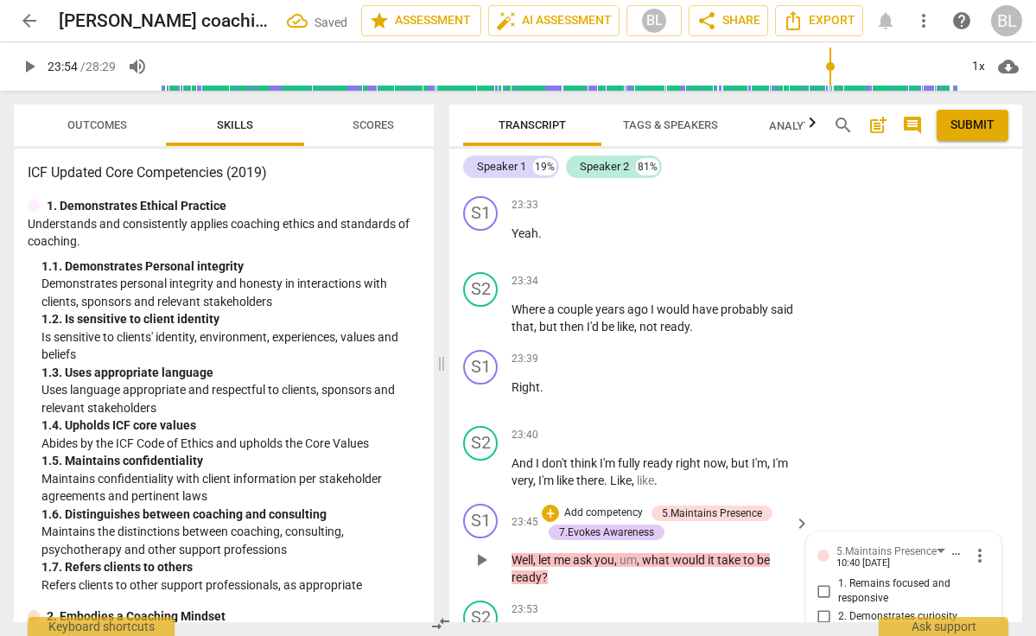
click at [822, 606] on input "2. Demonstrates curiosity" at bounding box center [824, 616] width 28 height 21
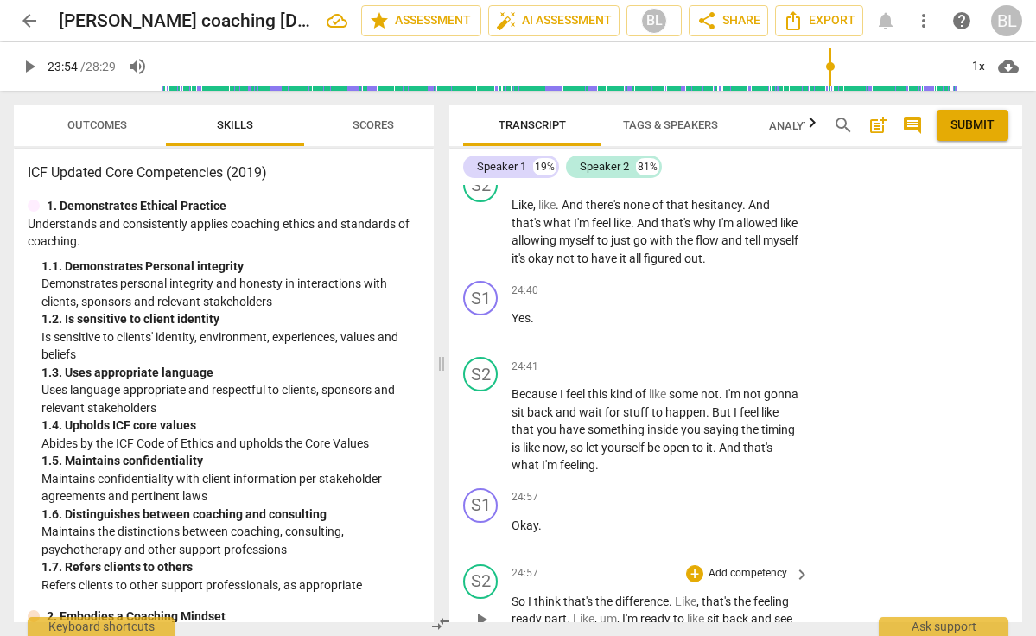
scroll to position [15793, 0]
click at [479, 609] on span "play_arrow" at bounding box center [481, 619] width 21 height 21
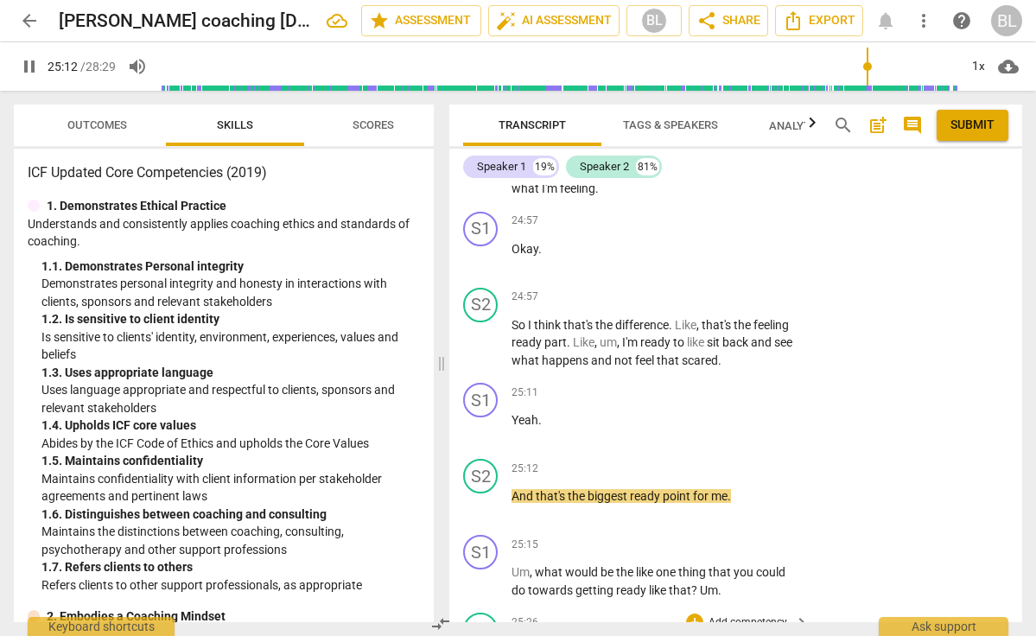
scroll to position [16102, 0]
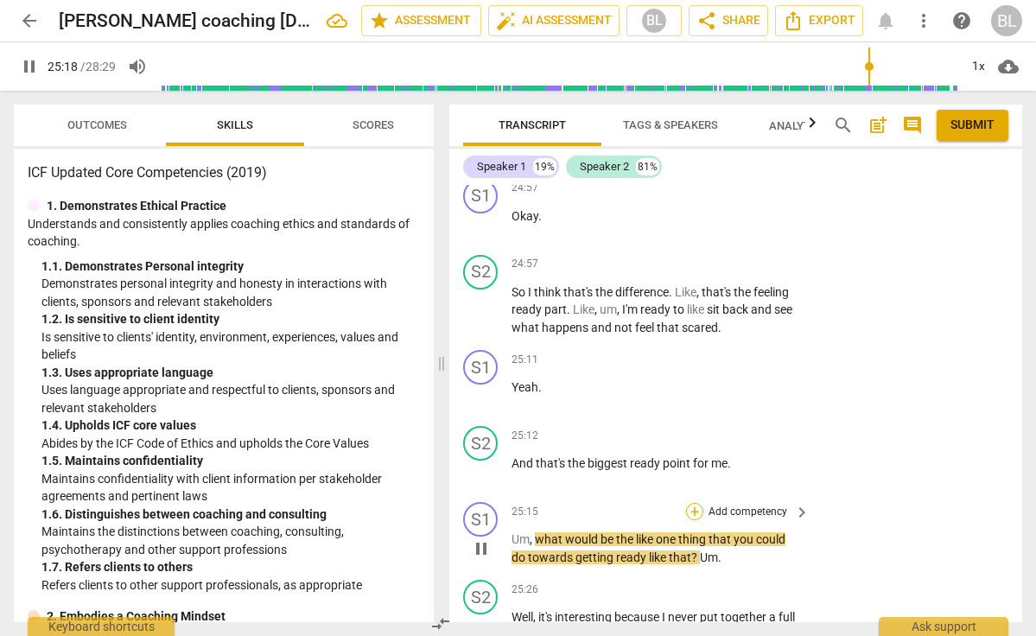
click at [693, 503] on div "+" at bounding box center [694, 511] width 17 height 17
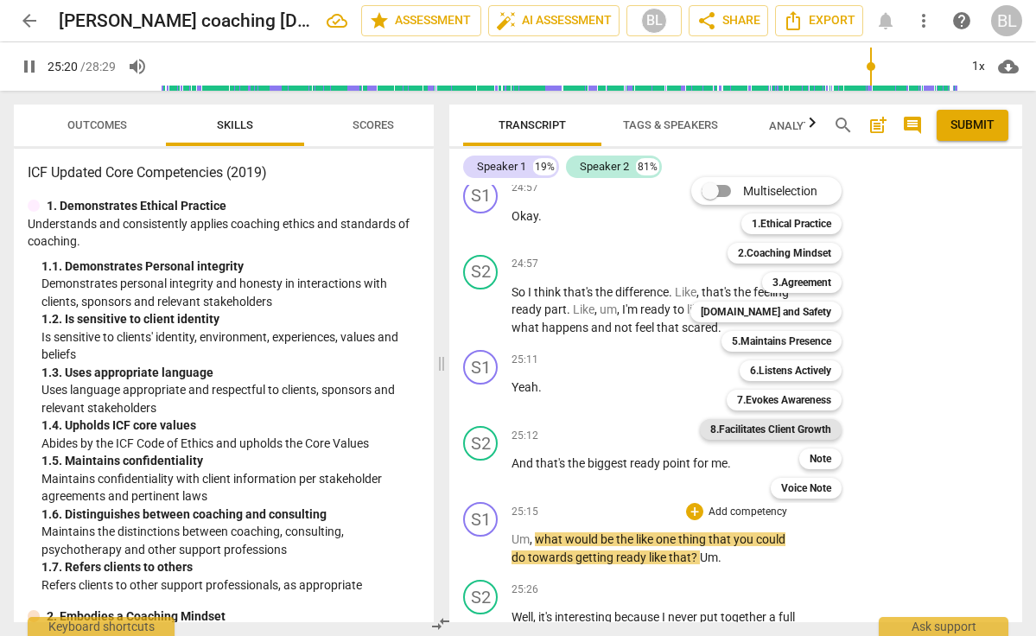
click at [782, 427] on b "8.Facilitates Client Growth" at bounding box center [770, 429] width 121 height 21
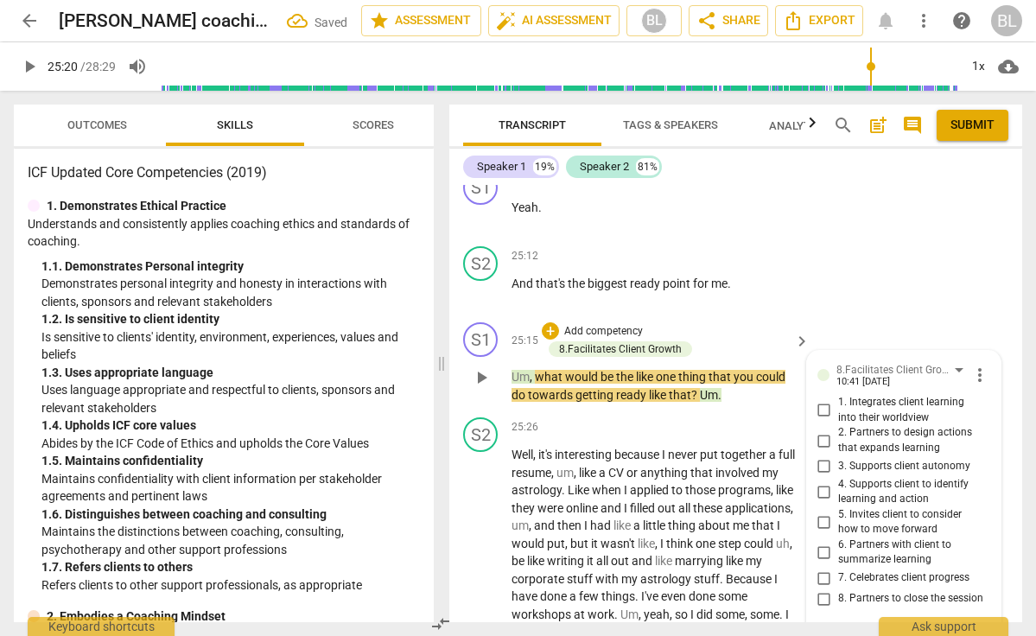
scroll to position [16278, 0]
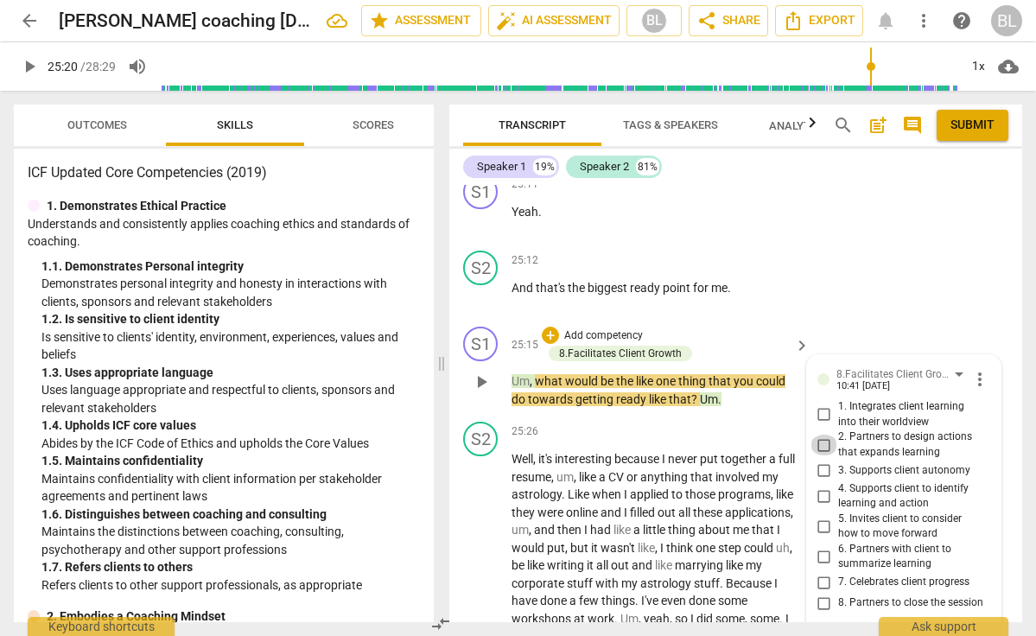
click at [822, 435] on input "2. Partners to design actions that expands learning" at bounding box center [824, 445] width 28 height 21
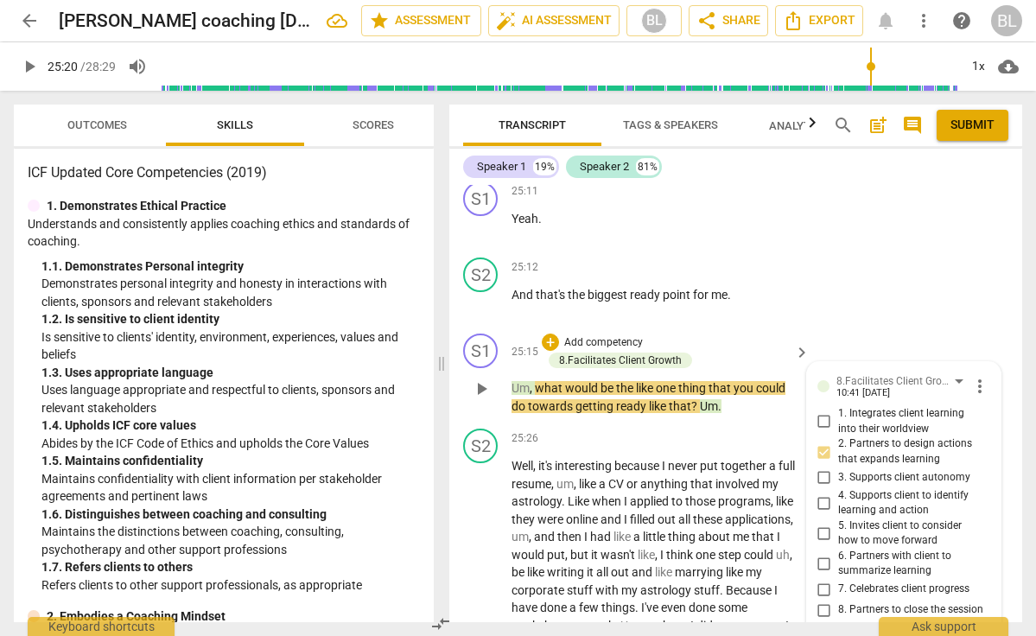
scroll to position [16265, 0]
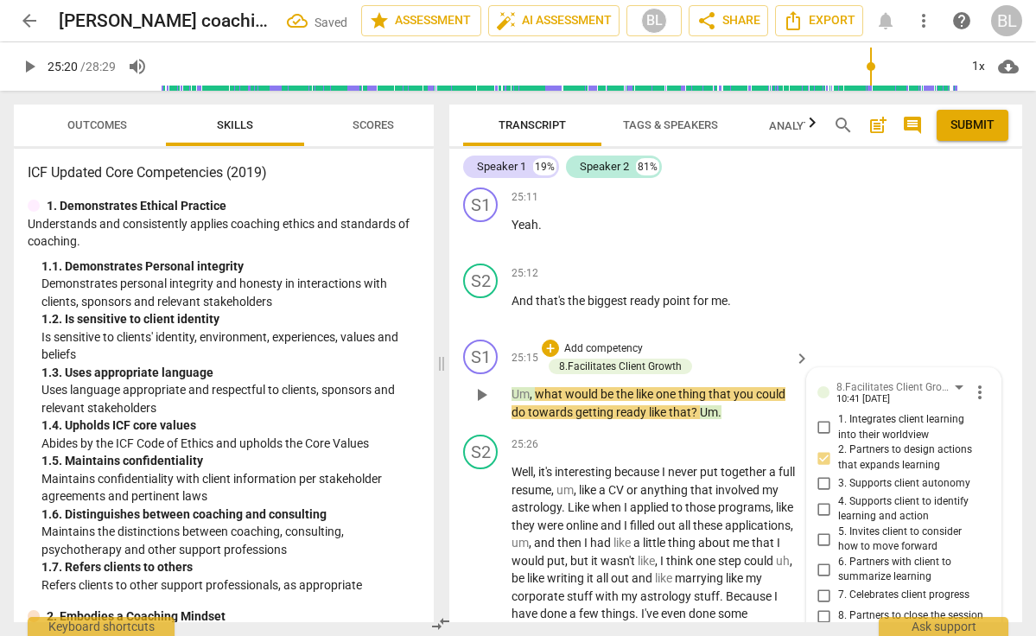
click at [819, 473] on input "3. Supports client autonomy" at bounding box center [824, 483] width 28 height 21
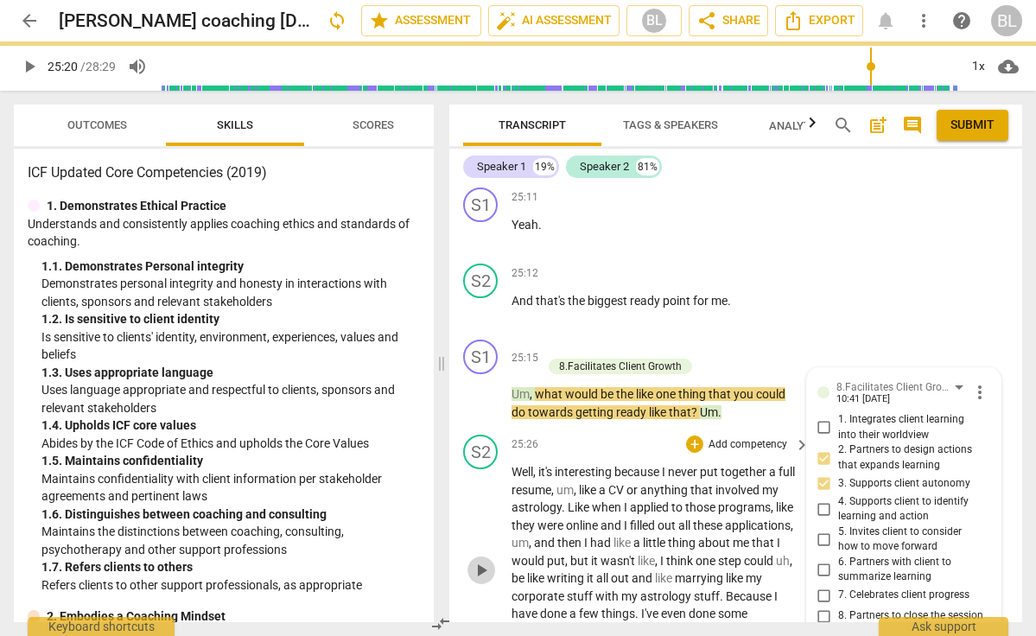
click at [483, 560] on span "play_arrow" at bounding box center [481, 570] width 21 height 21
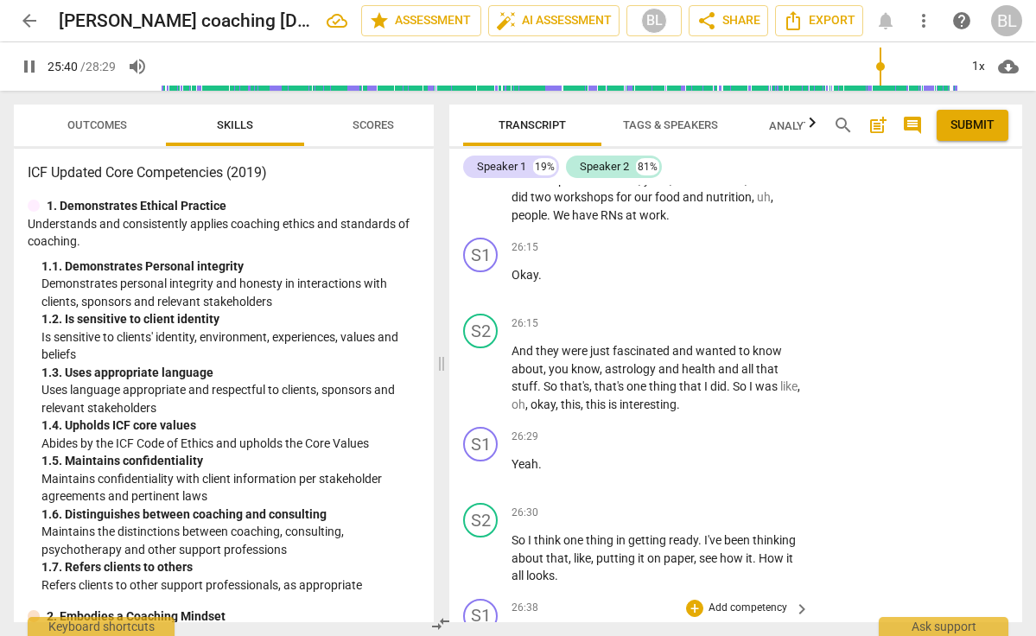
scroll to position [16722, 0]
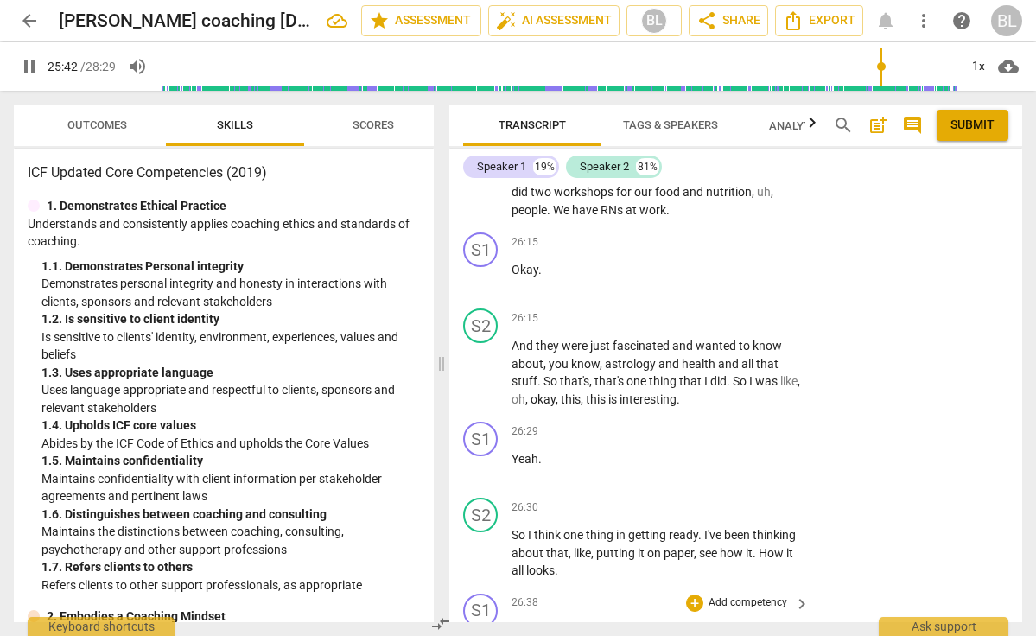
click at [481, 630] on span "pause" at bounding box center [481, 640] width 21 height 21
click at [481, 630] on span "play_arrow" at bounding box center [481, 640] width 21 height 21
click at [697, 594] on div "+" at bounding box center [694, 602] width 17 height 17
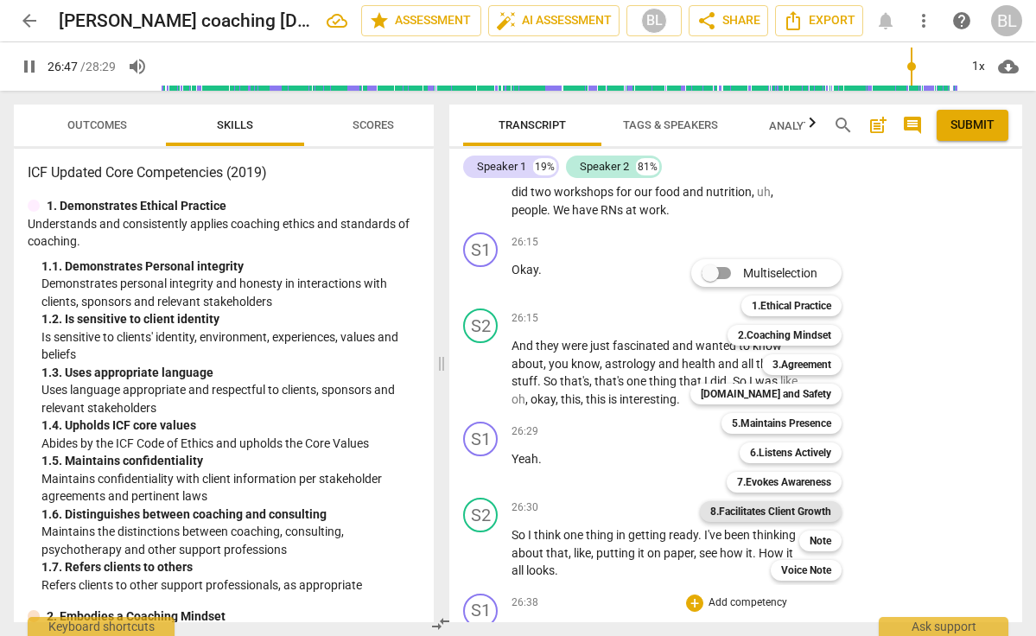
click at [805, 504] on b "8.Facilitates Client Growth" at bounding box center [770, 511] width 121 height 21
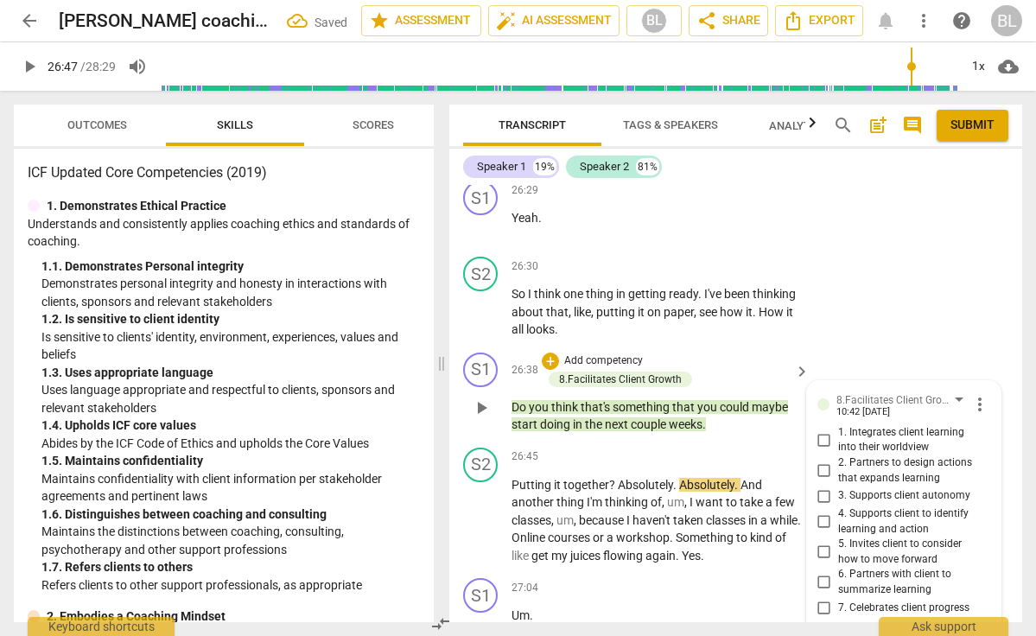
scroll to position [16965, 0]
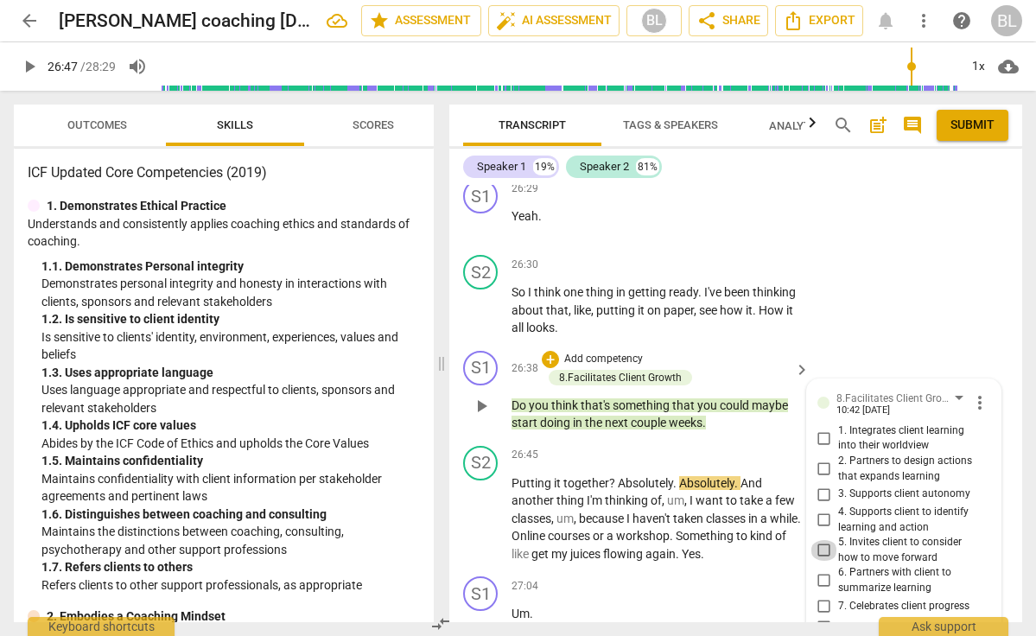
click at [817, 540] on input "5. Invites client to consider how to move forward" at bounding box center [824, 550] width 28 height 21
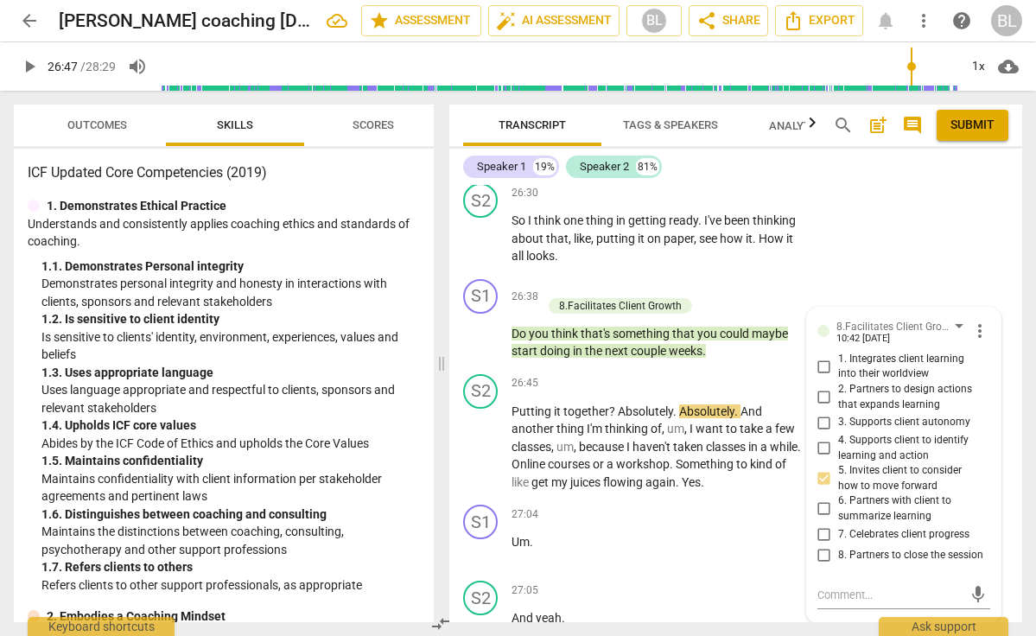
scroll to position [17025, 0]
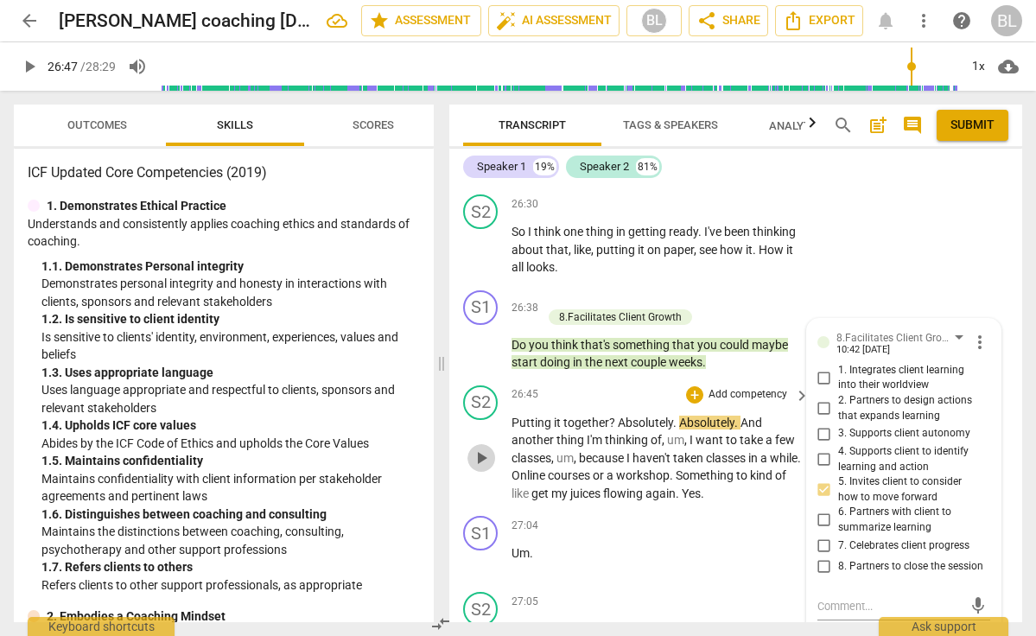
click at [490, 447] on span "play_arrow" at bounding box center [481, 457] width 21 height 21
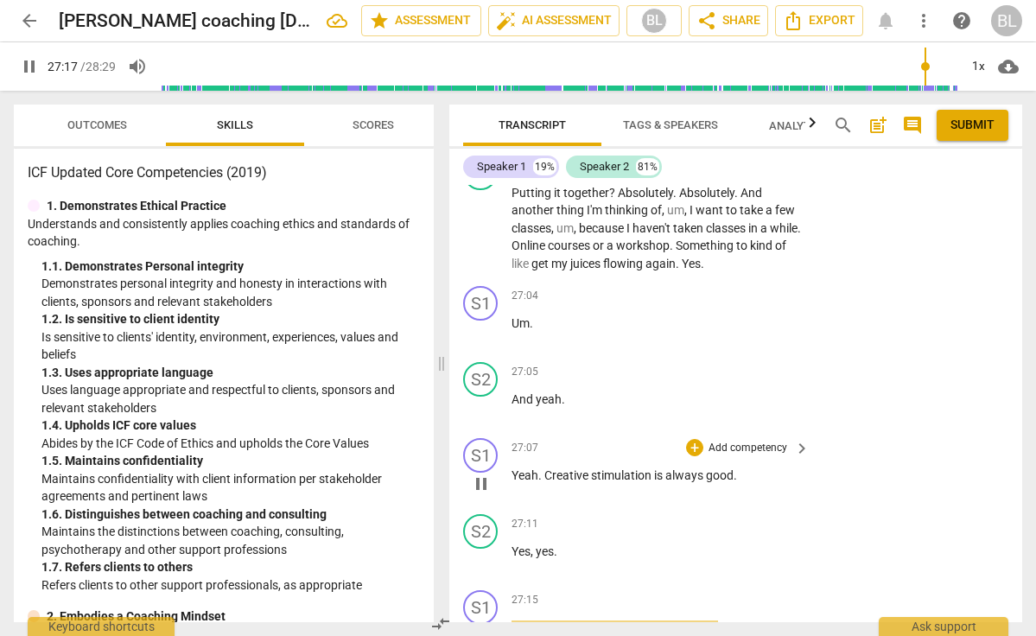
scroll to position [17257, 0]
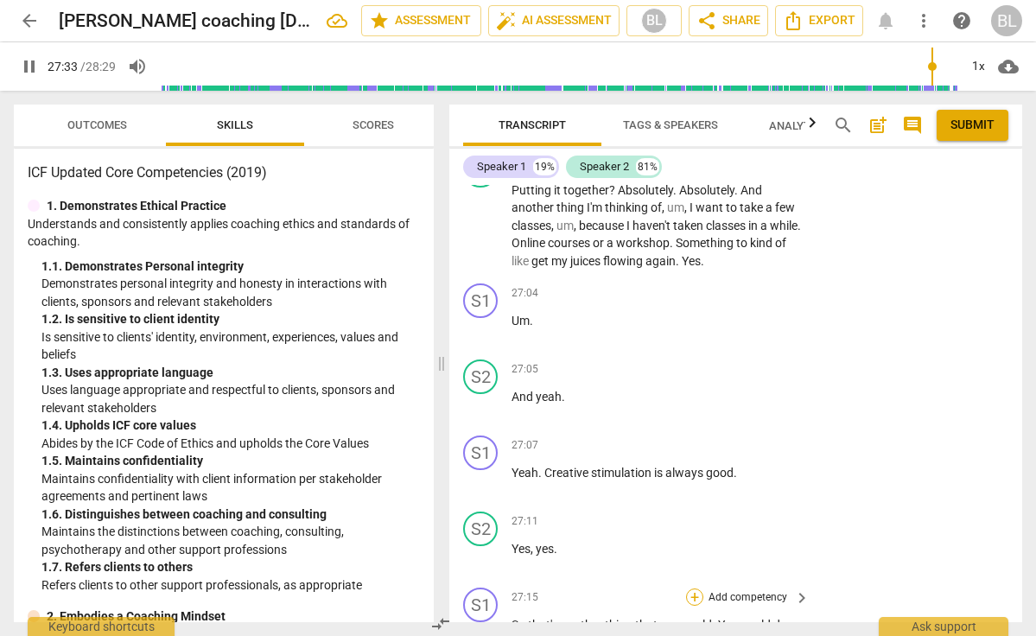
click at [688, 588] on div "+" at bounding box center [694, 596] width 17 height 17
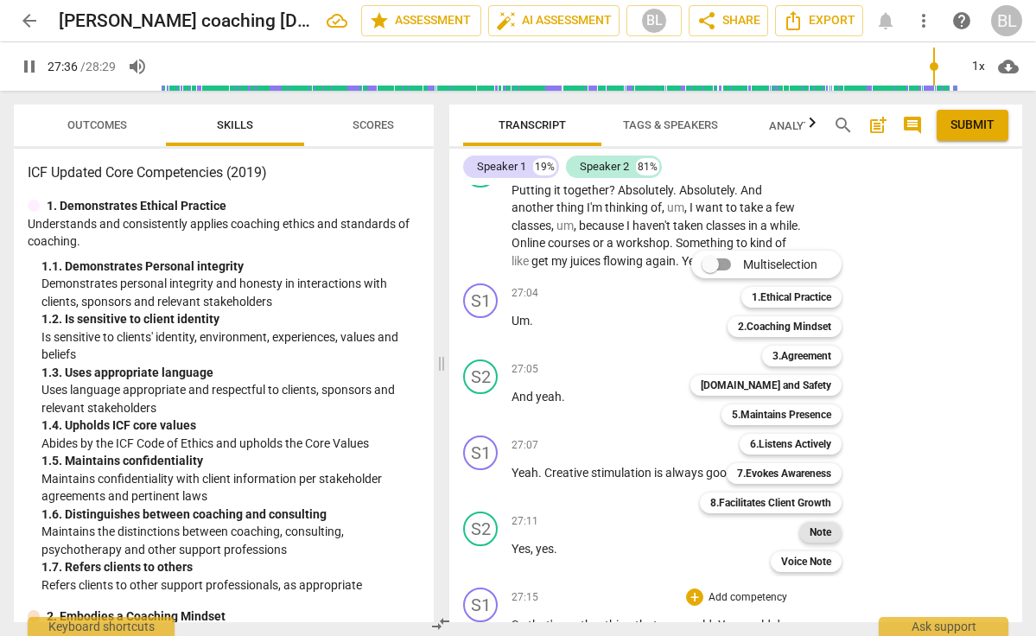
click at [819, 528] on b "Note" at bounding box center [820, 532] width 22 height 21
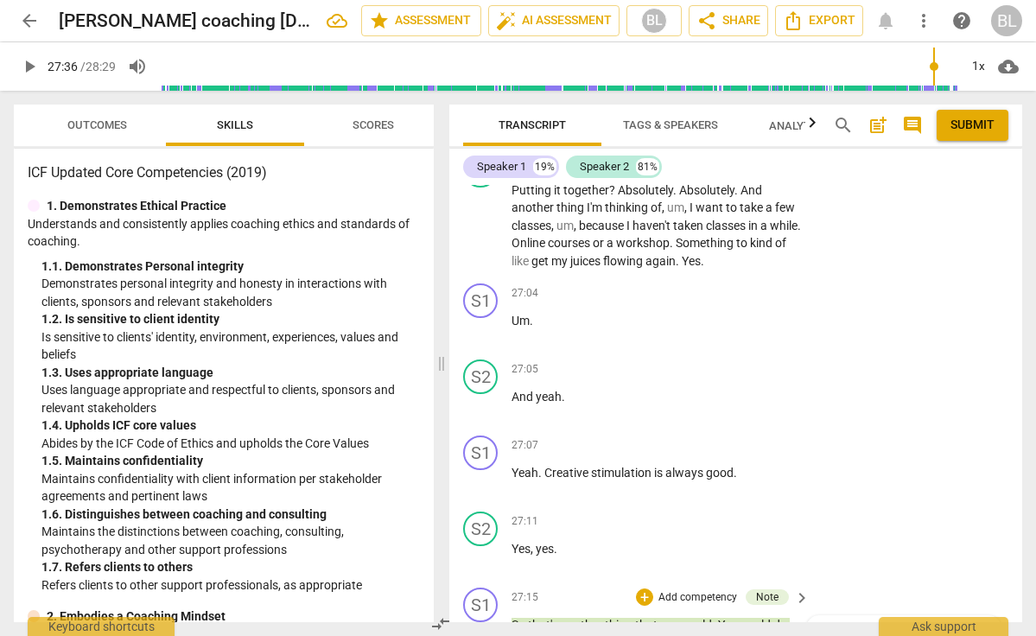
scroll to position [16, 0]
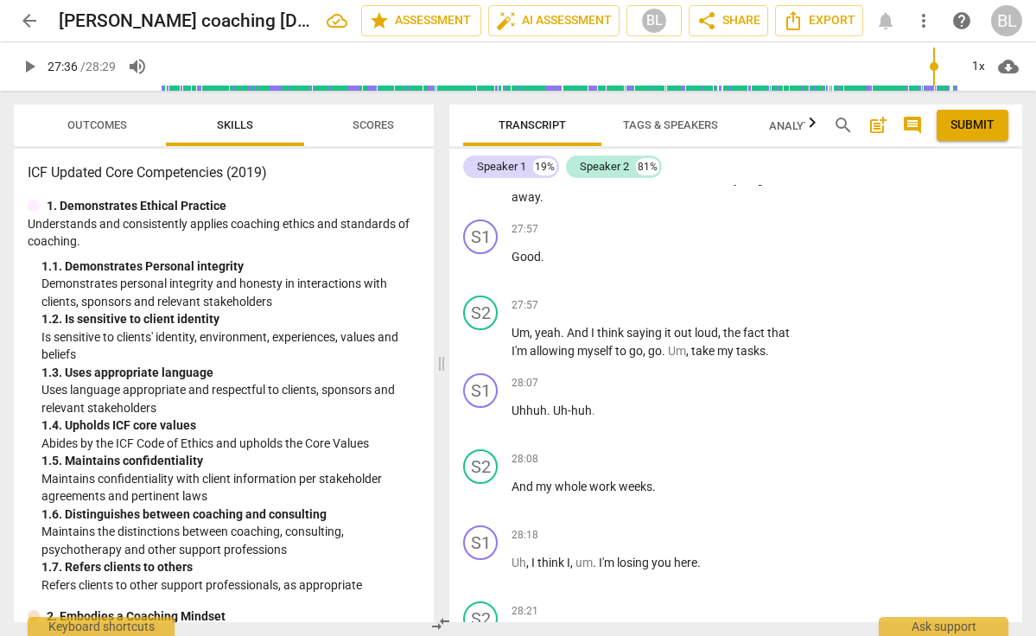
scroll to position [18003, 0]
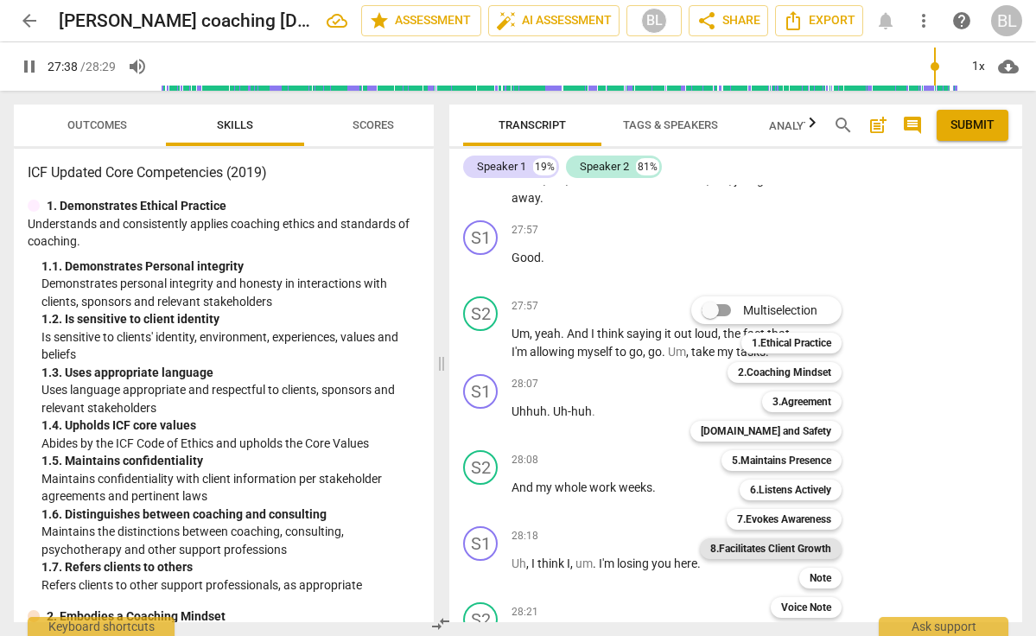
click at [754, 550] on b "8.Facilitates Client Growth" at bounding box center [770, 548] width 121 height 21
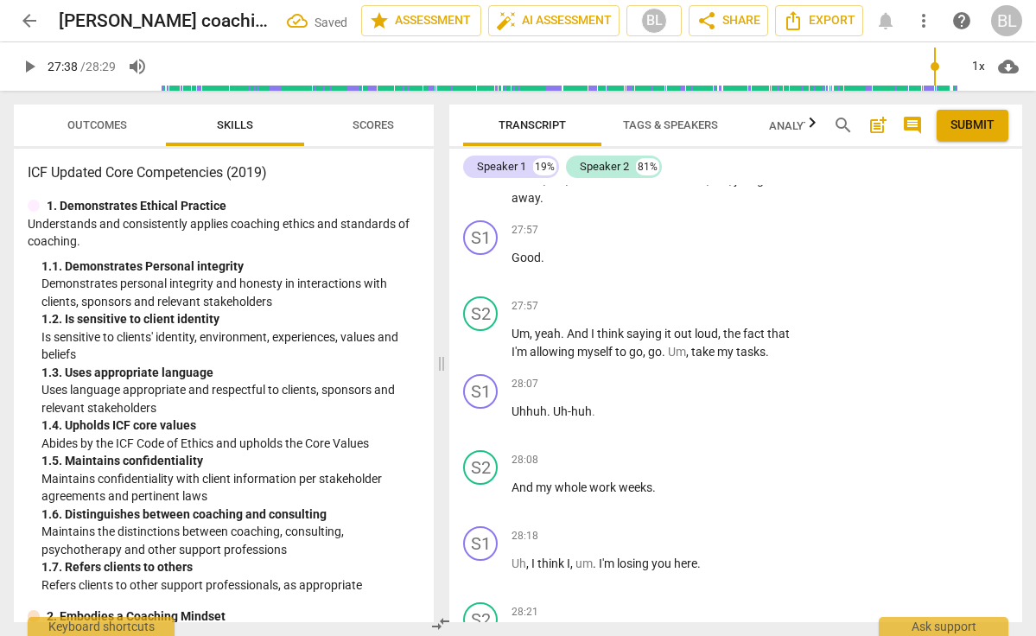
scroll to position [18216, 0]
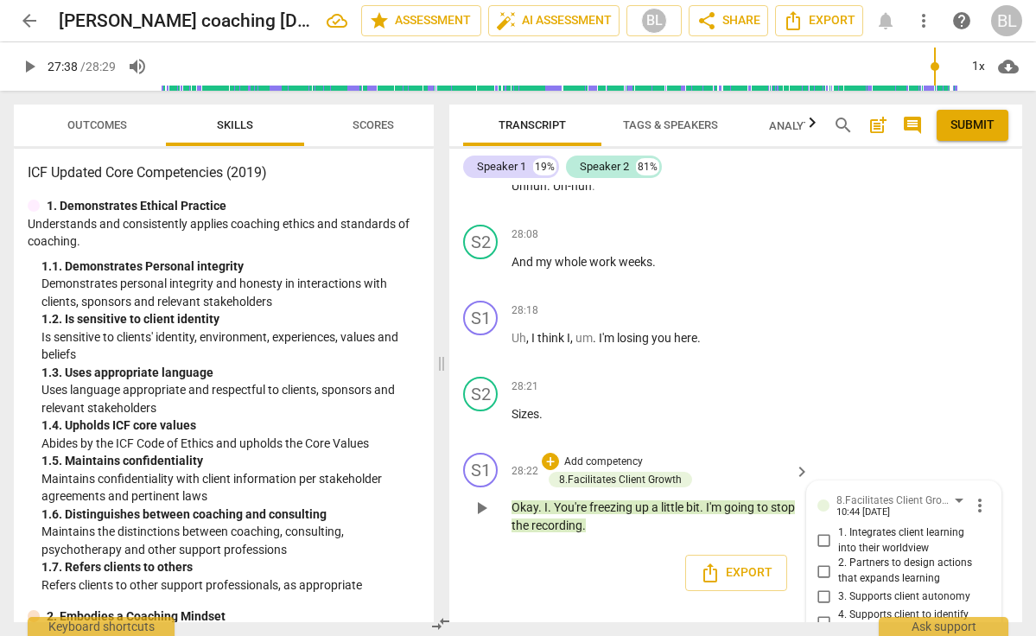
scroll to position [18243, 0]
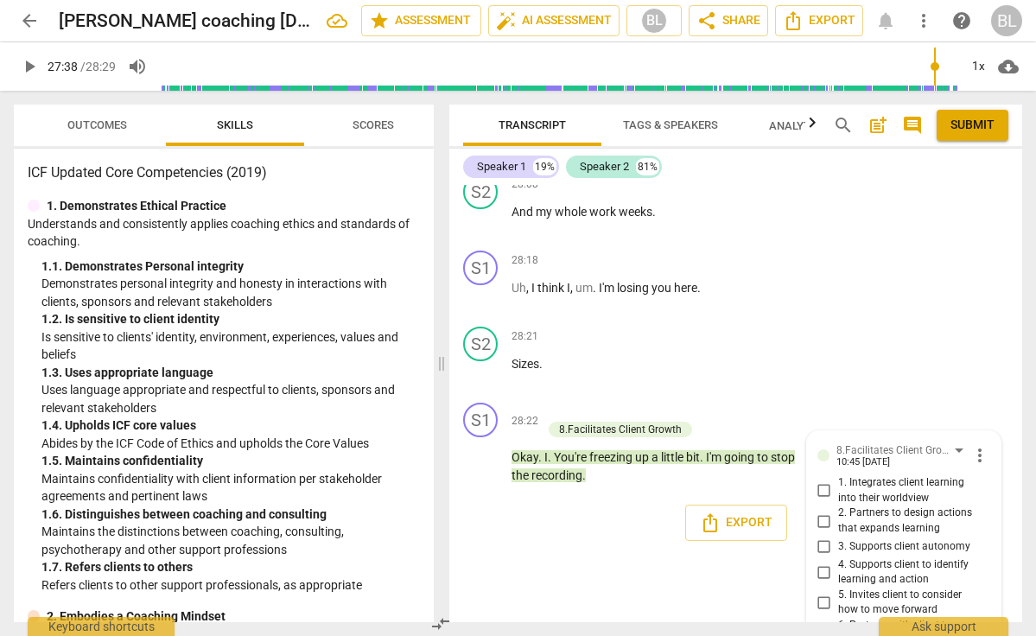
scroll to position [0, 0]
click at [484, 447] on span "play_arrow" at bounding box center [481, 457] width 21 height 21
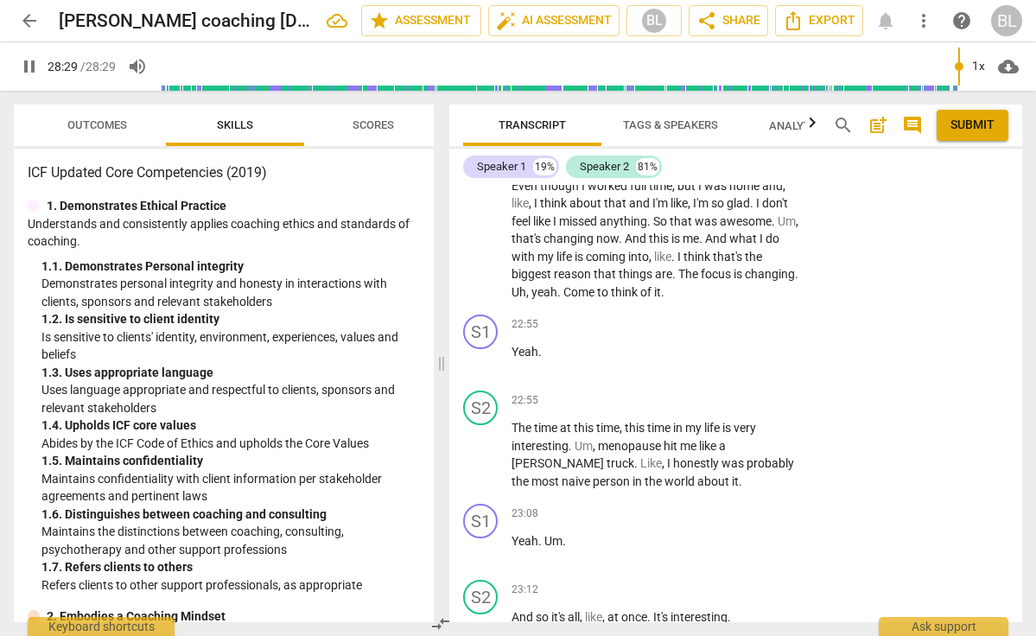
scroll to position [13621, 0]
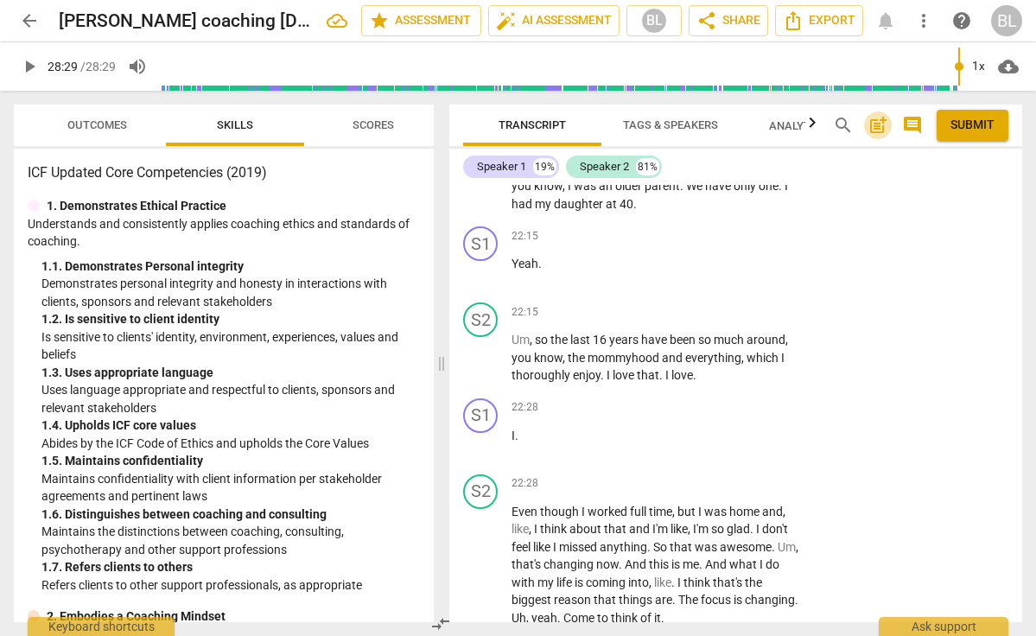
click at [875, 123] on span "post_add" at bounding box center [877, 125] width 21 height 21
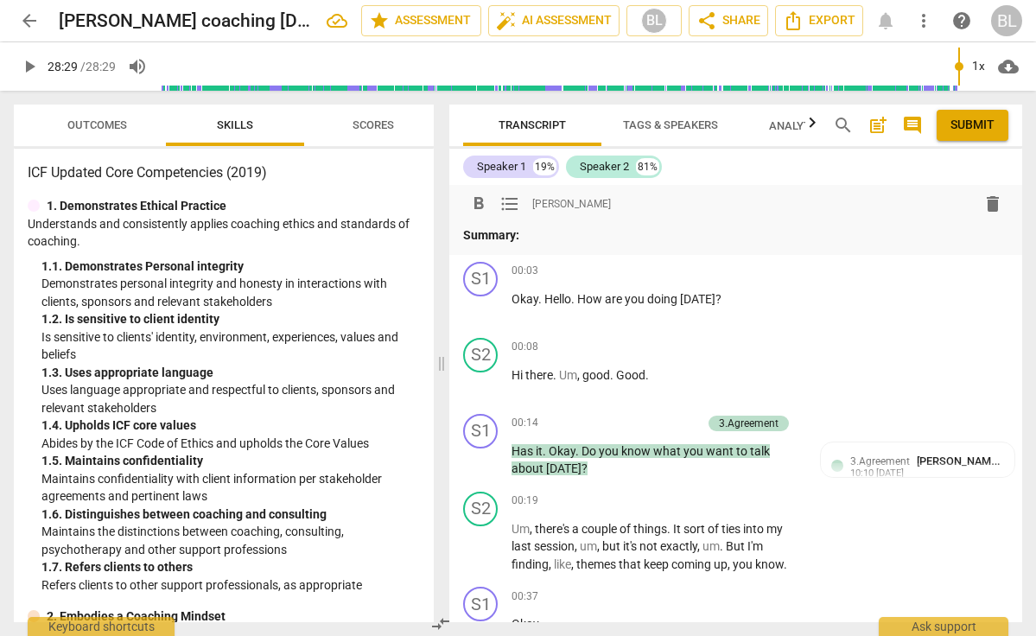
scroll to position [0, 0]
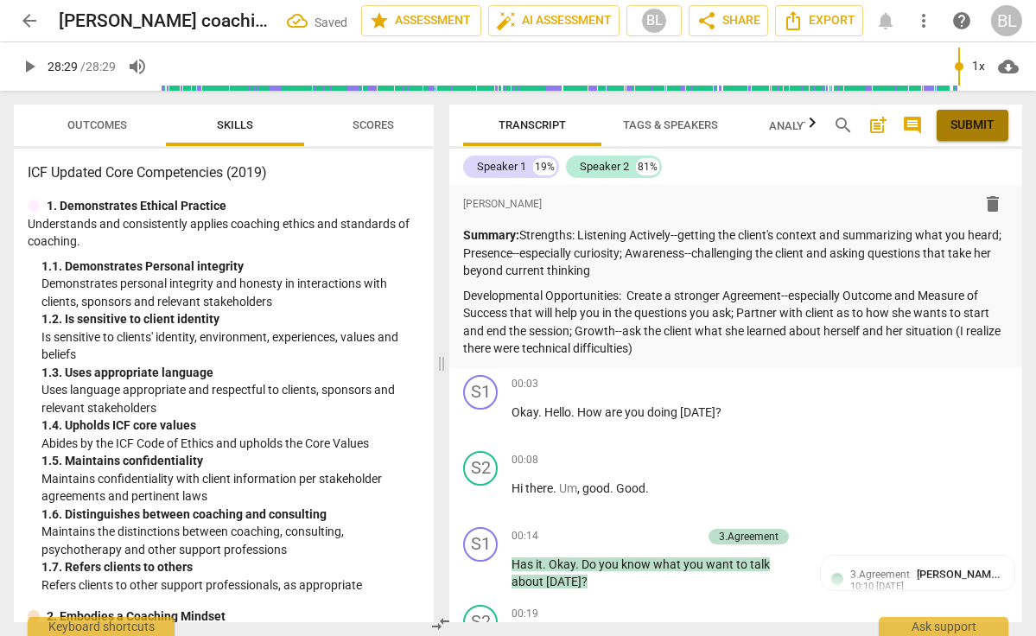
click at [954, 124] on span "Submit" at bounding box center [972, 125] width 44 height 17
